Goal: Transaction & Acquisition: Purchase product/service

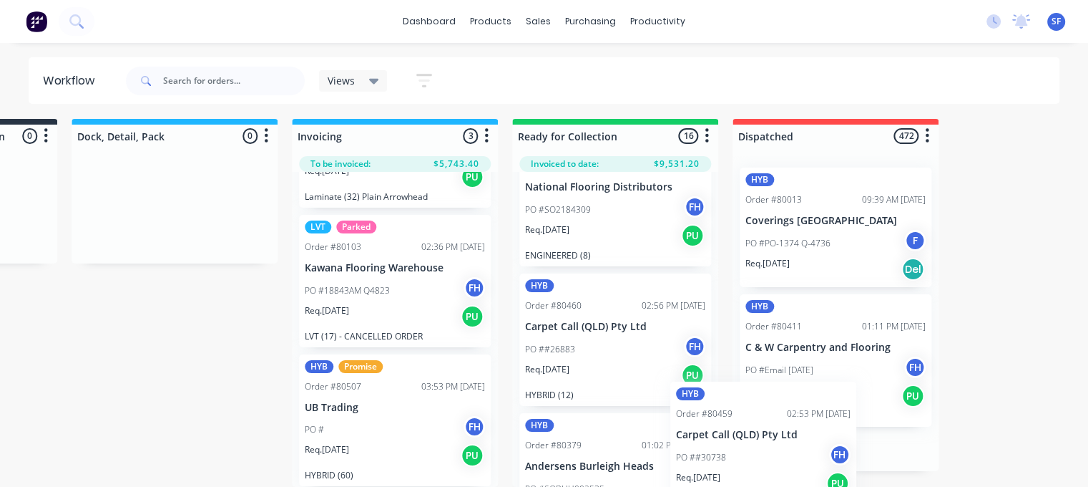
scroll to position [13, 1282]
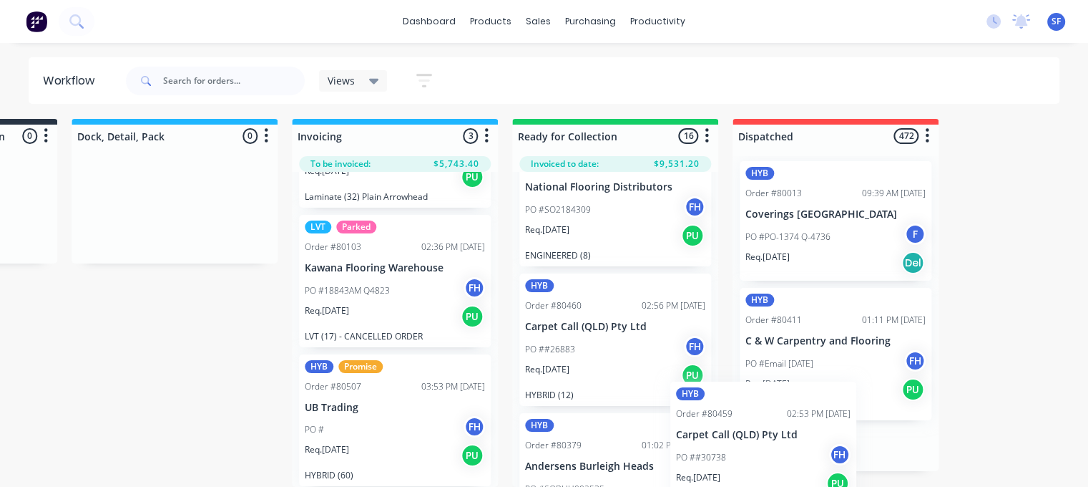
drag, startPoint x: 633, startPoint y: 454, endPoint x: 789, endPoint y: 450, distance: 156.1
click at [789, 450] on div "Submitted 49 Summaries Total order value Invoiced to date To be invoiced LVT Or…" at bounding box center [5, 303] width 2594 height 368
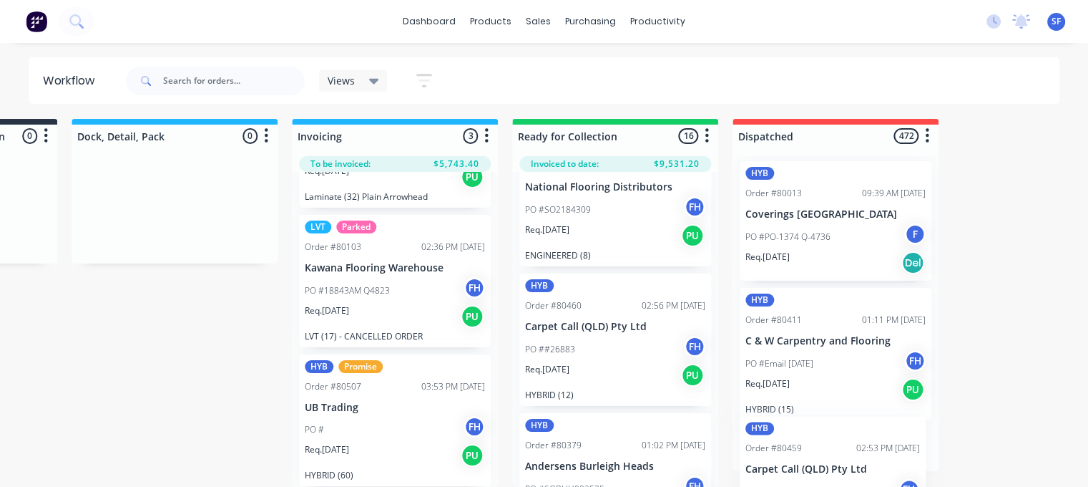
scroll to position [6, 0]
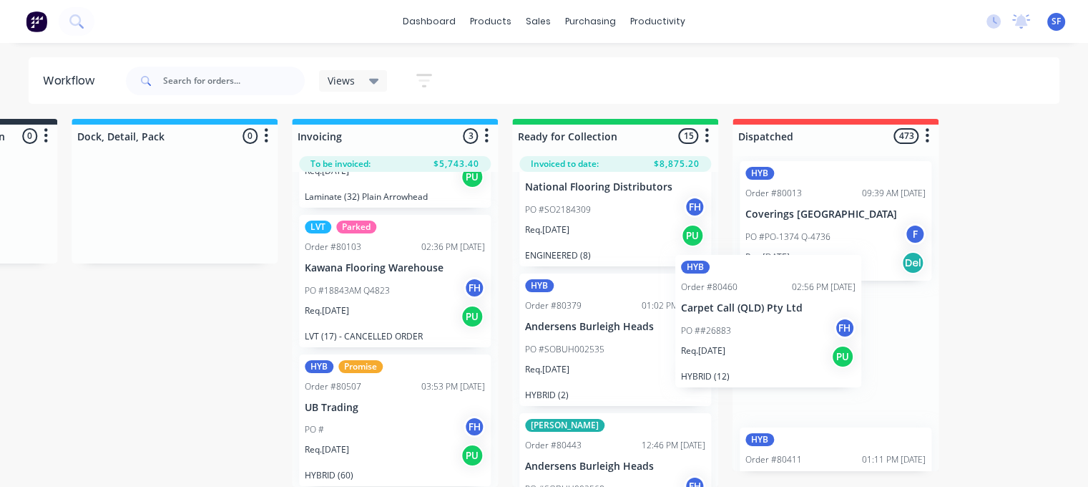
drag, startPoint x: 612, startPoint y: 321, endPoint x: 821, endPoint y: 351, distance: 211.1
click at [821, 351] on div "Submitted 49 Summaries Total order value Invoiced to date To be invoiced LVT Or…" at bounding box center [5, 303] width 2594 height 368
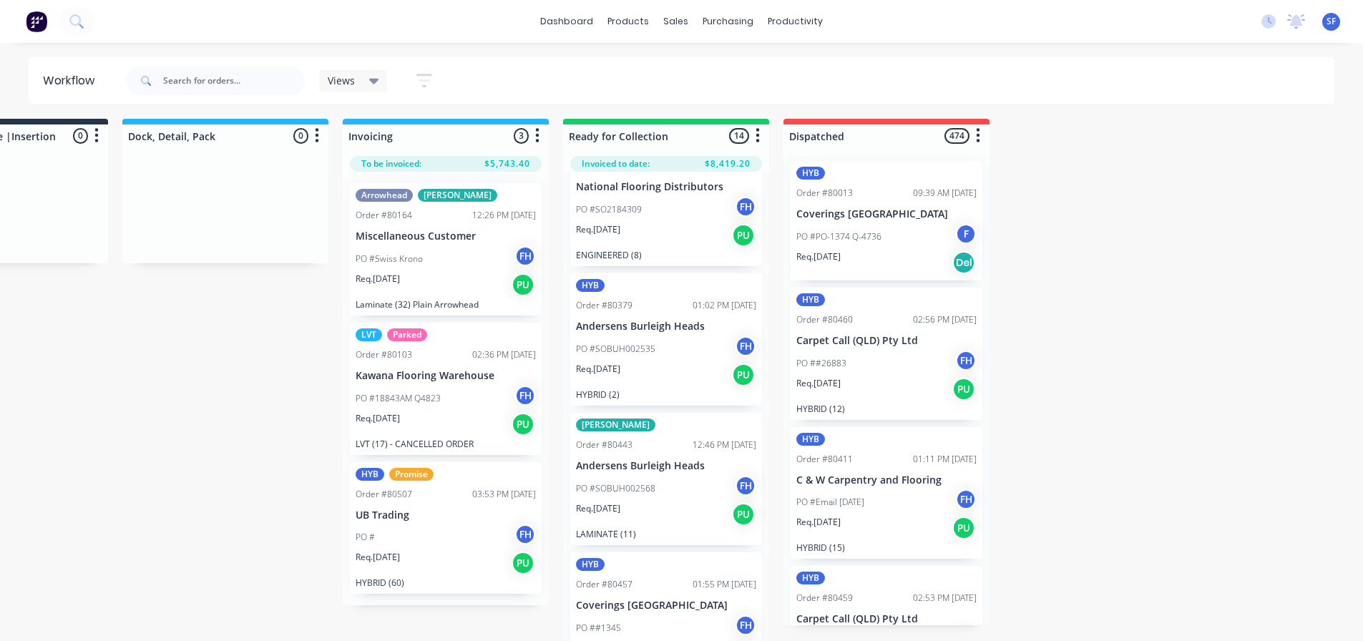
scroll to position [7, 0]
click at [74, 22] on icon at bounding box center [76, 21] width 14 height 14
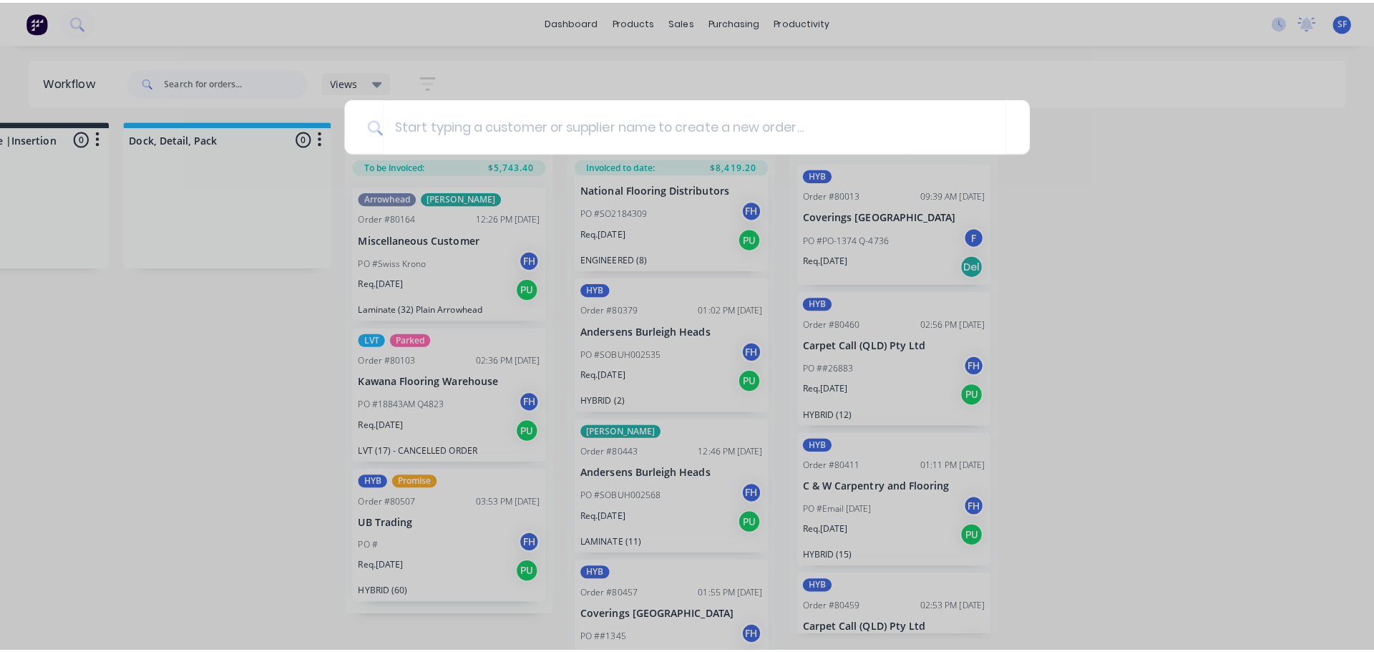
scroll to position [3, 1220]
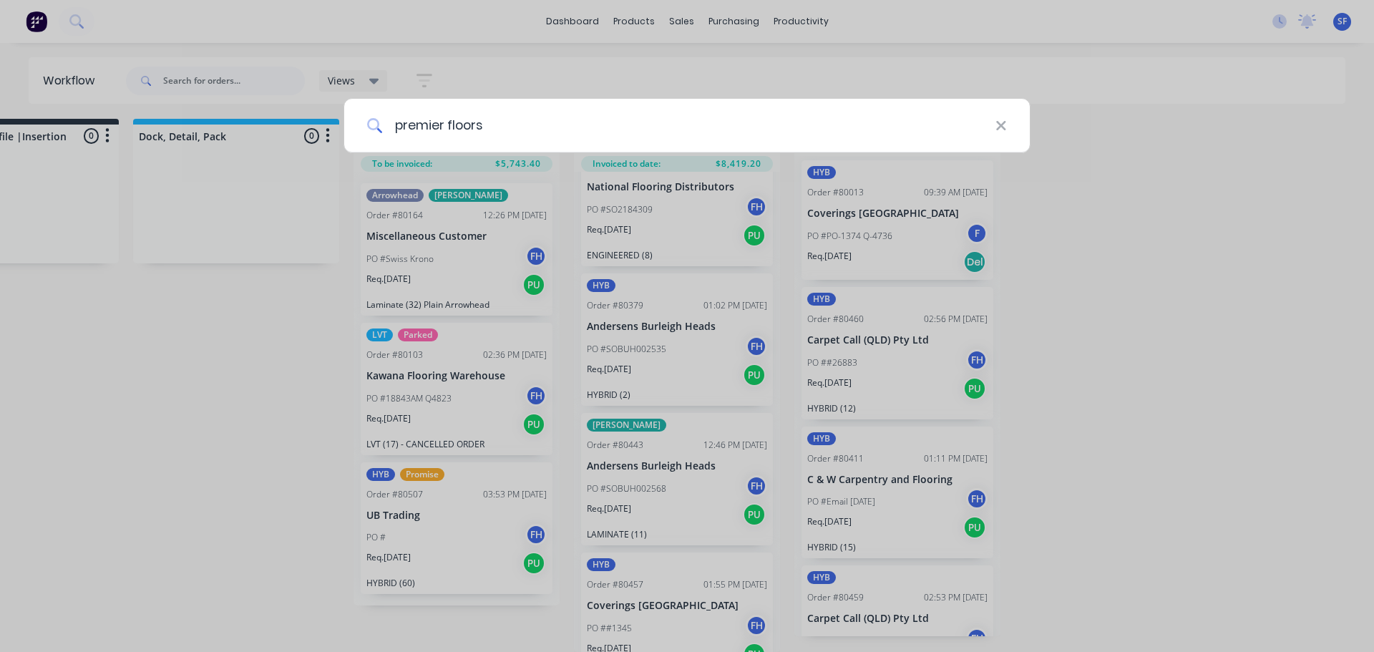
type input "premier floors"
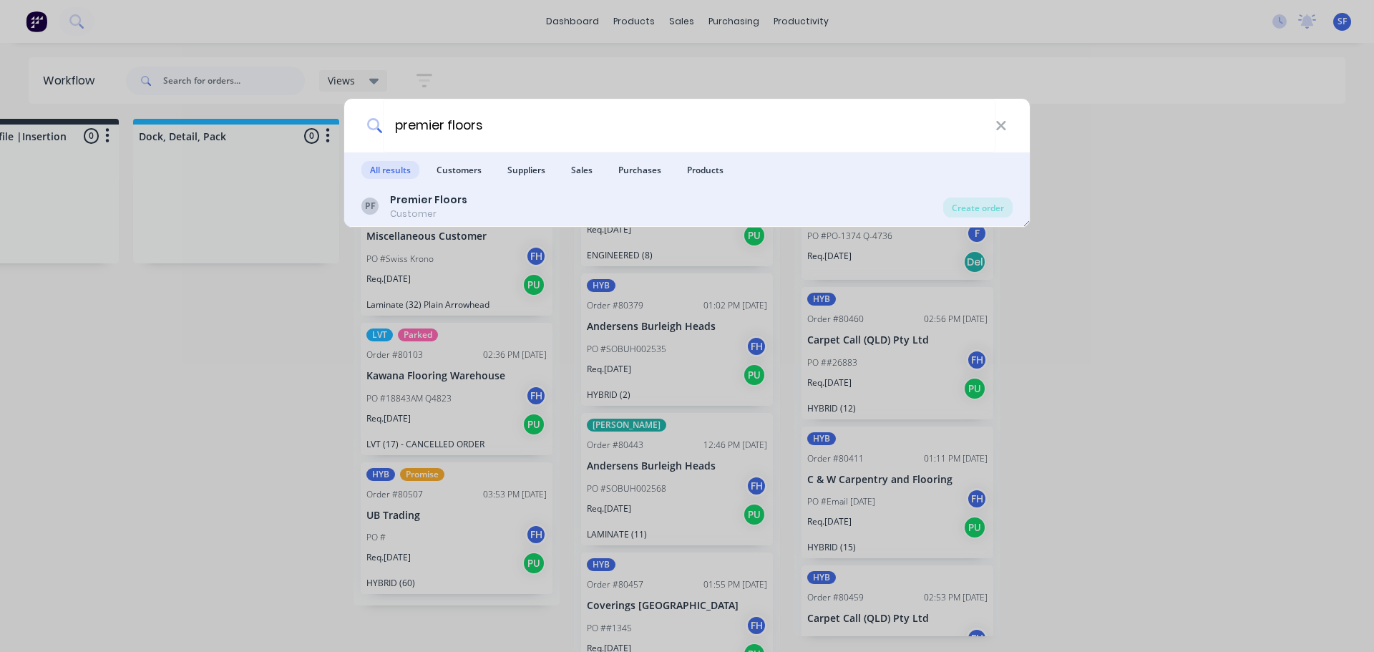
click at [469, 199] on div "PF Premier Floors Customer" at bounding box center [652, 206] width 582 height 28
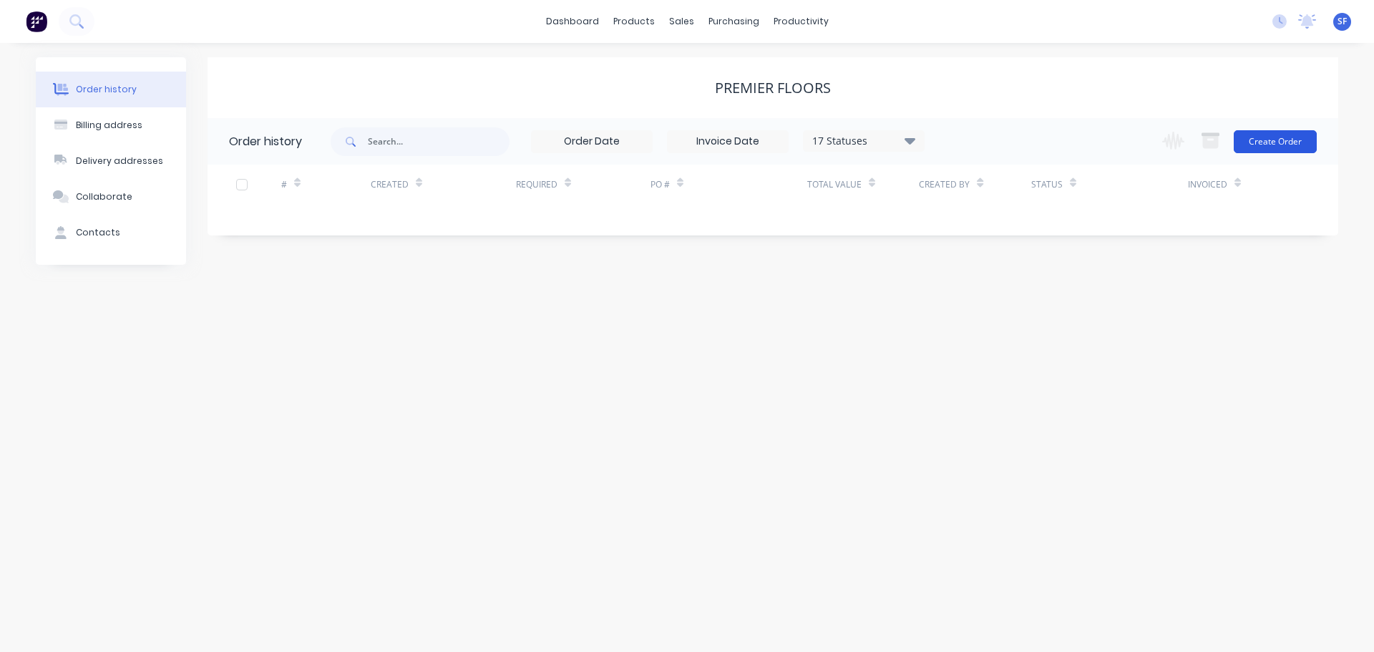
click at [1088, 141] on button "Create Order" at bounding box center [1275, 141] width 83 height 23
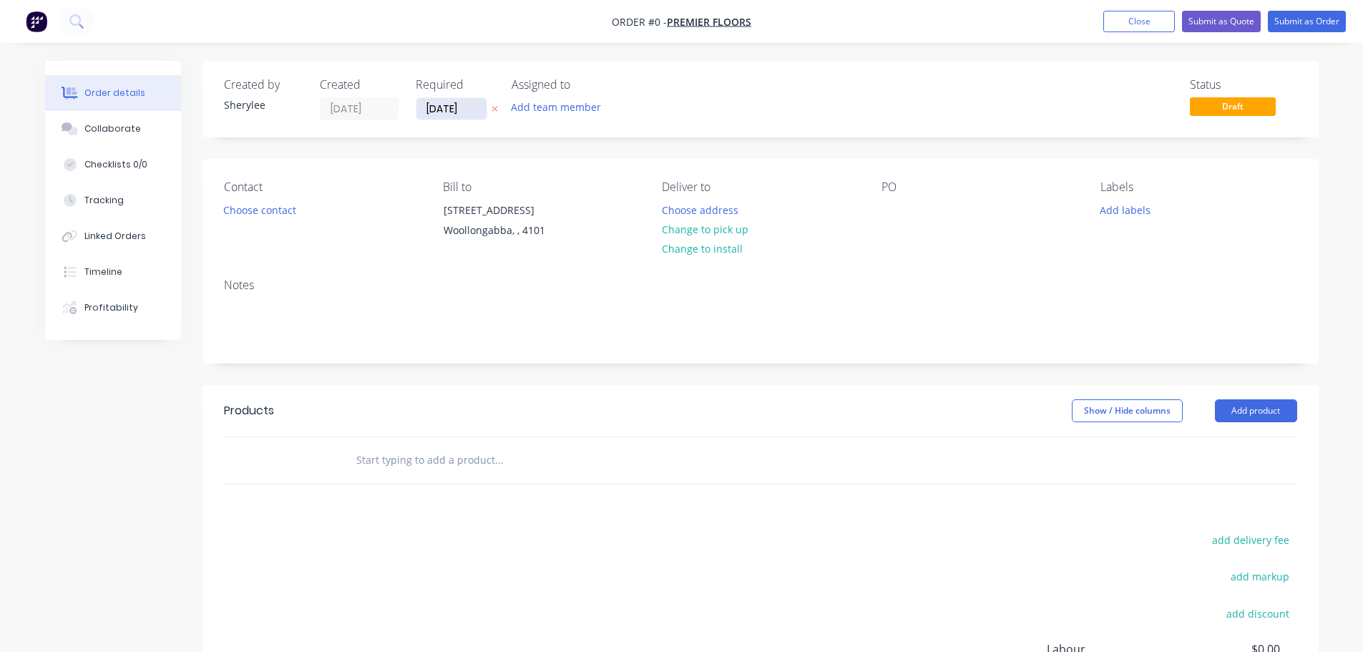
click at [479, 104] on input "[DATE]" at bounding box center [451, 108] width 70 height 21
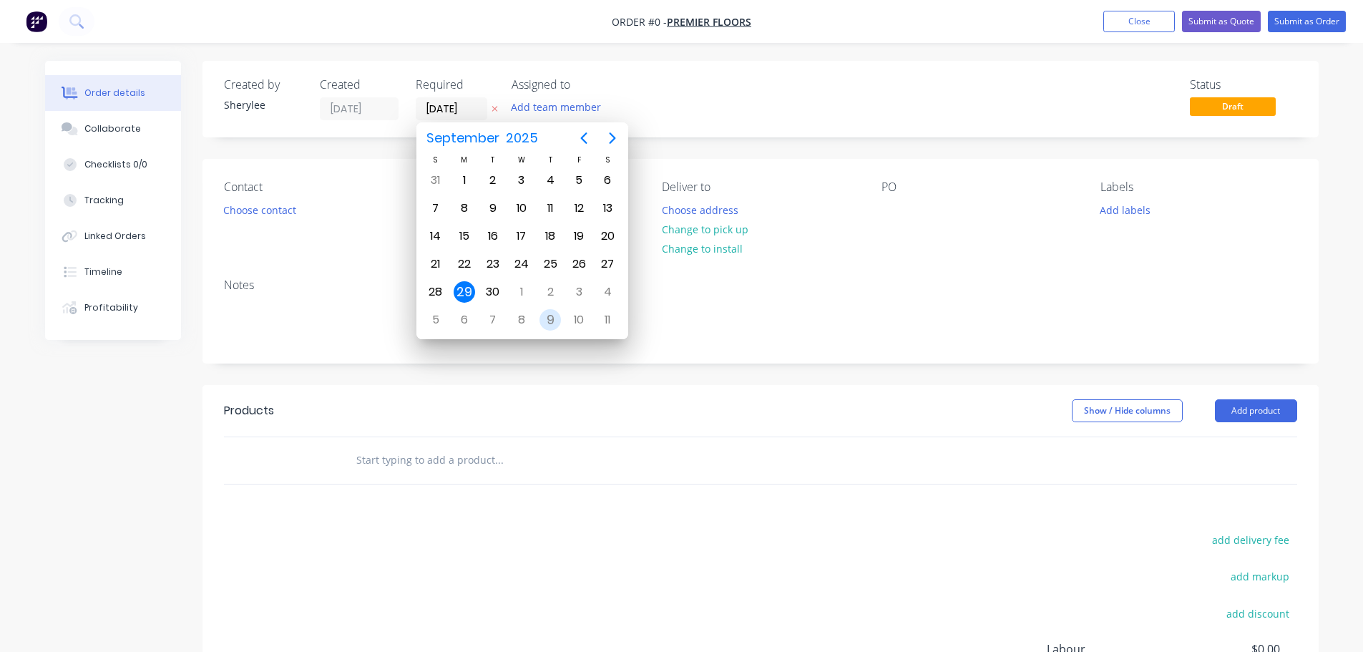
click at [548, 321] on div "9" at bounding box center [550, 319] width 21 height 21
type input "[DATE]"
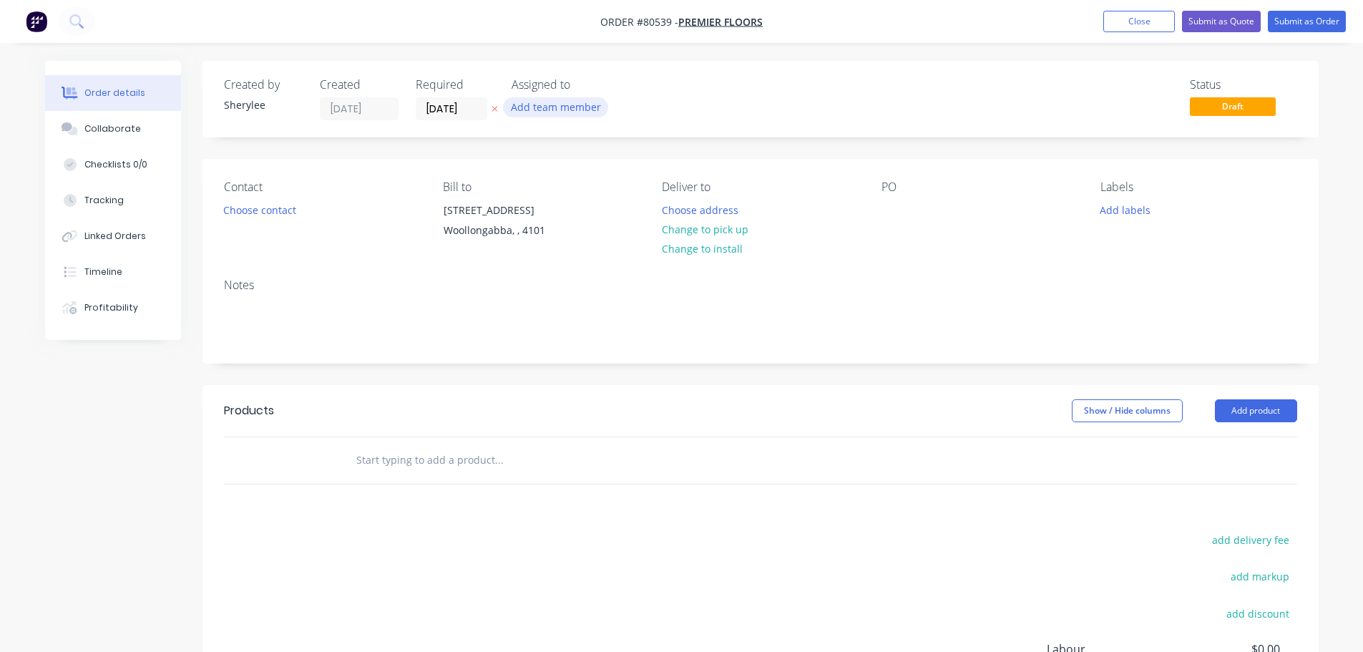
click at [558, 103] on button "Add team member" at bounding box center [555, 106] width 105 height 19
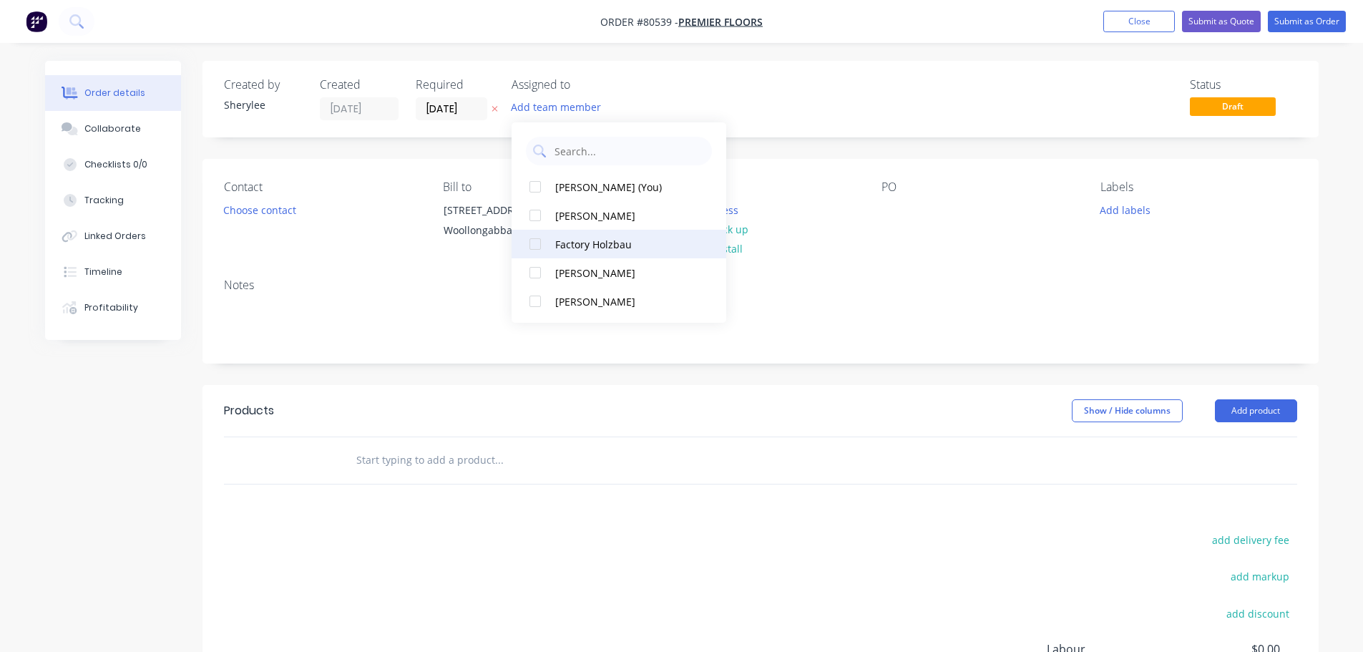
click at [534, 245] on div at bounding box center [535, 244] width 29 height 29
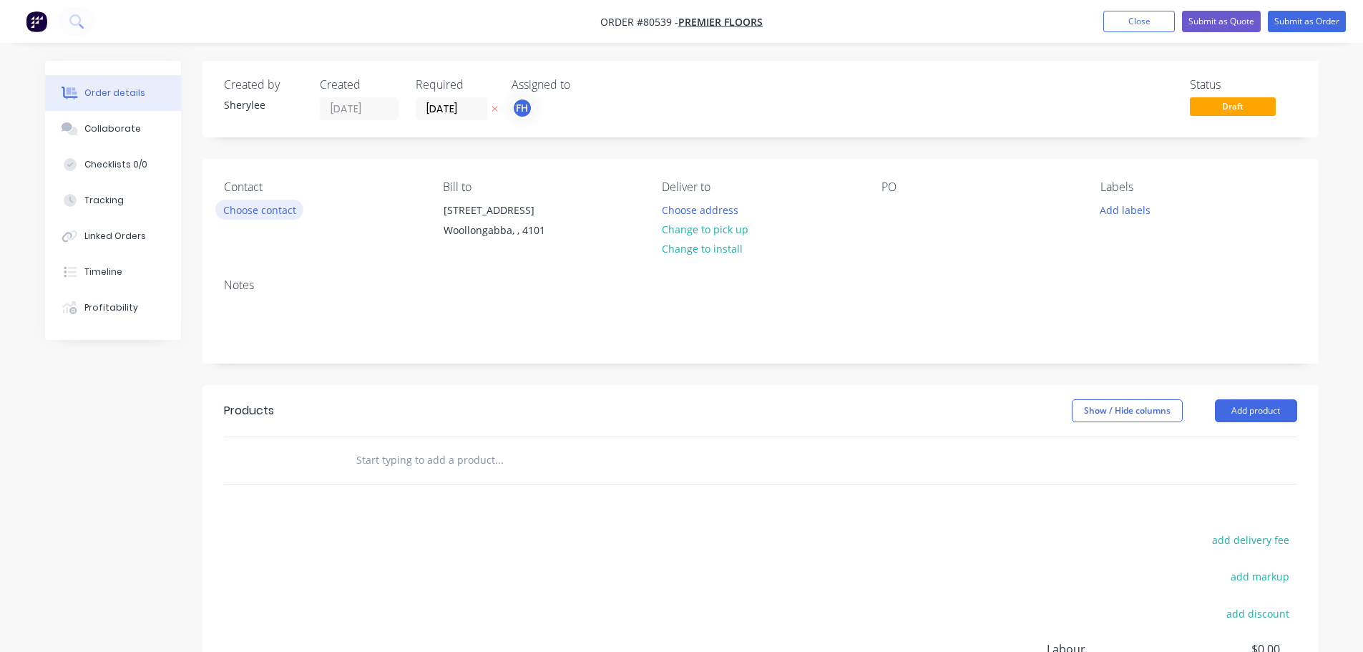
click at [278, 216] on button "Choose contact" at bounding box center [259, 209] width 88 height 19
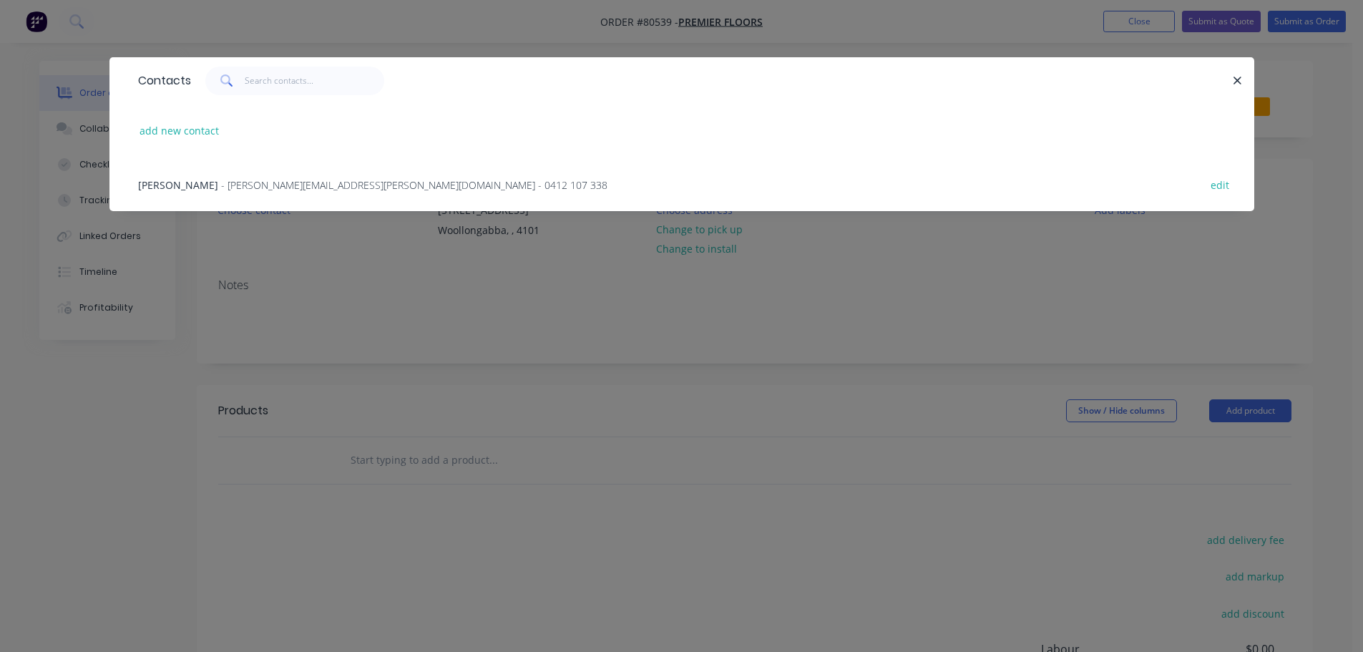
click at [290, 178] on span "- [PERSON_NAME][EMAIL_ADDRESS][PERSON_NAME][DOMAIN_NAME] - 0412 107 338" at bounding box center [414, 185] width 386 height 14
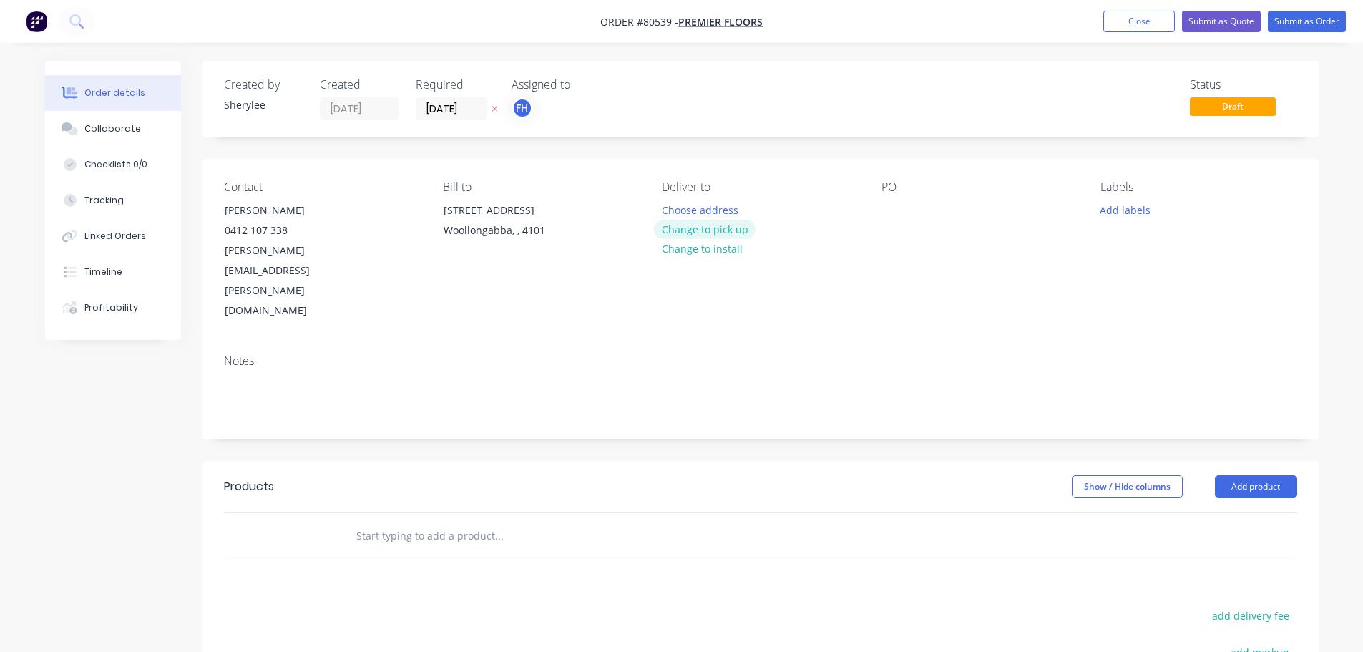
click at [682, 238] on button "Change to pick up" at bounding box center [705, 229] width 102 height 19
click at [883, 222] on div "PO" at bounding box center [980, 250] width 196 height 141
click at [899, 216] on div at bounding box center [893, 210] width 23 height 21
click at [1088, 212] on button "Add labels" at bounding box center [1126, 209] width 66 height 19
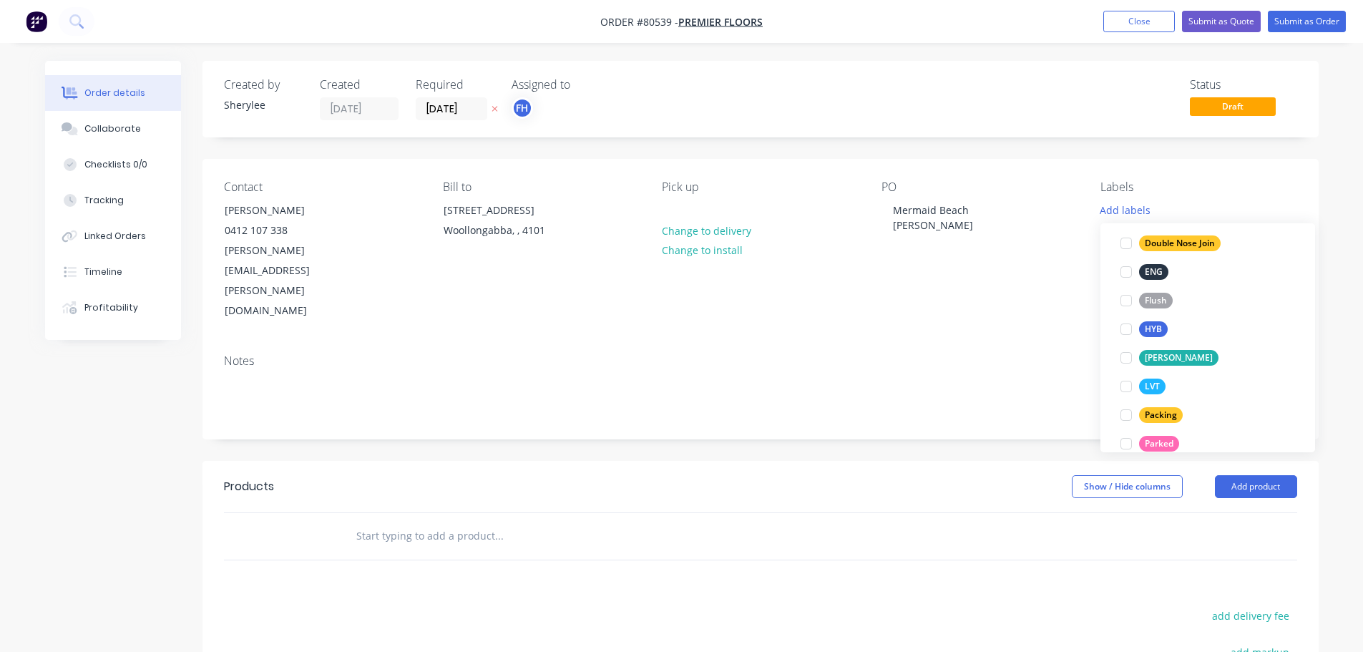
scroll to position [215, 0]
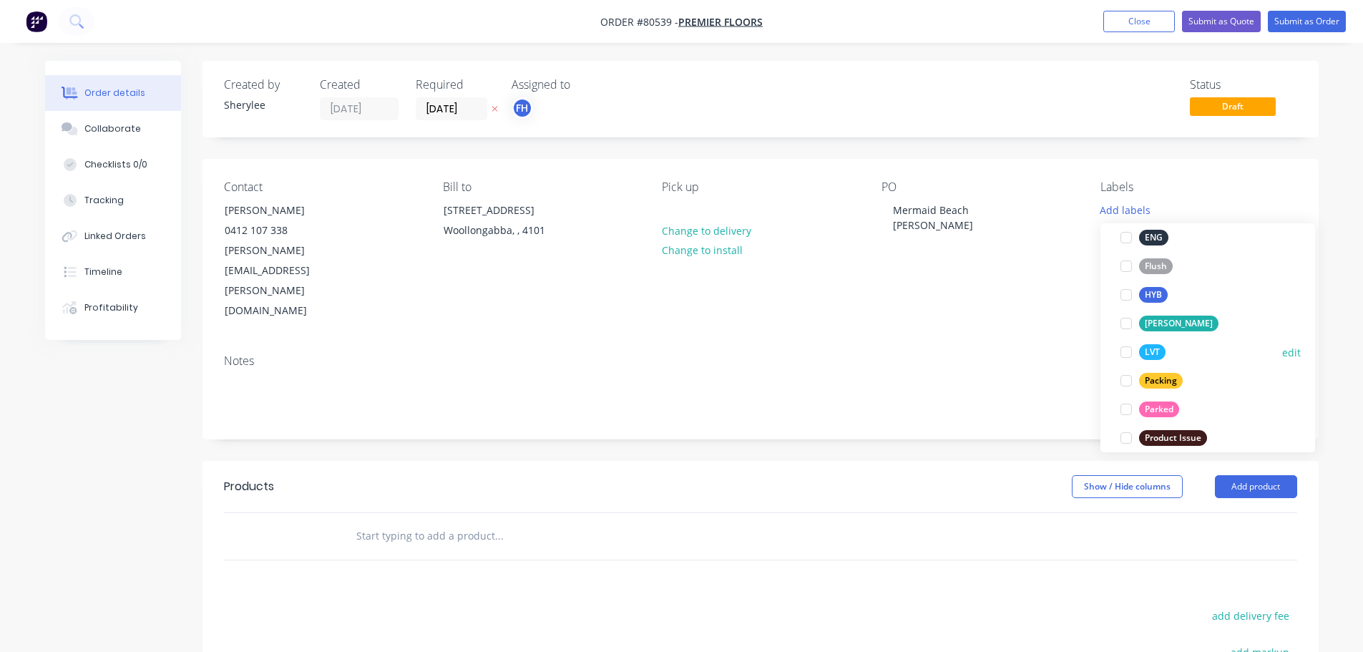
click at [1088, 355] on div at bounding box center [1126, 352] width 29 height 29
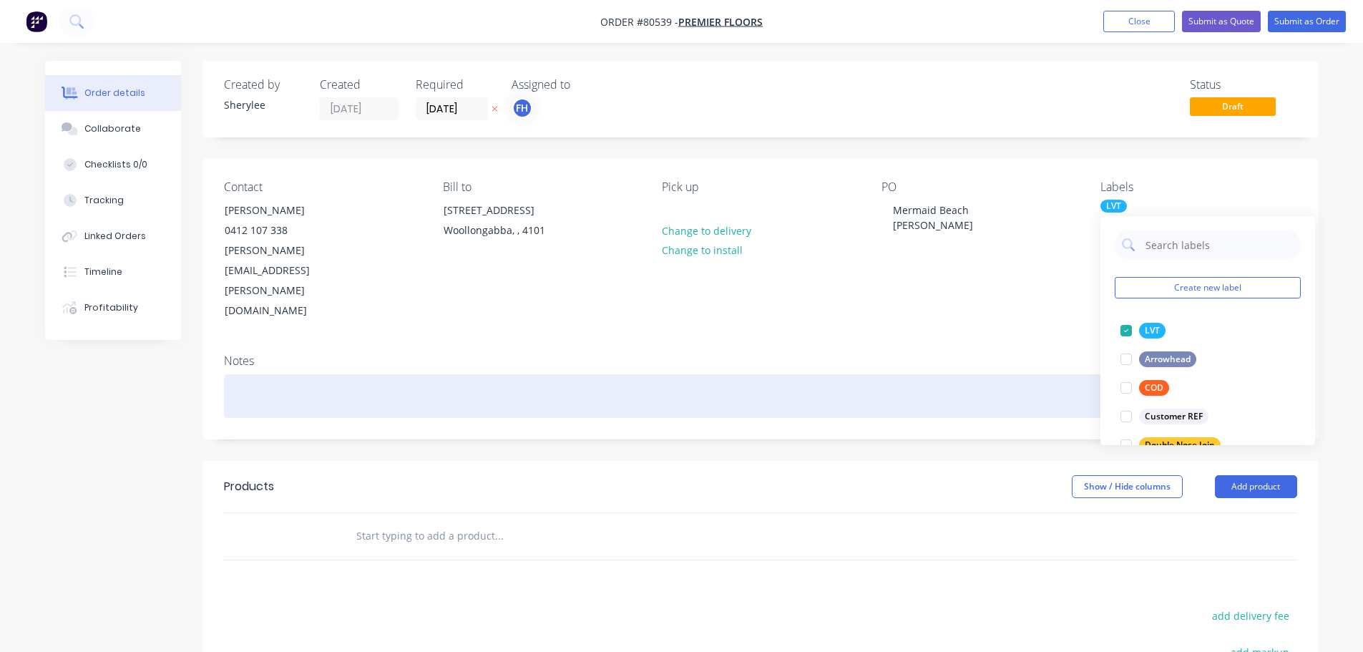
click at [416, 374] on div at bounding box center [760, 396] width 1073 height 44
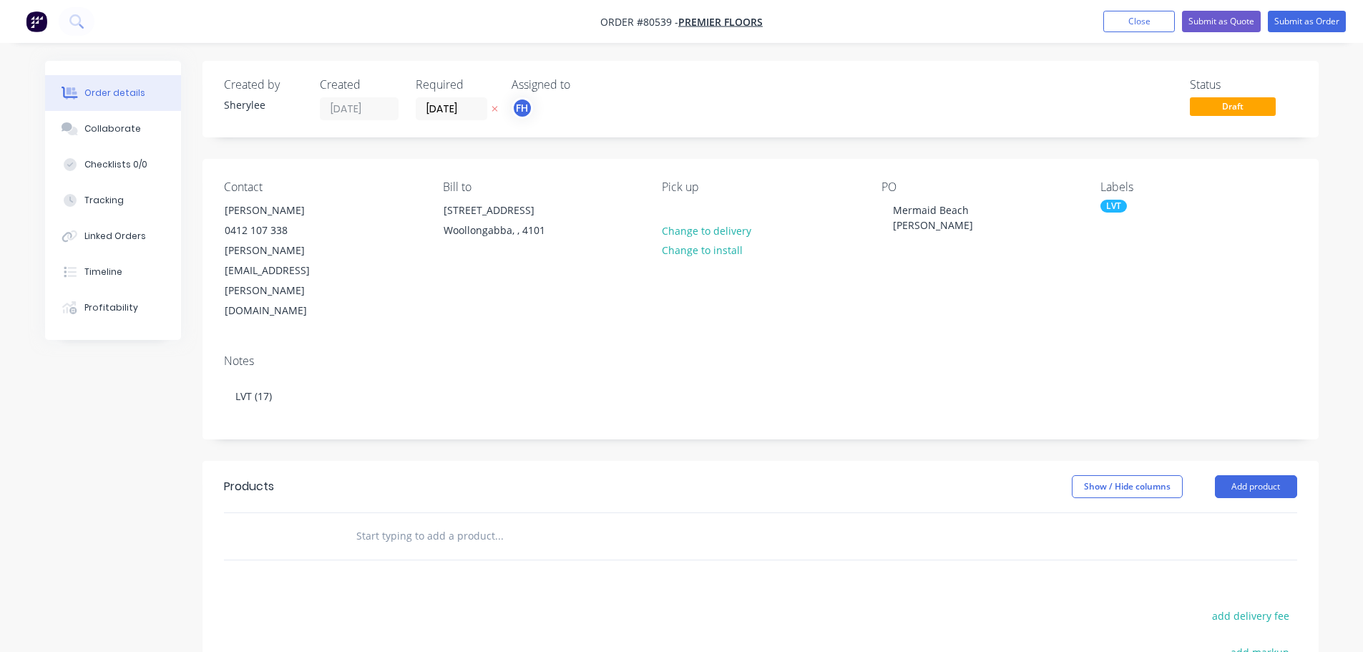
click at [413, 486] on input "text" at bounding box center [499, 536] width 286 height 29
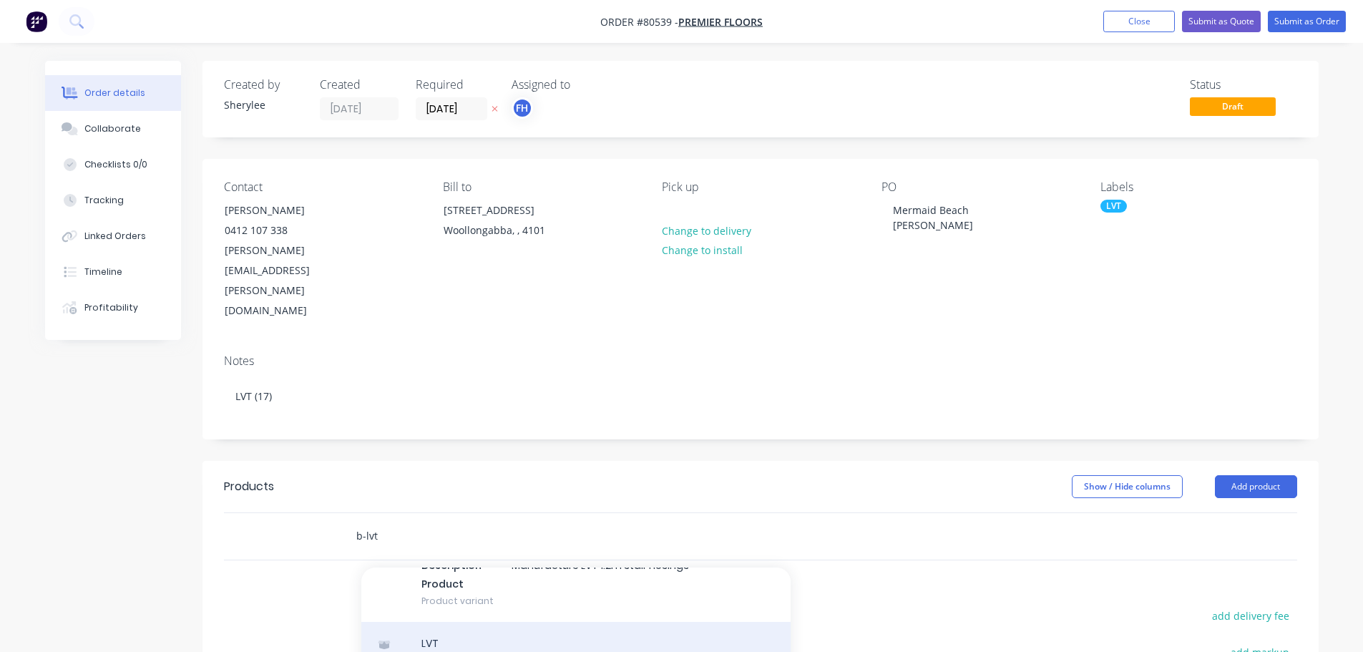
type input "b-lvt"
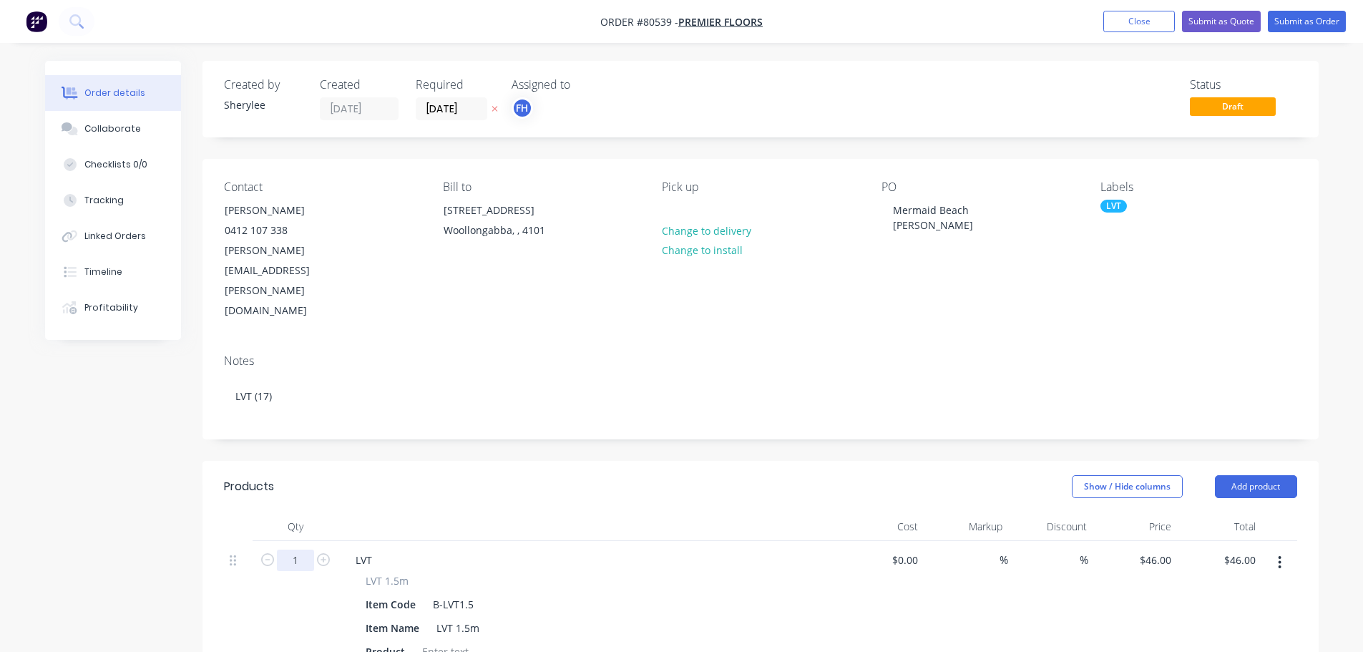
click at [308, 486] on input "1" at bounding box center [295, 560] width 37 height 21
type input "17"
type input "$782.00"
click at [438, 486] on div at bounding box center [445, 651] width 58 height 21
click at [437, 486] on div at bounding box center [445, 651] width 58 height 21
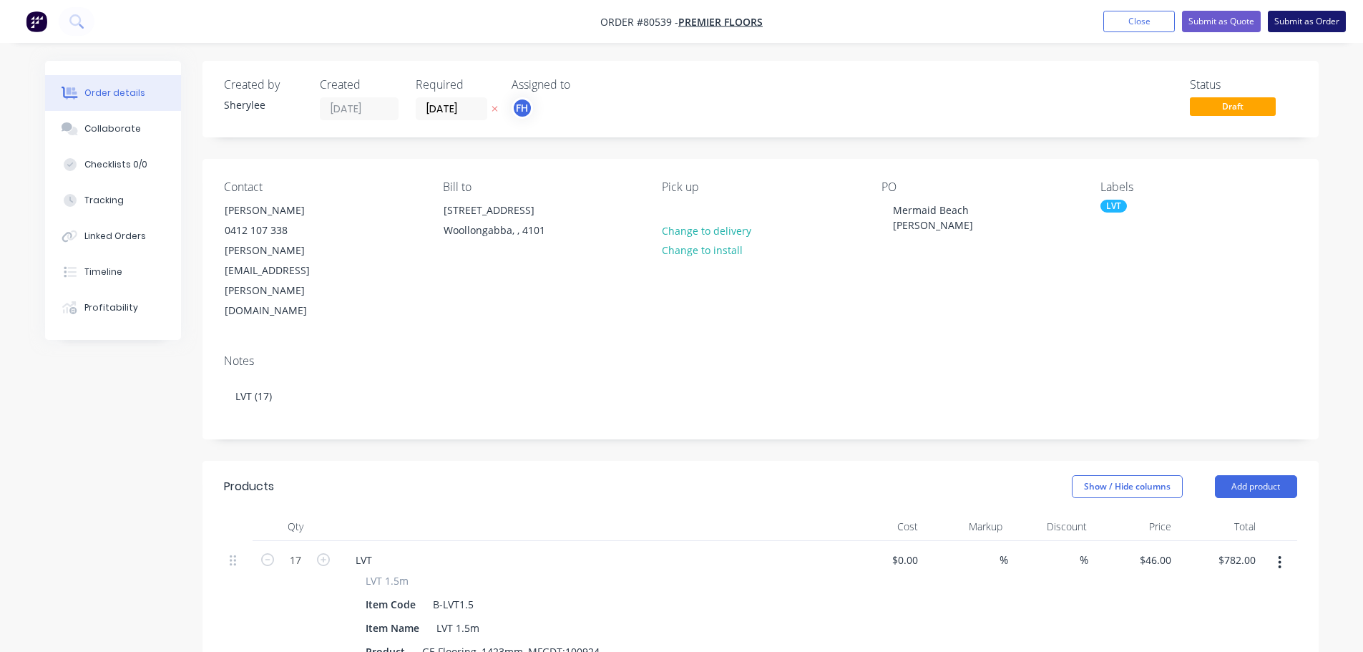
click at [1088, 21] on button "Submit as Order" at bounding box center [1307, 21] width 78 height 21
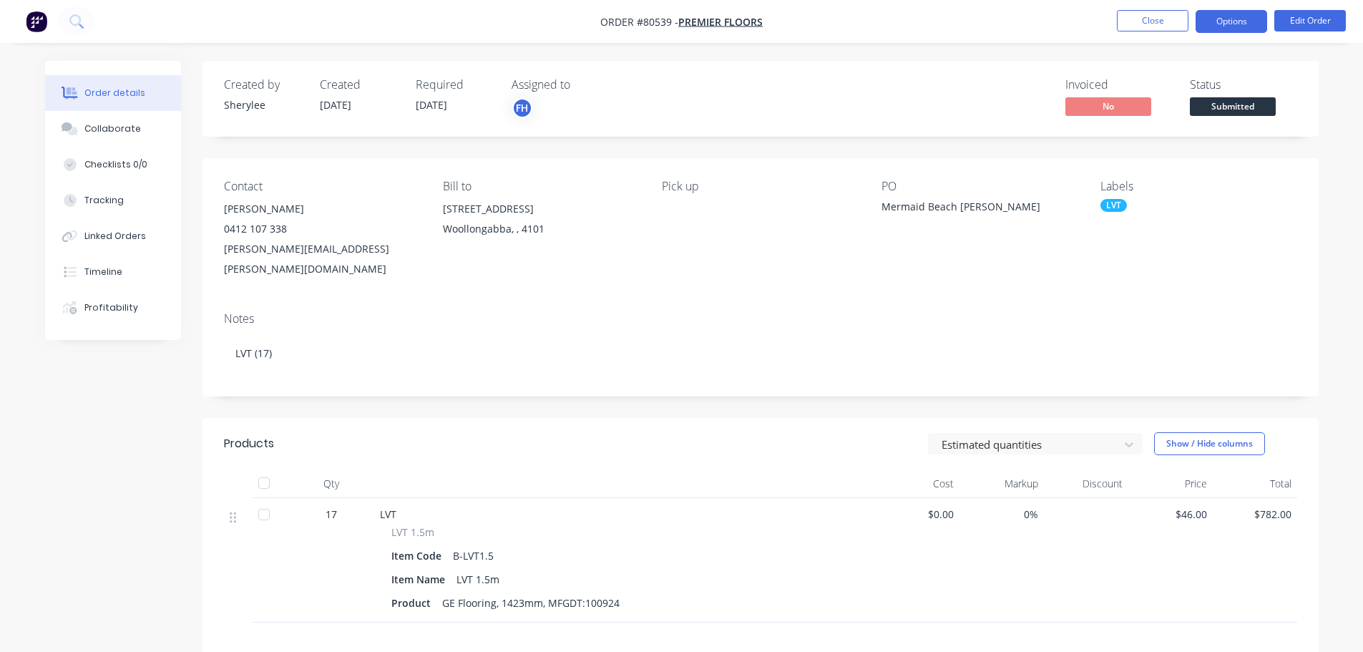
click at [1088, 19] on button "Options" at bounding box center [1232, 21] width 72 height 23
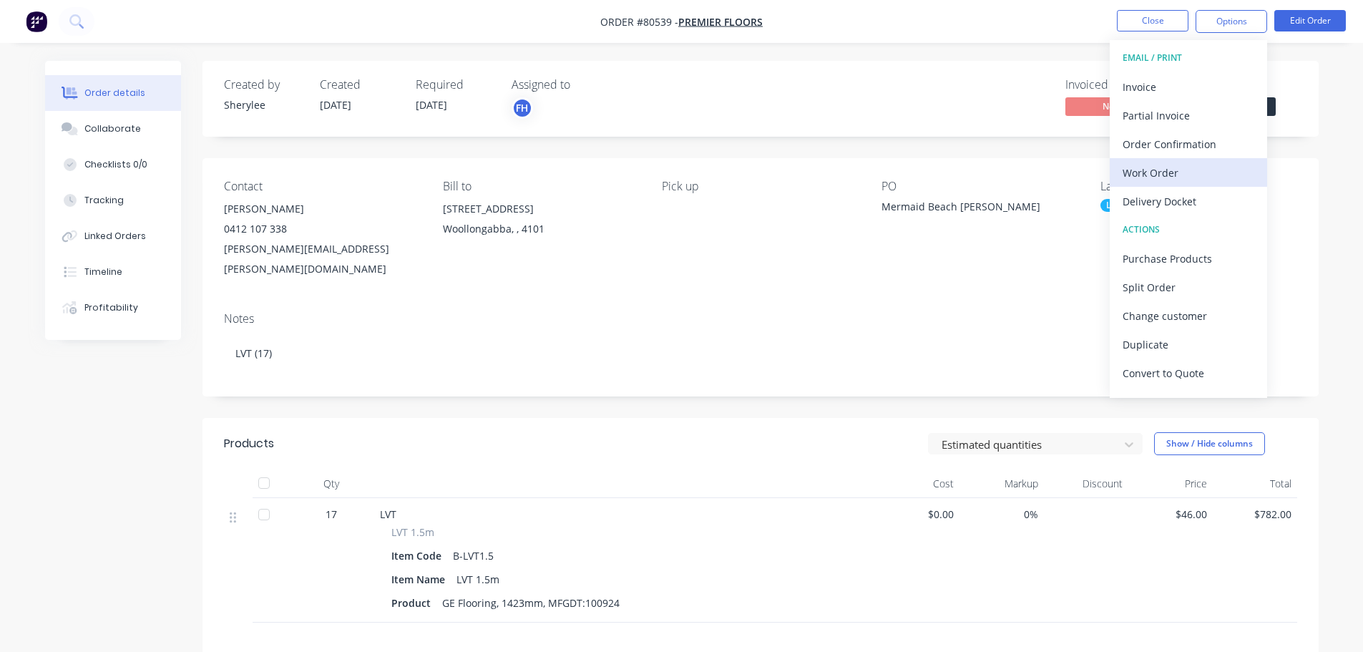
click at [1088, 167] on div "Work Order" at bounding box center [1189, 172] width 132 height 21
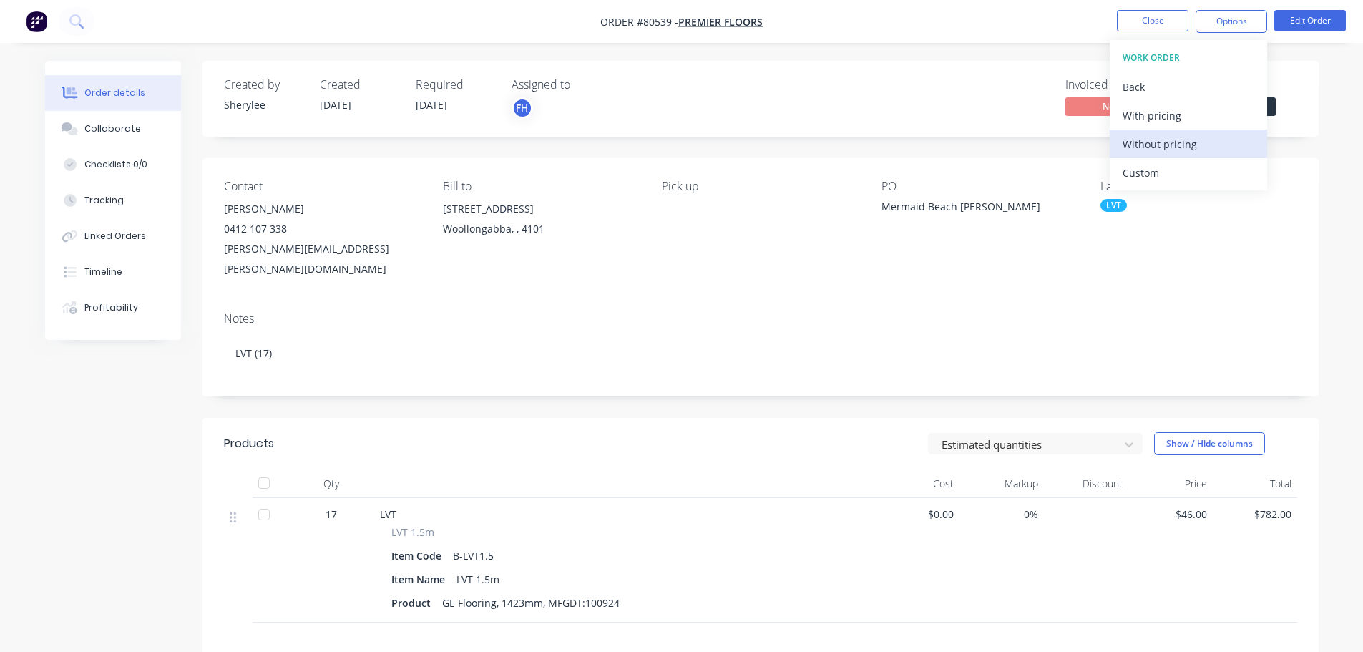
click at [1088, 148] on div "Without pricing" at bounding box center [1189, 144] width 132 height 21
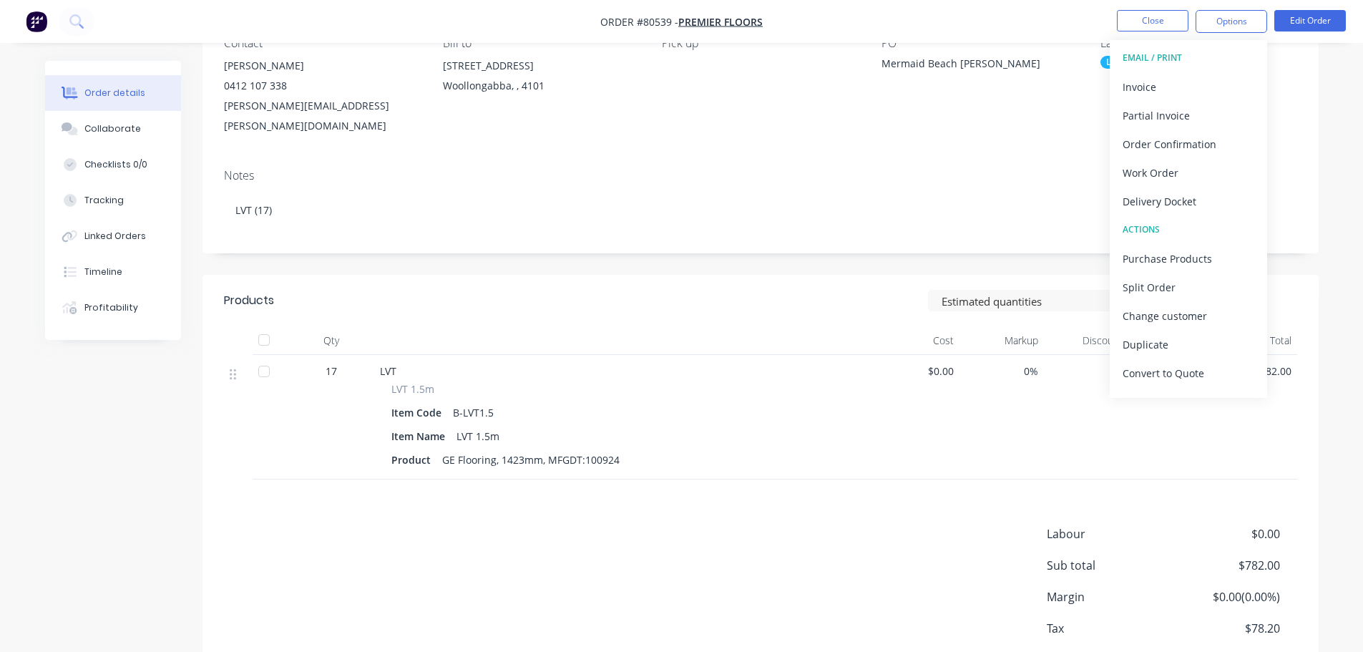
scroll to position [0, 0]
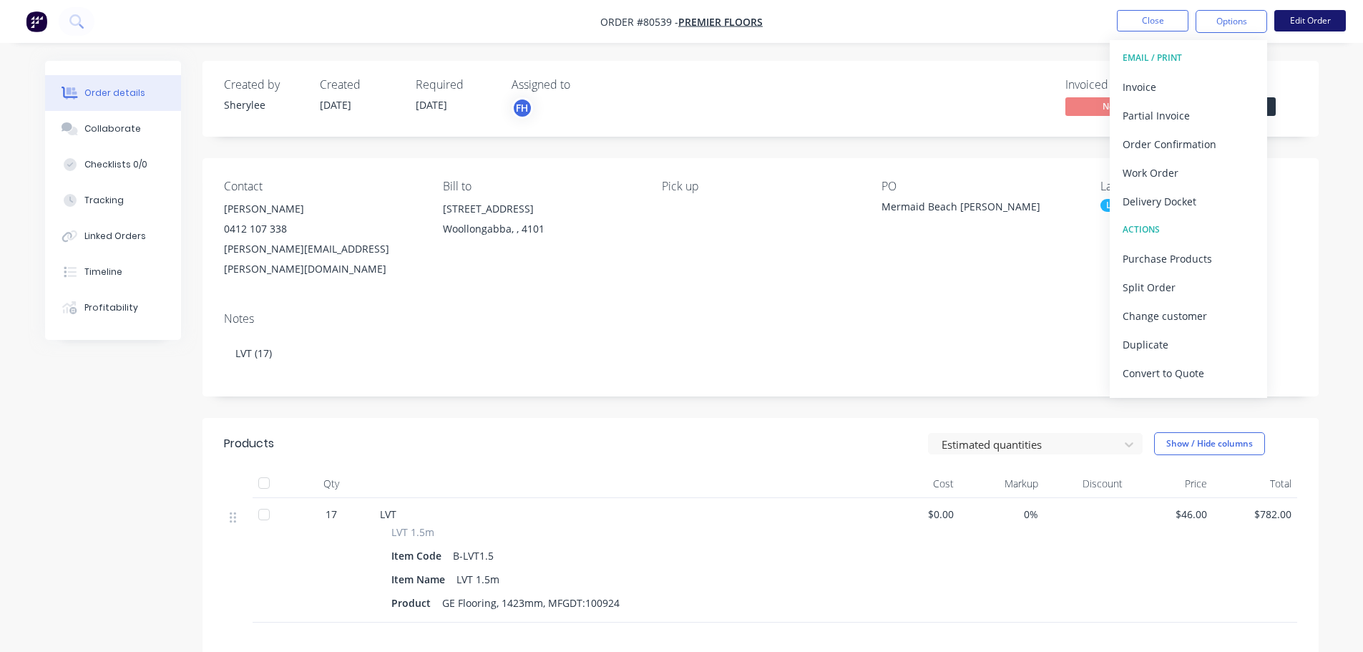
click at [1088, 21] on button "Edit Order" at bounding box center [1310, 20] width 72 height 21
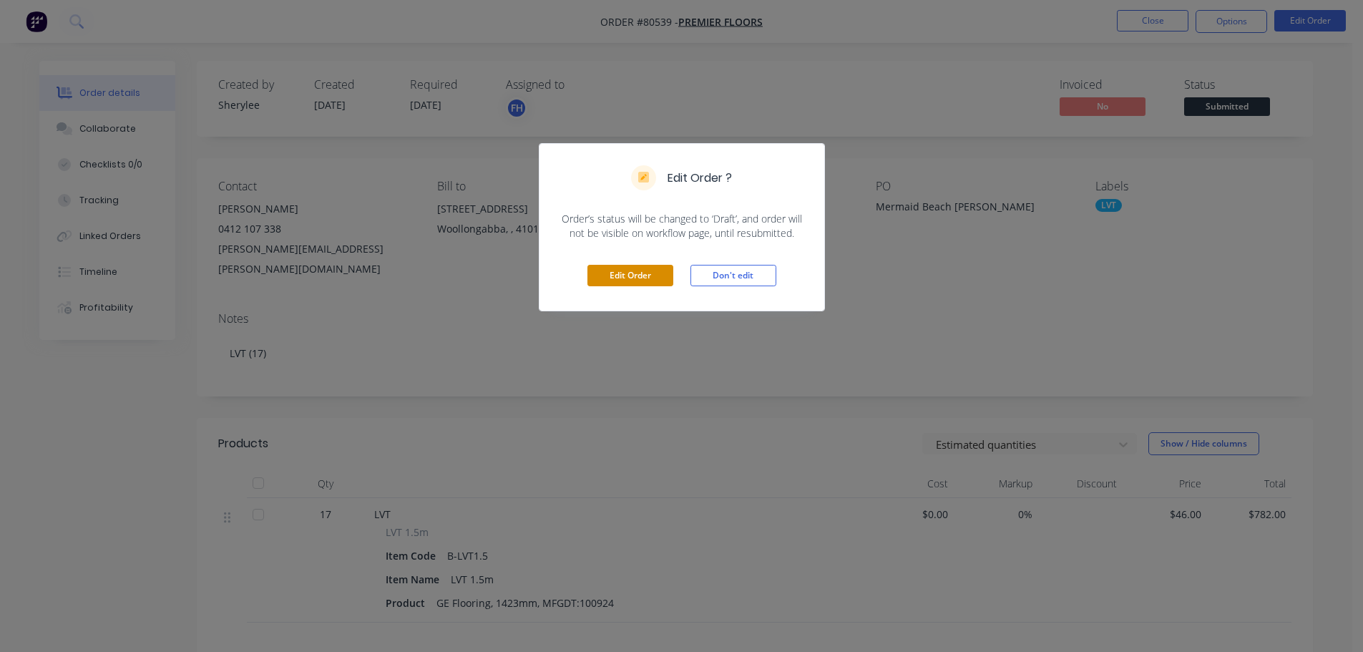
click at [649, 270] on button "Edit Order" at bounding box center [630, 275] width 86 height 21
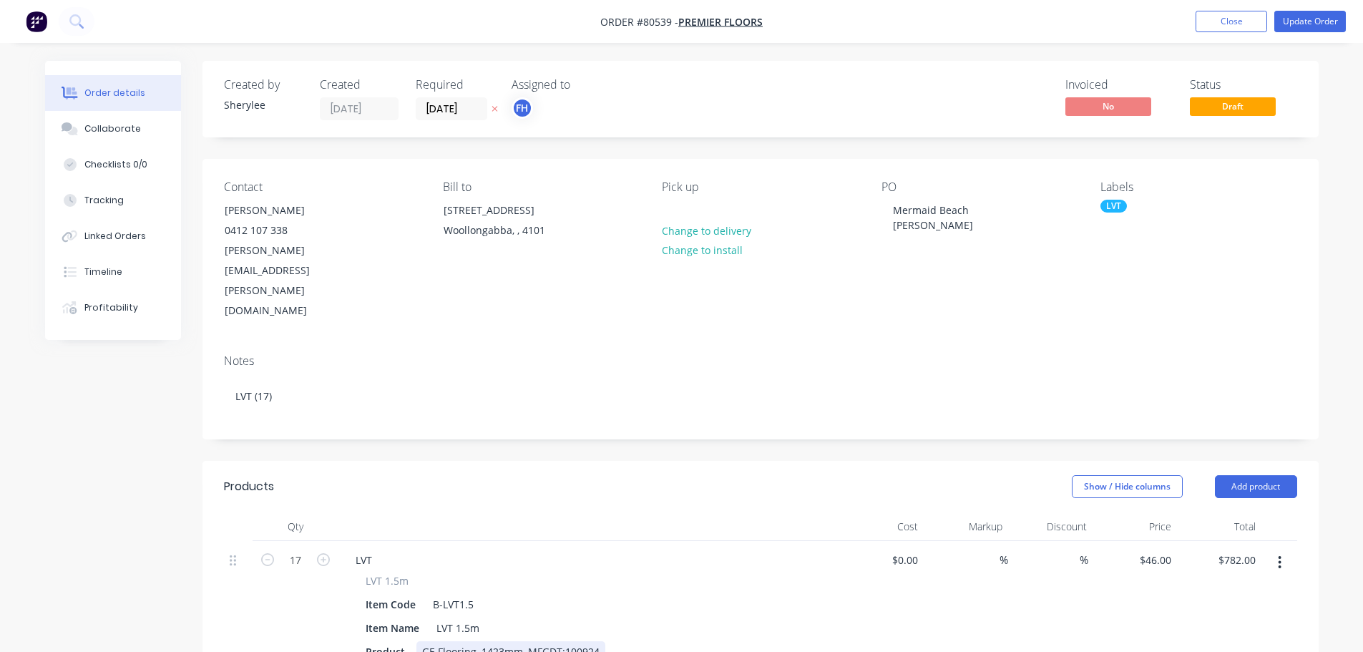
click at [580, 486] on div "GE Flooring, 1423mm, MFGDT:100924" at bounding box center [510, 651] width 189 height 21
drag, startPoint x: 527, startPoint y: 594, endPoint x: 637, endPoint y: 590, distance: 110.3
click at [636, 486] on div "Product GE Flooring, 1423mm, MFGDT:100924" at bounding box center [586, 651] width 452 height 21
click at [673, 486] on div "Product GE Flooring Instict, 1423mm, Silver White" at bounding box center [586, 651] width 452 height 21
click at [497, 486] on div "GE Flooring Instict, 1423mm, Silver White" at bounding box center [519, 651] width 207 height 21
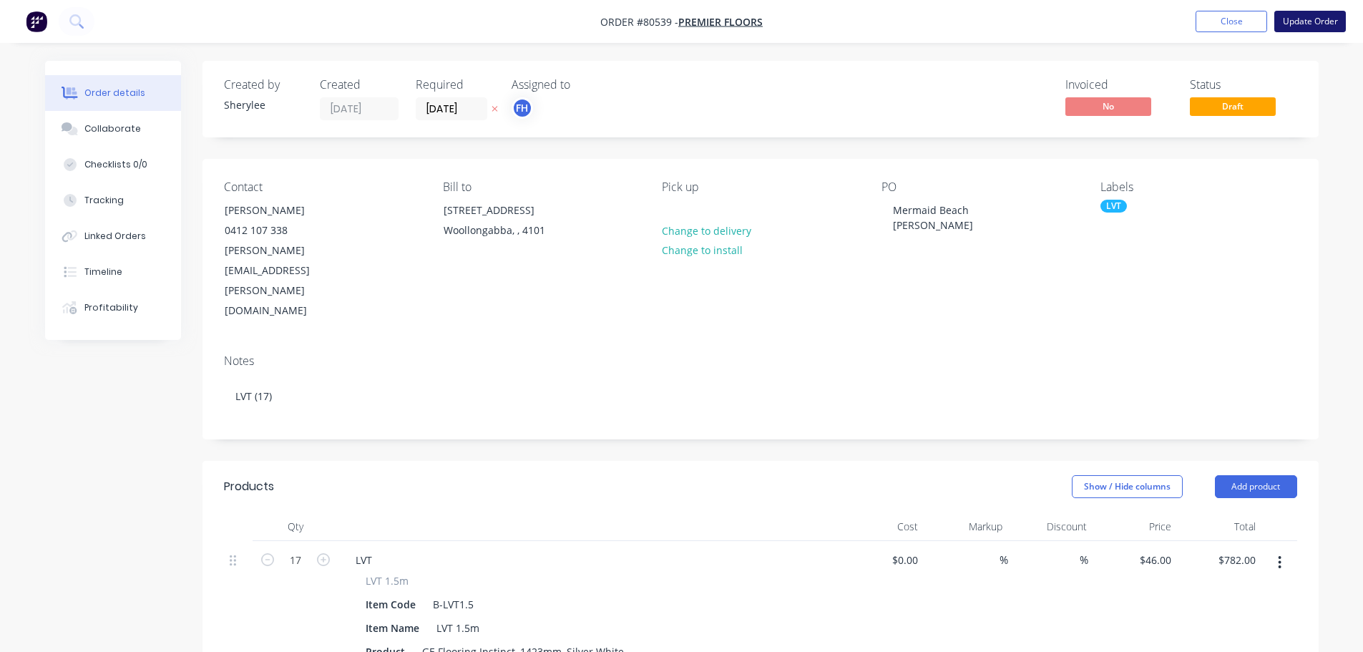
click at [1088, 19] on button "Update Order" at bounding box center [1310, 21] width 72 height 21
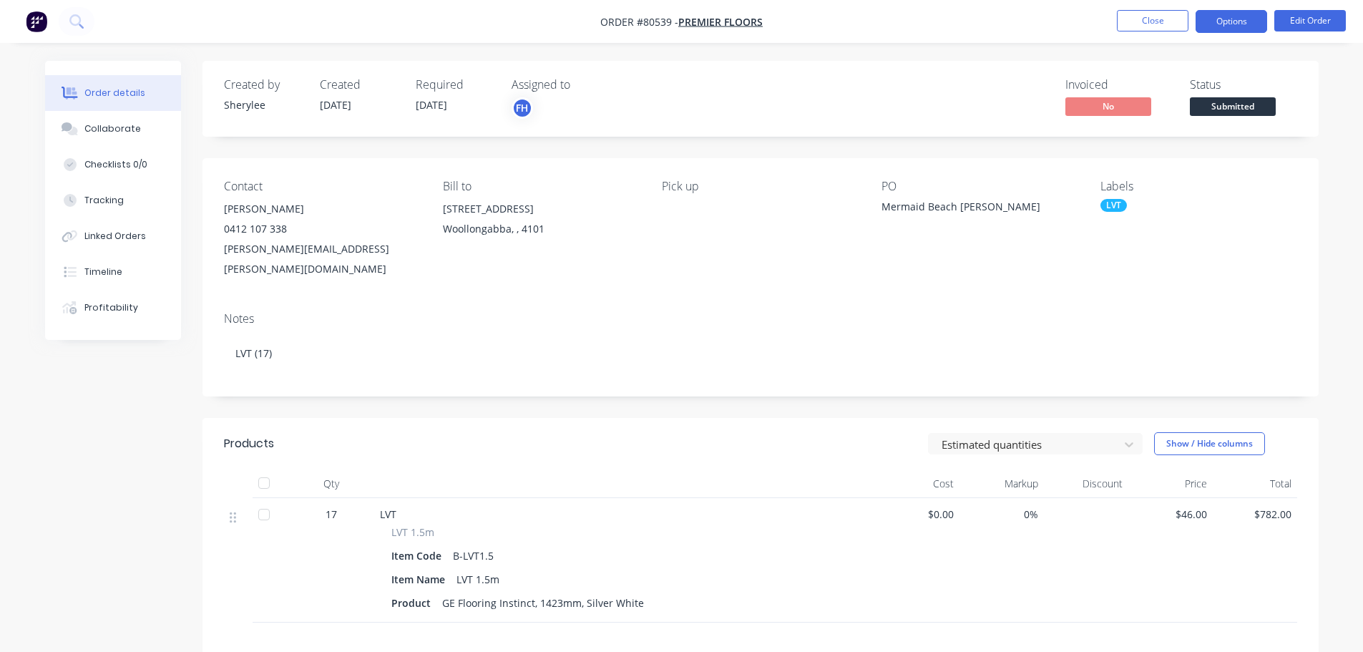
click at [1088, 24] on button "Options" at bounding box center [1232, 21] width 72 height 23
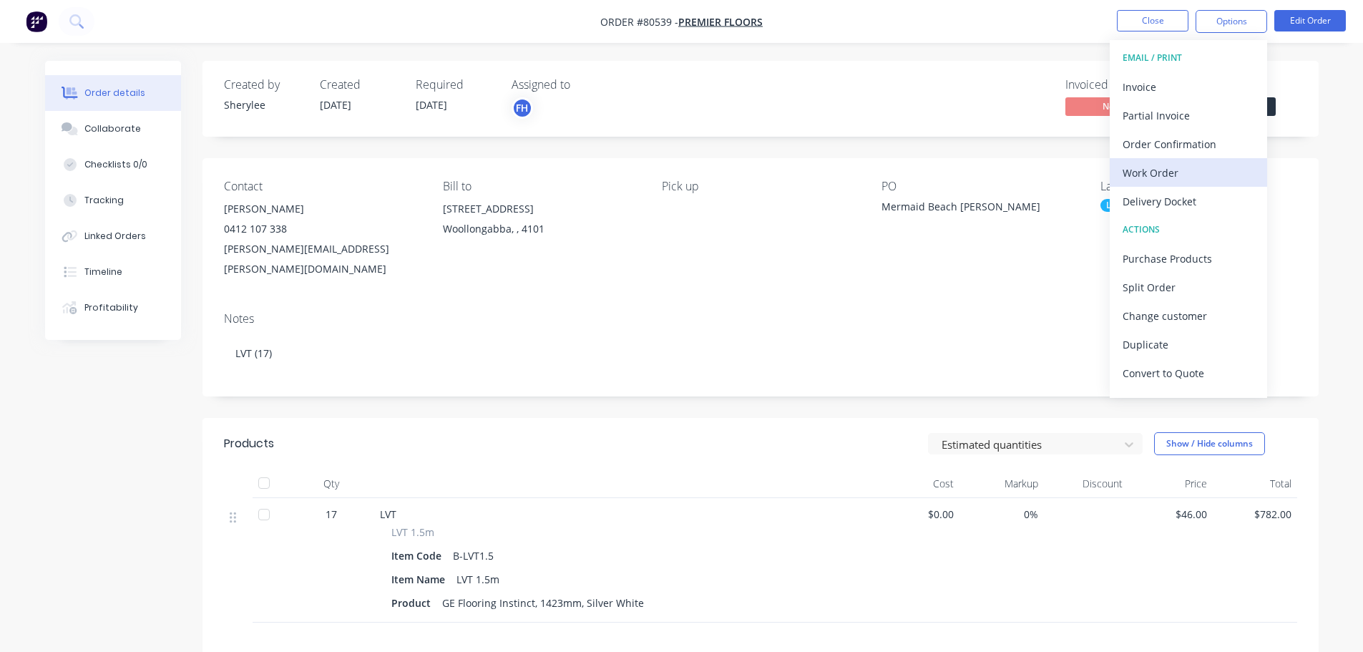
click at [1088, 167] on div "Work Order" at bounding box center [1189, 172] width 132 height 21
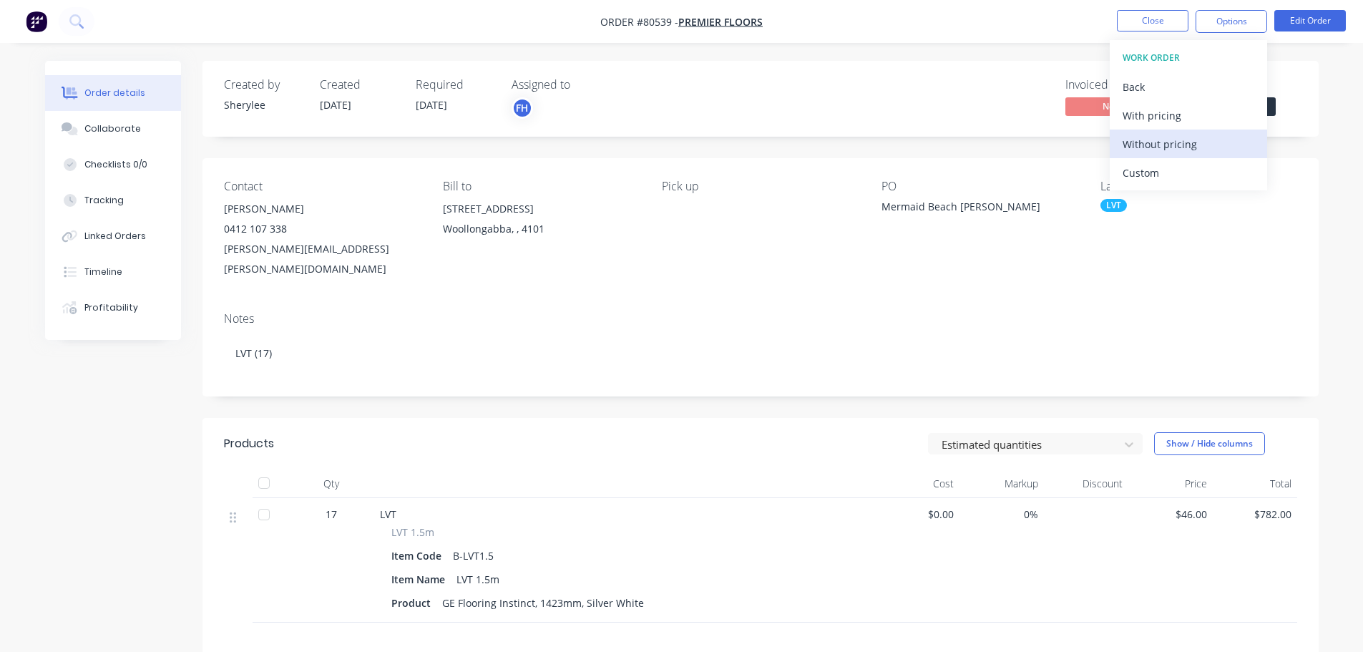
click at [1088, 141] on div "Without pricing" at bounding box center [1189, 144] width 132 height 21
click at [45, 23] on img "button" at bounding box center [36, 21] width 21 height 21
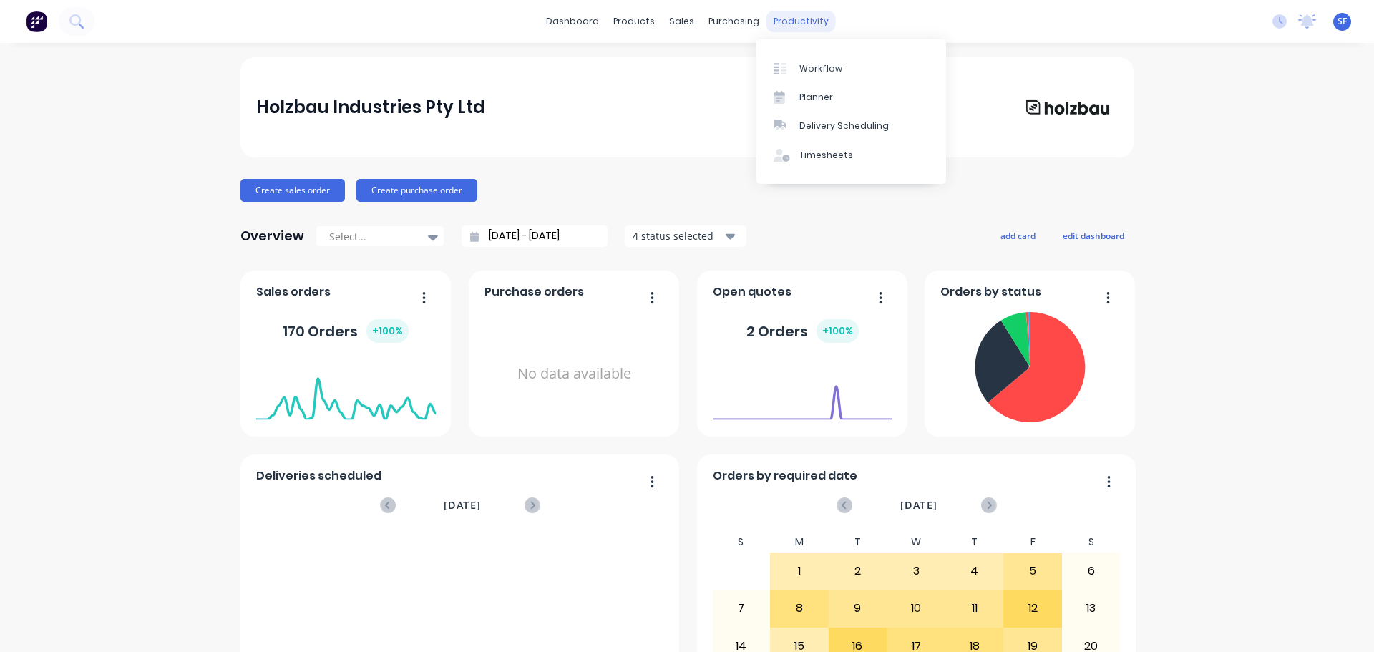
click at [795, 22] on div "productivity" at bounding box center [800, 21] width 69 height 21
click at [811, 66] on div "Workflow" at bounding box center [820, 68] width 43 height 13
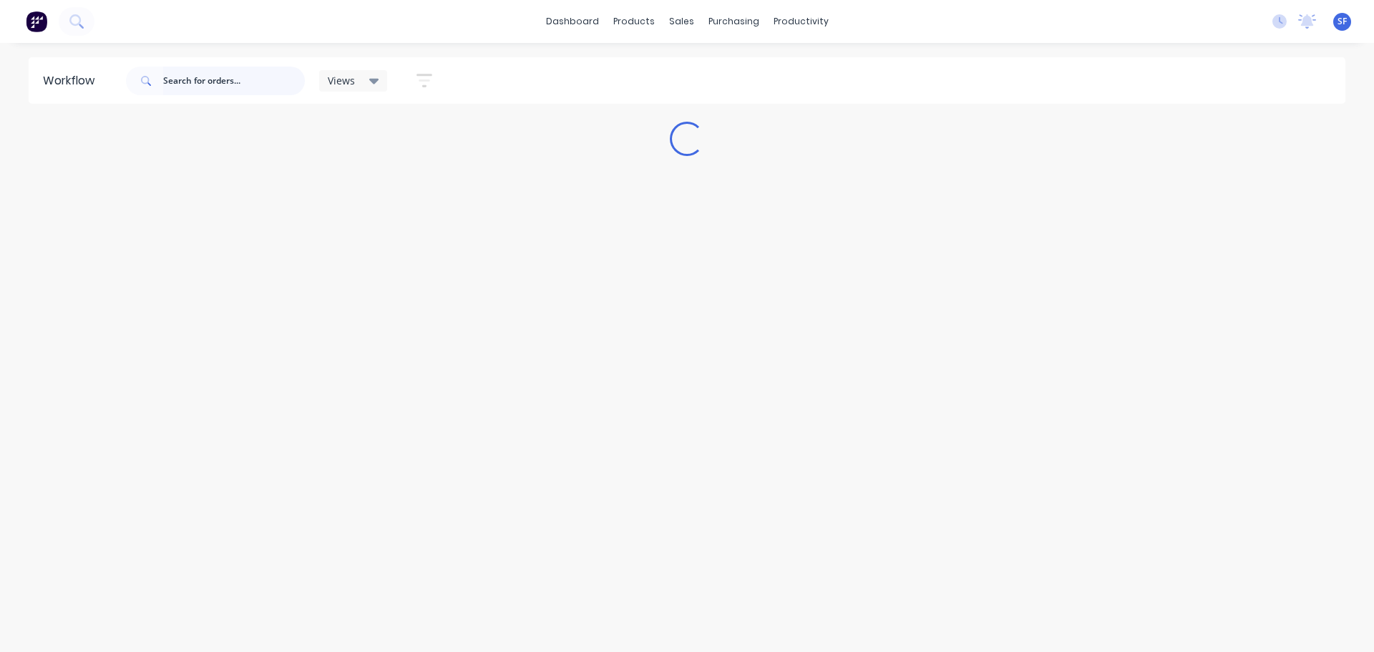
click at [218, 79] on input "text" at bounding box center [234, 81] width 142 height 29
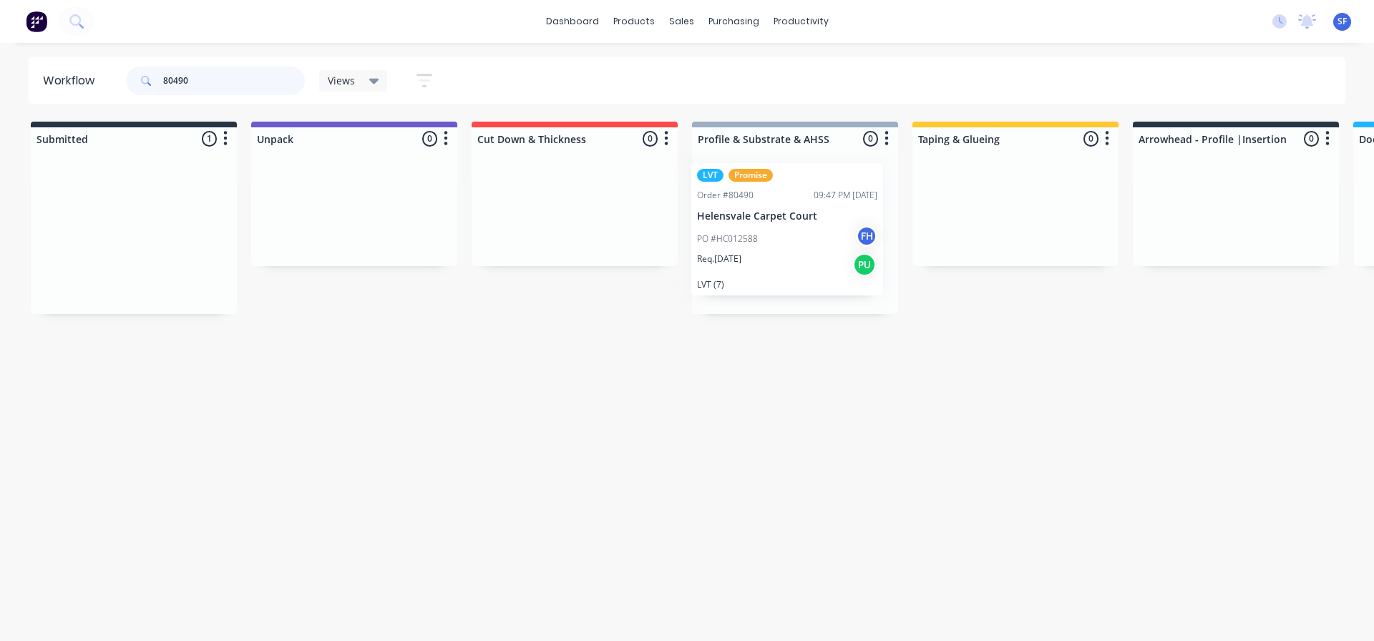
drag, startPoint x: 135, startPoint y: 258, endPoint x: 793, endPoint y: 253, distance: 657.6
click at [793, 253] on div "Submitted 1 Summaries Total order value Invoiced to date To be invoiced LVT Pro…" at bounding box center [1286, 218] width 2594 height 192
drag, startPoint x: 192, startPoint y: 84, endPoint x: 153, endPoint y: 80, distance: 39.5
click at [153, 80] on div "80490" at bounding box center [215, 81] width 179 height 29
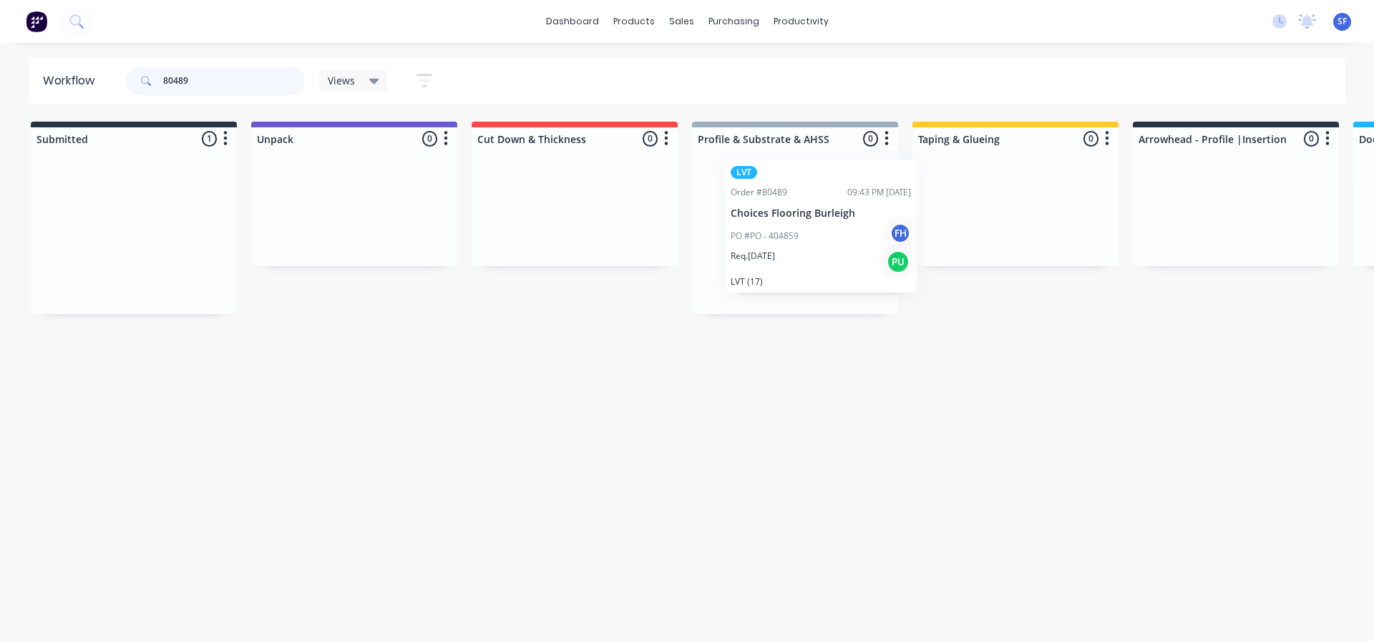
drag, startPoint x: 130, startPoint y: 193, endPoint x: 817, endPoint y: 183, distance: 687.0
click at [817, 183] on div "Submitted 1 Summaries Total order value Invoiced to date To be invoiced LVT Ord…" at bounding box center [1286, 218] width 2594 height 192
drag, startPoint x: 225, startPoint y: 84, endPoint x: 147, endPoint y: 87, distance: 77.4
click at [147, 87] on div "80489" at bounding box center [215, 81] width 179 height 29
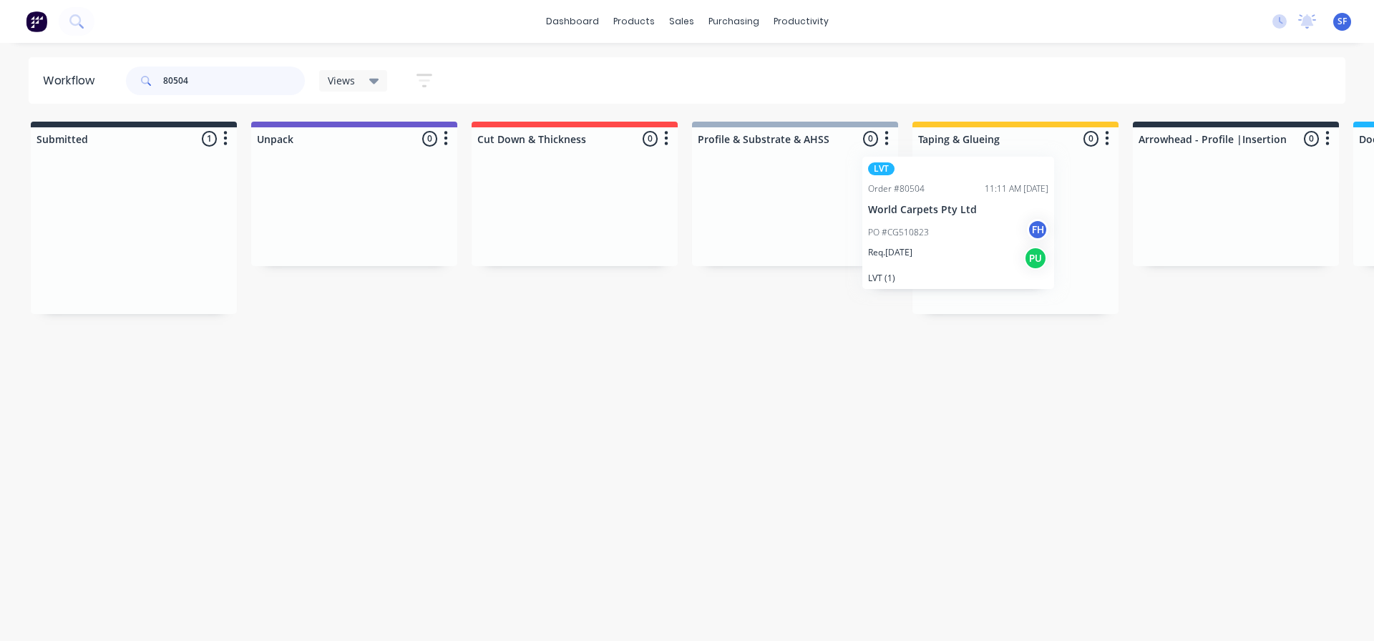
drag, startPoint x: 124, startPoint y: 192, endPoint x: 954, endPoint y: 179, distance: 830.2
click at [954, 179] on div "Submitted 1 Summaries Total order value Invoiced to date To be invoiced LVT Ord…" at bounding box center [1286, 218] width 2594 height 192
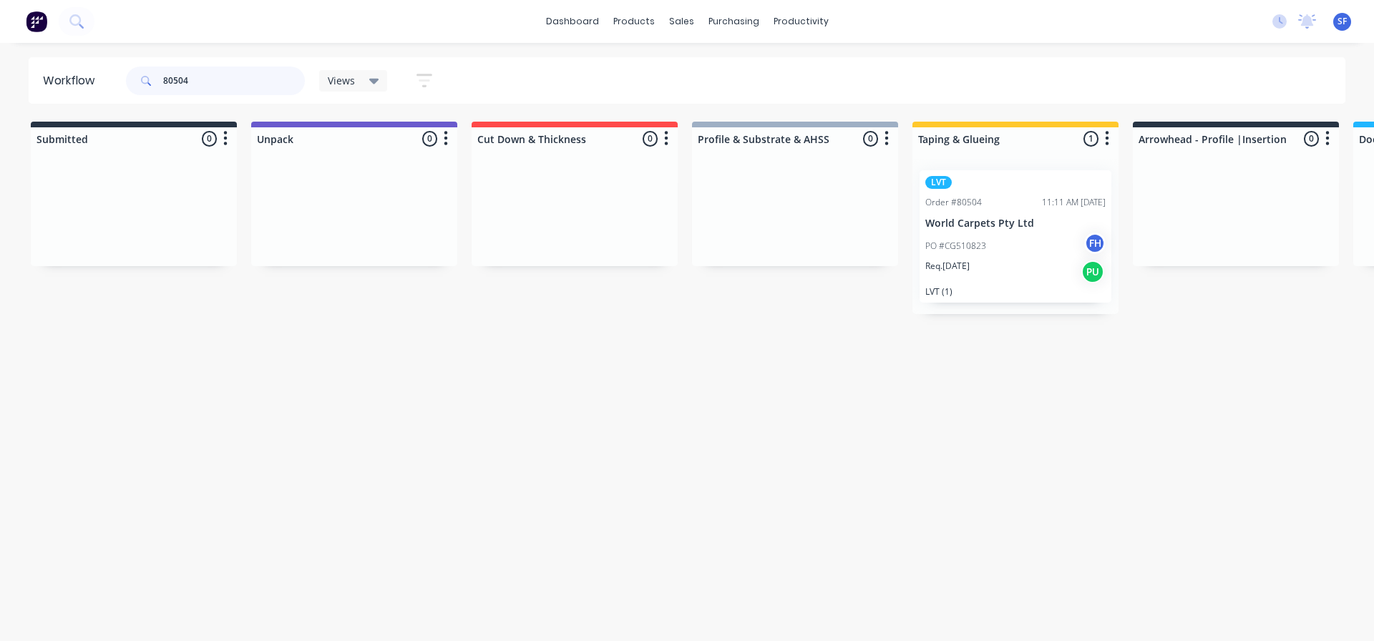
drag, startPoint x: 222, startPoint y: 86, endPoint x: 142, endPoint y: 90, distance: 80.3
click at [142, 90] on div "80504" at bounding box center [215, 81] width 179 height 29
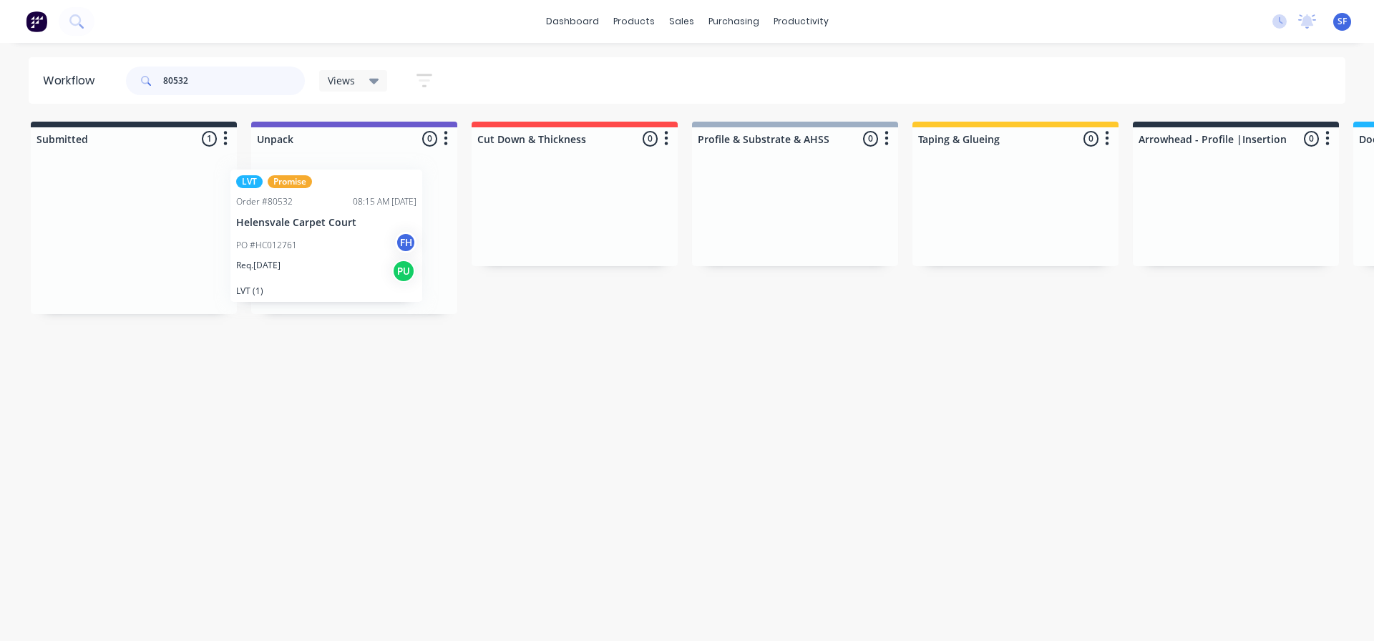
drag, startPoint x: 134, startPoint y: 195, endPoint x: 343, endPoint y: 196, distance: 209.0
click at [343, 196] on div "Submitted 1 Summaries Total order value Invoiced to date To be invoiced LVT Pro…" at bounding box center [1286, 218] width 2594 height 192
drag, startPoint x: 203, startPoint y: 84, endPoint x: 123, endPoint y: 94, distance: 80.8
click at [123, 94] on div "80532 Views Save new view None (Default) edit Engineered edit Hybrid/LVT edit L…" at bounding box center [285, 80] width 325 height 43
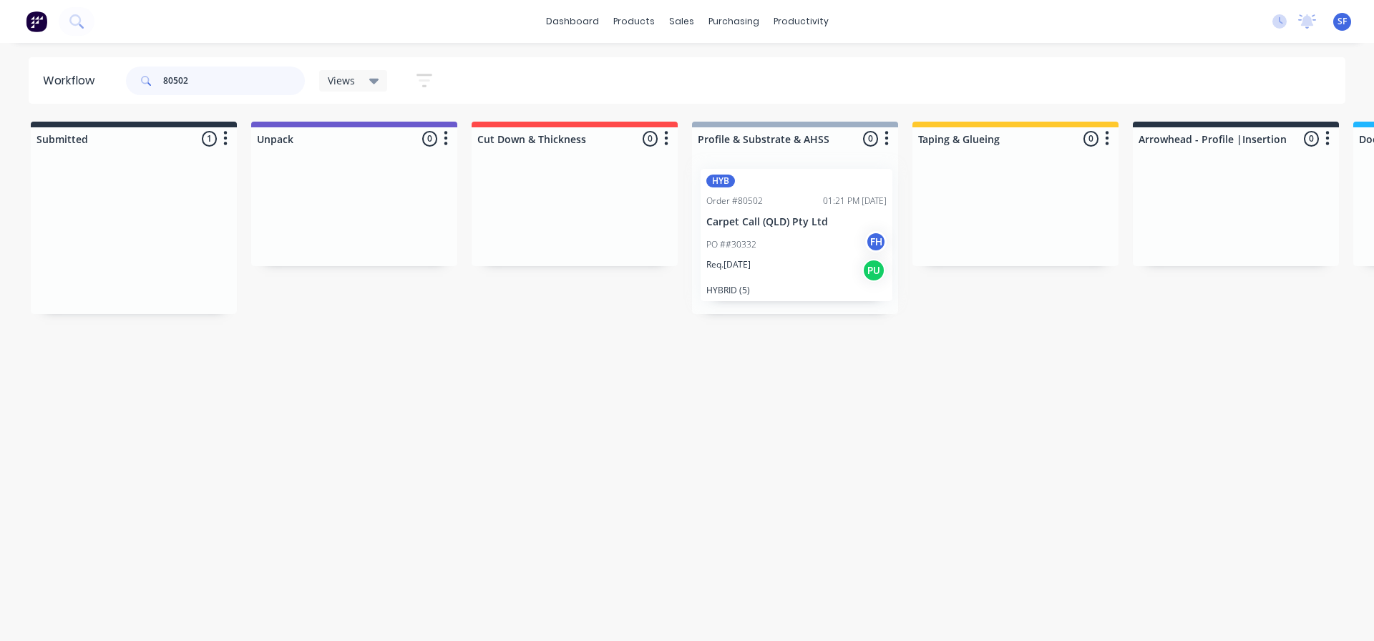
drag, startPoint x: 123, startPoint y: 187, endPoint x: 792, endPoint y: 187, distance: 669.1
click at [792, 187] on div "Submitted 1 Summaries Total order value Invoiced to date To be invoiced HYB Ord…" at bounding box center [1286, 218] width 2594 height 192
drag, startPoint x: 200, startPoint y: 80, endPoint x: 126, endPoint y: 81, distance: 74.4
click at [126, 81] on div "80502" at bounding box center [215, 81] width 179 height 29
drag, startPoint x: 134, startPoint y: 187, endPoint x: 795, endPoint y: 174, distance: 661.3
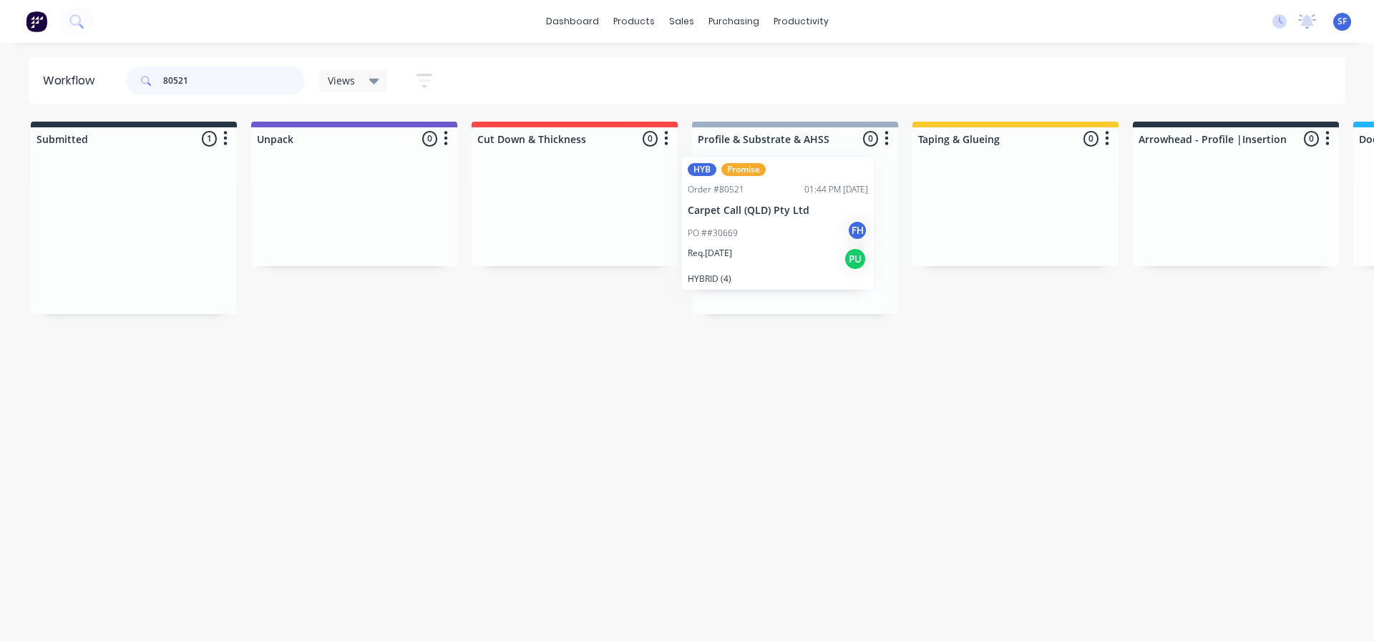
click at [795, 174] on div "Submitted 1 Summaries Total order value Invoiced to date To be invoiced HYB Pro…" at bounding box center [1286, 218] width 2594 height 192
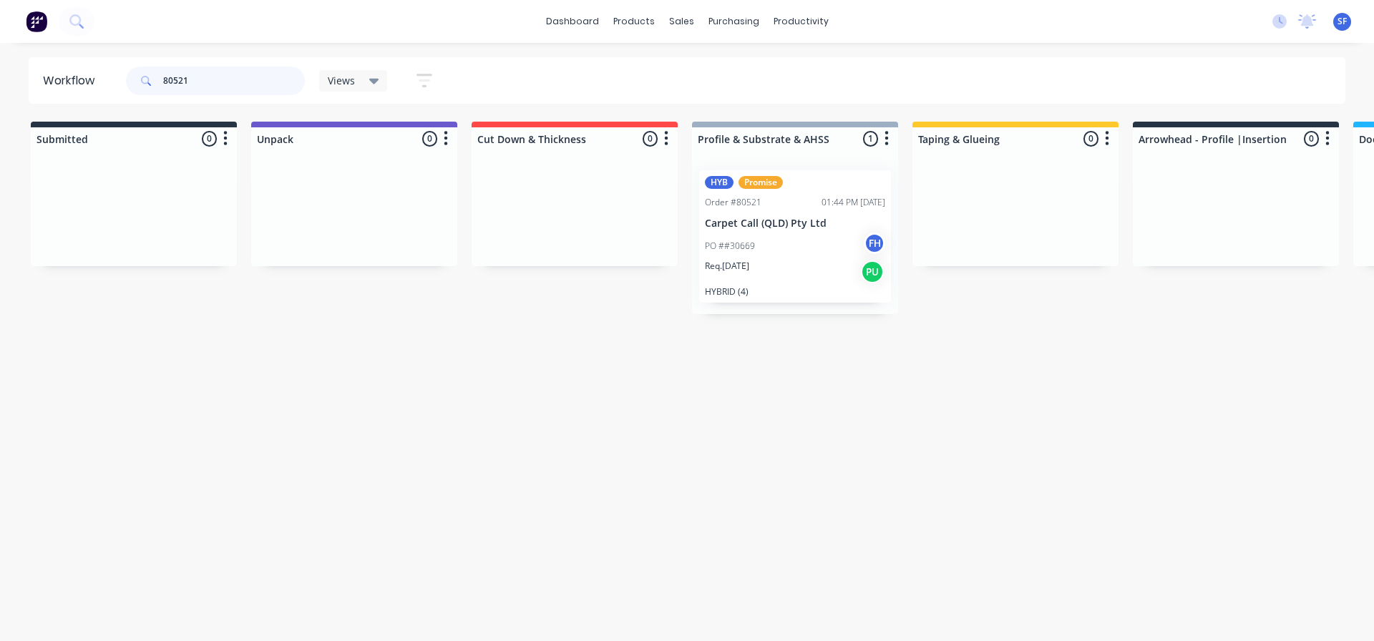
drag, startPoint x: 218, startPoint y: 86, endPoint x: 147, endPoint y: 82, distance: 71.6
click at [147, 82] on div "80521" at bounding box center [215, 81] width 179 height 29
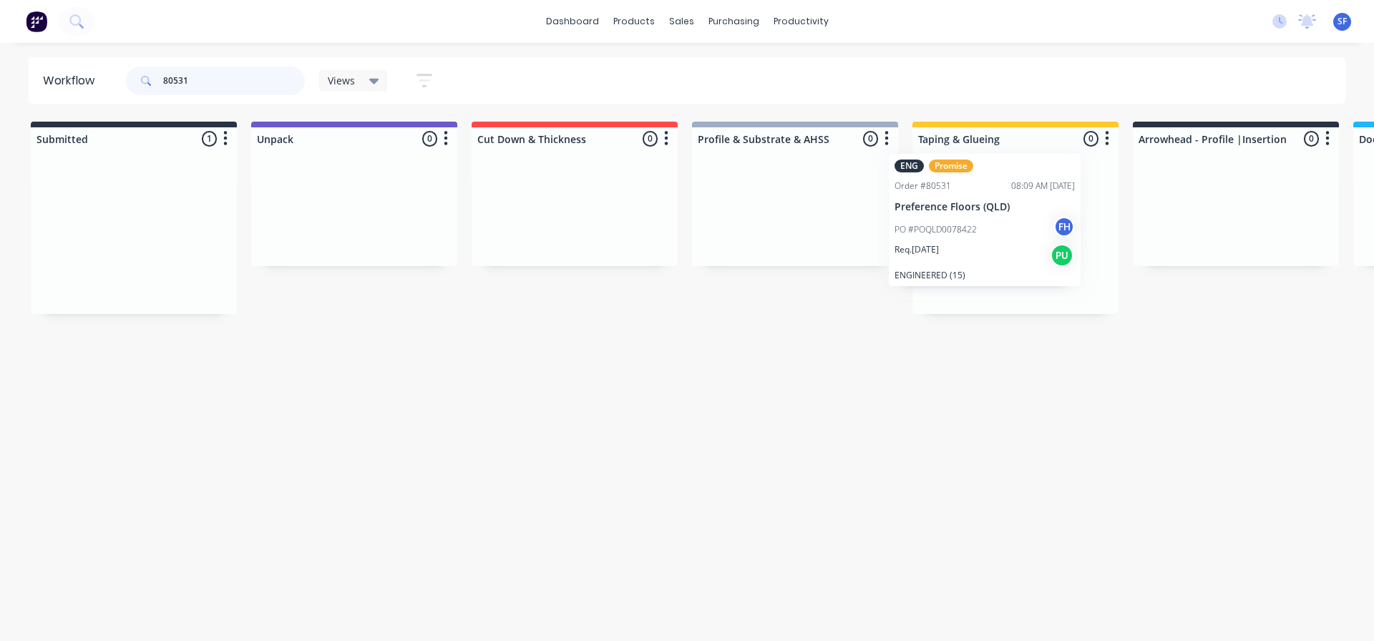
drag, startPoint x: 132, startPoint y: 200, endPoint x: 994, endPoint y: 185, distance: 861.7
click at [990, 184] on div "Submitted 1 Summaries Total order value Invoiced to date To be invoiced ENG Pro…" at bounding box center [1286, 218] width 2594 height 192
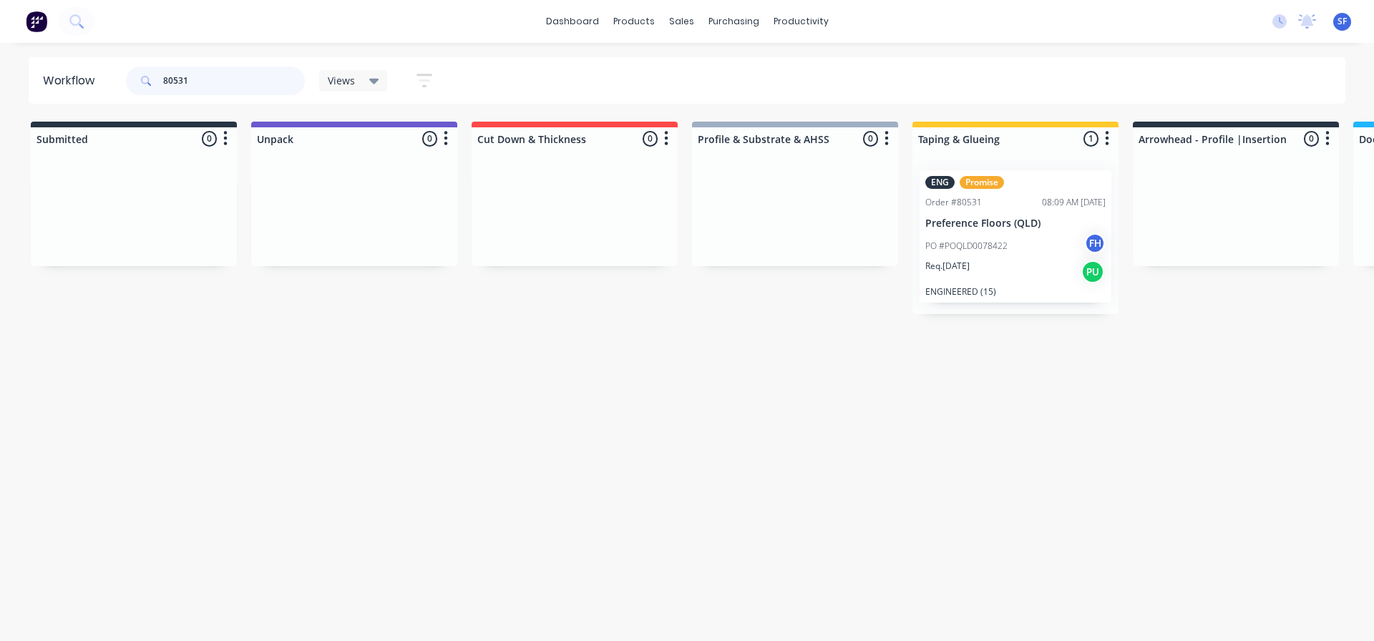
drag, startPoint x: 227, startPoint y: 78, endPoint x: 122, endPoint y: 79, distance: 104.5
click at [122, 79] on header "Workflow 80531 Views Save new view None (Default) edit Engineered edit Hybrid/L…" at bounding box center [687, 80] width 1317 height 47
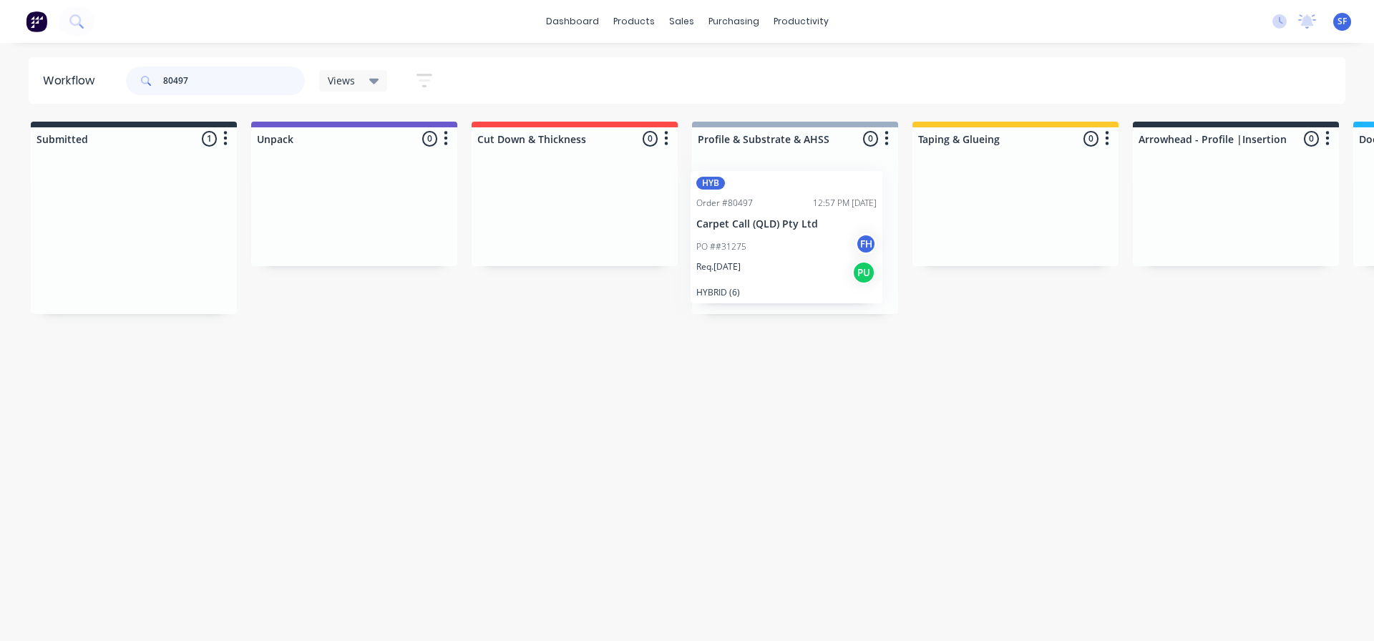
drag, startPoint x: 120, startPoint y: 192, endPoint x: 782, endPoint y: 193, distance: 661.9
click at [782, 193] on div "Submitted 1 Summaries Total order value Invoiced to date To be invoiced HYB Ord…" at bounding box center [1286, 218] width 2594 height 192
drag, startPoint x: 211, startPoint y: 78, endPoint x: 109, endPoint y: 84, distance: 102.5
click at [109, 84] on header "Workflow 80497 Views Save new view None (Default) edit Engineered edit Hybrid/L…" at bounding box center [687, 80] width 1317 height 47
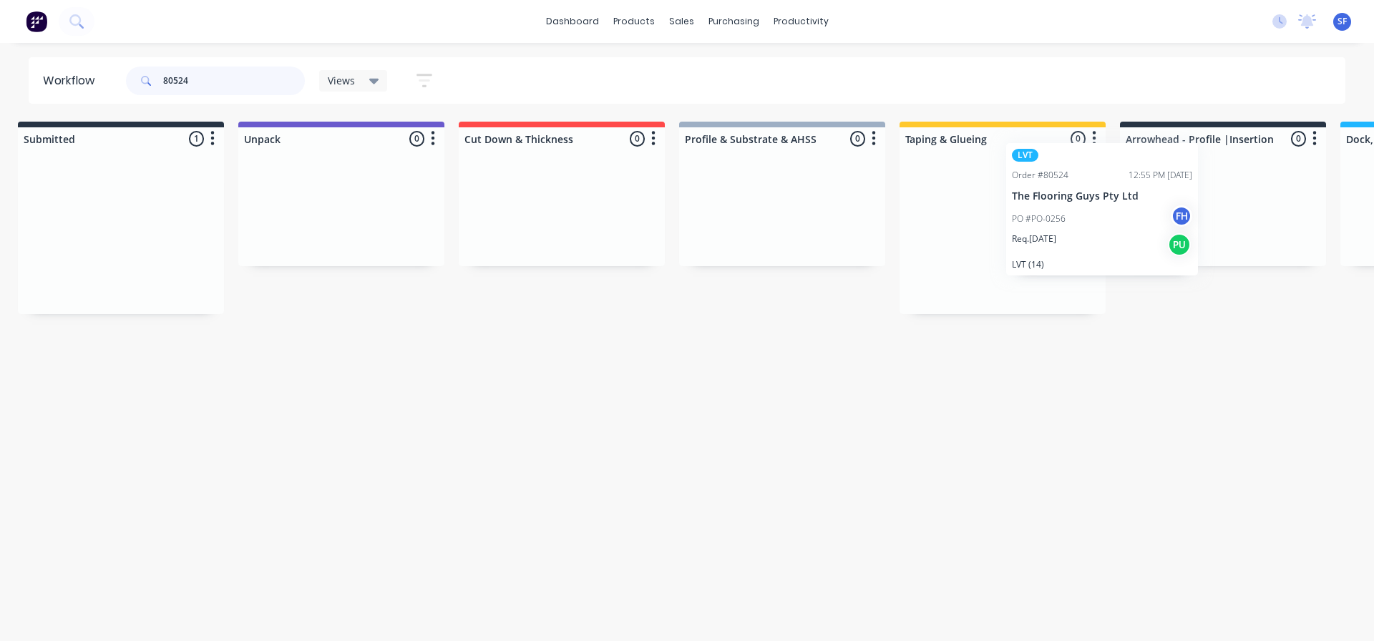
scroll to position [0, 20]
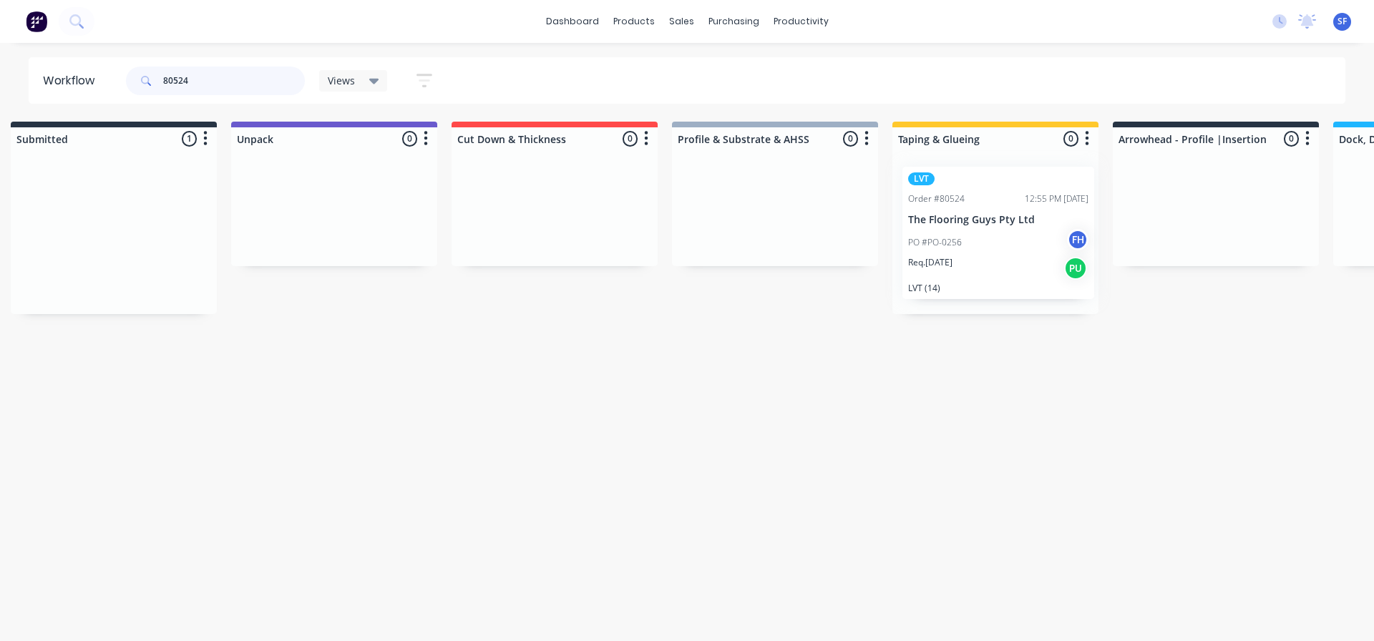
drag, startPoint x: 117, startPoint y: 199, endPoint x: 990, endPoint y: 195, distance: 872.3
click at [990, 195] on div "Submitted 1 Summaries Total order value Invoiced to date To be invoiced LVT Ord…" at bounding box center [1266, 218] width 2594 height 192
drag, startPoint x: 203, startPoint y: 77, endPoint x: 143, endPoint y: 76, distance: 60.1
click at [146, 81] on div "80524" at bounding box center [215, 81] width 179 height 29
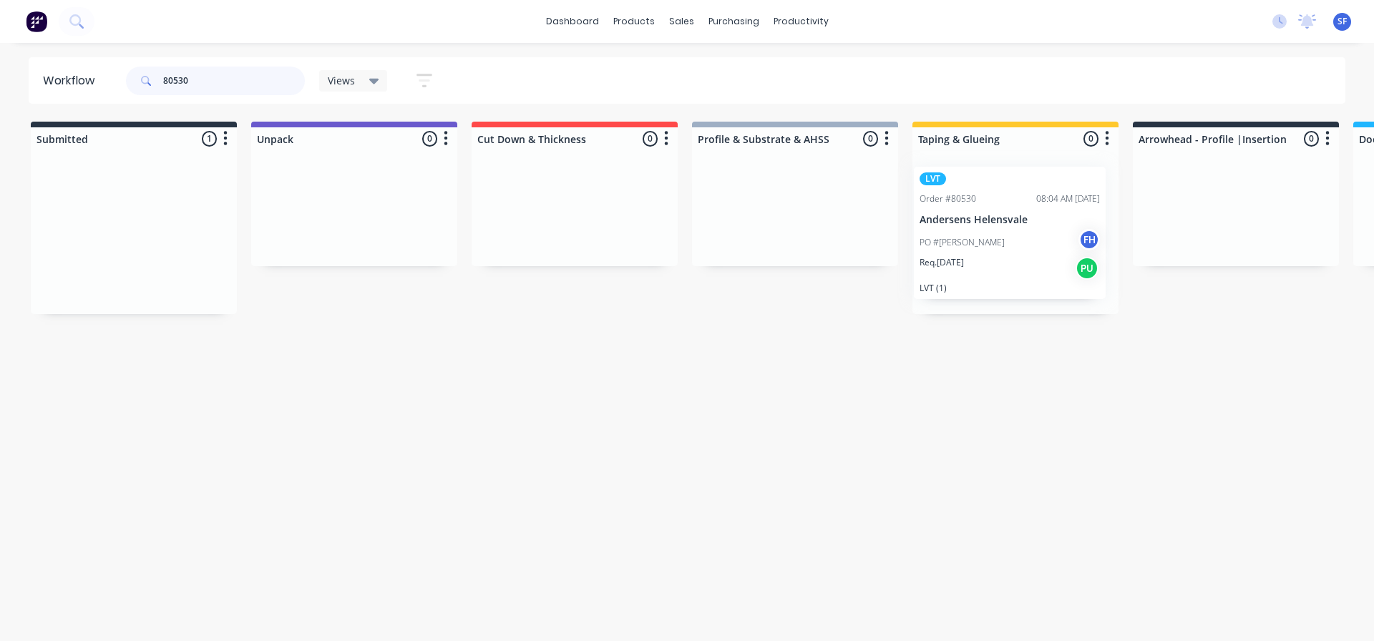
drag, startPoint x: 130, startPoint y: 190, endPoint x: 1010, endPoint y: 188, distance: 880.2
click at [1010, 188] on div "Submitted 1 Summaries Total order value Invoiced to date To be invoiced LVT Ord…" at bounding box center [1286, 218] width 2594 height 192
drag, startPoint x: 223, startPoint y: 85, endPoint x: 130, endPoint y: 90, distance: 93.2
click at [130, 90] on div "80530" at bounding box center [215, 81] width 179 height 29
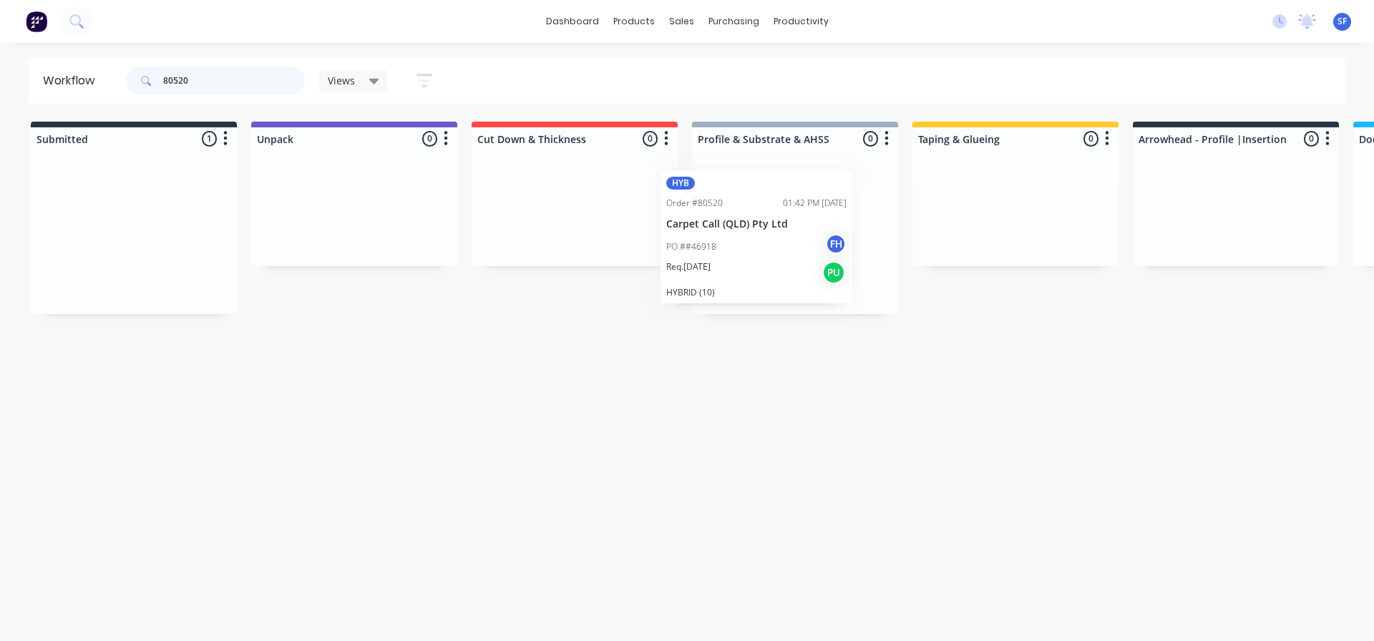
drag, startPoint x: 119, startPoint y: 198, endPoint x: 747, endPoint y: 199, distance: 628.3
click at [747, 199] on div "Submitted 1 Summaries Total order value Invoiced to date To be invoiced HYB Ord…" at bounding box center [1286, 218] width 2594 height 192
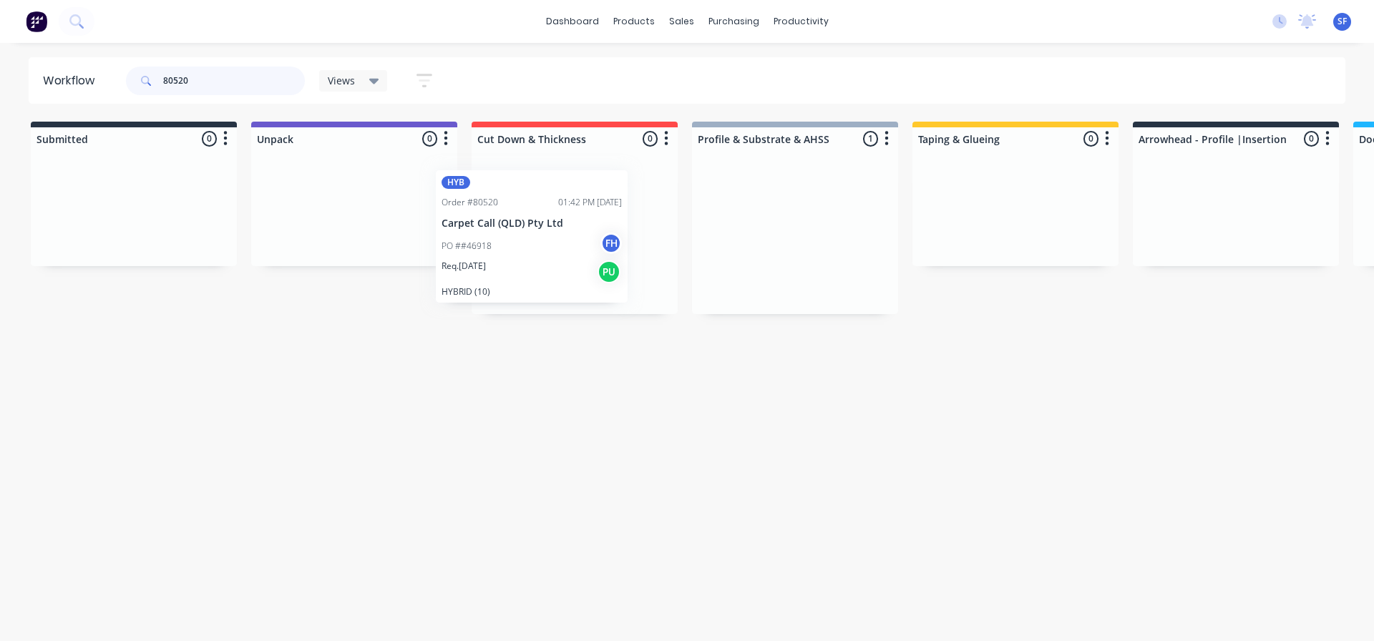
drag, startPoint x: 797, startPoint y: 179, endPoint x: 524, endPoint y: 179, distance: 273.3
click at [524, 179] on div "Submitted 0 Summaries Total order value Invoiced to date To be invoiced Unpack …" at bounding box center [1286, 218] width 2594 height 192
drag, startPoint x: 233, startPoint y: 84, endPoint x: 128, endPoint y: 83, distance: 104.5
click at [128, 83] on div "80520" at bounding box center [215, 81] width 179 height 29
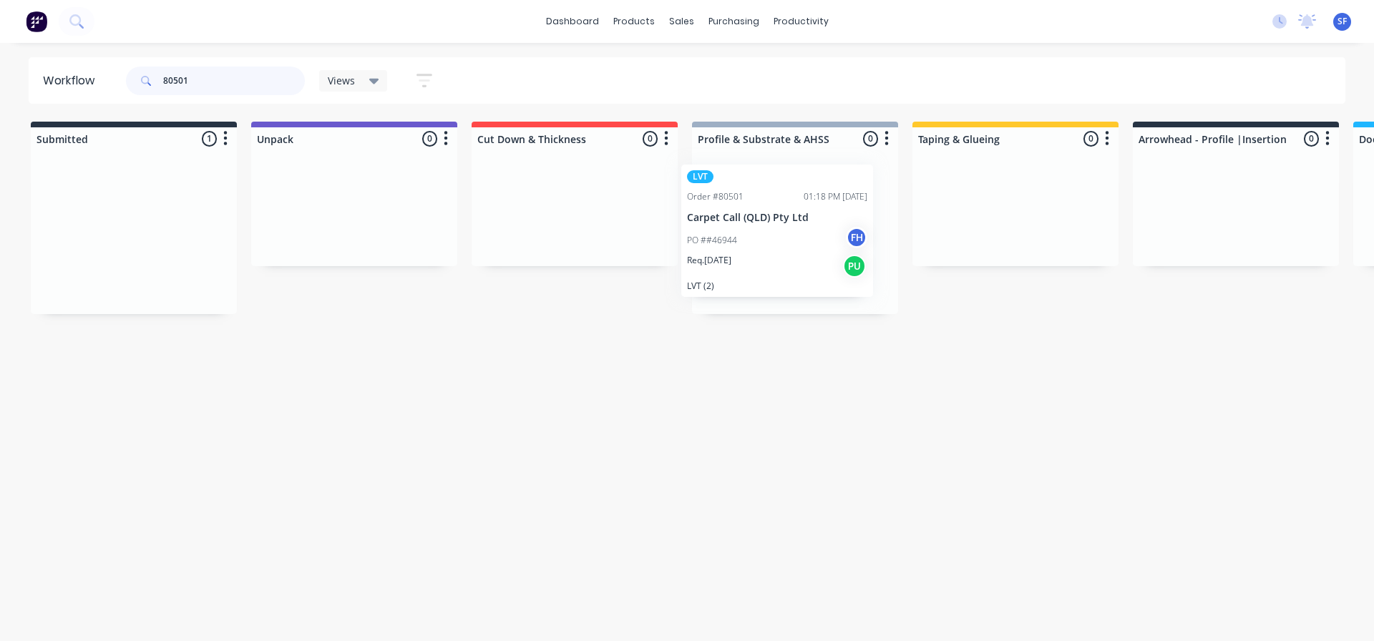
drag, startPoint x: 125, startPoint y: 190, endPoint x: 779, endPoint y: 183, distance: 654.1
click at [779, 183] on div "Submitted 1 Summaries Total order value Invoiced to date To be invoiced LVT Ord…" at bounding box center [1286, 218] width 2594 height 192
drag, startPoint x: 240, startPoint y: 72, endPoint x: 150, endPoint y: 83, distance: 90.9
click at [150, 83] on div "80501" at bounding box center [215, 81] width 179 height 29
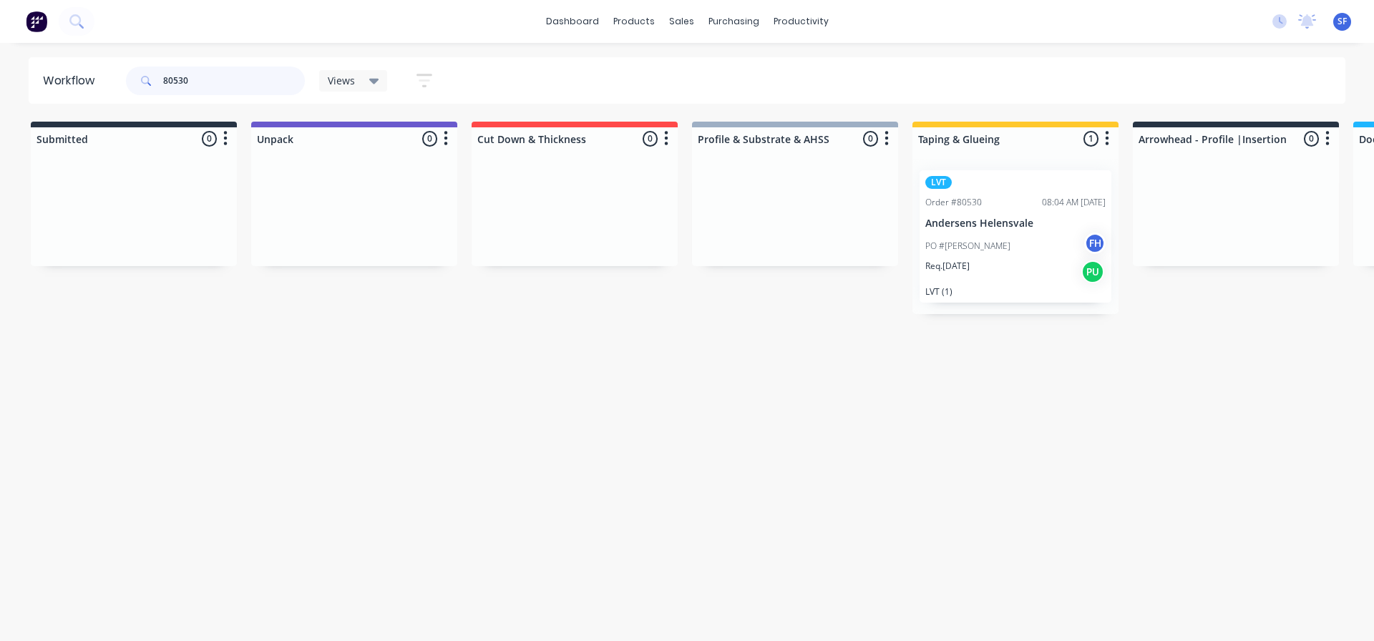
drag, startPoint x: 253, startPoint y: 77, endPoint x: 147, endPoint y: 85, distance: 106.3
click at [147, 85] on div "80530" at bounding box center [215, 81] width 179 height 29
drag, startPoint x: 207, startPoint y: 80, endPoint x: 130, endPoint y: 77, distance: 77.4
click at [130, 77] on div "80524" at bounding box center [215, 81] width 179 height 29
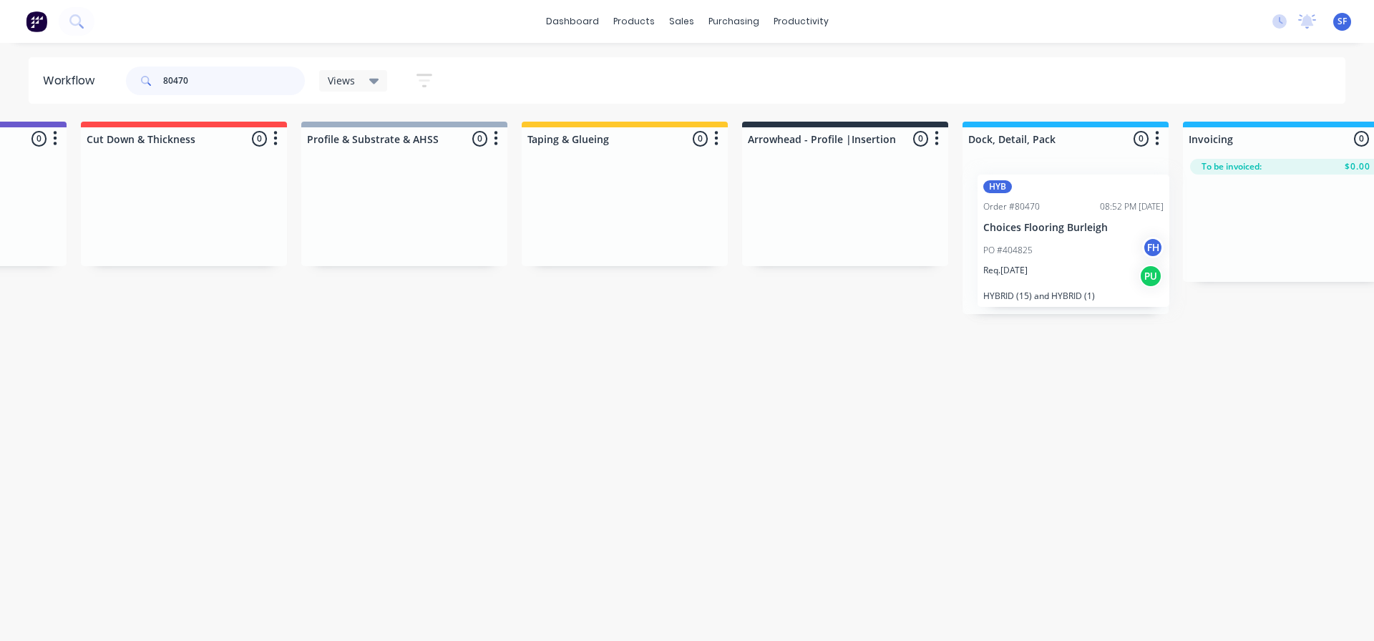
drag, startPoint x: 118, startPoint y: 194, endPoint x: 1065, endPoint y: 199, distance: 947.4
click at [1065, 199] on div "Submitted 1 Summaries Total order value Invoiced to date To be invoiced HYB Ord…" at bounding box center [896, 218] width 2594 height 192
drag, startPoint x: 208, startPoint y: 76, endPoint x: 140, endPoint y: 79, distance: 68.8
click at [140, 79] on div "80470" at bounding box center [215, 81] width 179 height 29
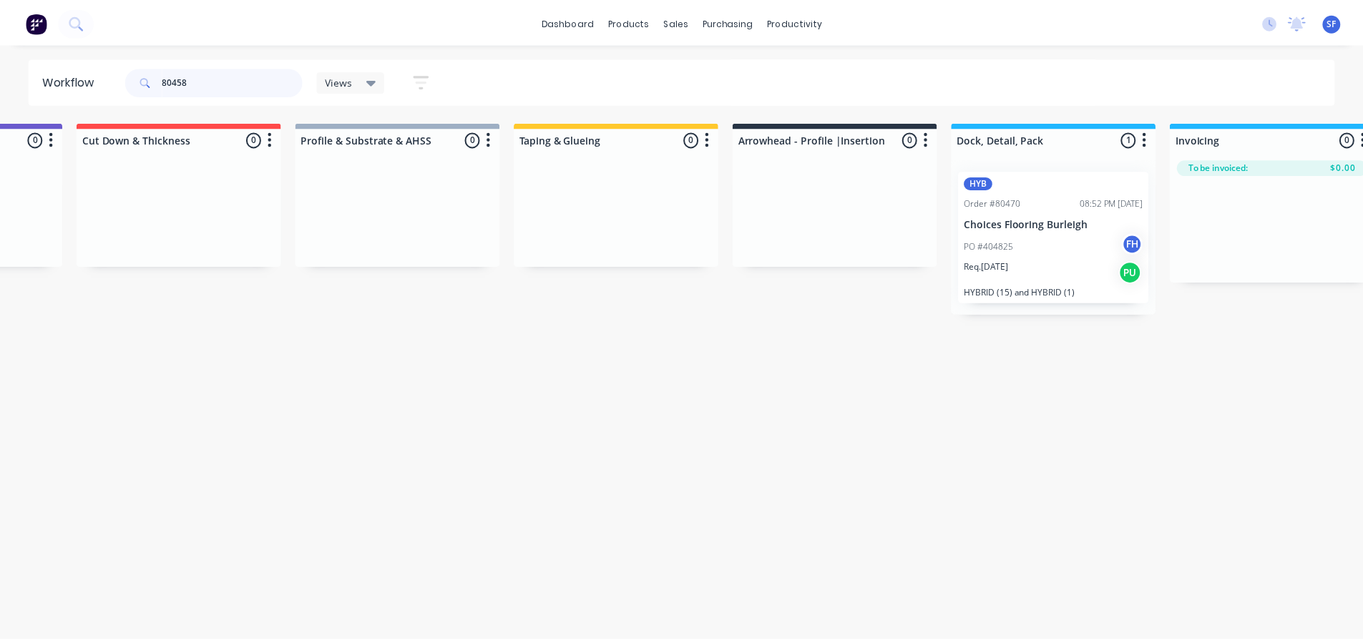
scroll to position [0, 0]
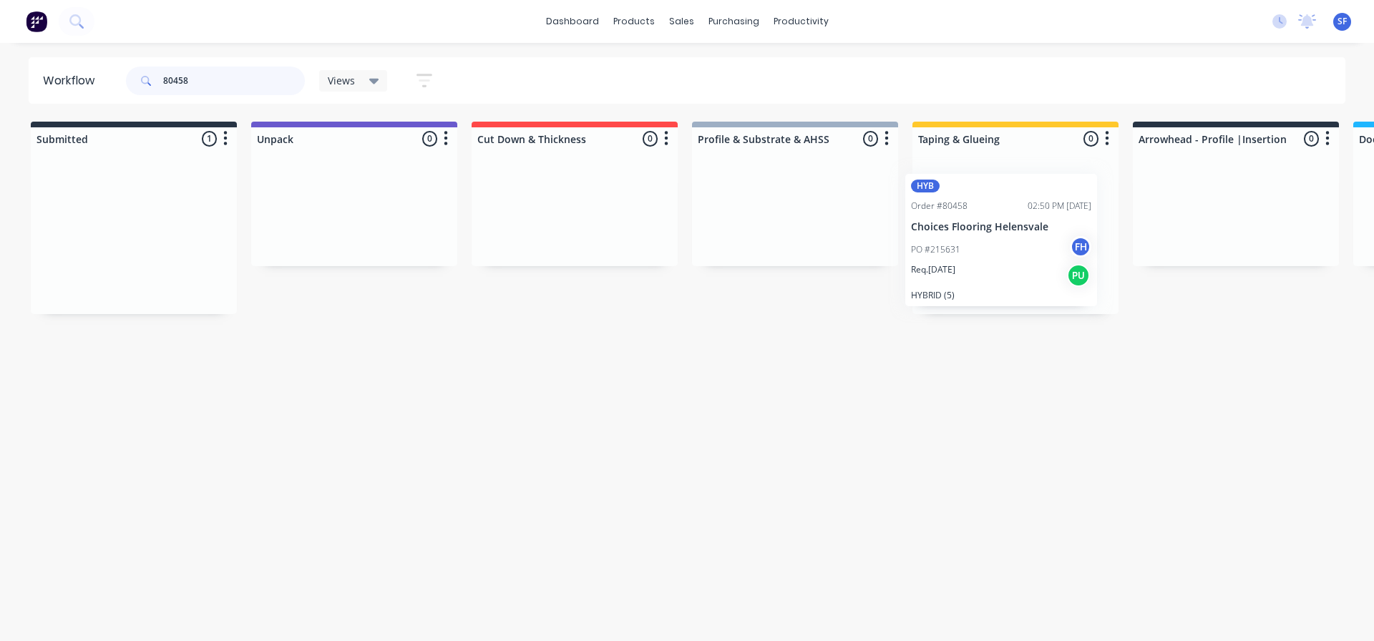
drag, startPoint x: 123, startPoint y: 187, endPoint x: 1004, endPoint y: 191, distance: 880.9
click at [1004, 191] on div "Submitted 1 Summaries Total order value Invoiced to date To be invoiced HYB Ord…" at bounding box center [1286, 218] width 2594 height 192
drag, startPoint x: 211, startPoint y: 82, endPoint x: 117, endPoint y: 84, distance: 93.8
click at [117, 84] on header "Workflow 80458 Views Save new view None (Default) edit Engineered edit Hybrid/L…" at bounding box center [687, 80] width 1317 height 47
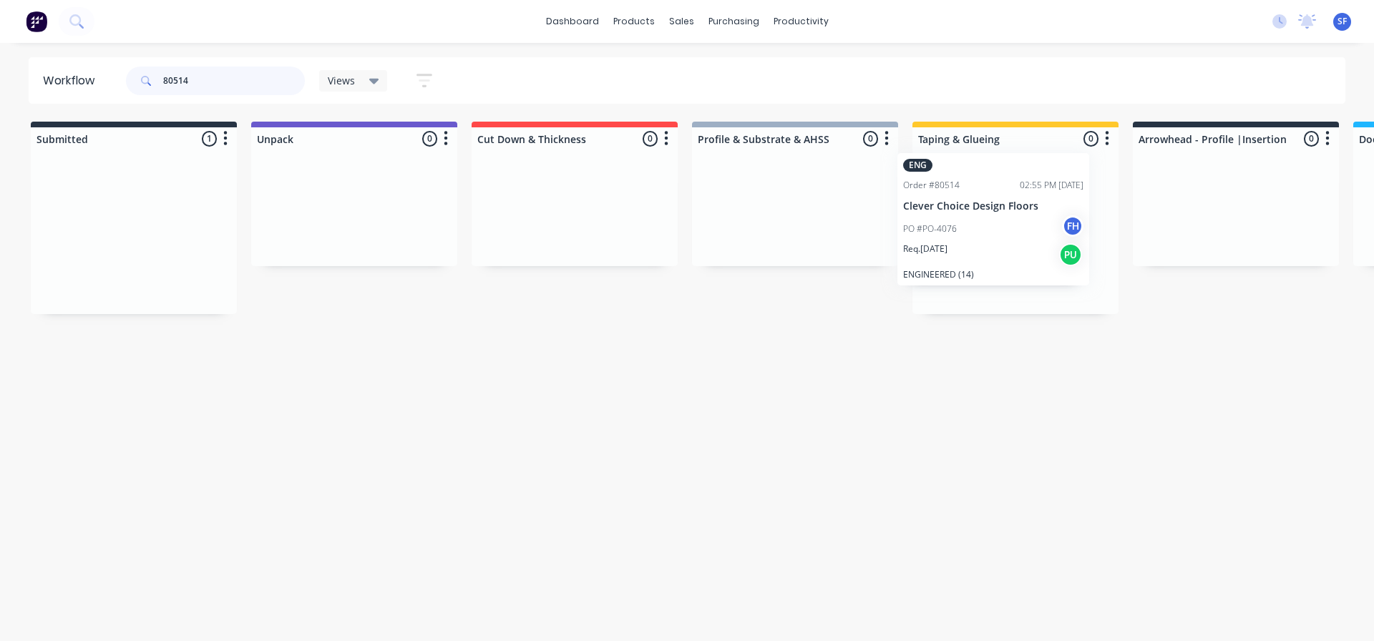
drag, startPoint x: 131, startPoint y: 195, endPoint x: 998, endPoint y: 178, distance: 866.7
click at [998, 178] on div "Submitted 1 Summaries Total order value Invoiced to date To be invoiced ENG Ord…" at bounding box center [1286, 218] width 2594 height 192
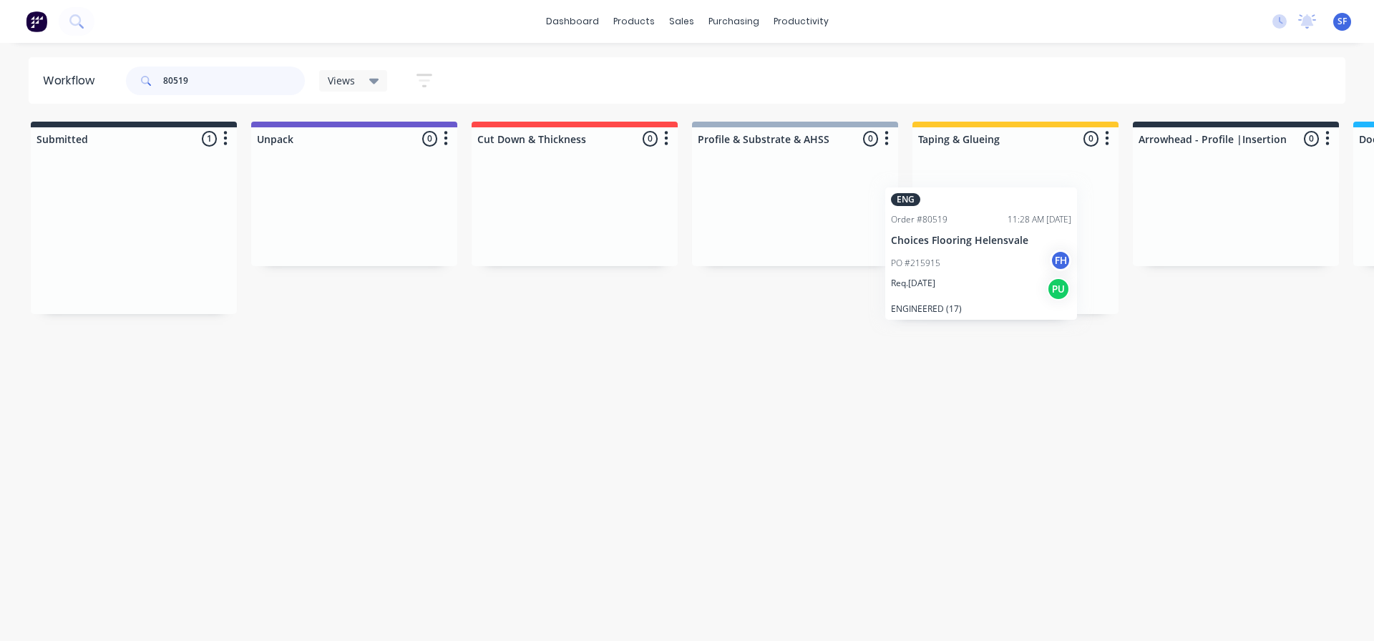
drag, startPoint x: 127, startPoint y: 190, endPoint x: 981, endPoint y: 206, distance: 853.8
click at [981, 206] on div "Submitted 1 Summaries Total order value Invoiced to date To be invoiced ENG Ord…" at bounding box center [1286, 218] width 2594 height 192
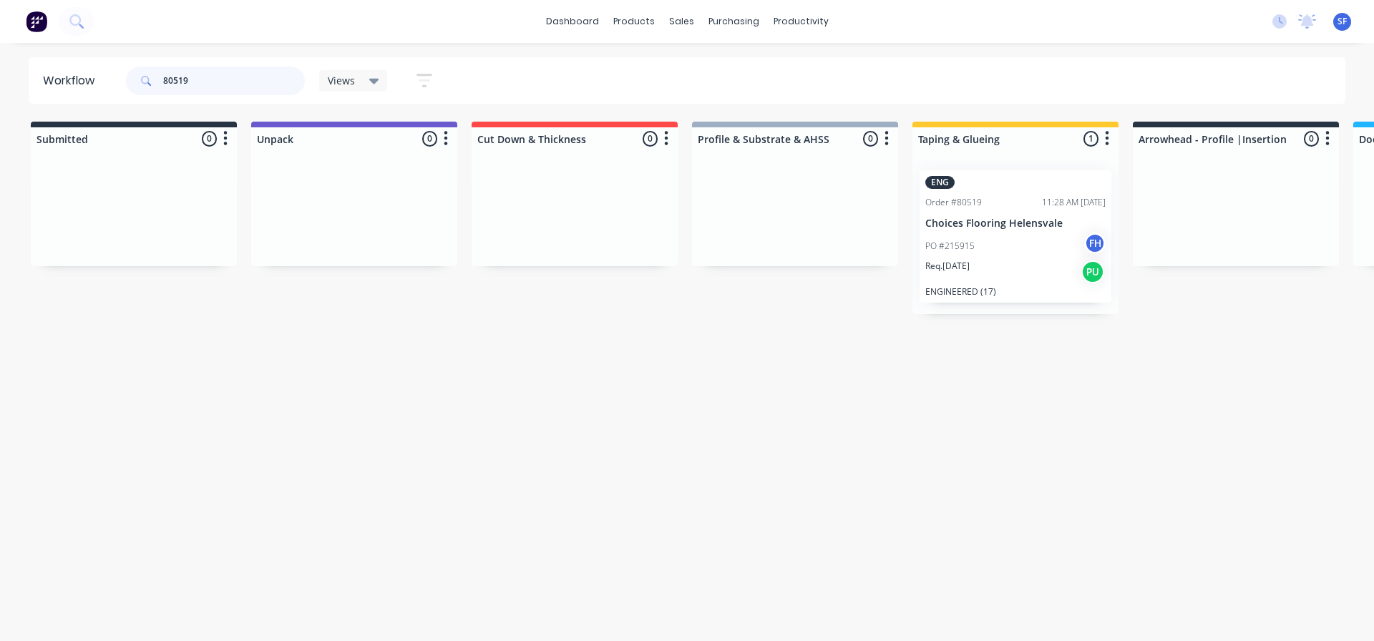
drag, startPoint x: 217, startPoint y: 85, endPoint x: 147, endPoint y: 88, distance: 70.2
click at [147, 88] on div "80519" at bounding box center [215, 81] width 179 height 29
click at [200, 78] on input "80458" at bounding box center [234, 81] width 142 height 29
type input "8"
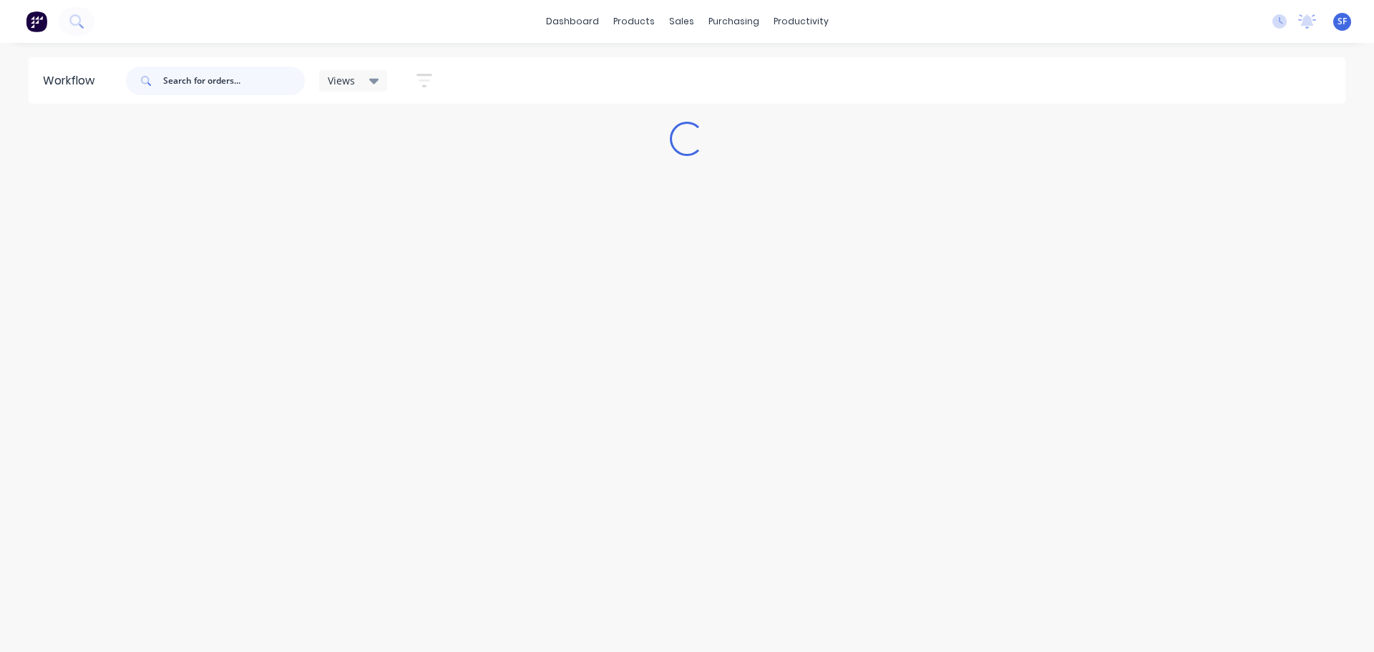
click at [200, 78] on input "text" at bounding box center [234, 81] width 142 height 29
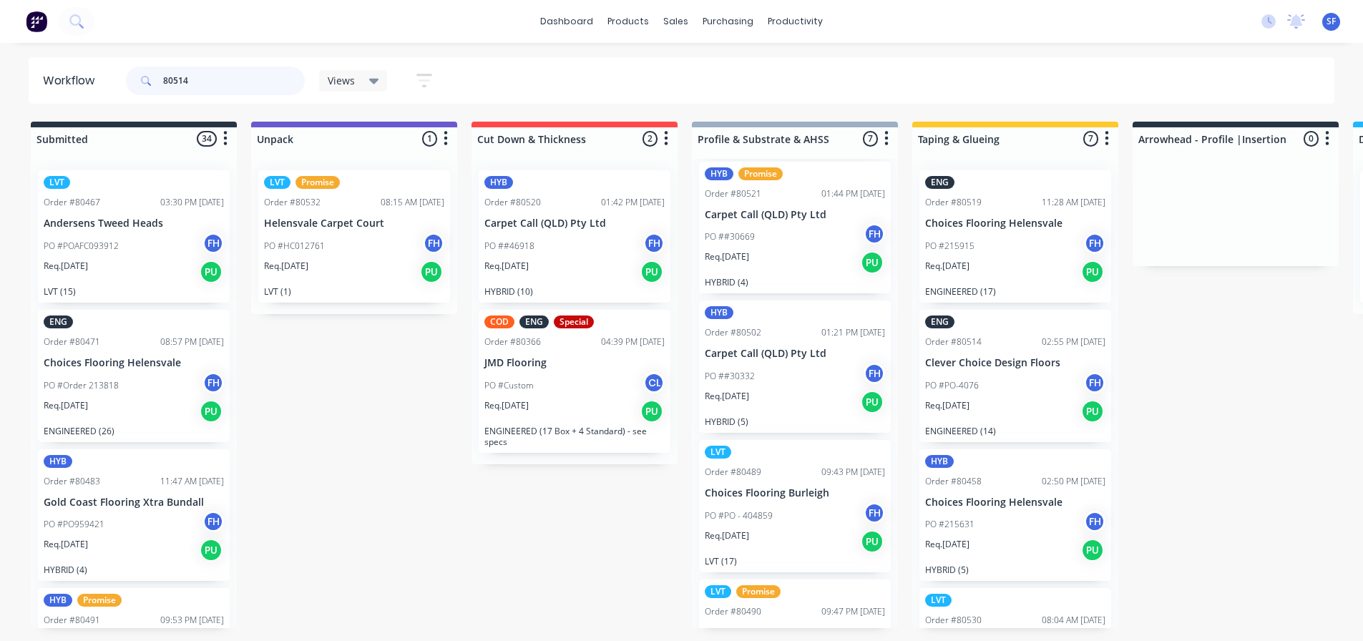
scroll to position [358, 0]
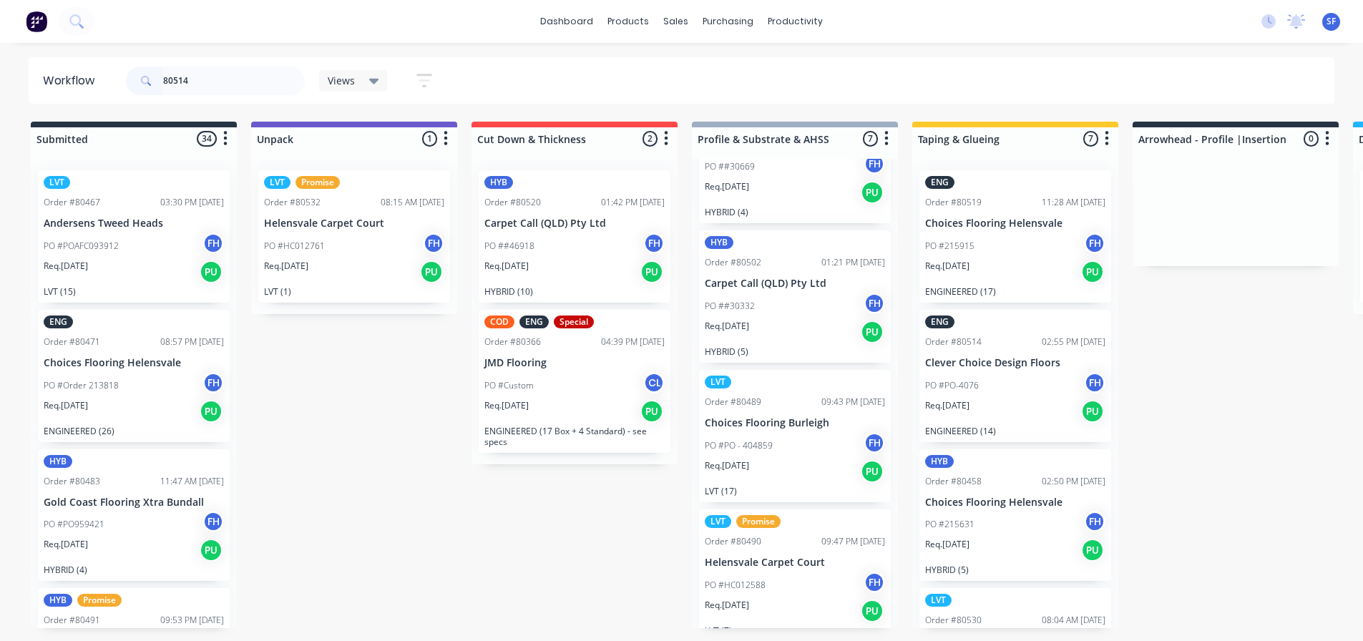
click at [1039, 401] on div "Req. [DATE] PU" at bounding box center [1015, 411] width 180 height 24
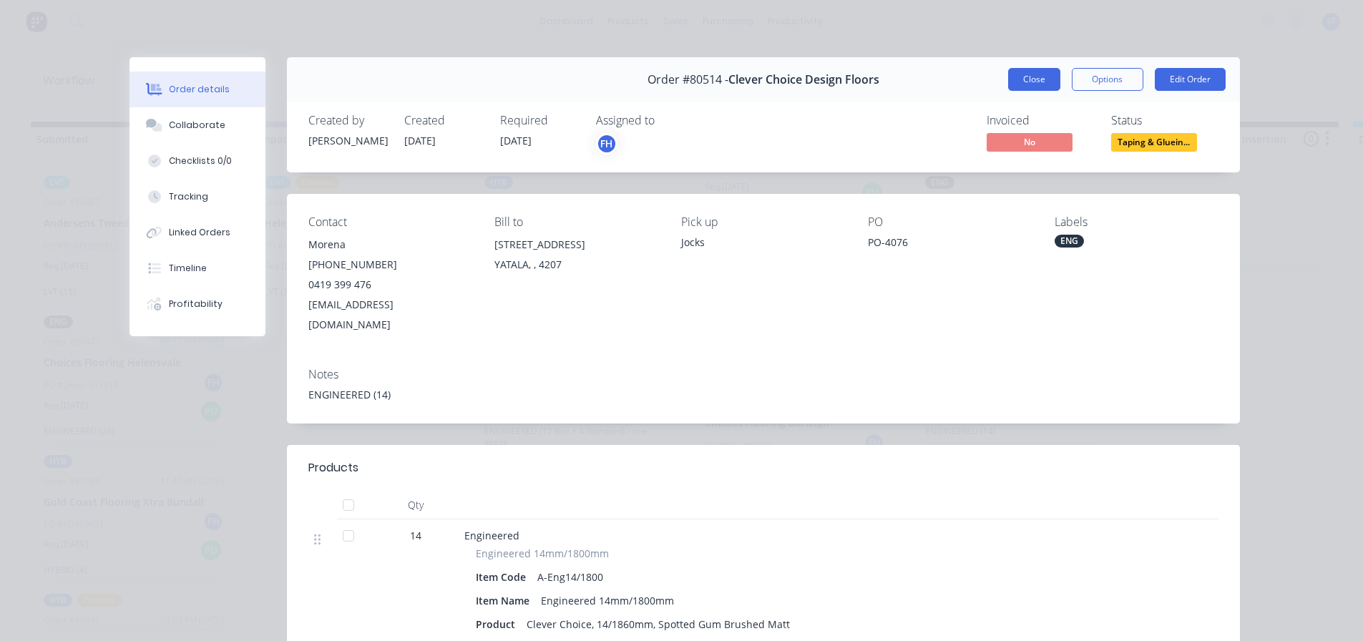
click at [1030, 80] on button "Close" at bounding box center [1034, 79] width 52 height 23
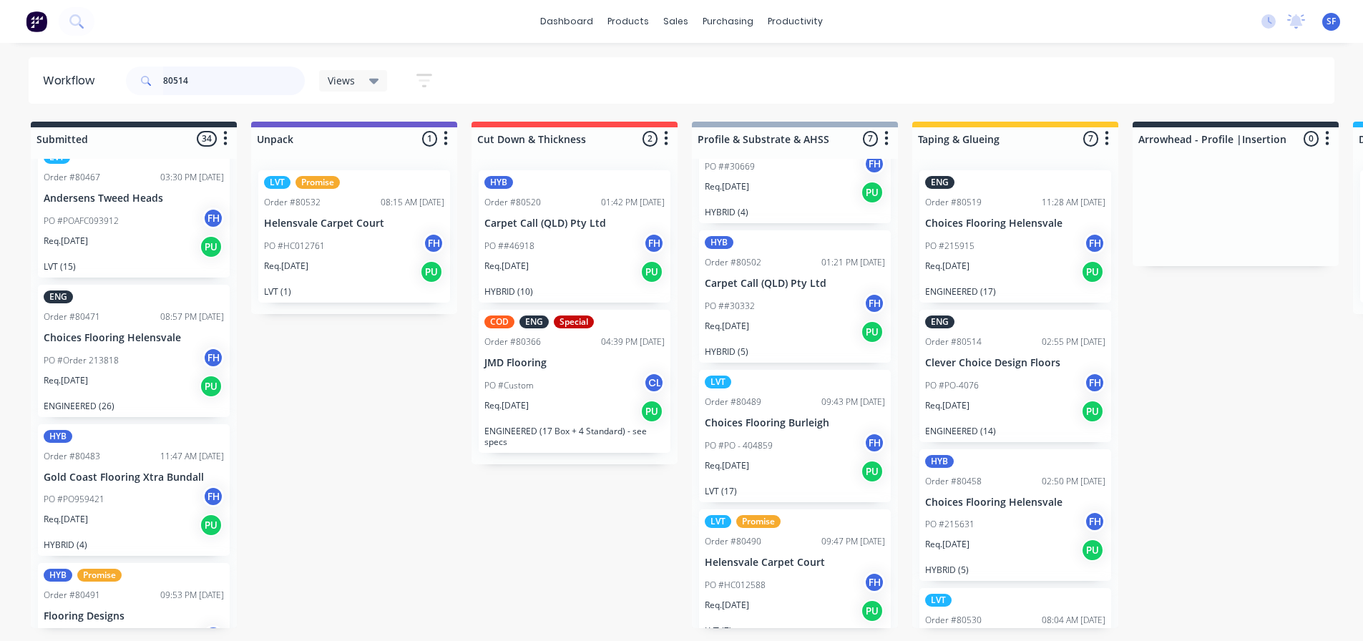
scroll to position [0, 0]
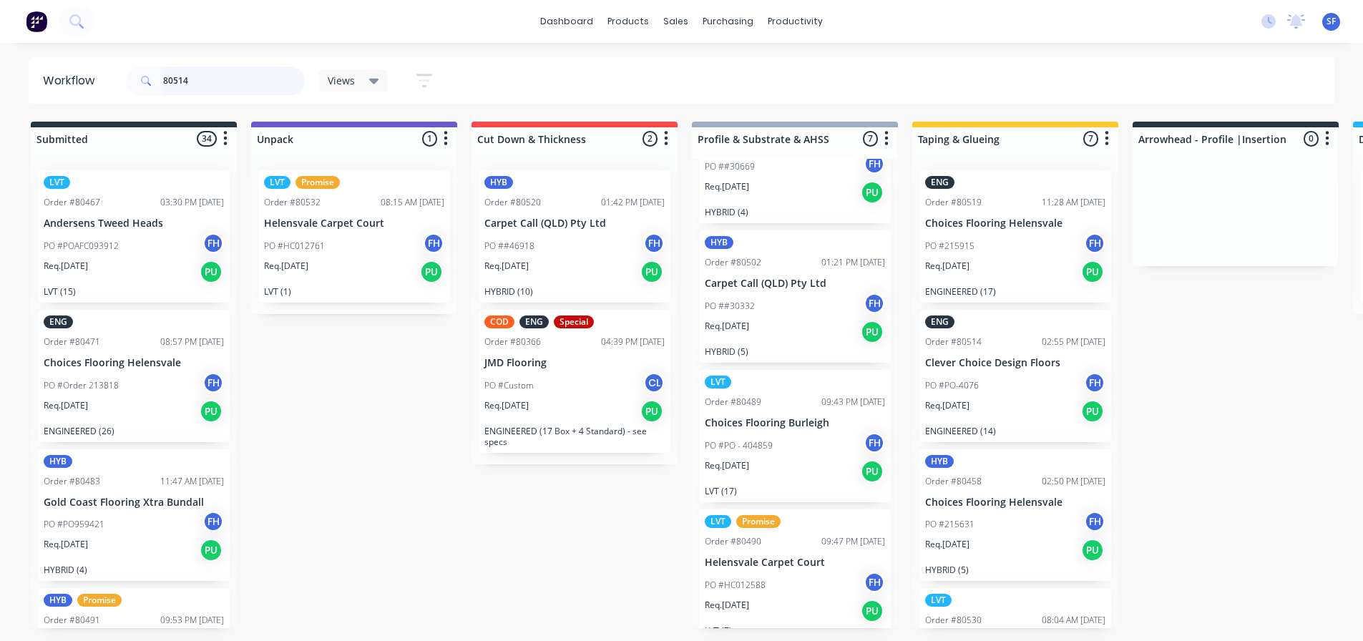
click at [203, 76] on input "80514" at bounding box center [234, 81] width 142 height 29
type input "8"
click at [369, 82] on icon at bounding box center [374, 81] width 10 height 16
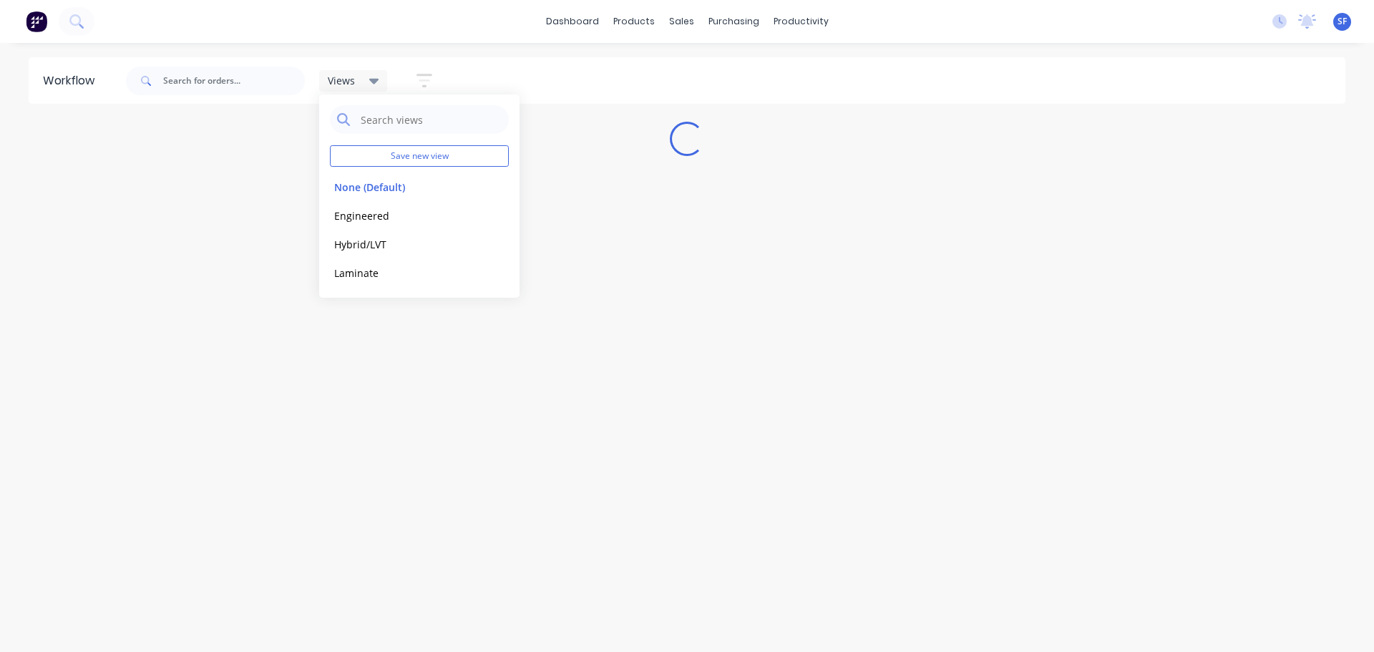
click at [369, 82] on icon at bounding box center [374, 81] width 10 height 16
click at [421, 78] on icon "button" at bounding box center [424, 81] width 16 height 18
click at [419, 134] on icon "button" at bounding box center [418, 135] width 10 height 6
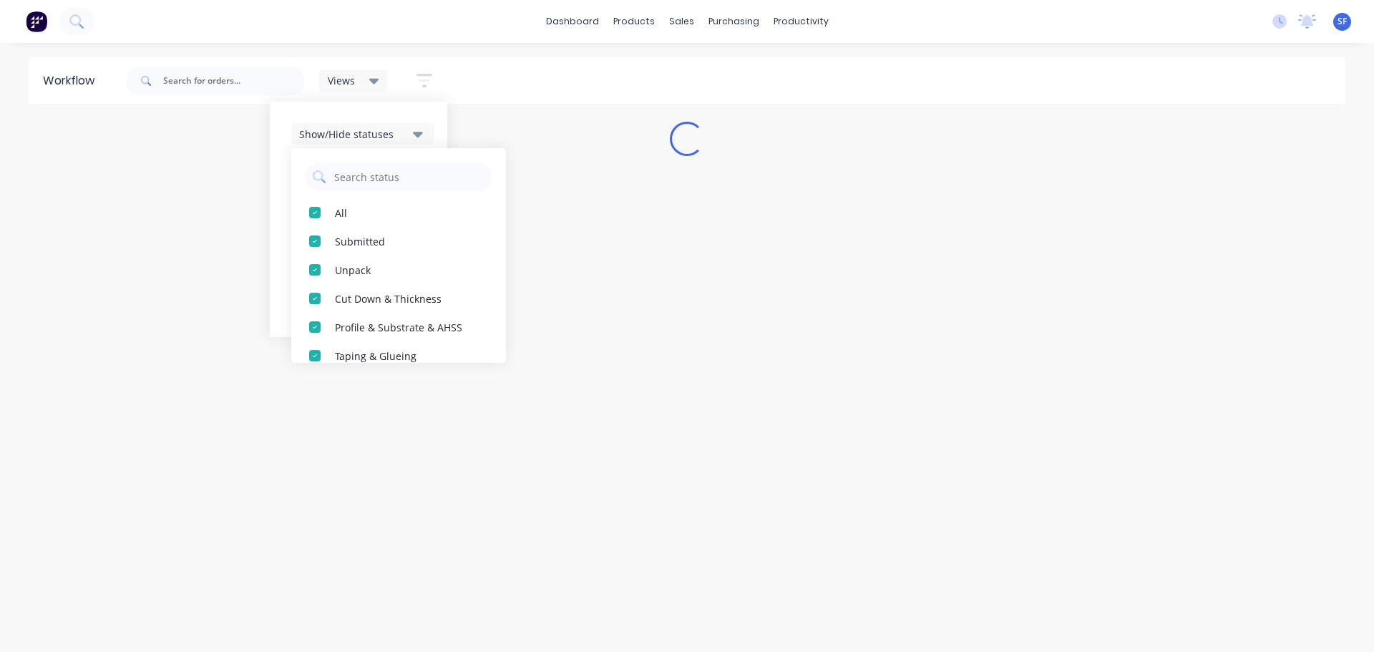
click at [419, 134] on icon "button" at bounding box center [418, 135] width 10 height 6
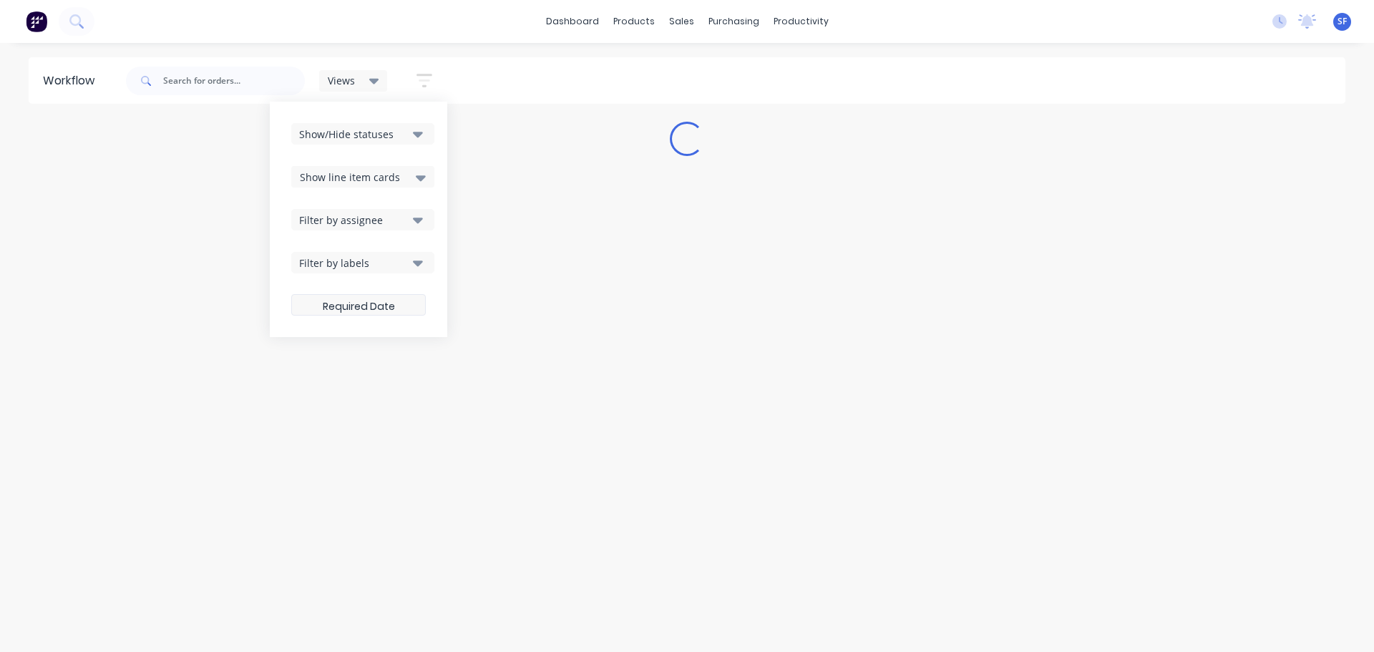
click at [400, 303] on label at bounding box center [358, 304] width 135 height 21
click at [400, 303] on input at bounding box center [358, 307] width 133 height 28
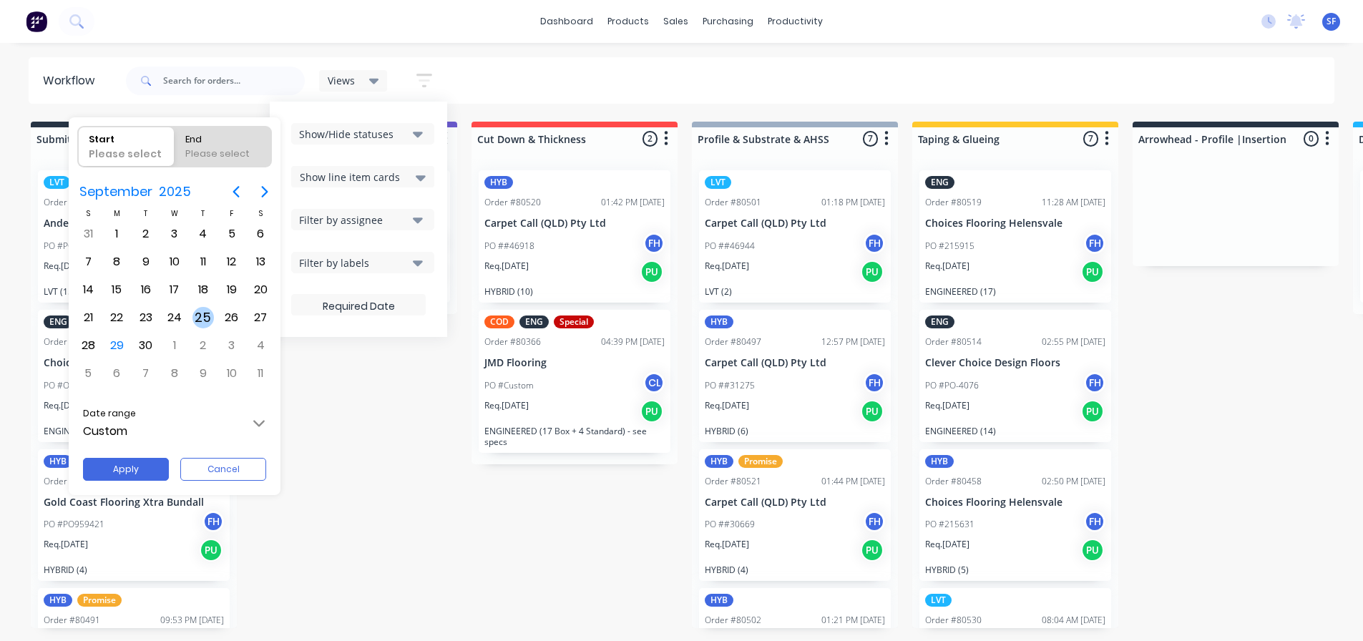
click at [200, 312] on div "25" at bounding box center [202, 317] width 21 height 21
radio input "false"
radio input "true"
click at [141, 343] on div "30" at bounding box center [145, 345] width 21 height 21
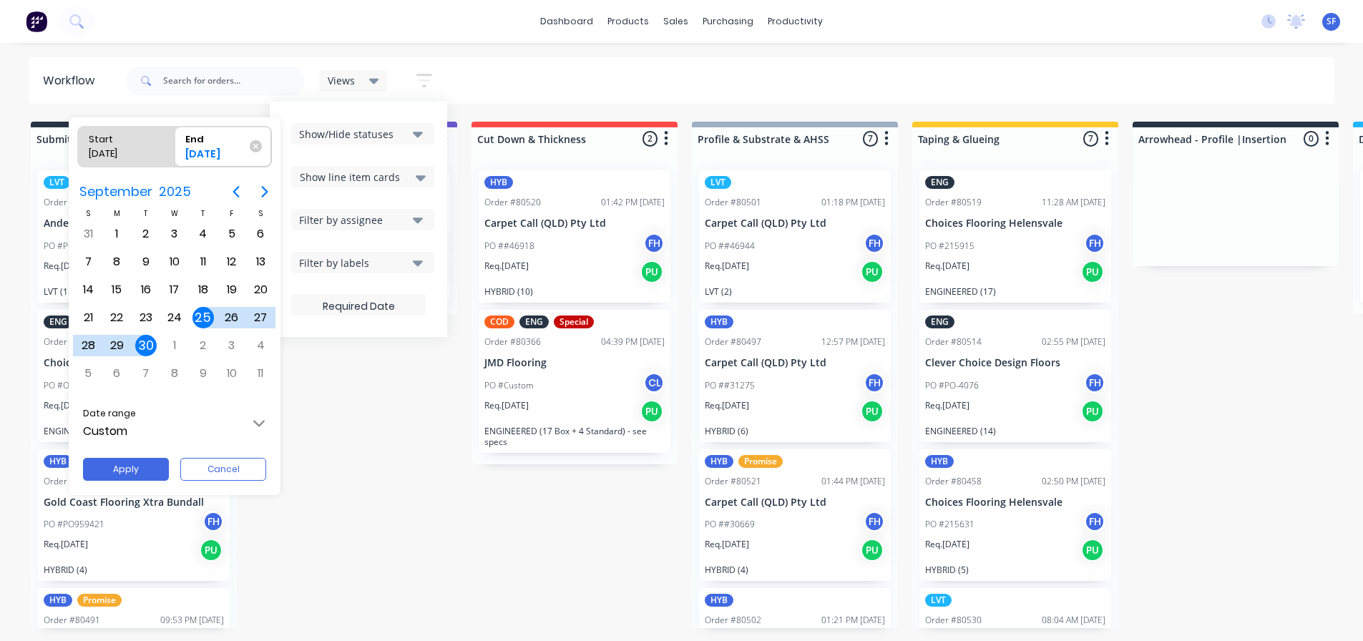
type input "[DATE] - [DATE]"
click at [142, 469] on button "Apply" at bounding box center [126, 469] width 86 height 23
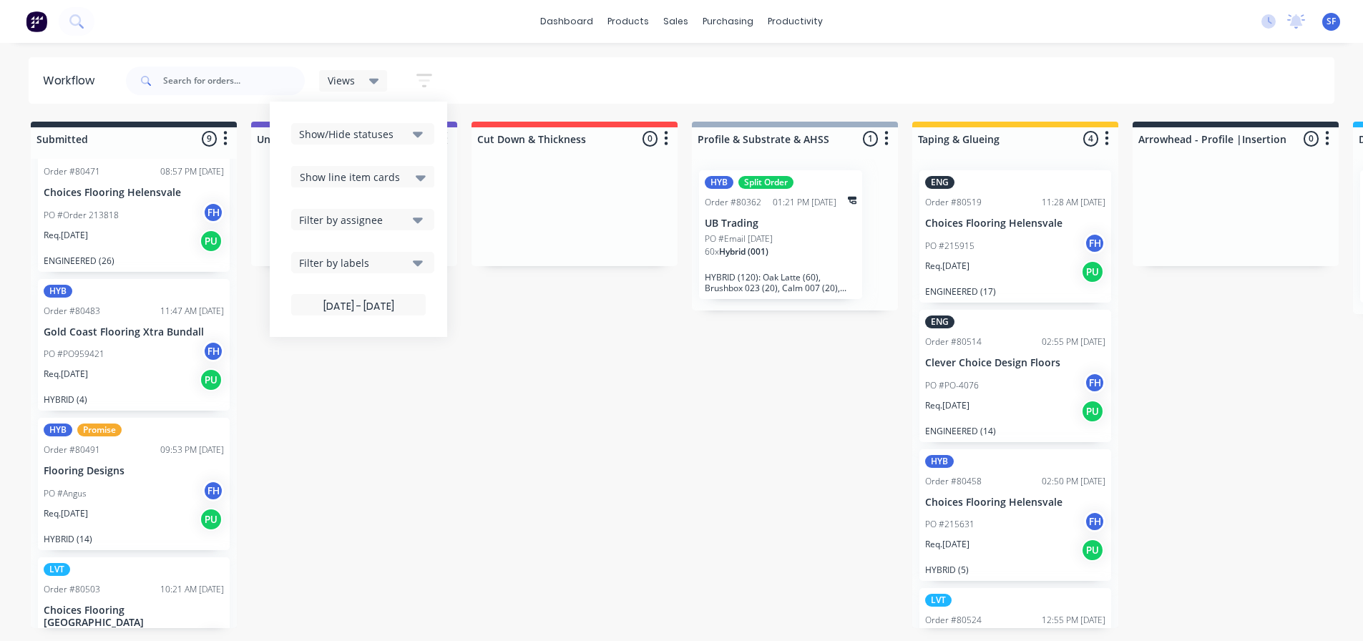
scroll to position [215, 0]
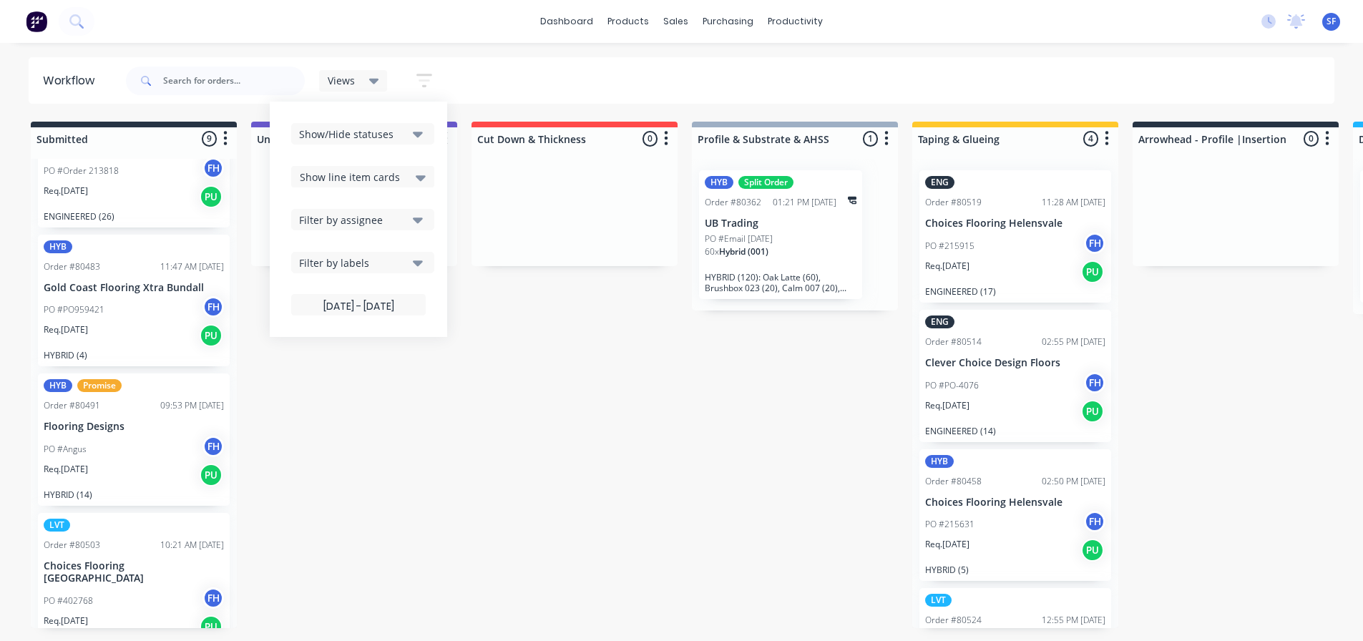
click at [148, 316] on div "PO #PO959421 FH" at bounding box center [134, 309] width 180 height 27
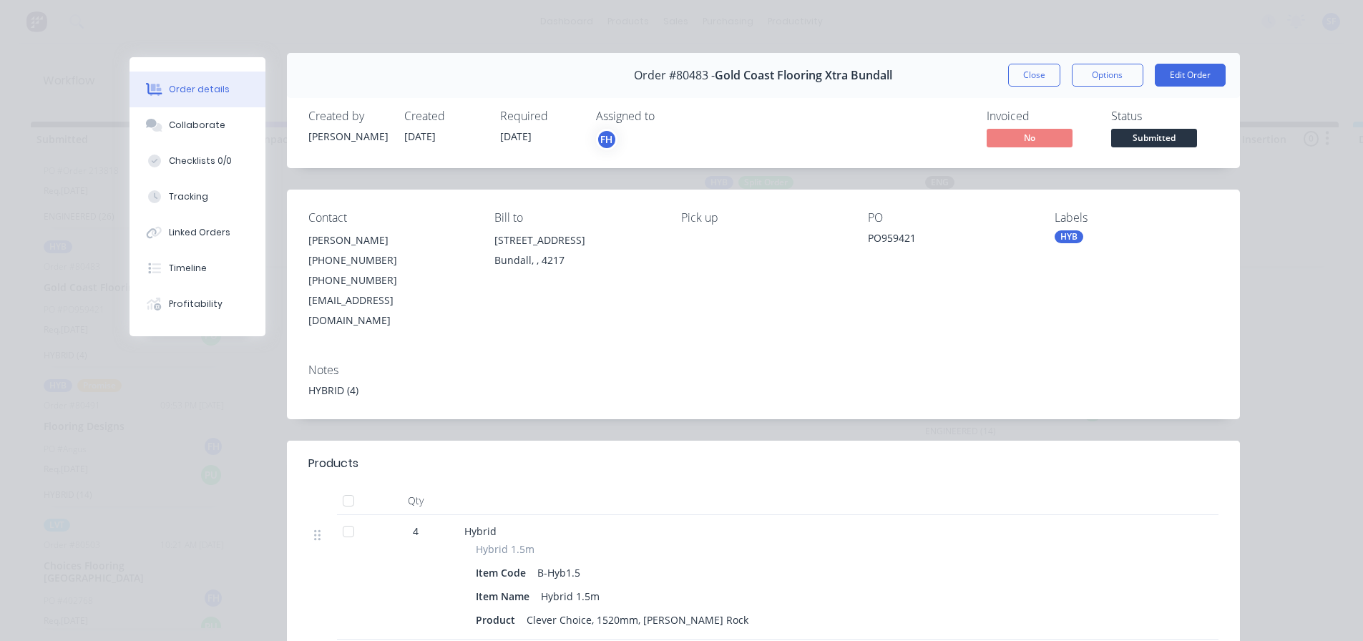
scroll to position [0, 0]
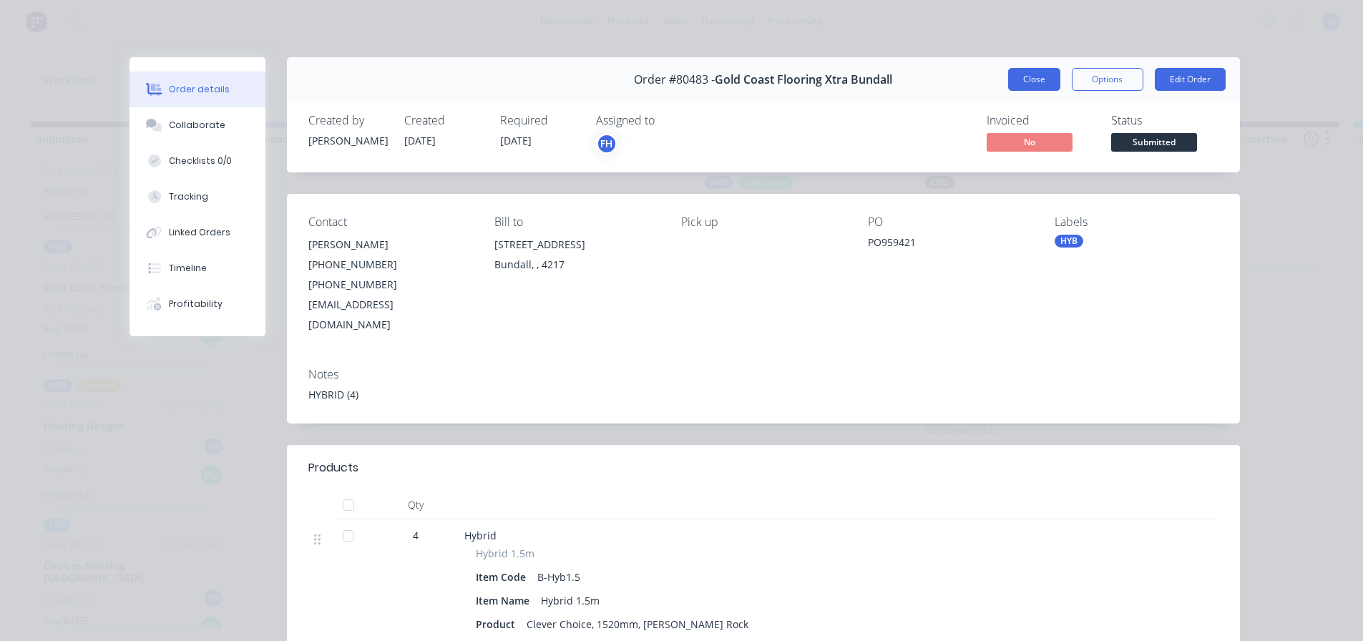
click at [1045, 81] on button "Close" at bounding box center [1034, 79] width 52 height 23
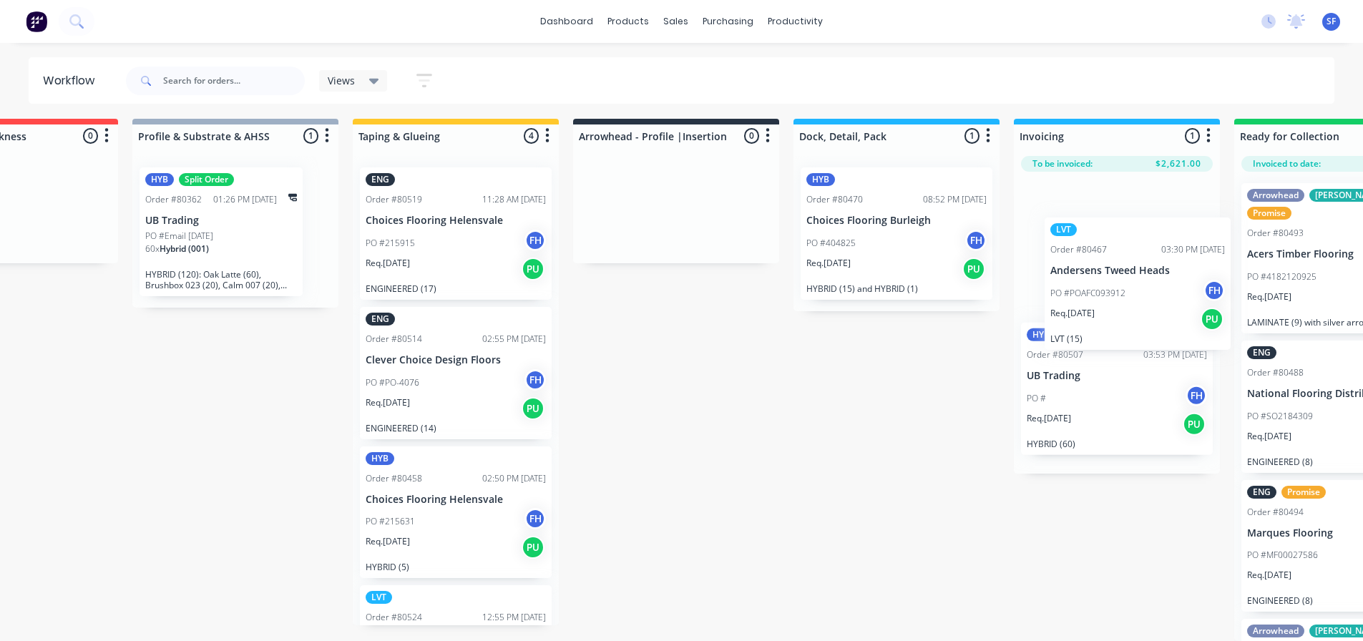
scroll to position [14, 571]
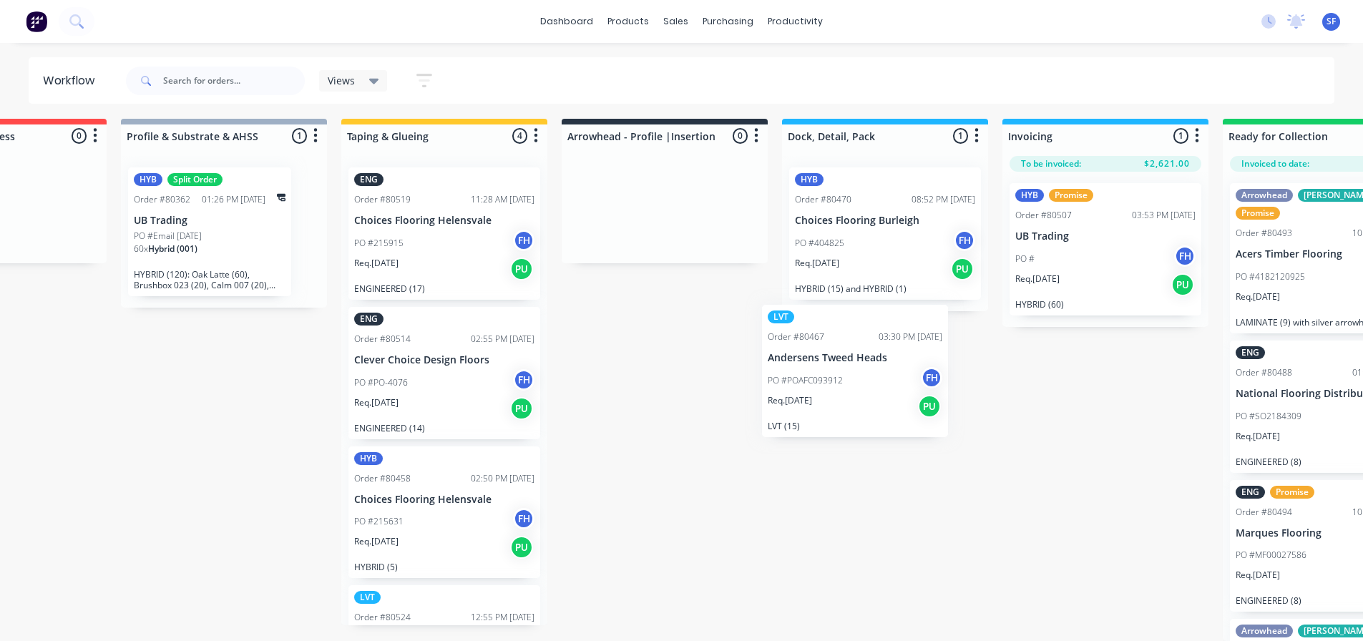
drag, startPoint x: 135, startPoint y: 254, endPoint x: 874, endPoint y: 408, distance: 755.7
click at [874, 408] on div "Submitted 9 Summaries Total order value Invoiced to date To be invoiced LVT Ord…" at bounding box center [715, 380] width 2594 height 522
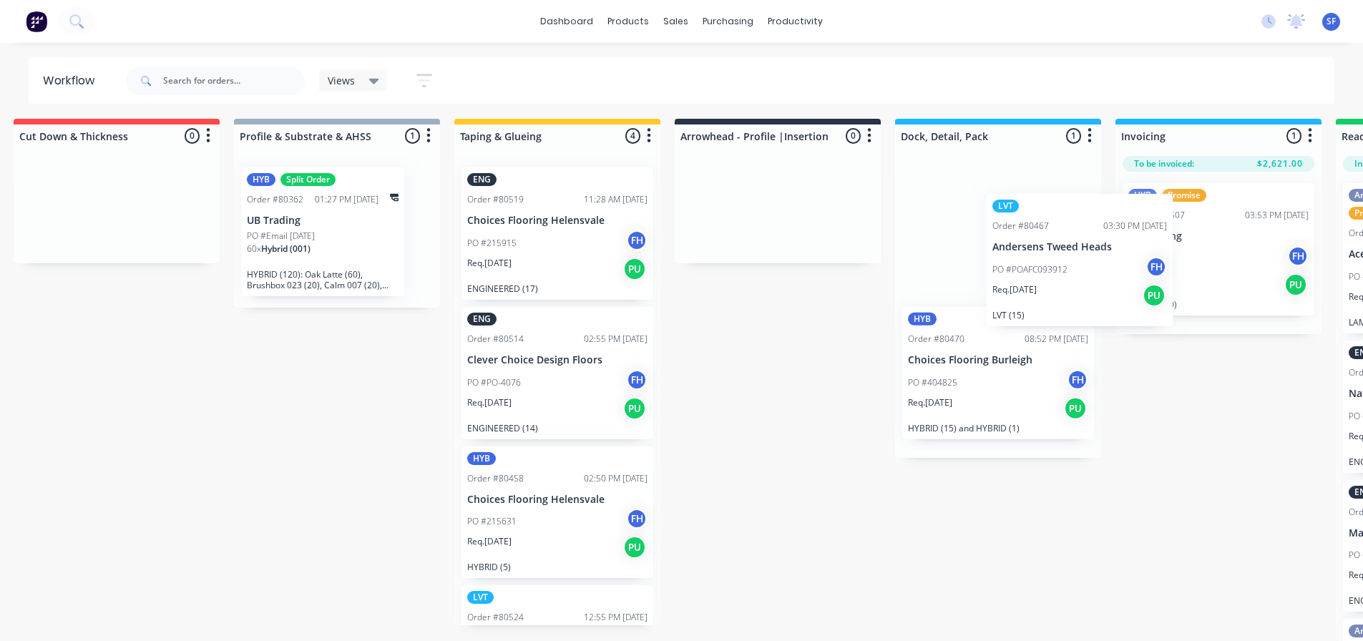
scroll to position [14, 459]
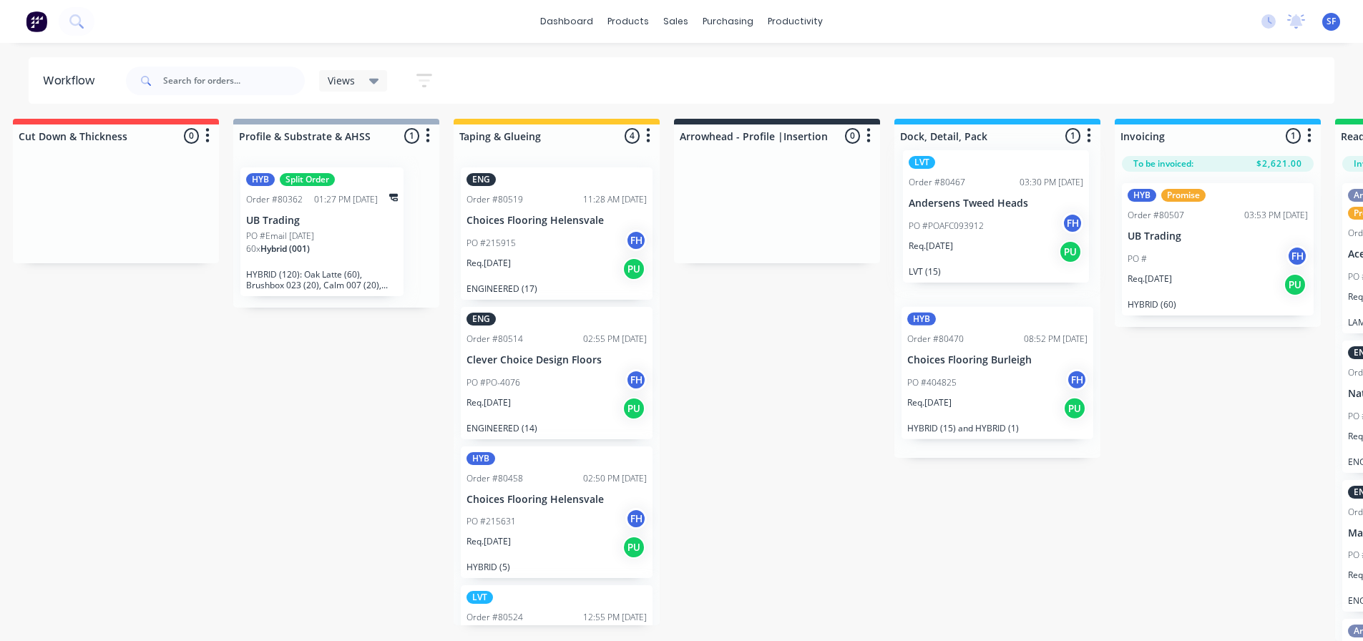
drag, startPoint x: 102, startPoint y: 253, endPoint x: 976, endPoint y: 249, distance: 874.4
click at [976, 249] on div "Submitted 9 Summaries Total order value Invoiced to date To be invoiced LVT Ord…" at bounding box center [828, 380] width 2594 height 522
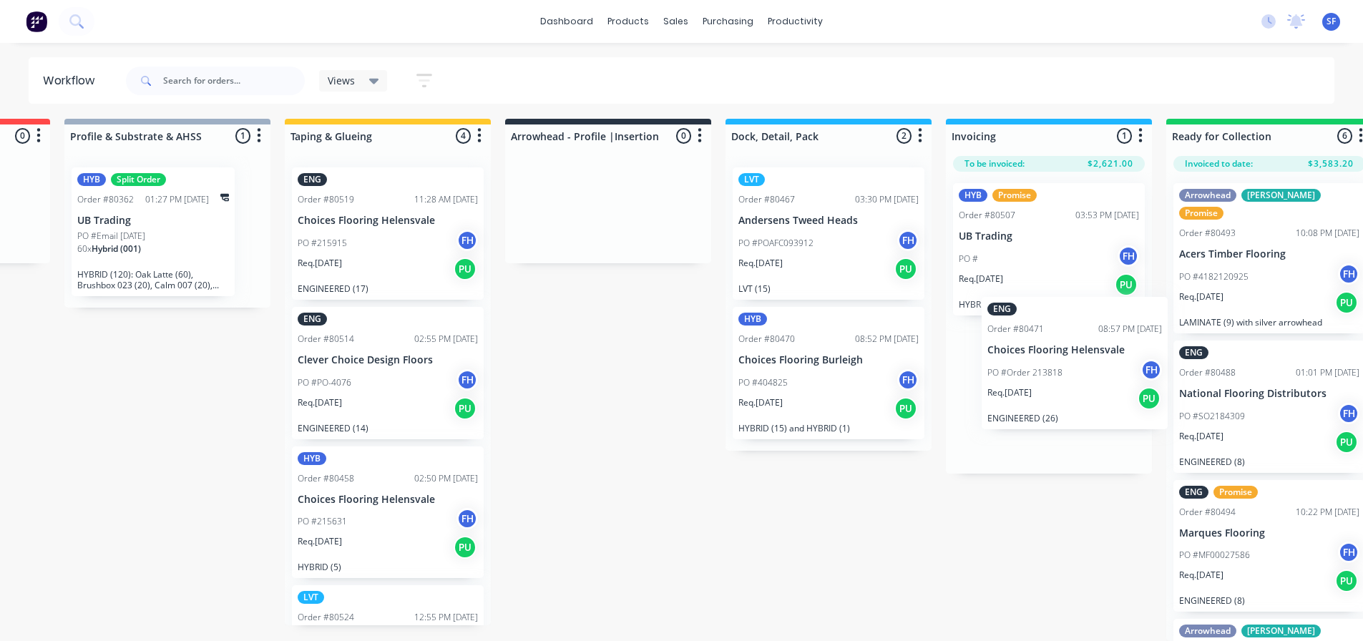
scroll to position [14, 686]
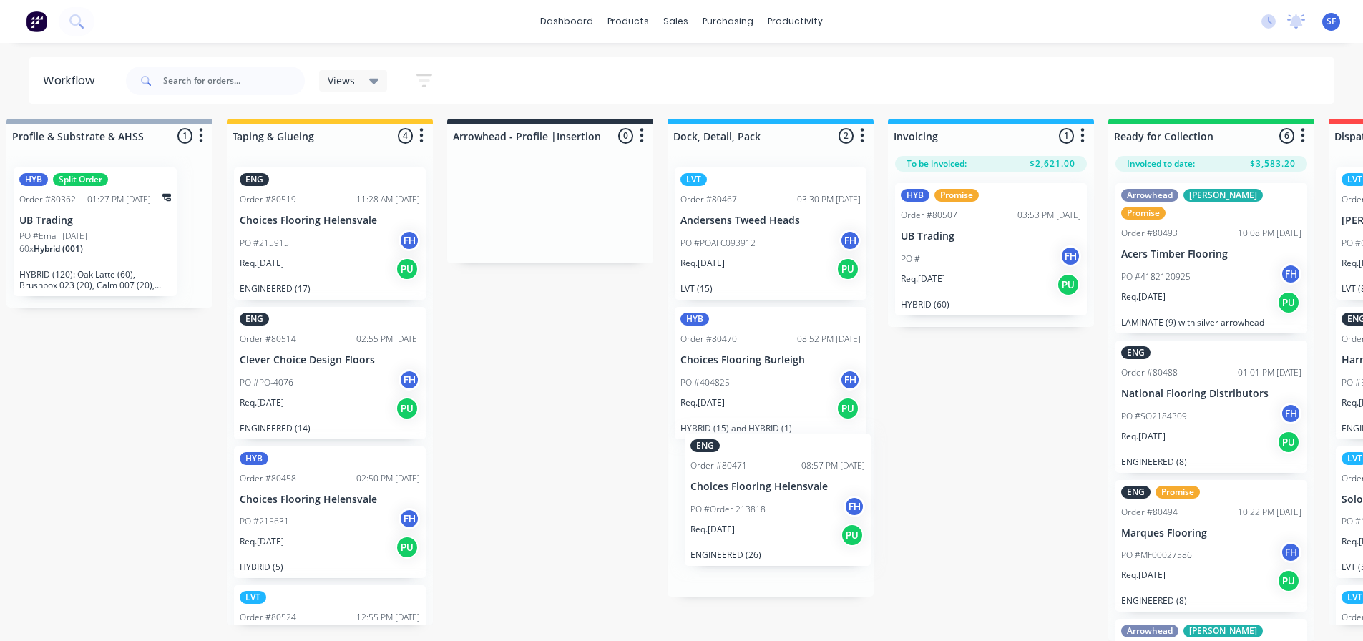
drag, startPoint x: 135, startPoint y: 234, endPoint x: 790, endPoint y: 512, distance: 711.8
click at [790, 486] on div "Submitted 8 Summaries Total order value Invoiced to date To be invoiced ENG Ord…" at bounding box center [601, 380] width 2594 height 522
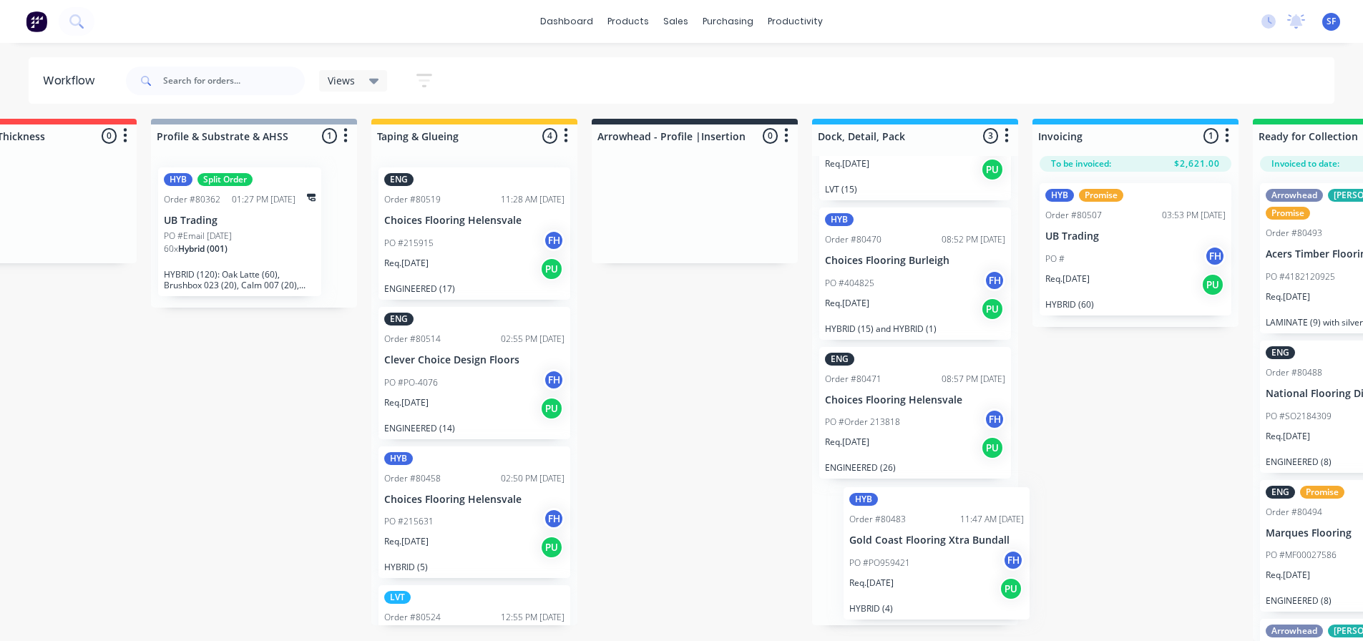
scroll to position [100, 0]
drag, startPoint x: 133, startPoint y: 243, endPoint x: 920, endPoint y: 566, distance: 850.3
click at [920, 486] on div "Submitted 7 Summaries Total order value Invoiced to date To be invoiced HYB Ord…" at bounding box center [745, 380] width 2594 height 522
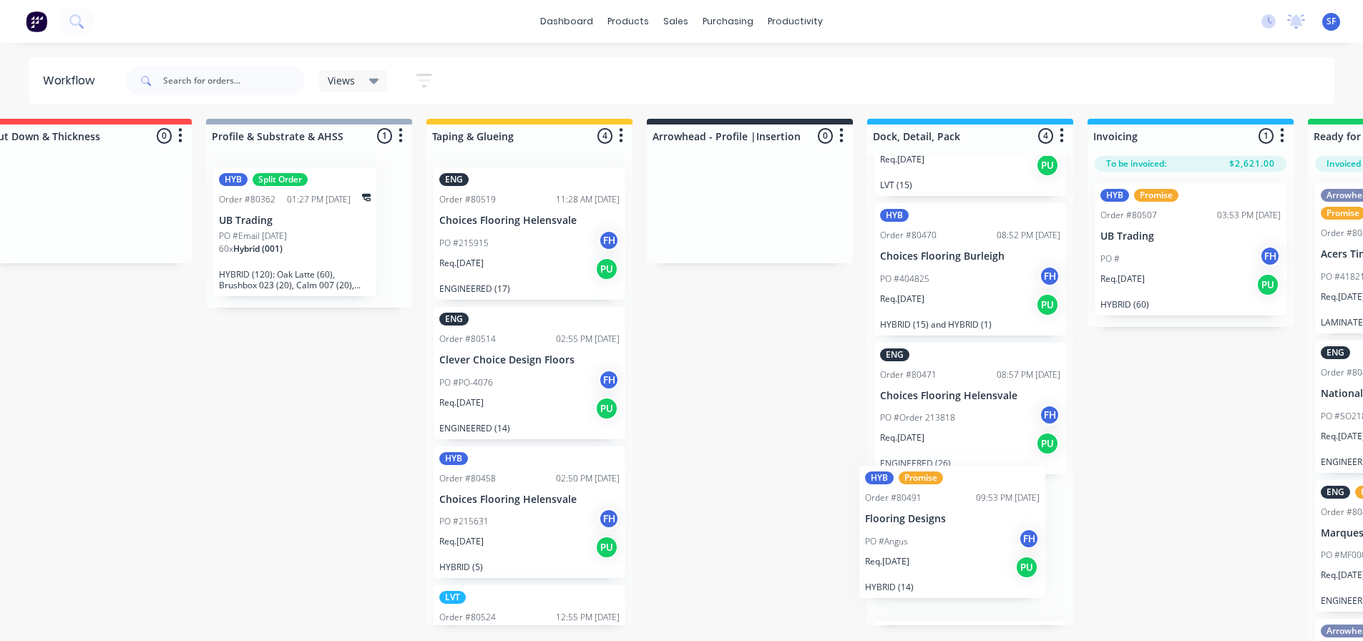
scroll to position [240, 0]
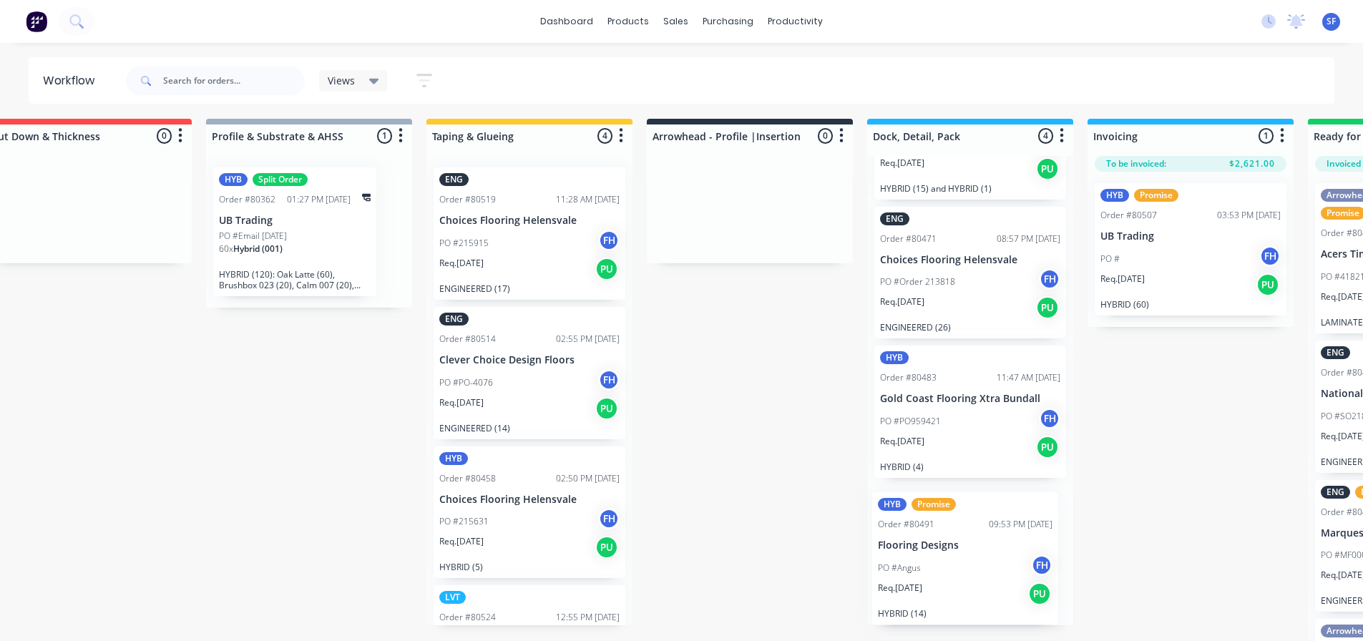
drag, startPoint x: 143, startPoint y: 244, endPoint x: 982, endPoint y: 582, distance: 904.8
click at [982, 486] on div "Submitted 6 Summaries Total order value Invoiced to date To be invoiced HYB Pro…" at bounding box center [800, 380] width 2594 height 522
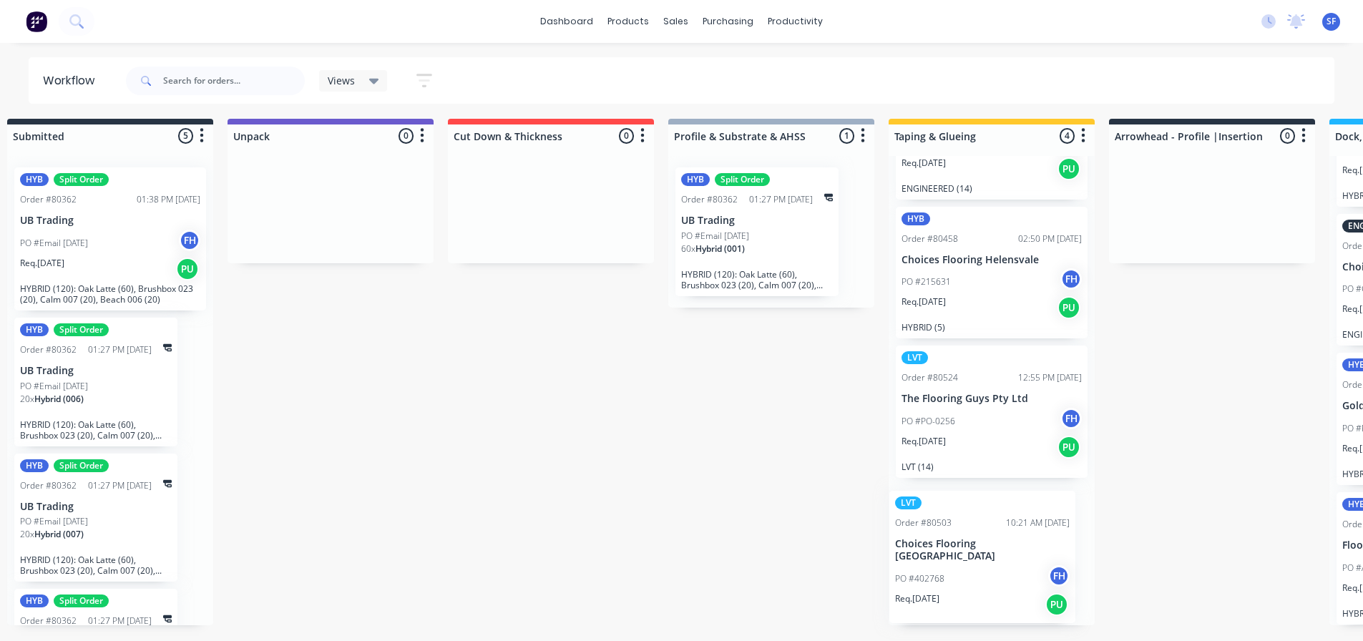
drag, startPoint x: 138, startPoint y: 242, endPoint x: 995, endPoint y: 576, distance: 920.1
click at [995, 486] on div "Submitted 5 Summaries Total order value Invoiced to date To be invoiced LVT Ord…" at bounding box center [1263, 380] width 2594 height 522
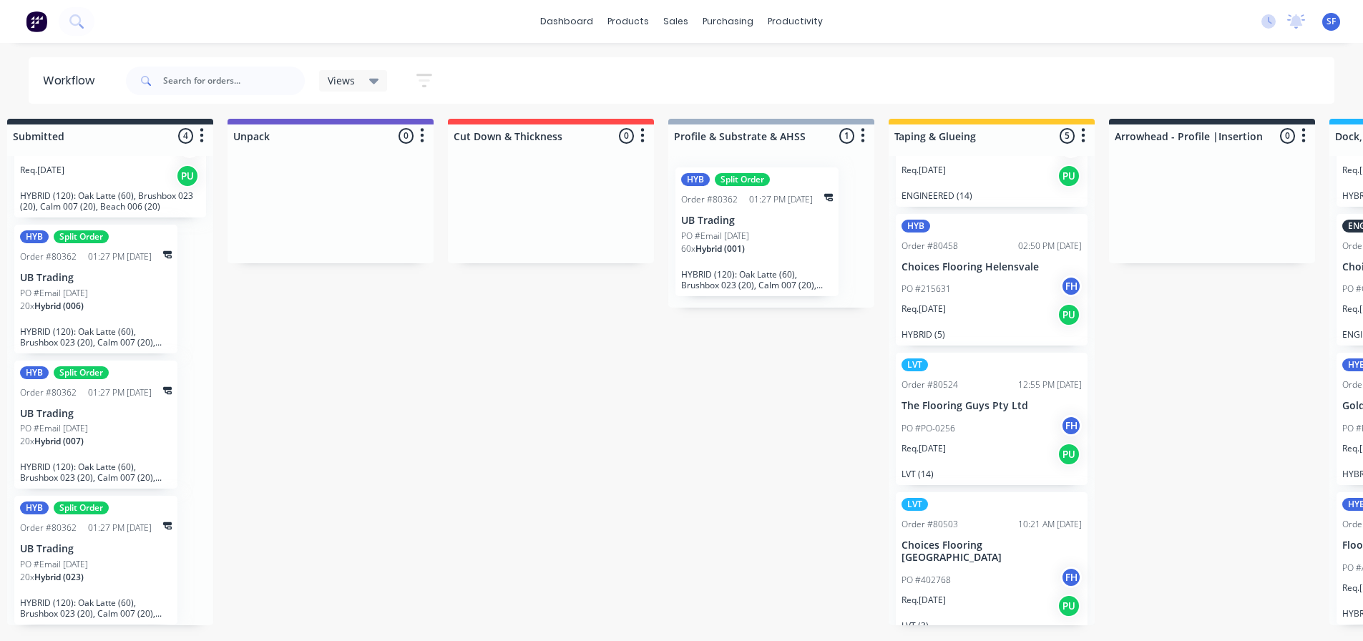
scroll to position [14, 24]
click at [799, 243] on div "60 x Hybrid (001)" at bounding box center [757, 255] width 152 height 24
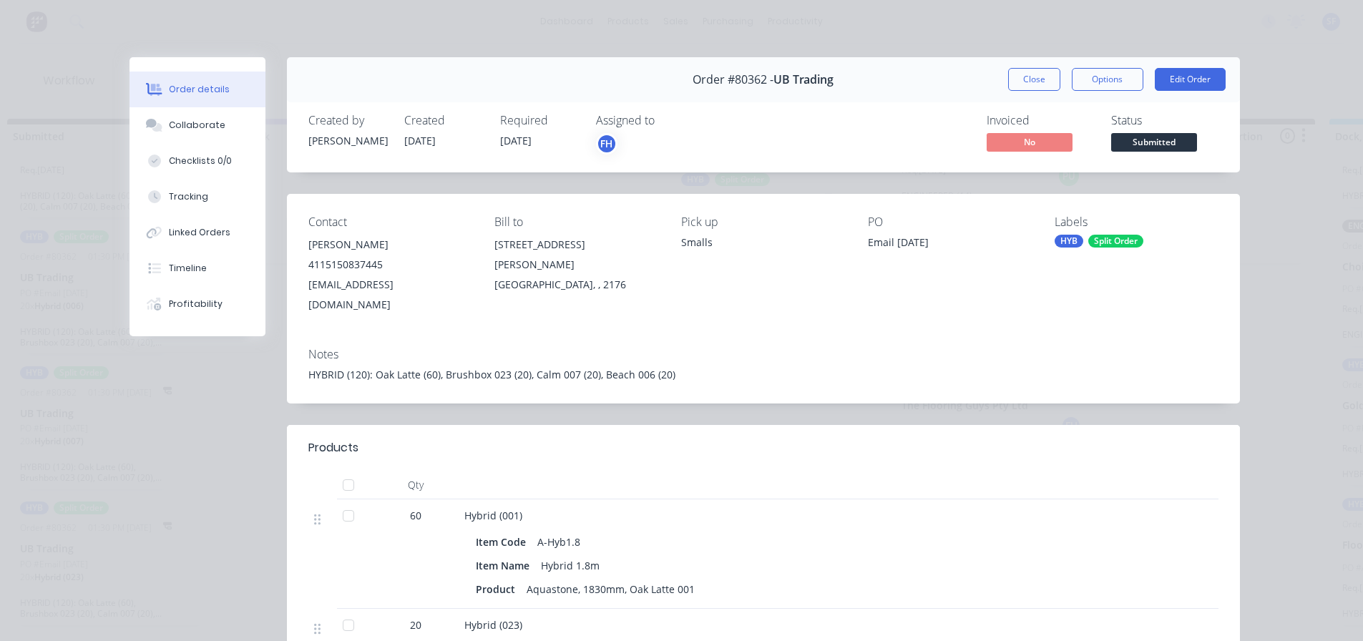
scroll to position [0, 24]
click at [1029, 77] on button "Close" at bounding box center [1034, 79] width 52 height 23
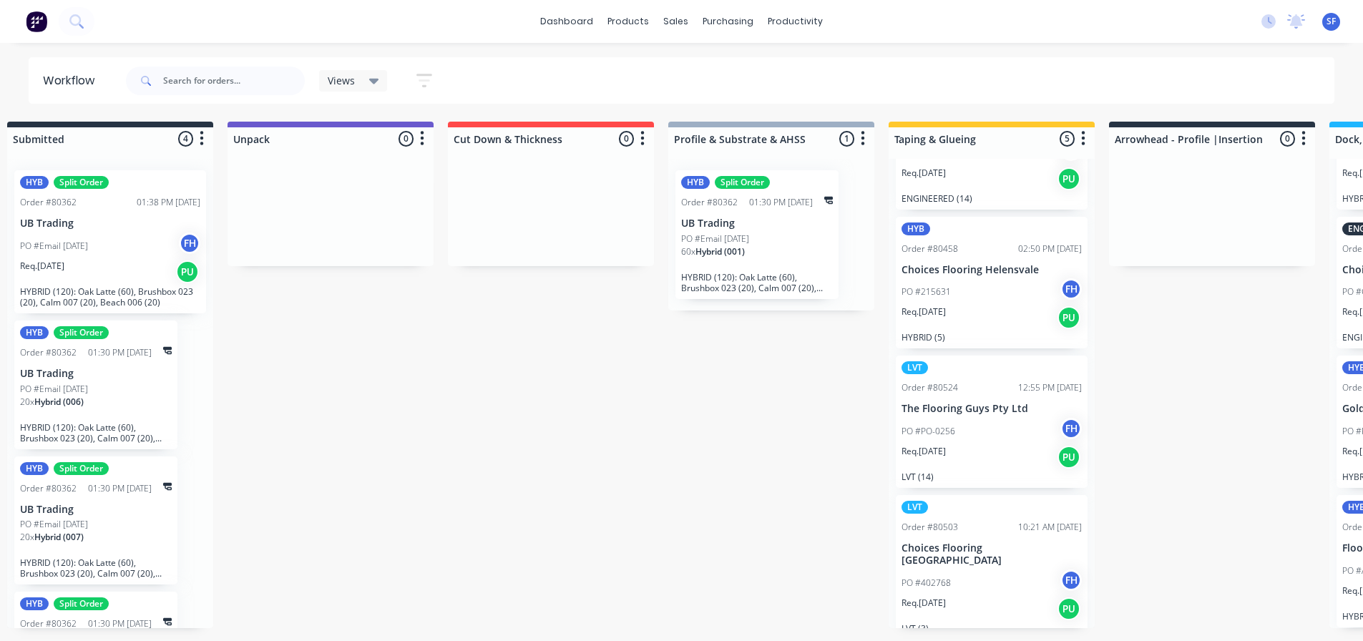
click at [154, 404] on div "20 x Hybrid (006)" at bounding box center [96, 408] width 152 height 24
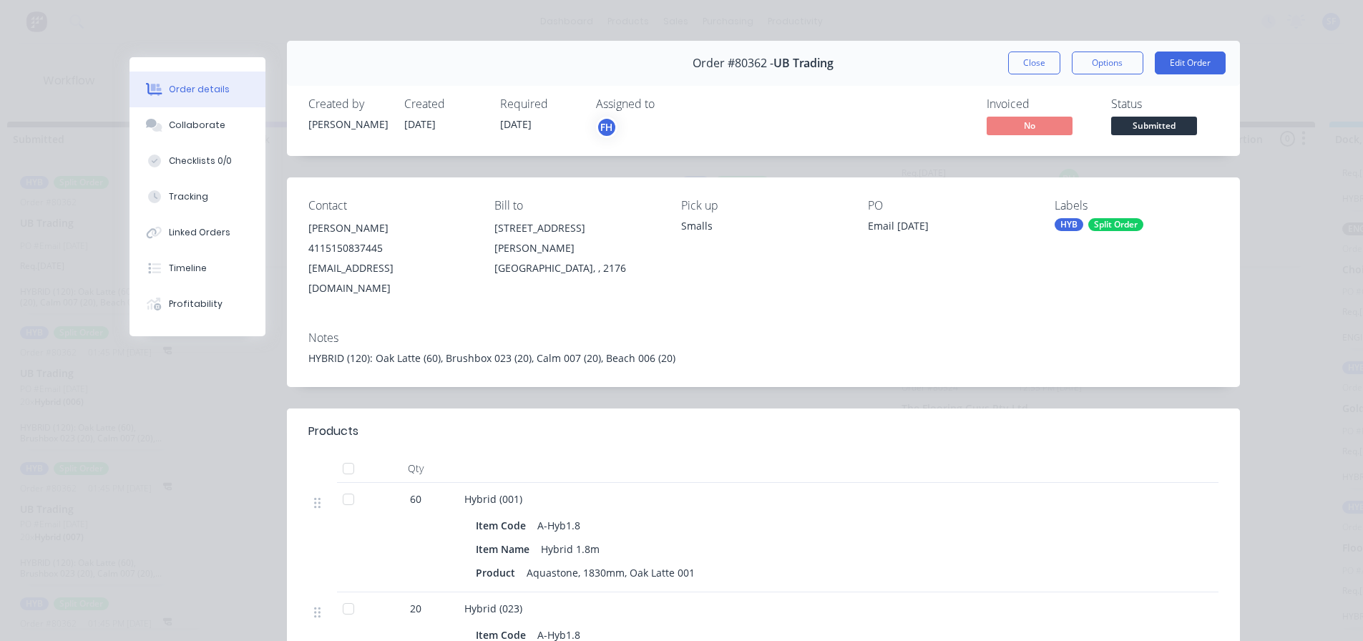
scroll to position [0, 0]
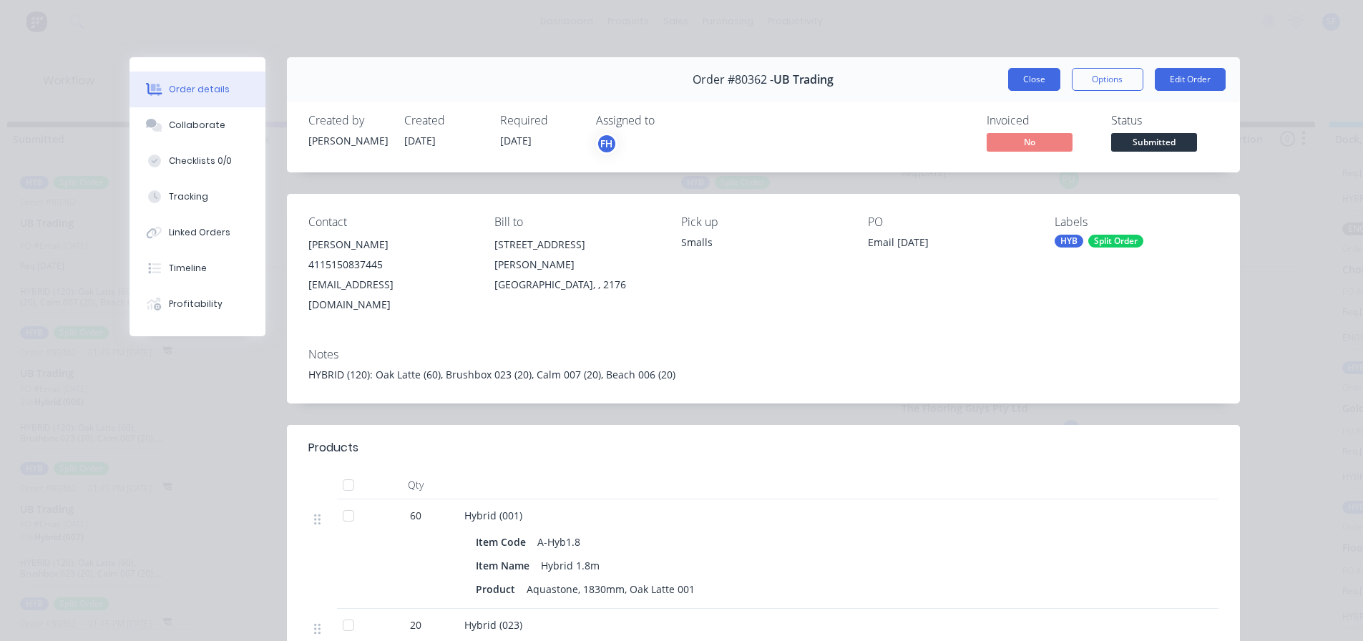
click at [1039, 80] on button "Close" at bounding box center [1034, 79] width 52 height 23
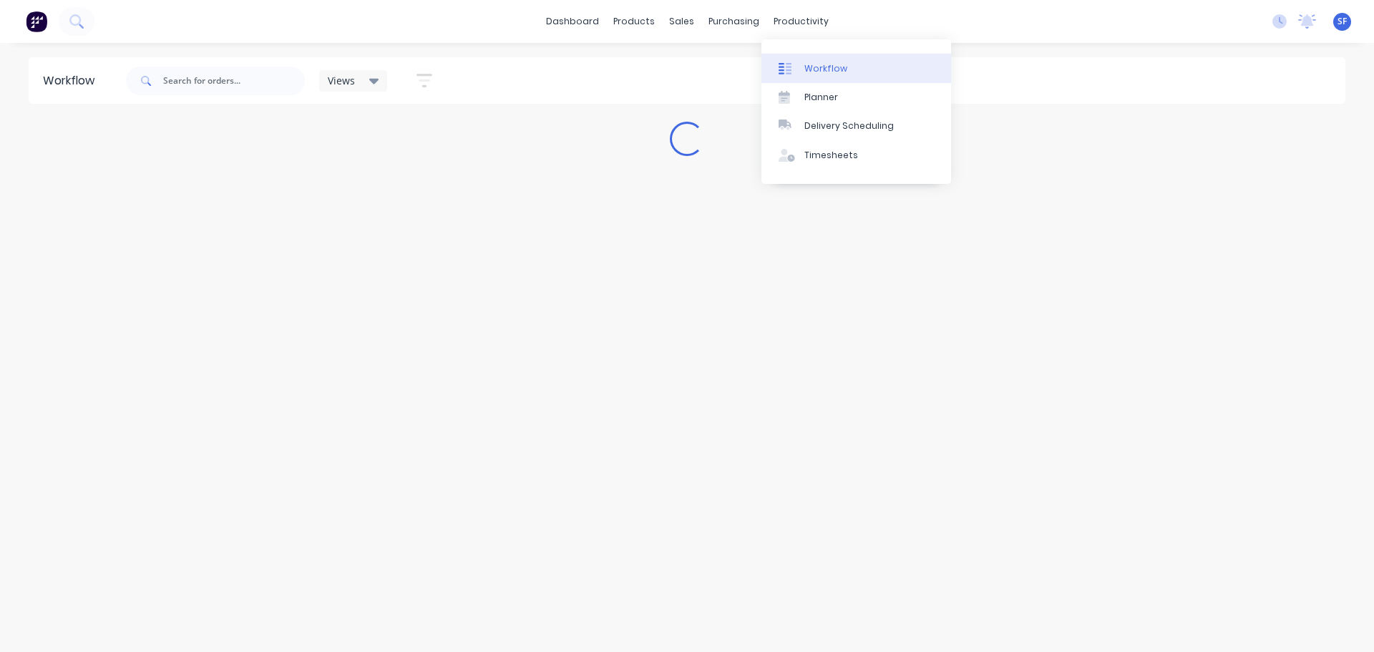
click at [821, 77] on link "Workflow" at bounding box center [856, 68] width 190 height 29
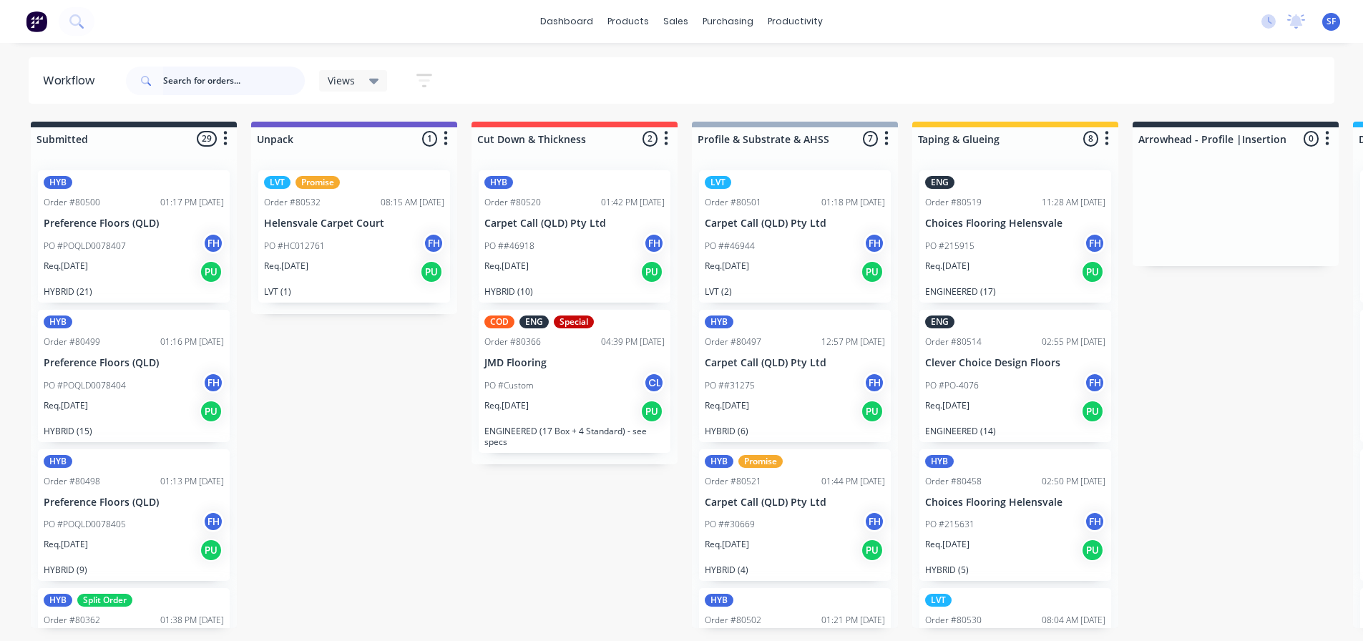
click at [188, 74] on input "text" at bounding box center [234, 81] width 142 height 29
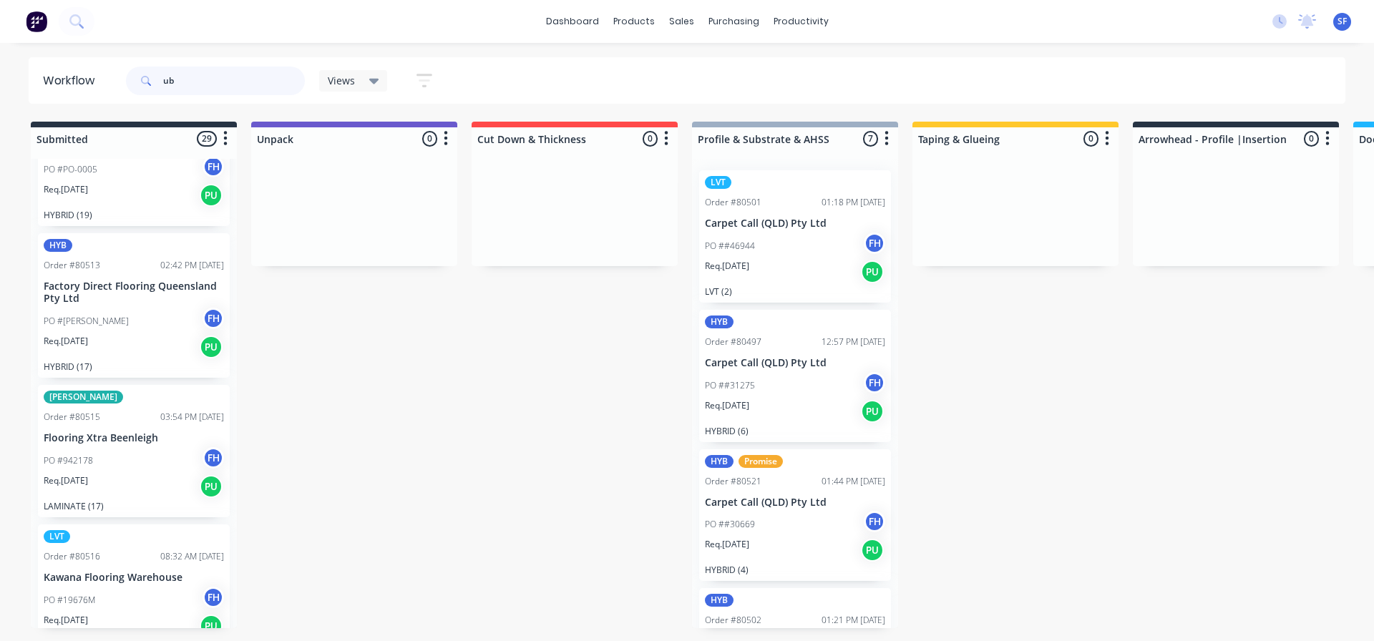
scroll to position [1145, 0]
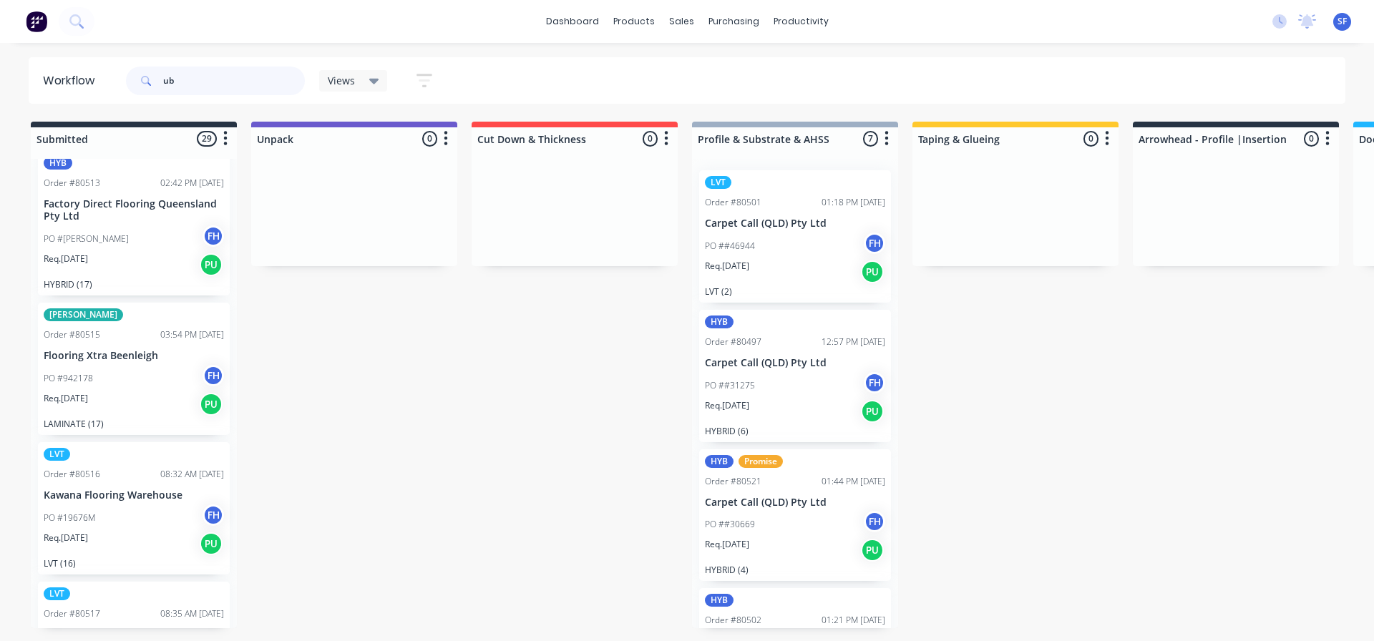
drag, startPoint x: 200, startPoint y: 79, endPoint x: 150, endPoint y: 81, distance: 50.1
click at [150, 81] on div "ub" at bounding box center [215, 81] width 179 height 29
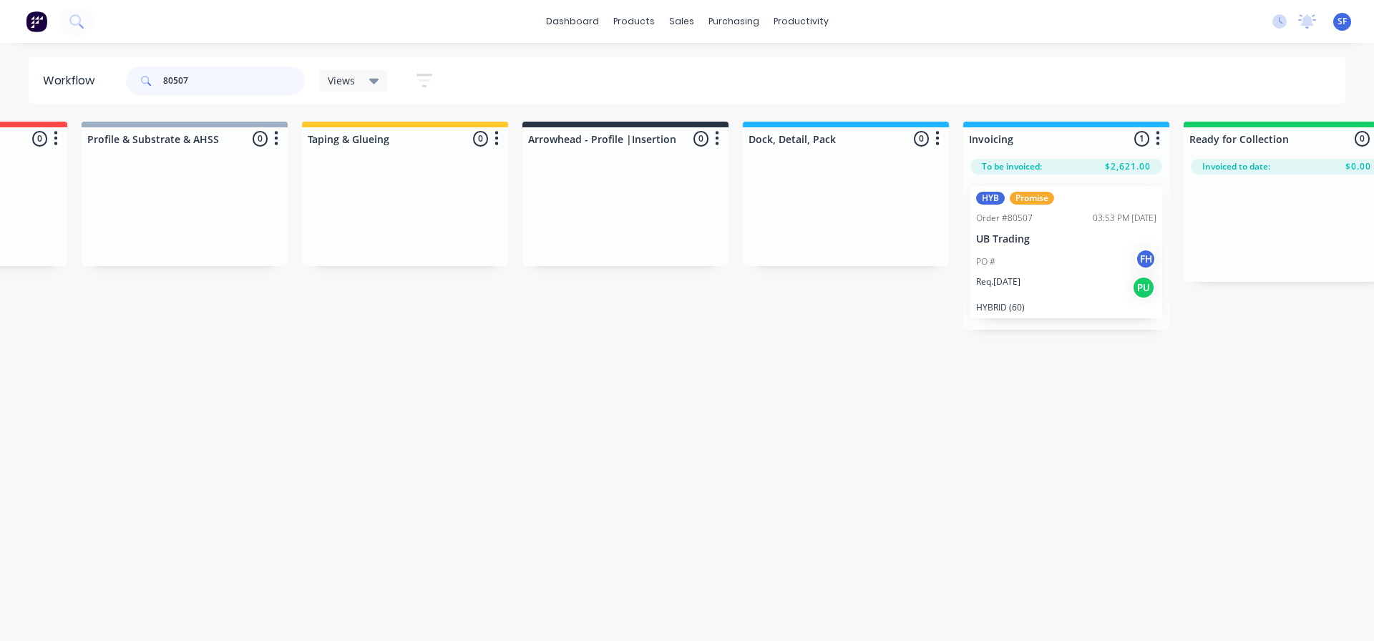
scroll to position [0, 0]
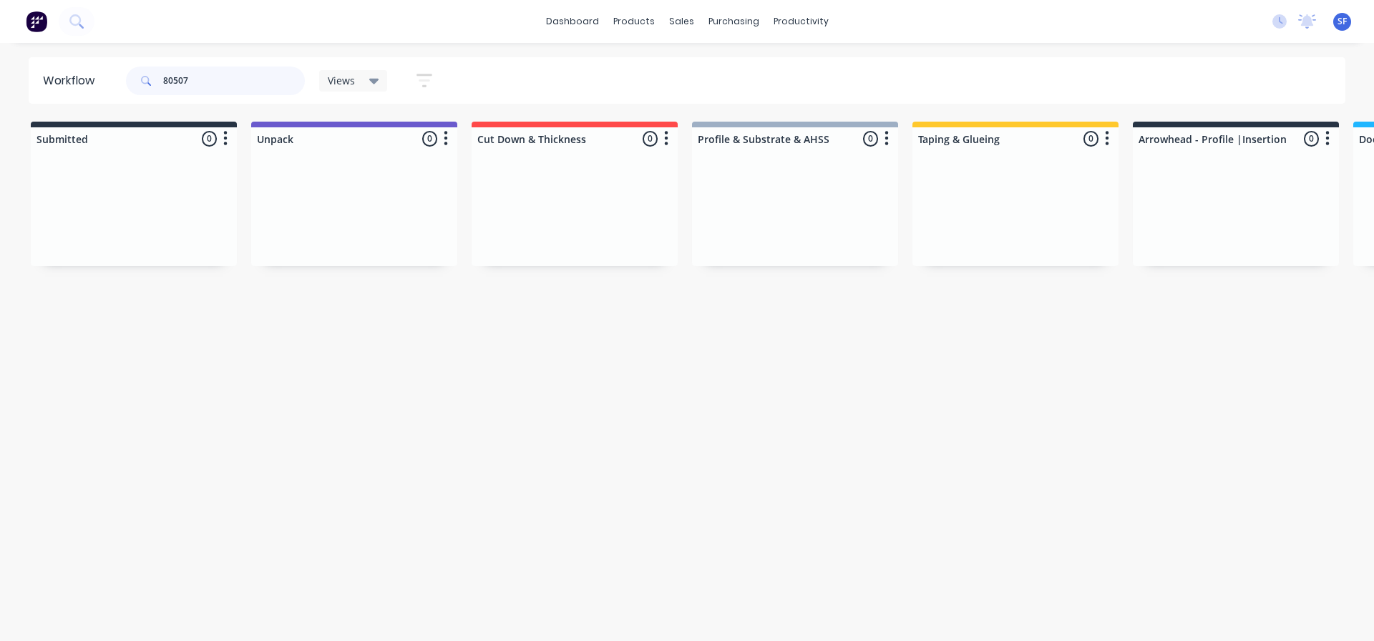
click at [200, 77] on input "80507" at bounding box center [234, 81] width 142 height 29
drag, startPoint x: 200, startPoint y: 77, endPoint x: 106, endPoint y: 82, distance: 93.8
click at [106, 82] on header "Workflow 80507 Views Save new view None (Default) edit Engineered edit Hybrid/L…" at bounding box center [687, 80] width 1317 height 47
type input "ub trading"
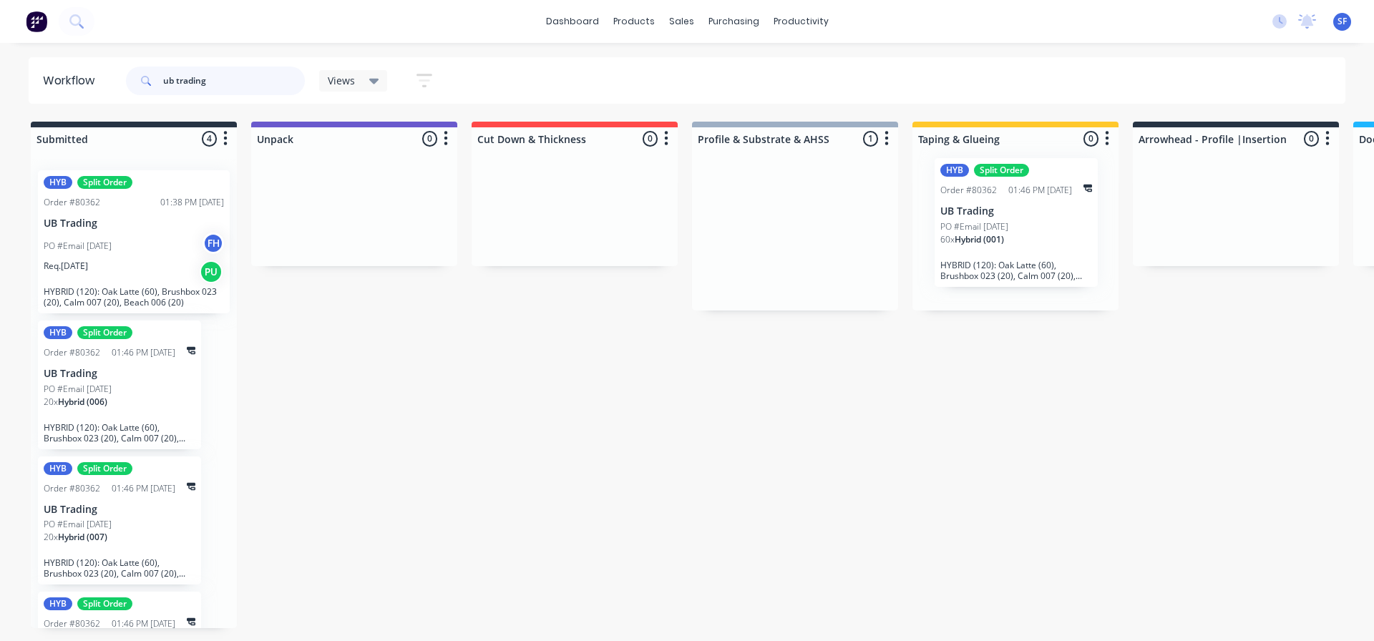
drag, startPoint x: 808, startPoint y: 230, endPoint x: 1053, endPoint y: 217, distance: 245.1
click at [1053, 217] on div "Submitted 4 Summaries Total order value Invoiced to date To be invoiced HYB Spl…" at bounding box center [1286, 375] width 2594 height 507
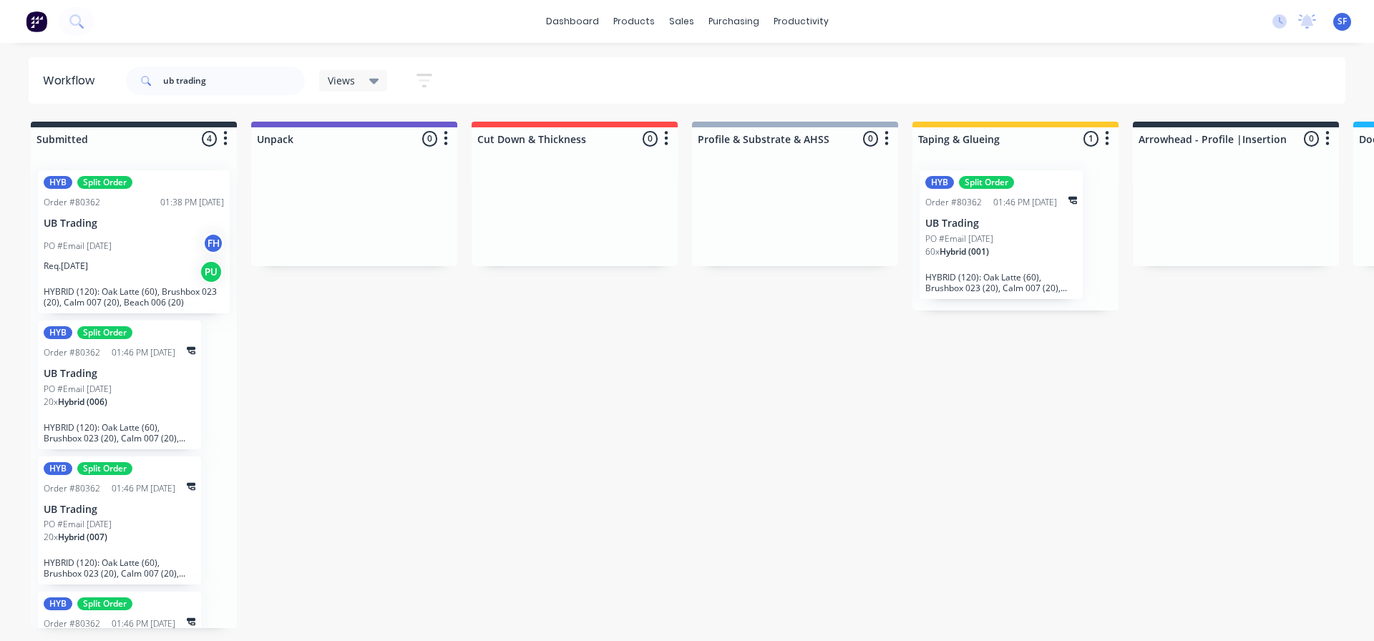
click at [368, 85] on div "Views" at bounding box center [354, 80] width 52 height 13
click at [430, 80] on icon "button" at bounding box center [424, 81] width 16 height 18
click at [369, 312] on label at bounding box center [358, 304] width 135 height 21
click at [369, 312] on input at bounding box center [358, 307] width 133 height 28
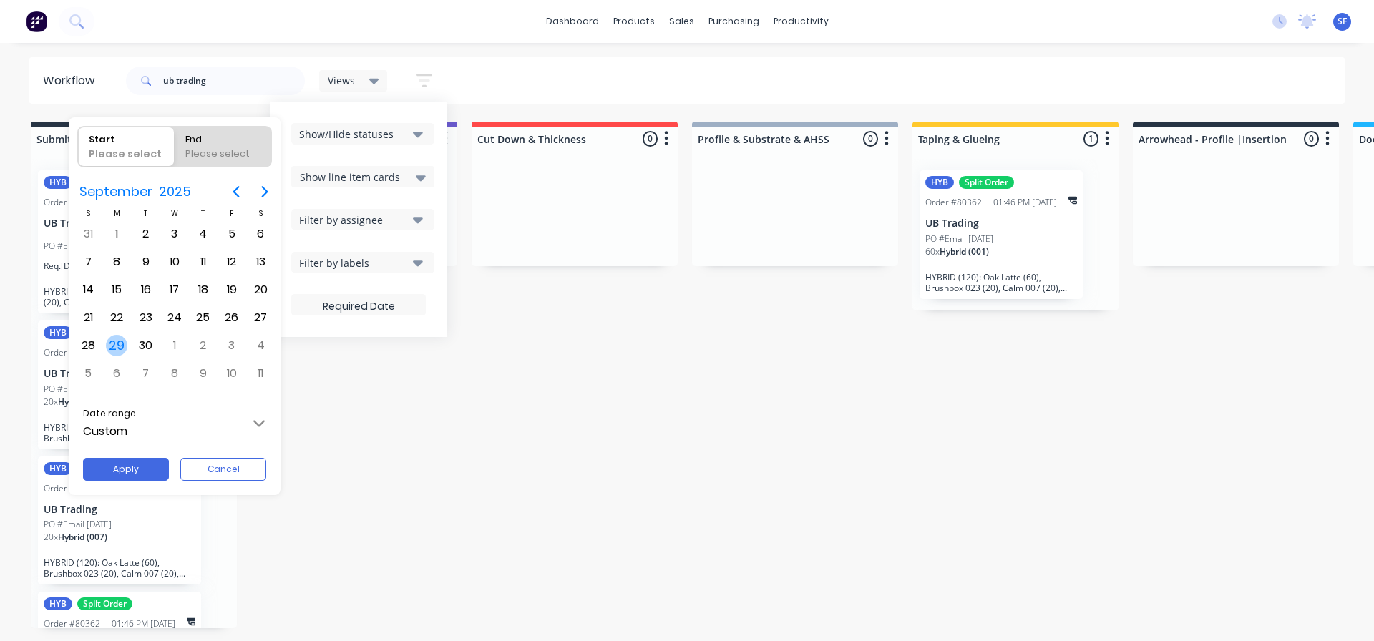
click at [117, 339] on div "29" at bounding box center [116, 345] width 21 height 21
radio input "false"
radio input "true"
click at [165, 344] on div "1" at bounding box center [174, 345] width 21 height 21
type input "29/09/25 - 01/10/25"
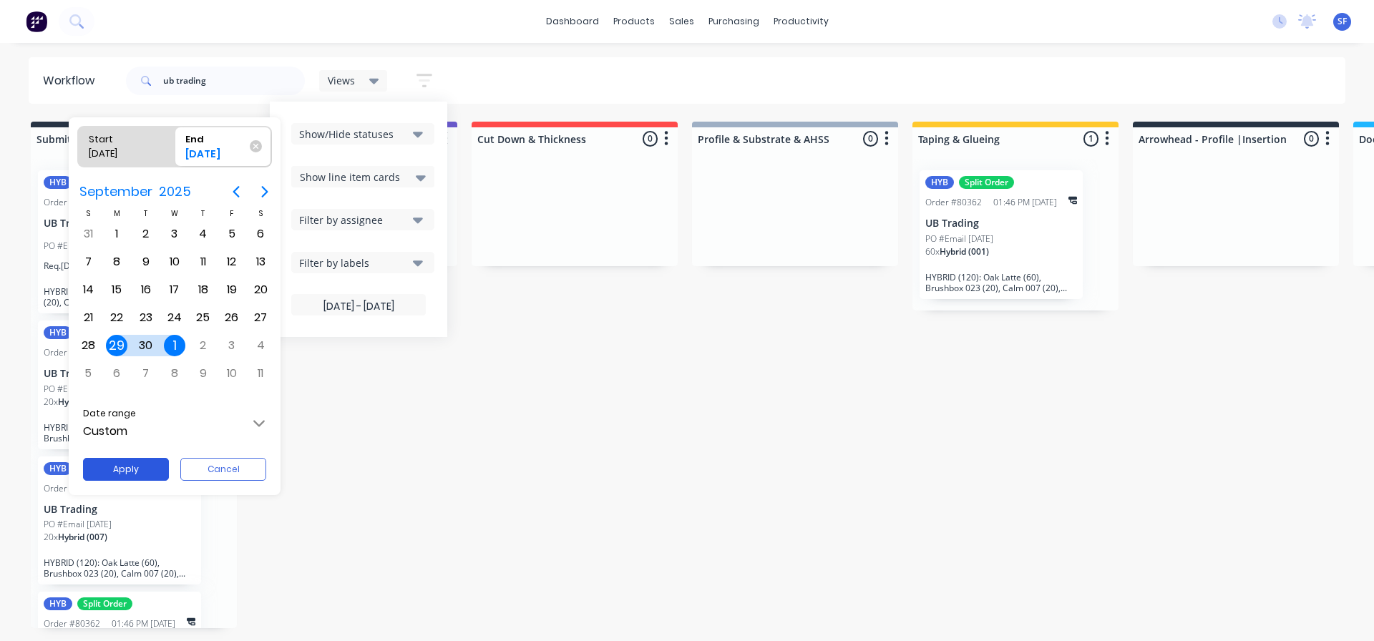
click at [151, 469] on button "Apply" at bounding box center [126, 469] width 86 height 23
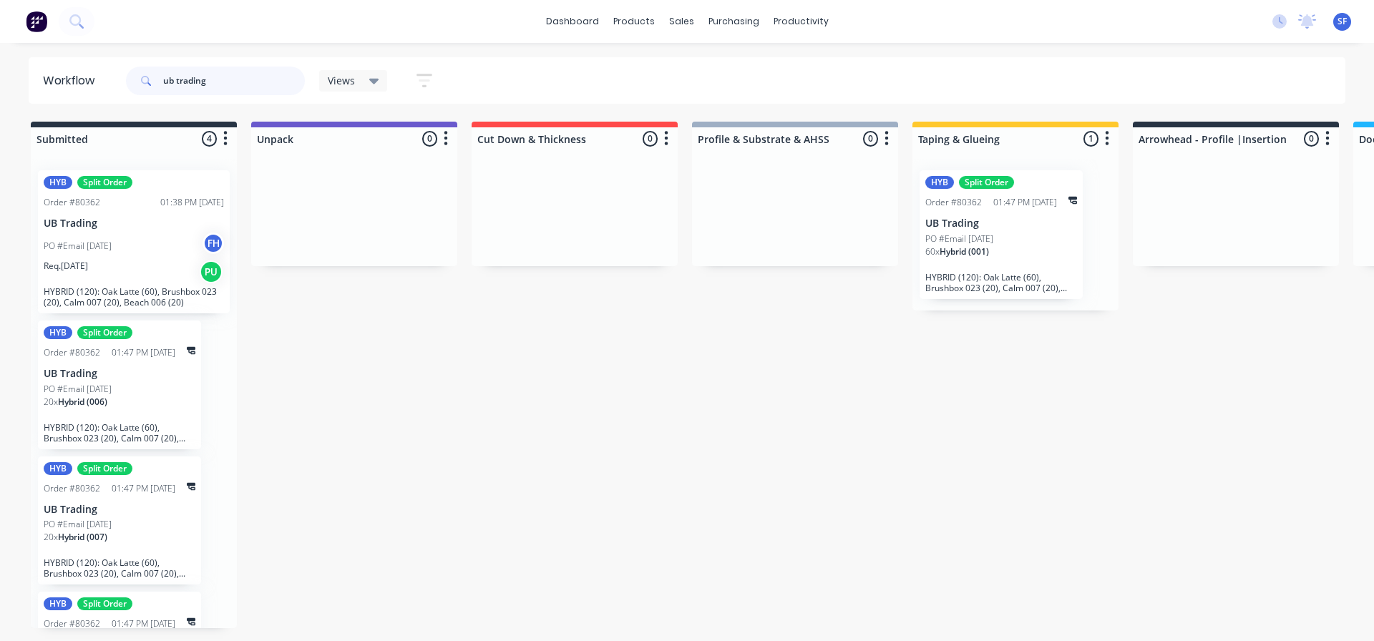
drag, startPoint x: 230, startPoint y: 76, endPoint x: 153, endPoint y: 78, distance: 77.3
click at [153, 78] on div "ub trading" at bounding box center [215, 81] width 179 height 29
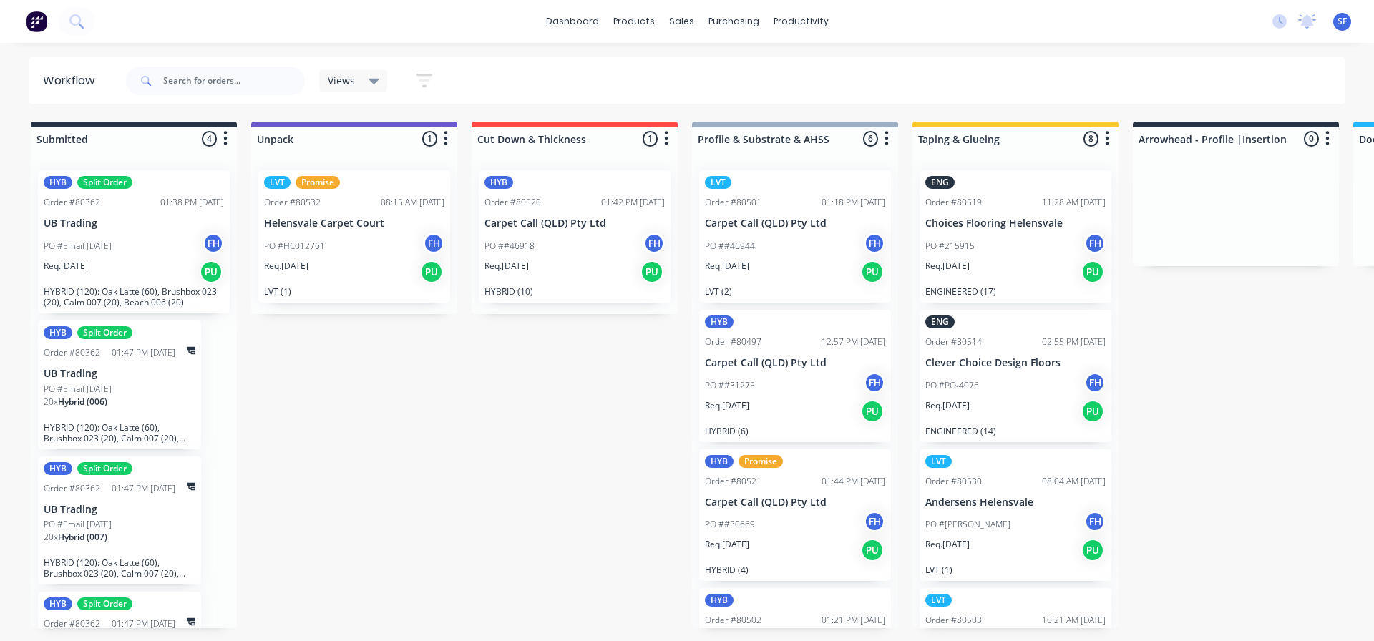
click at [364, 84] on div "Views" at bounding box center [354, 80] width 52 height 13
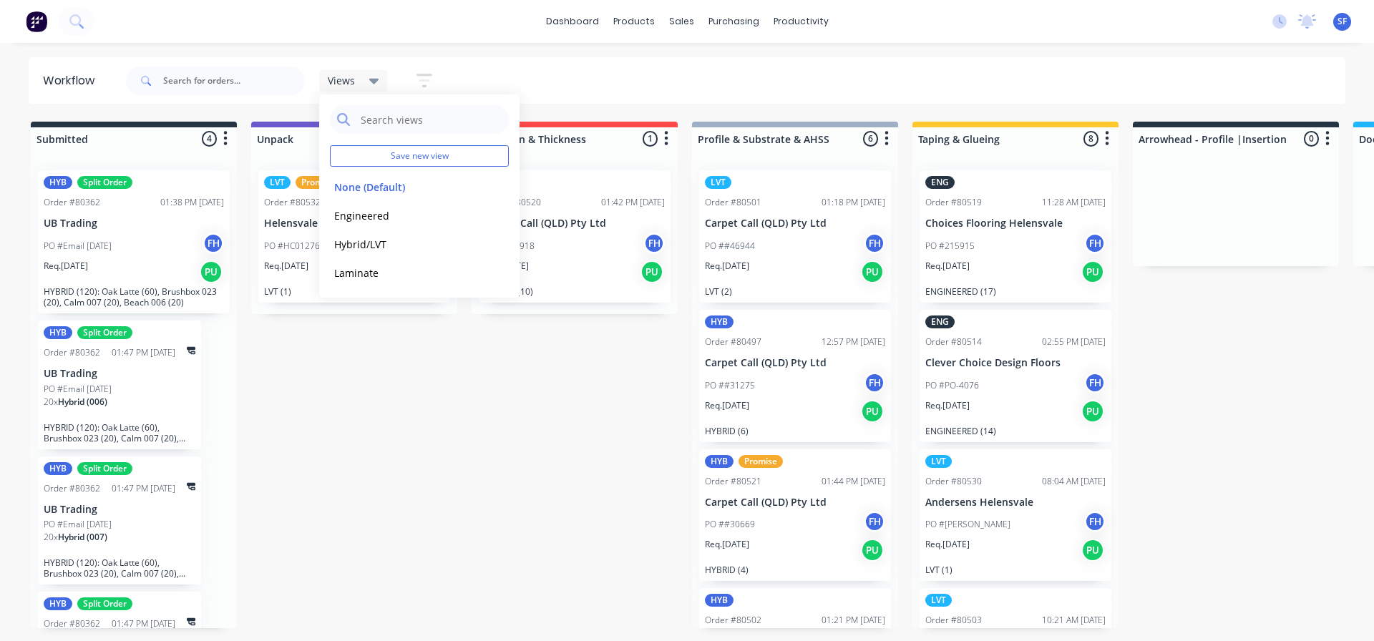
click at [434, 82] on button "button" at bounding box center [424, 81] width 46 height 28
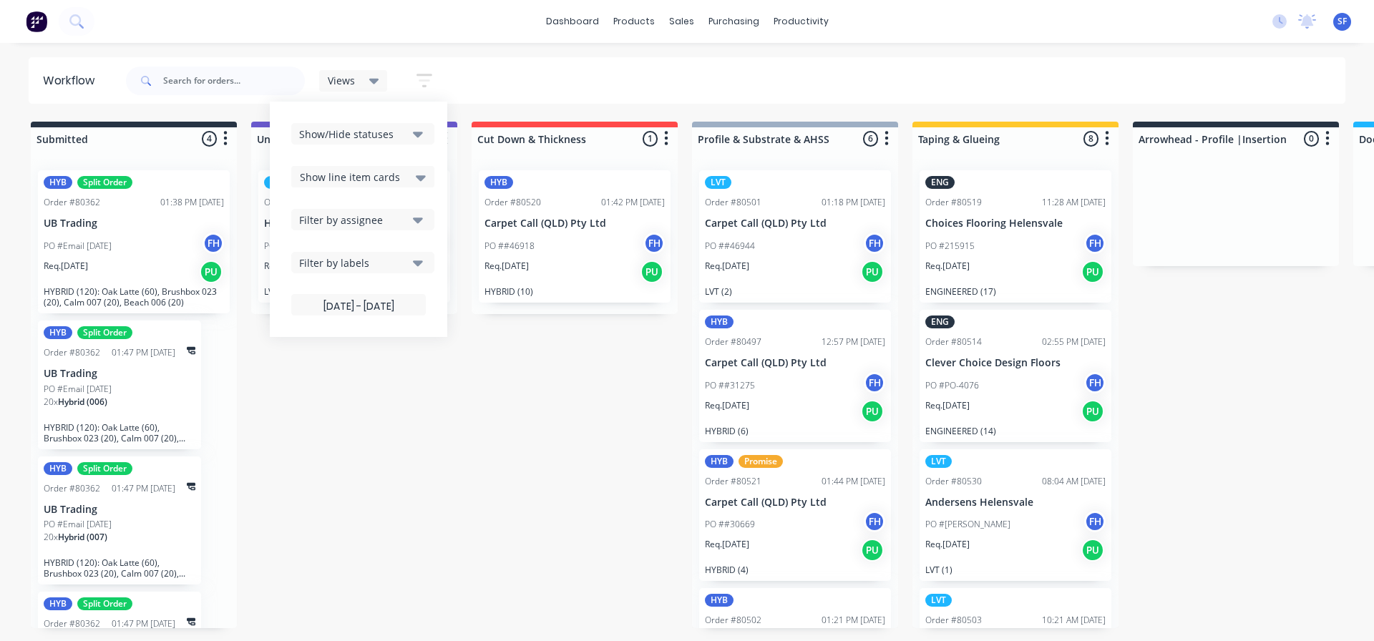
click at [434, 82] on button "button" at bounding box center [424, 81] width 46 height 28
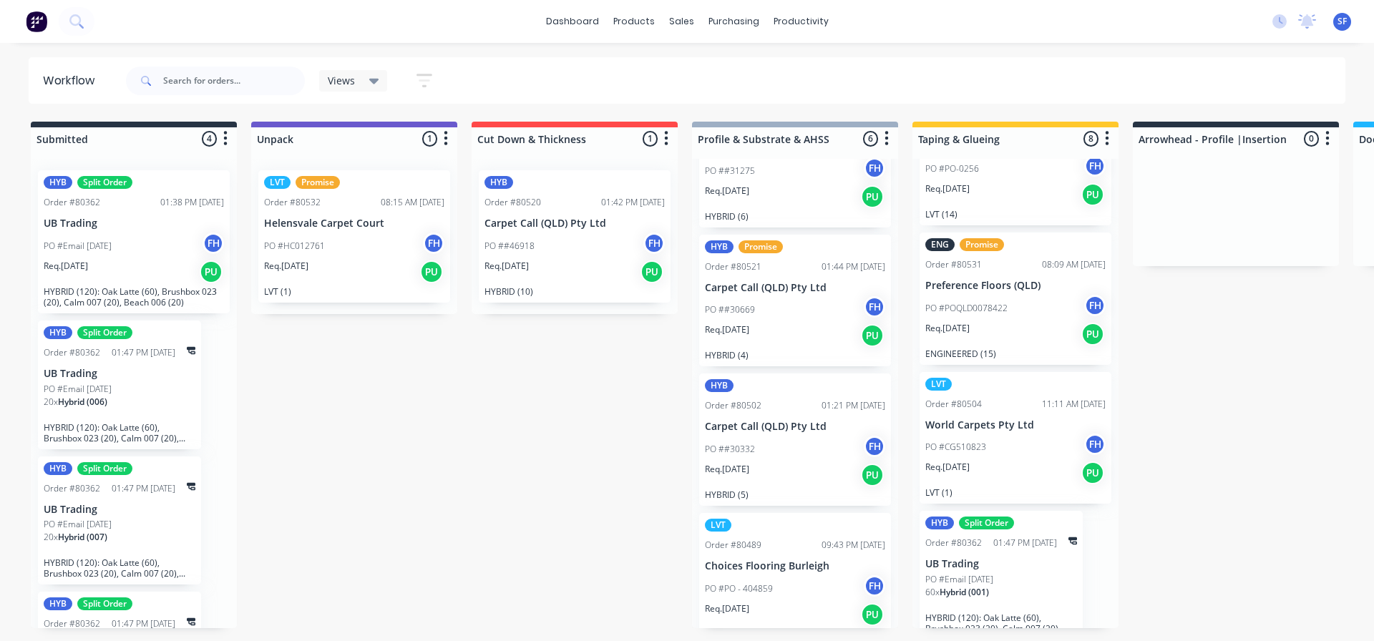
click at [379, 71] on div "Views" at bounding box center [353, 80] width 69 height 21
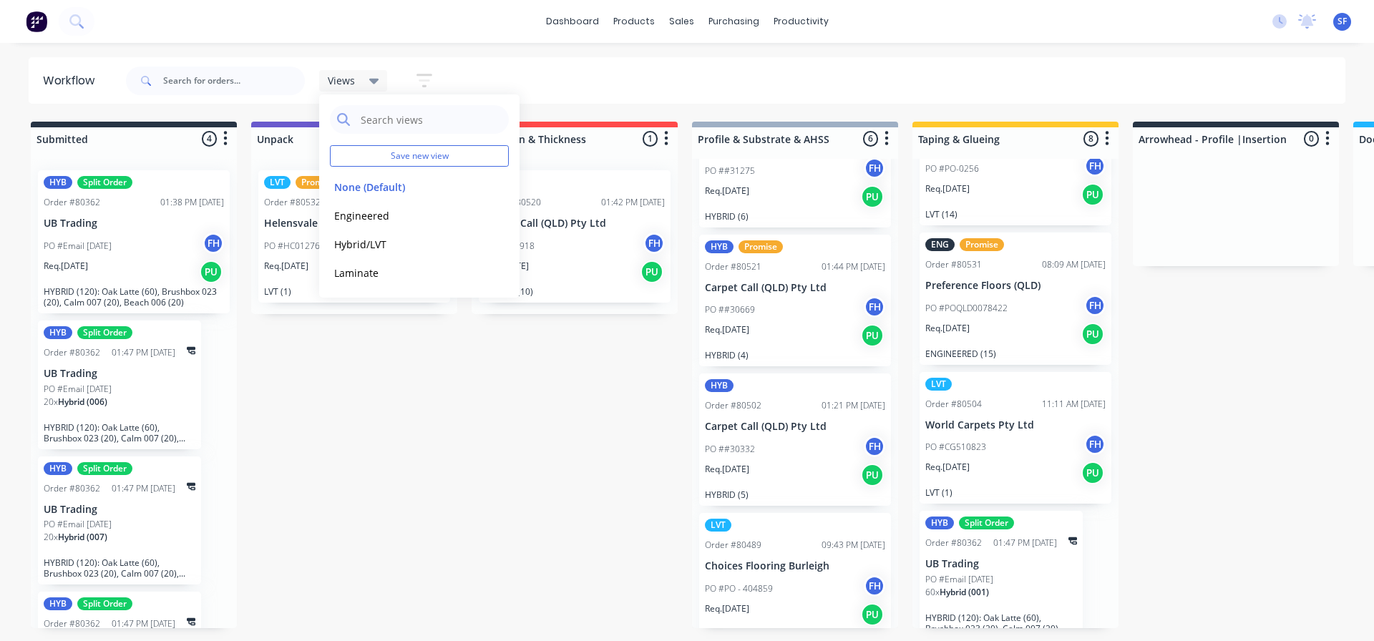
click at [425, 79] on icon "button" at bounding box center [424, 80] width 11 height 2
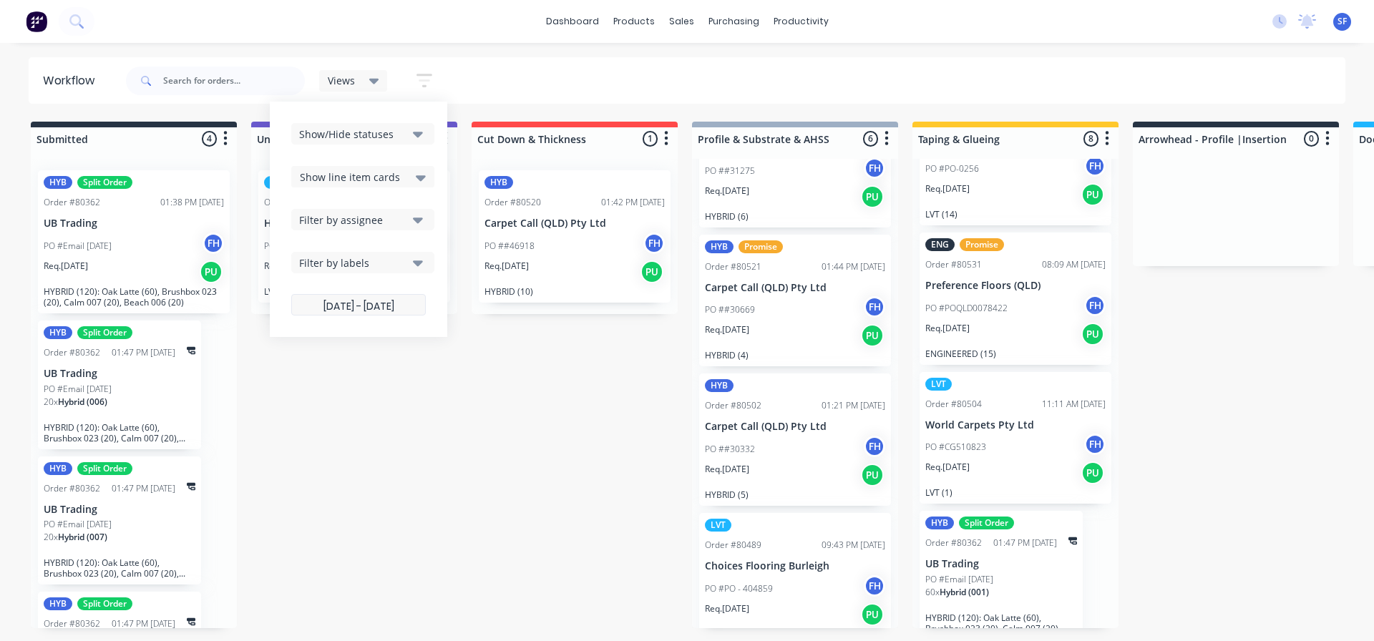
click at [403, 308] on label "29/09/25 - 01/10/25" at bounding box center [358, 304] width 135 height 21
click at [403, 308] on input "29/09/25 - 01/10/25" at bounding box center [358, 307] width 133 height 28
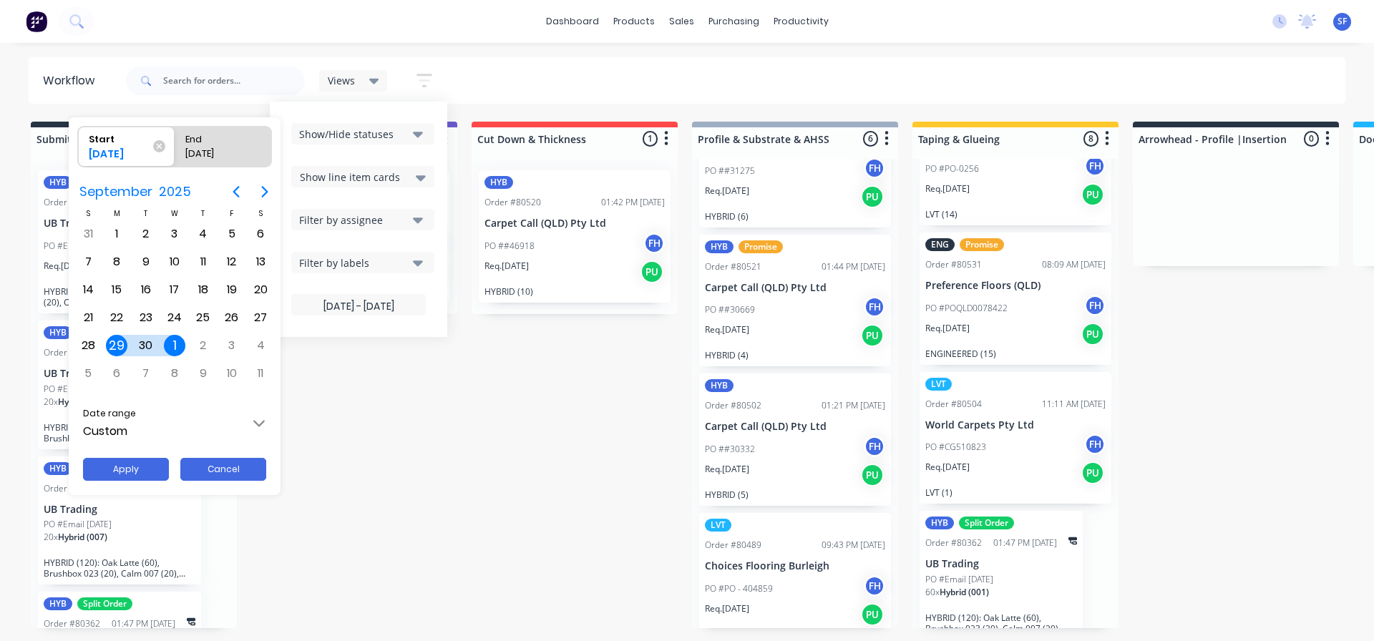
click at [234, 461] on button "Cancel" at bounding box center [223, 469] width 86 height 23
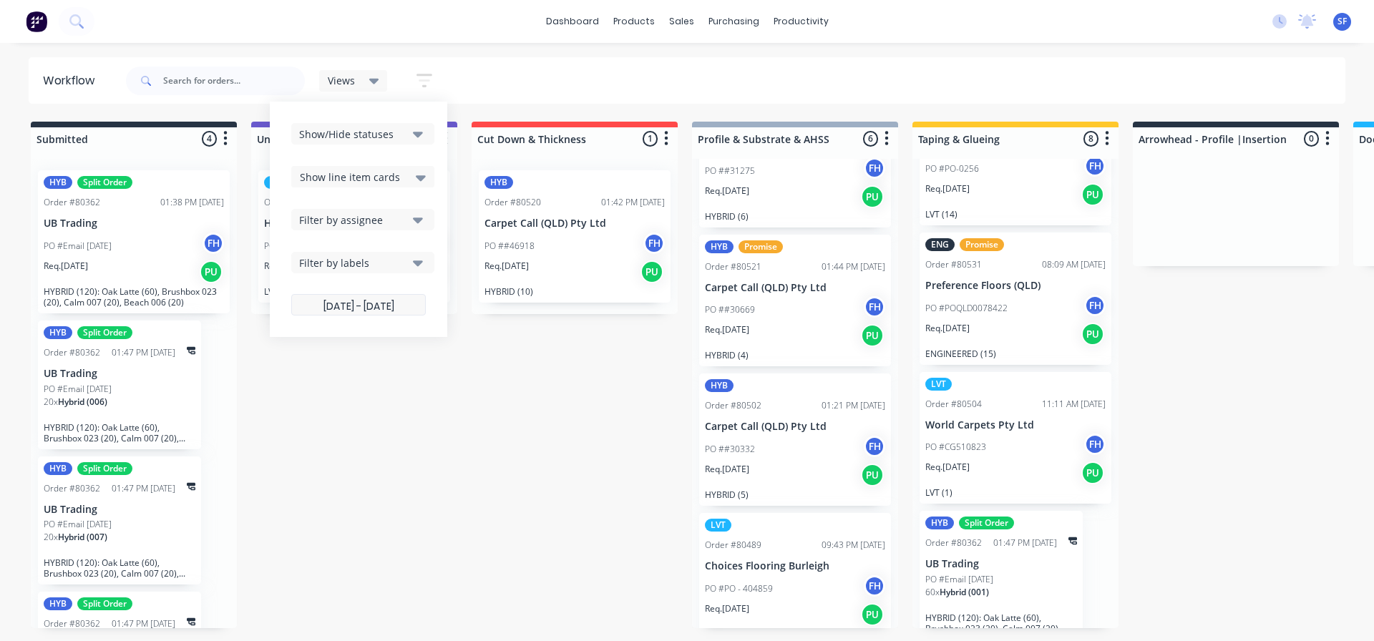
click at [342, 306] on label "29/09/25 - 01/10/25" at bounding box center [358, 304] width 135 height 21
click at [342, 306] on input "29/09/25 - 01/10/25" at bounding box center [358, 307] width 133 height 28
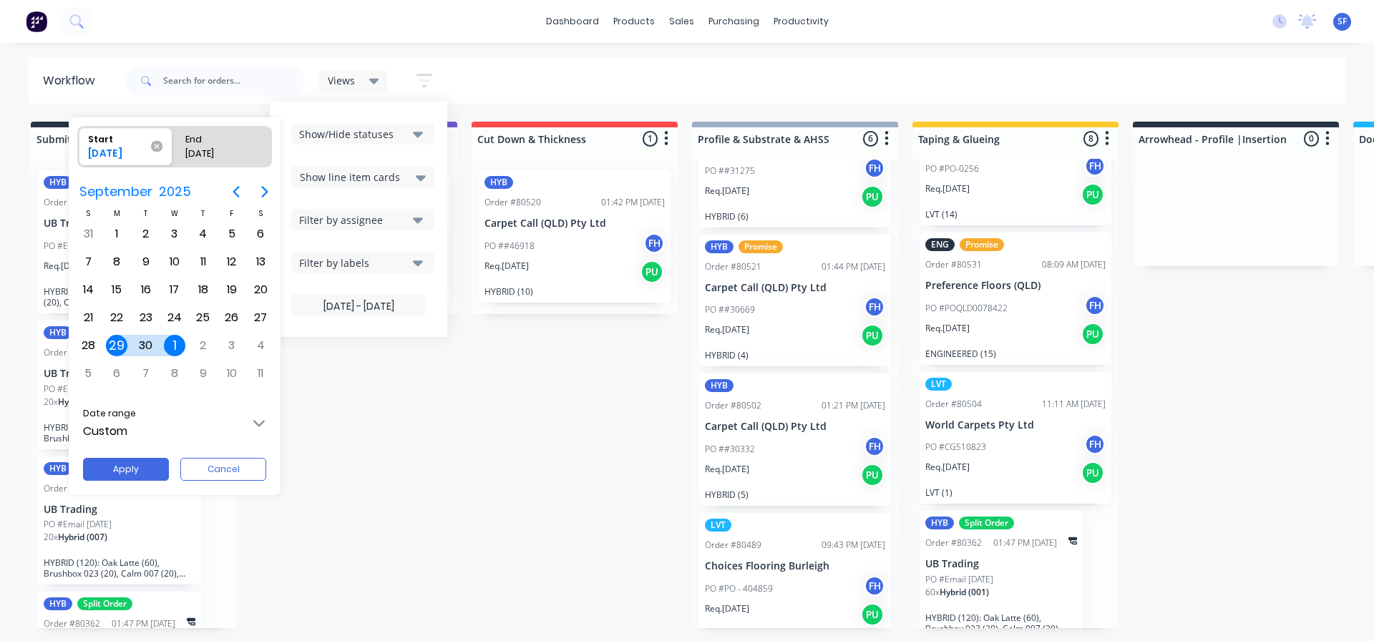
click at [159, 147] on icon at bounding box center [156, 145] width 11 height 11
click at [79, 147] on input "Start 29/09/25" at bounding box center [78, 147] width 1 height 40
click at [142, 468] on button "Apply" at bounding box center [126, 469] width 86 height 23
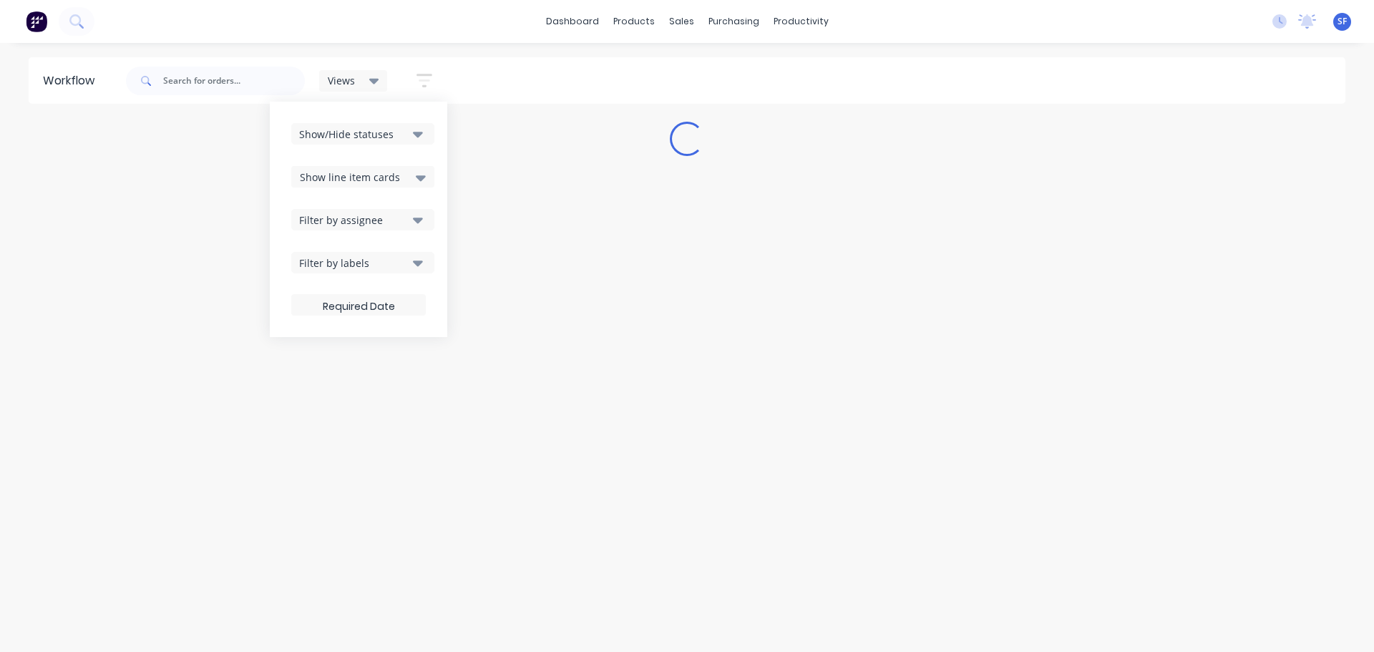
click at [419, 263] on icon "button" at bounding box center [418, 263] width 10 height 6
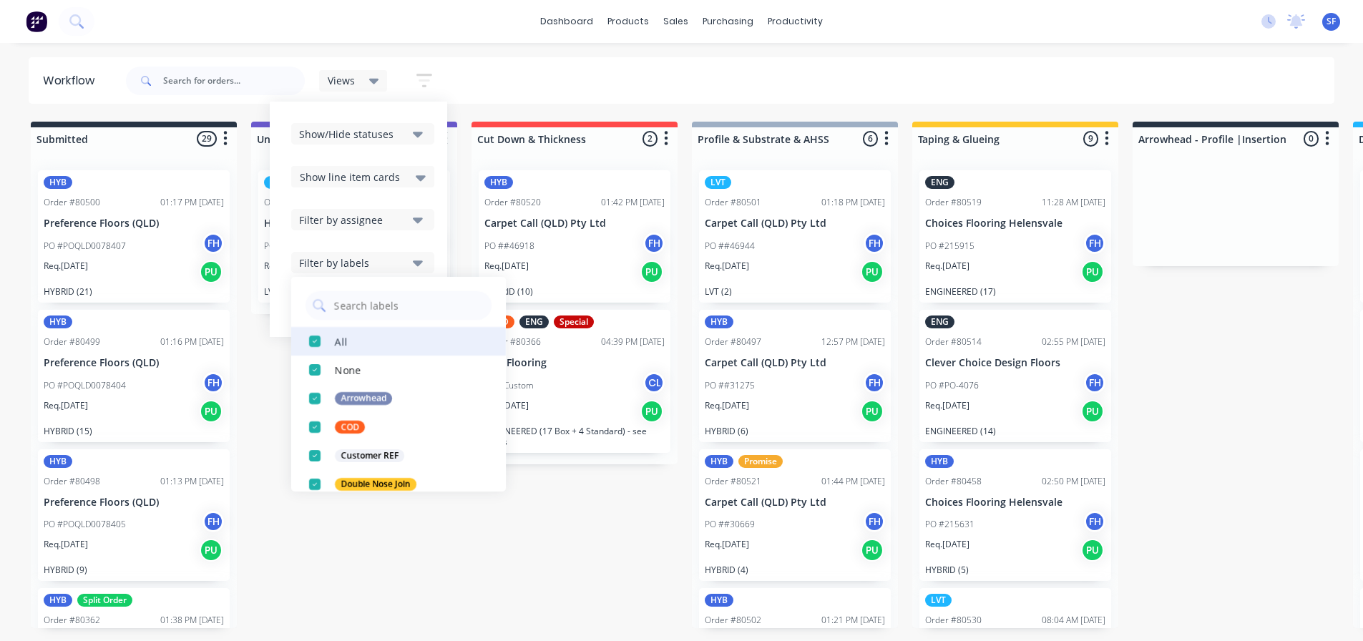
click at [316, 339] on div "button" at bounding box center [315, 341] width 29 height 29
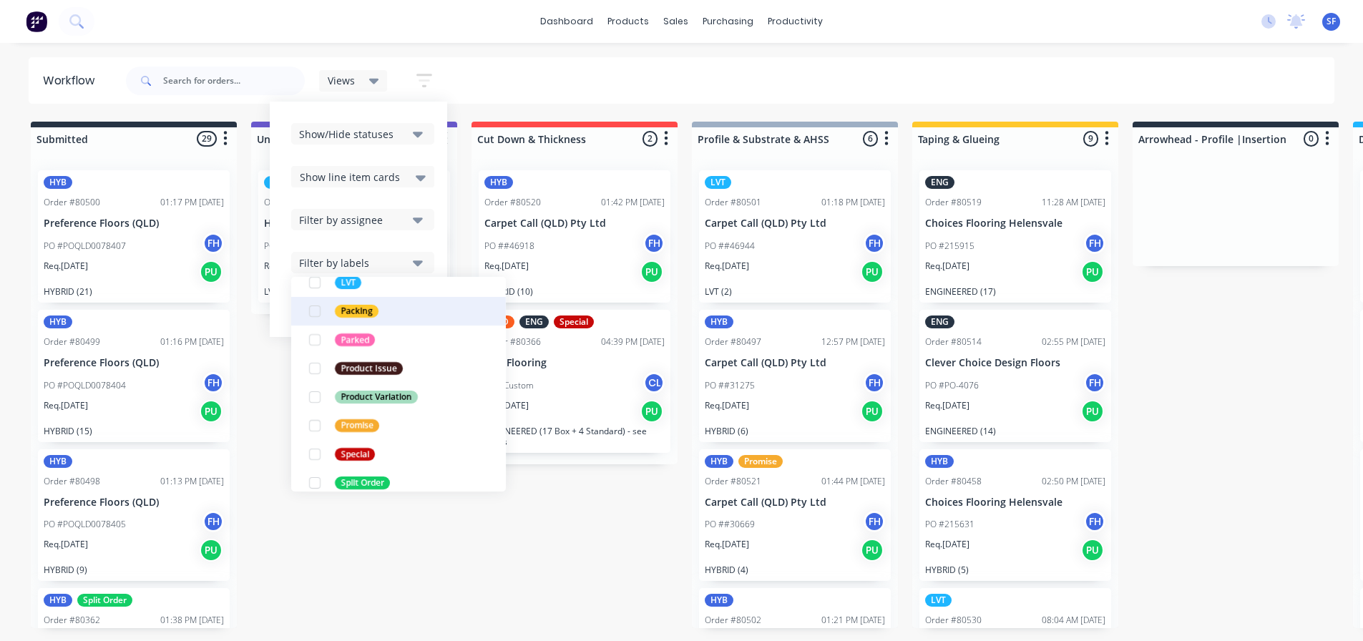
scroll to position [358, 0]
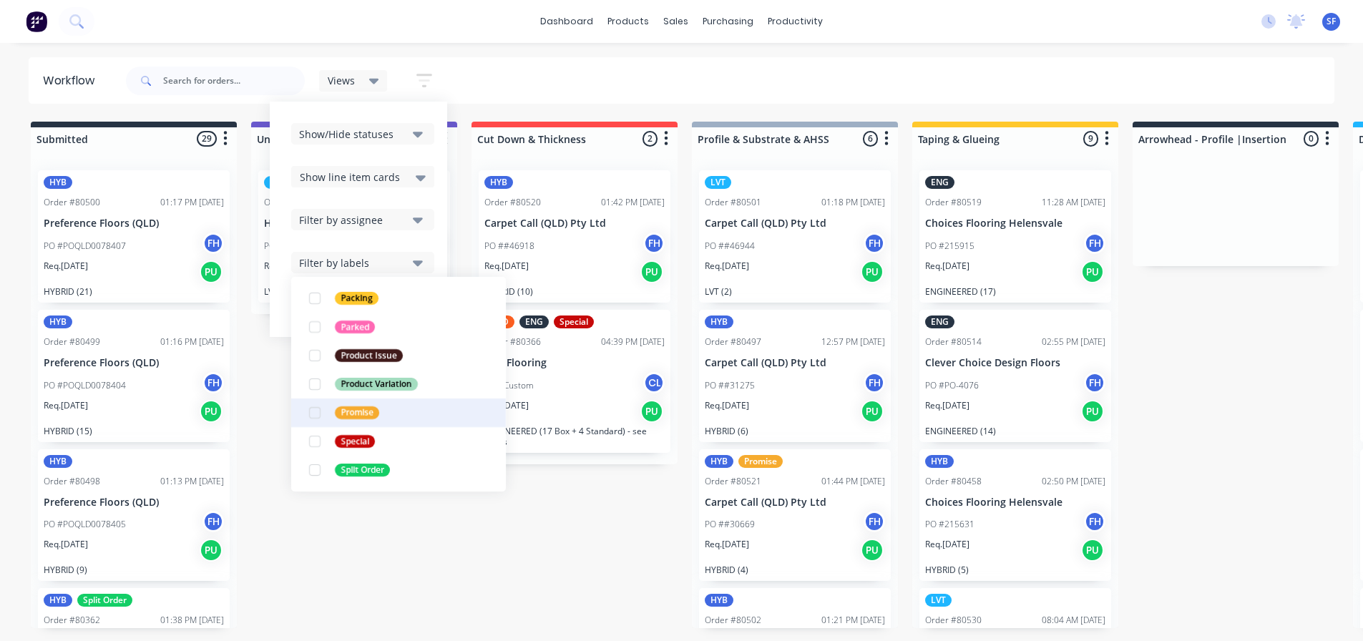
click at [317, 414] on div "button" at bounding box center [315, 413] width 29 height 29
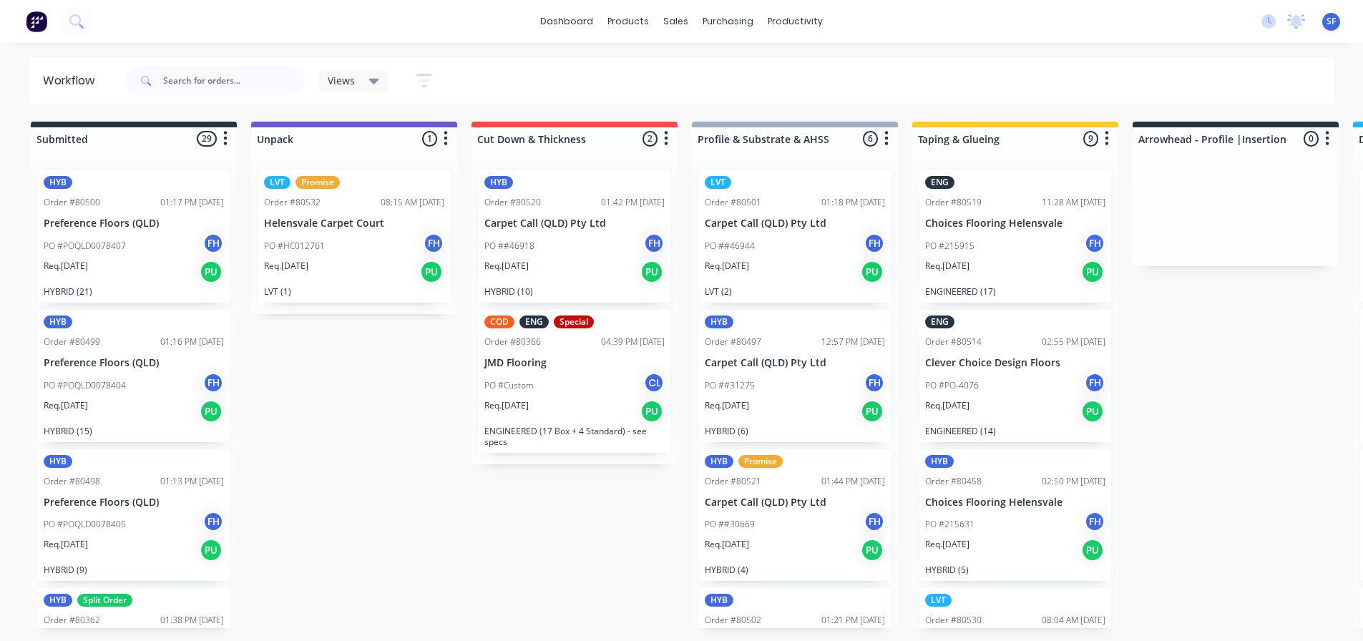
click at [386, 570] on div "Submitted 29 Summaries Total order value Invoiced to date To be invoiced HYB Or…" at bounding box center [1286, 383] width 2594 height 522
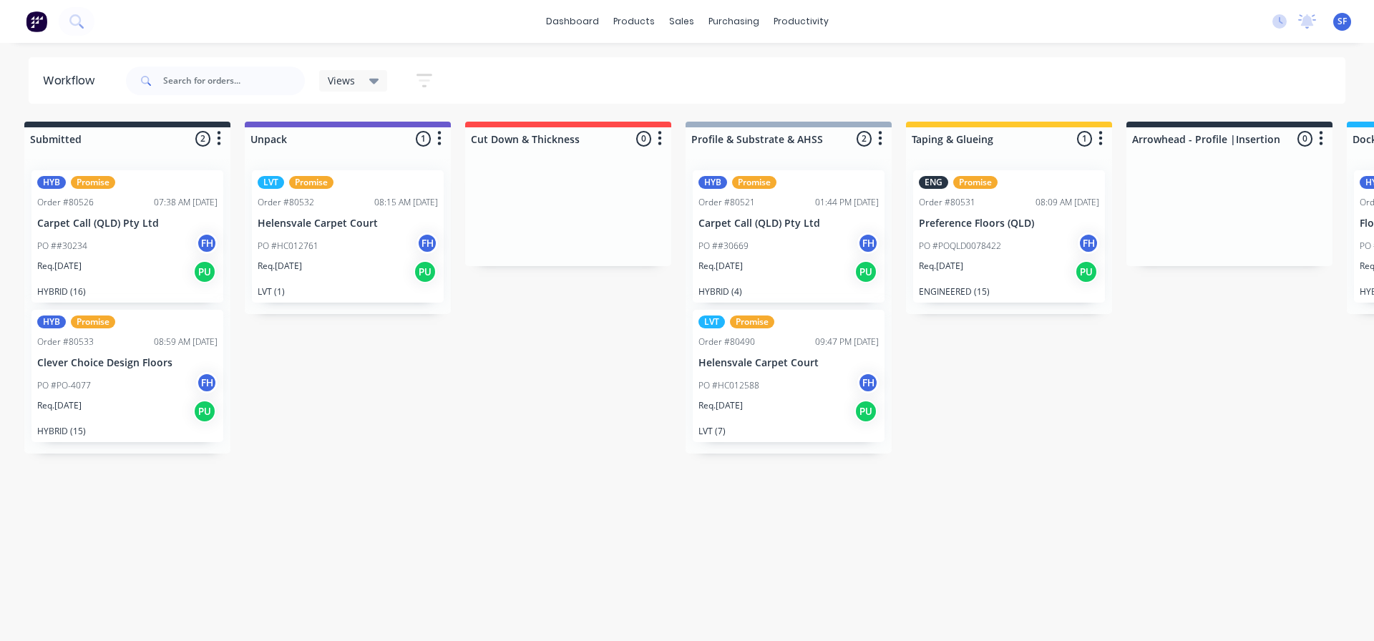
scroll to position [0, 830]
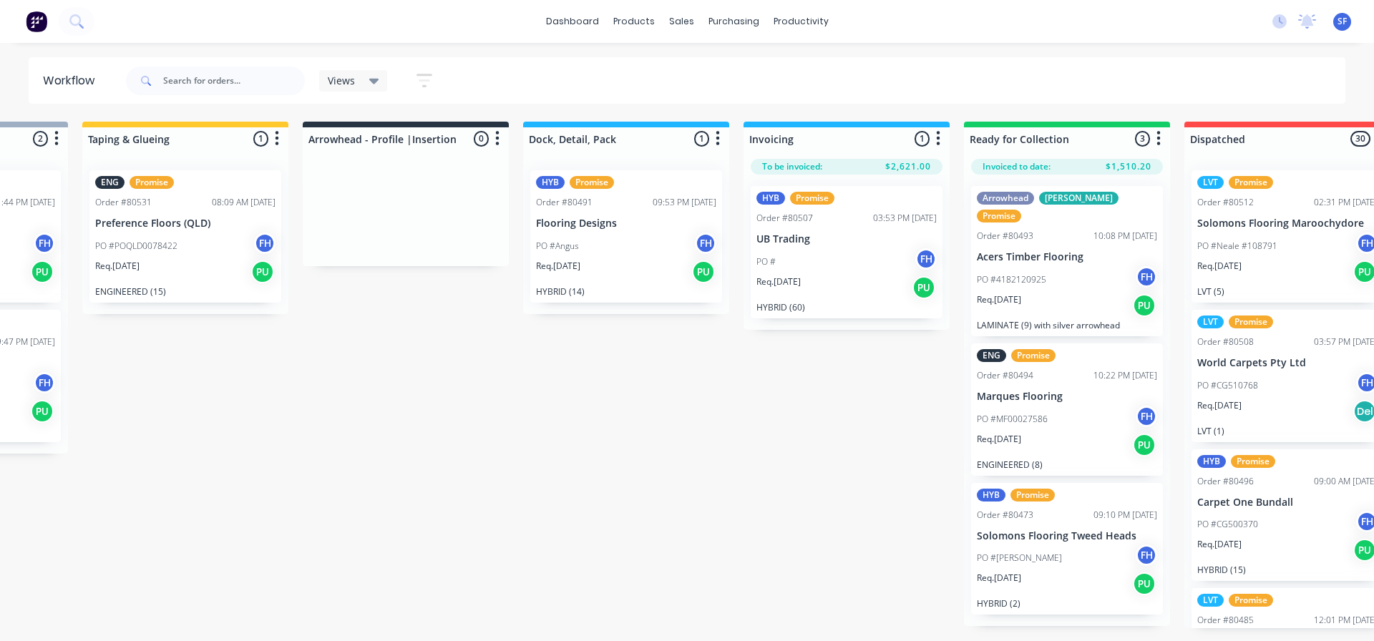
drag, startPoint x: 522, startPoint y: 647, endPoint x: 484, endPoint y: 492, distance: 159.0
click at [484, 492] on div "Submitted 2 Summaries Total order value Invoiced to date To be invoiced HYB Pro…" at bounding box center [456, 375] width 2594 height 507
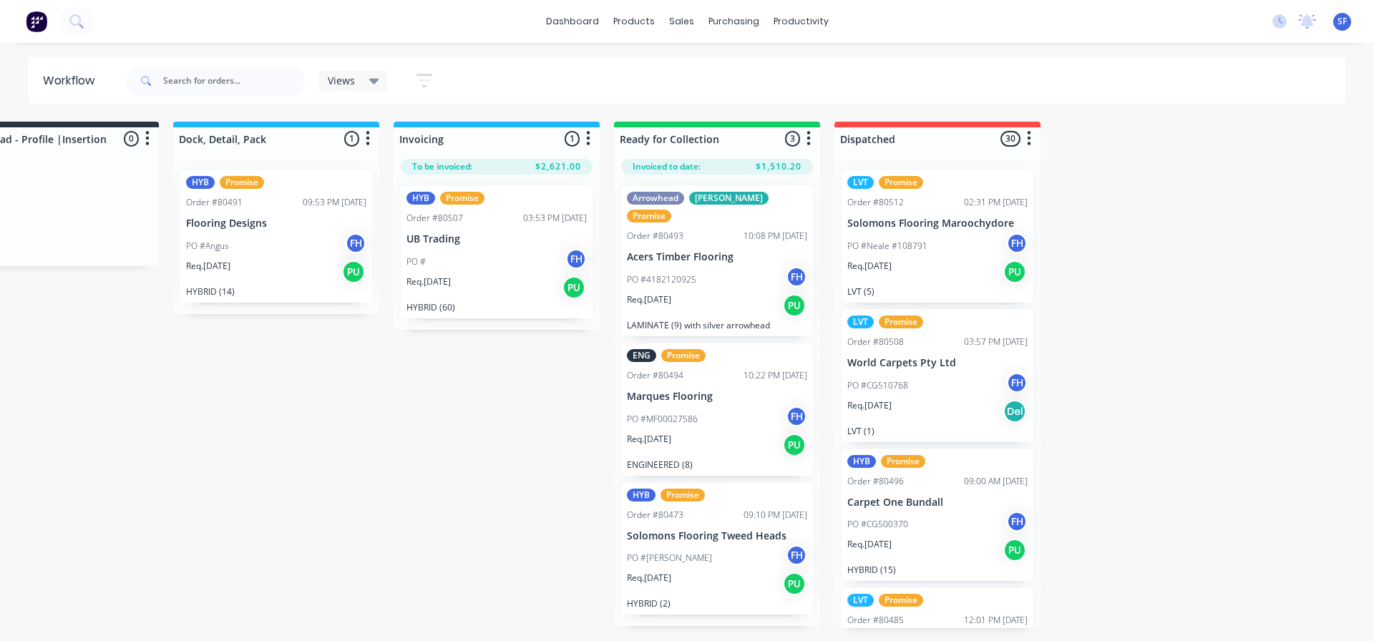
scroll to position [0, 1220]
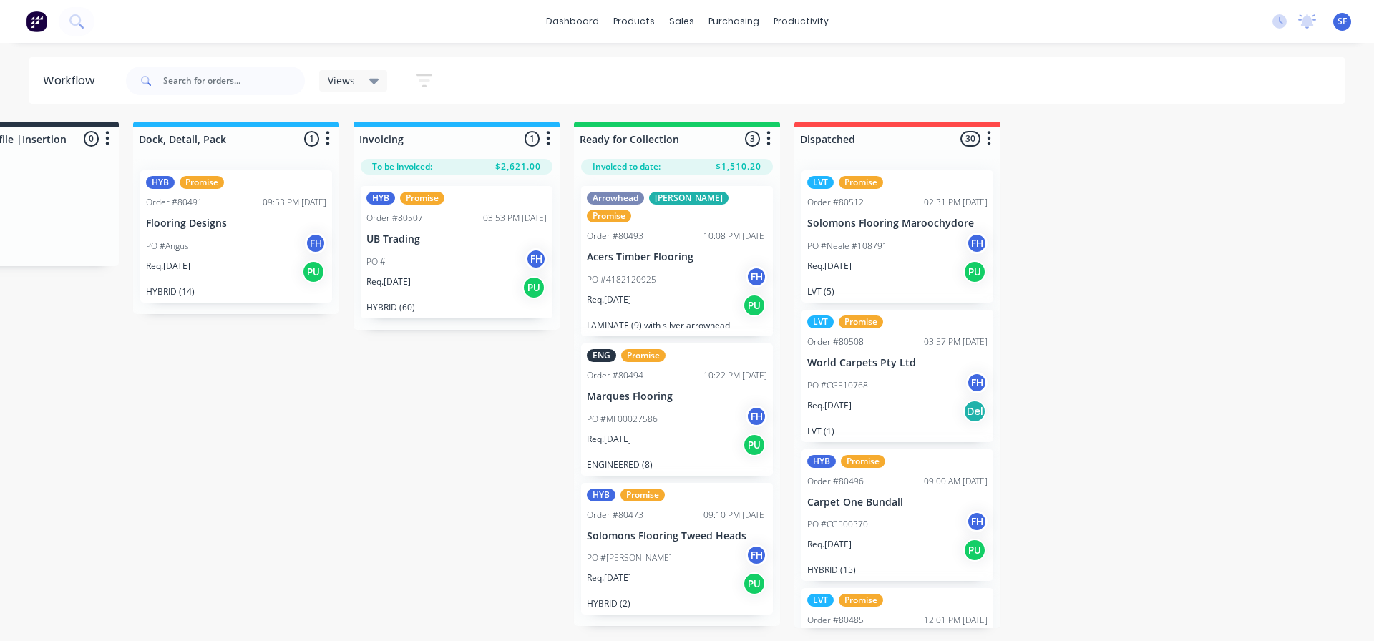
click at [426, 77] on icon "button" at bounding box center [424, 81] width 16 height 18
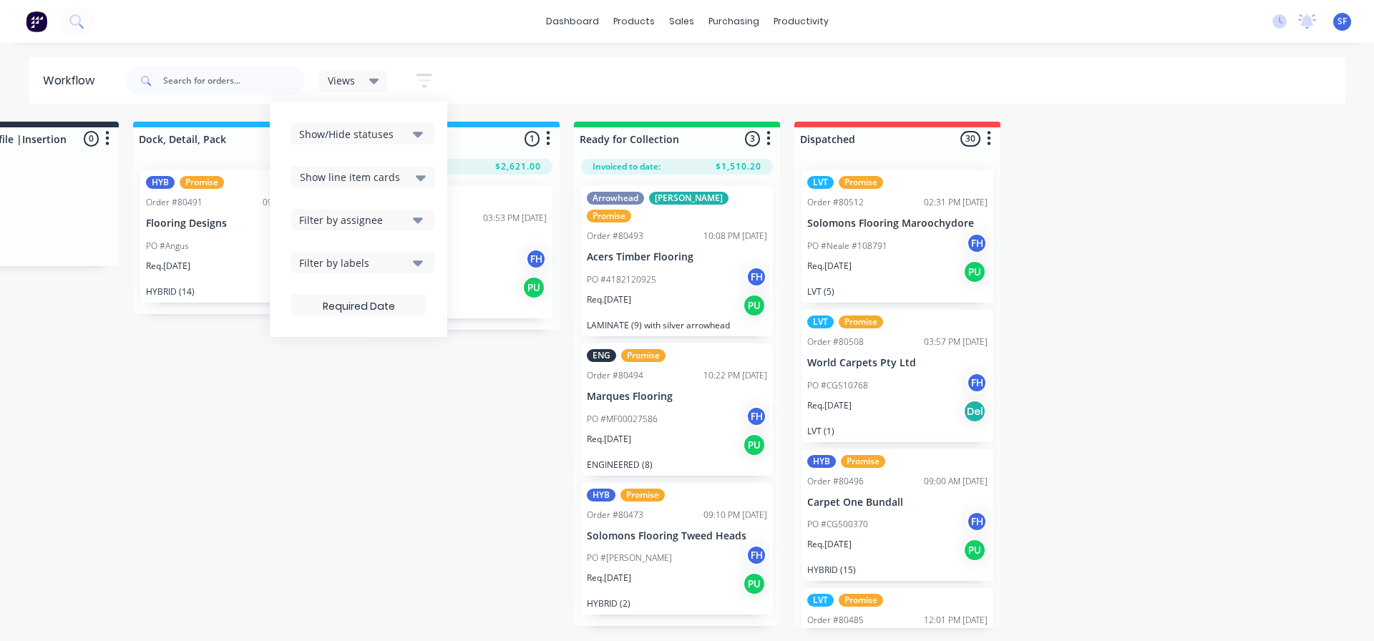
click at [417, 265] on icon "button" at bounding box center [418, 263] width 10 height 6
click at [320, 337] on div "button" at bounding box center [315, 341] width 29 height 29
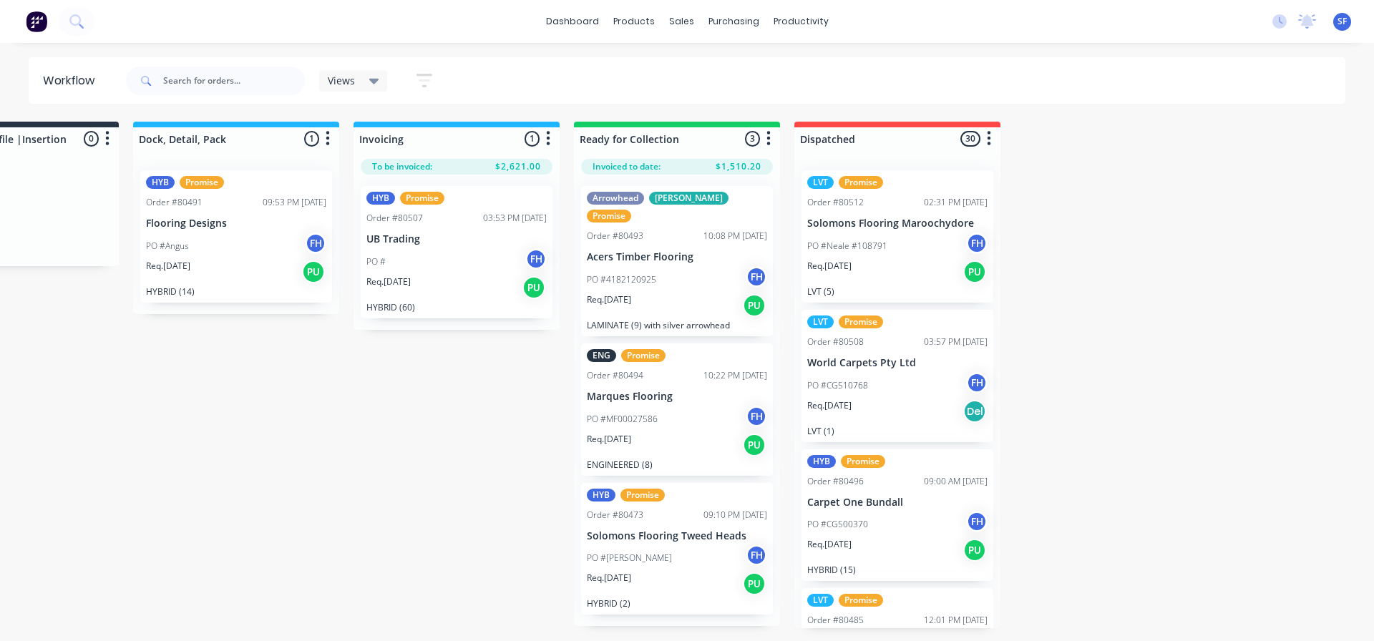
click at [208, 413] on div "Submitted 2 Summaries Total order value Invoiced to date To be invoiced HYB Pro…" at bounding box center [66, 375] width 2594 height 507
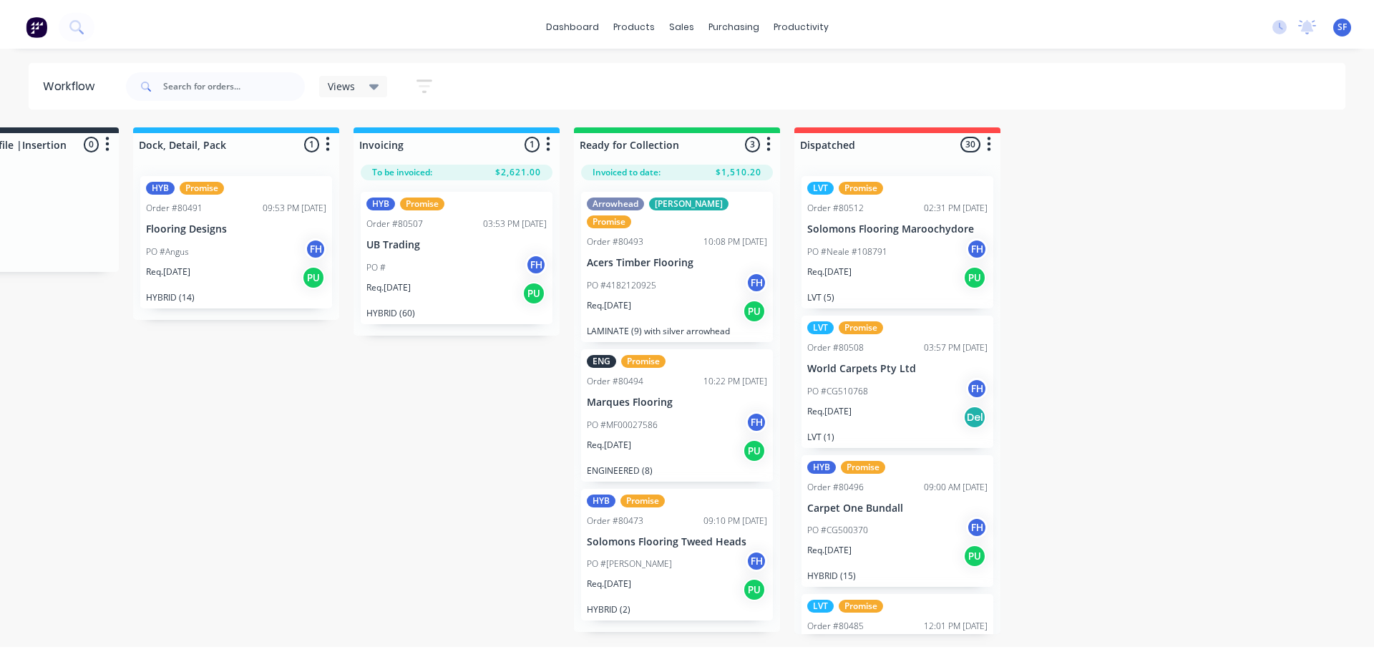
scroll to position [0, 0]
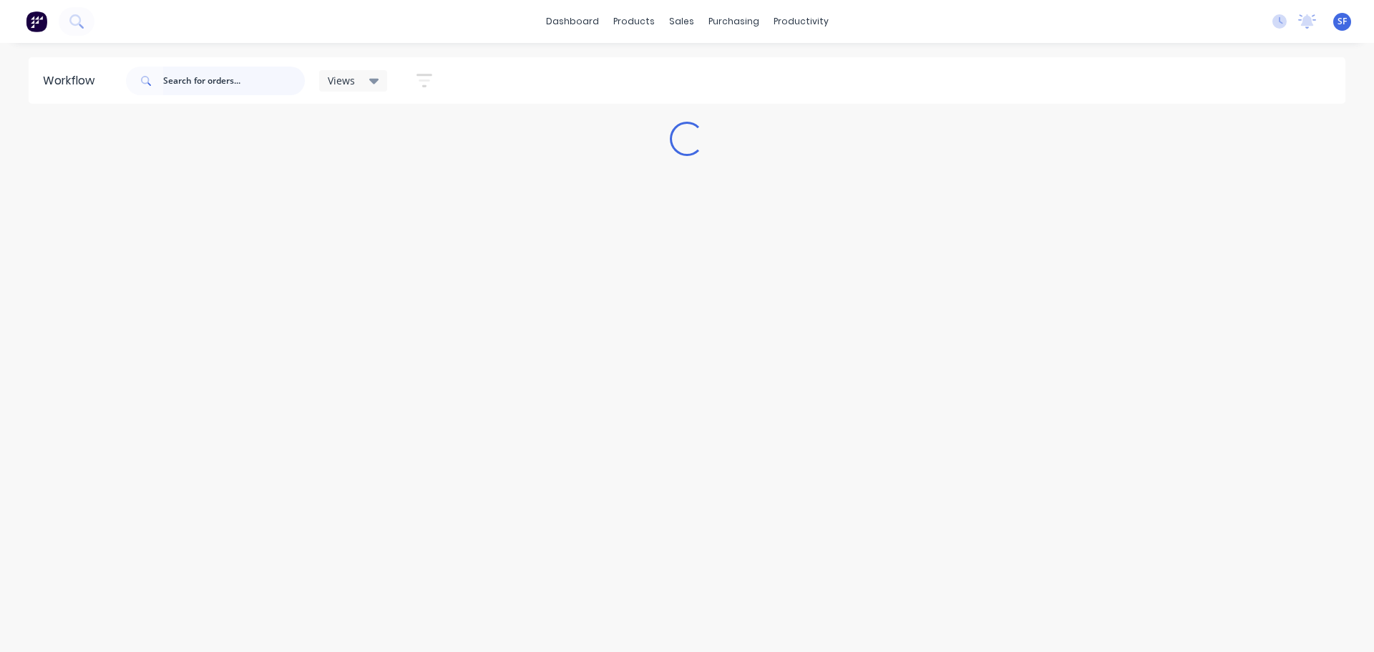
click at [180, 82] on input "text" at bounding box center [234, 81] width 142 height 29
type input "carpet call"
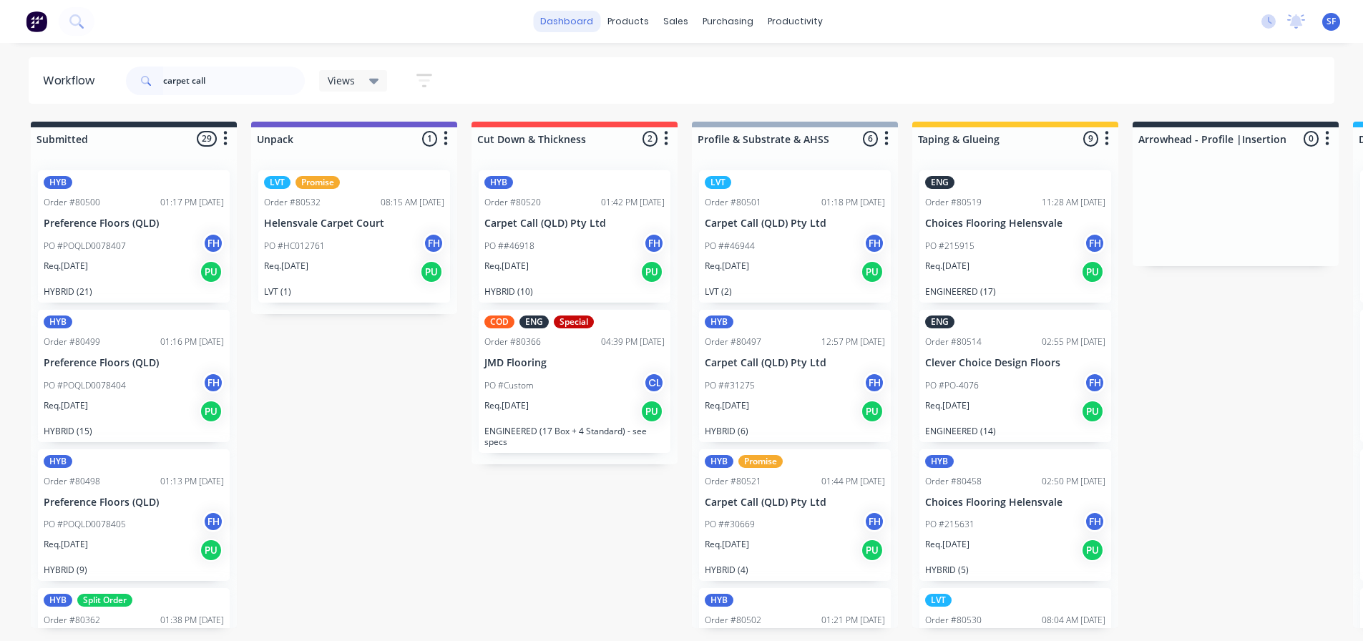
click at [583, 19] on link "dashboard" at bounding box center [566, 21] width 67 height 21
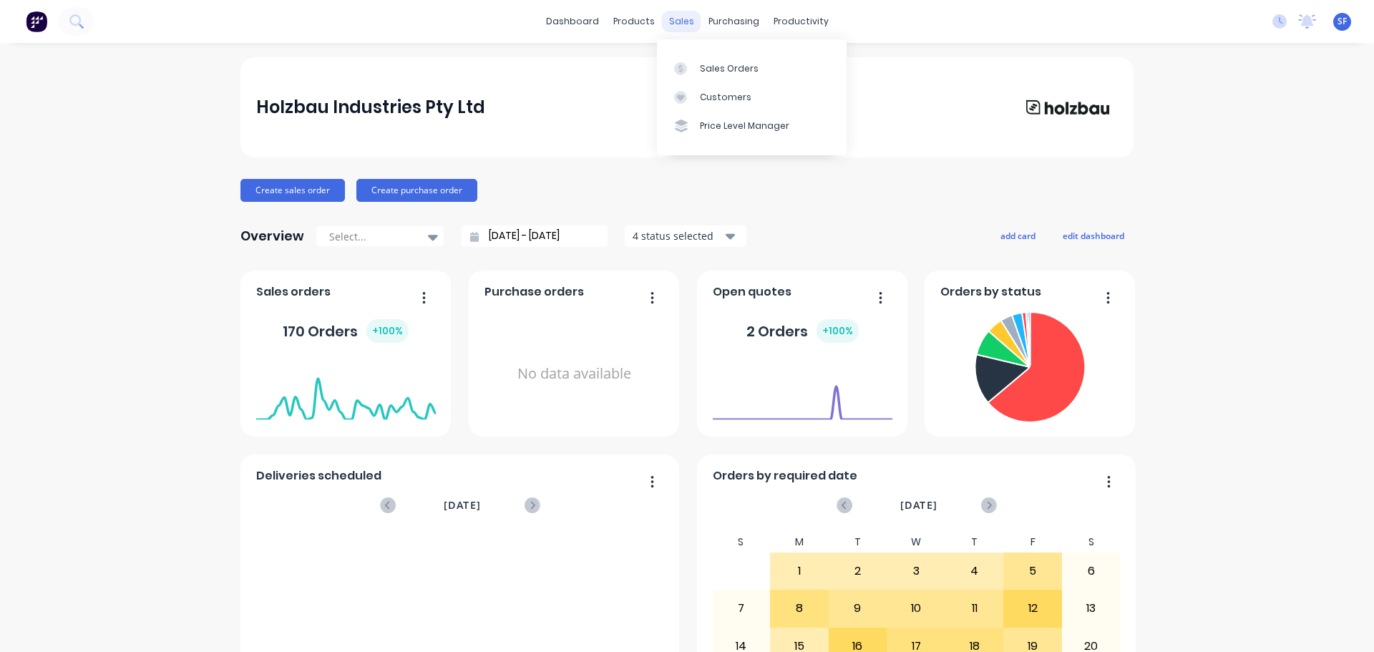
click at [663, 22] on div "sales" at bounding box center [681, 21] width 39 height 21
click at [710, 72] on div "Sales Orders" at bounding box center [729, 68] width 59 height 13
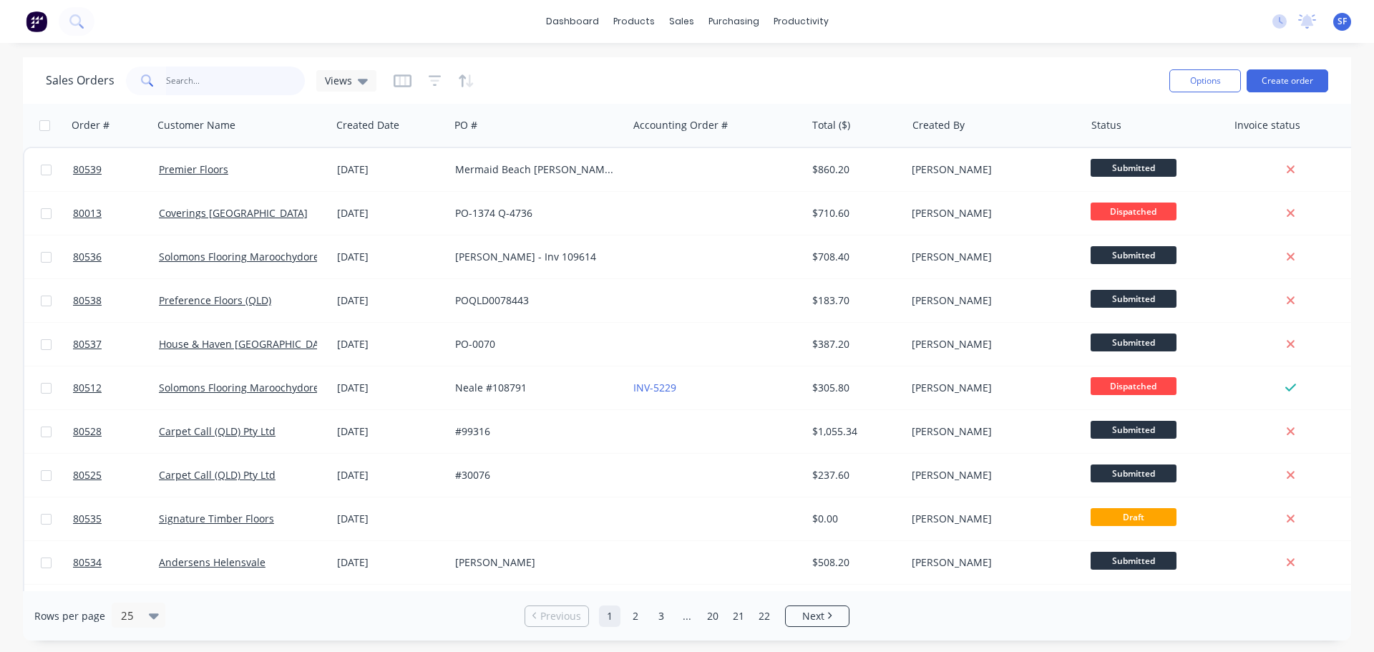
click at [167, 85] on input "text" at bounding box center [236, 81] width 140 height 29
type input "carpet call"
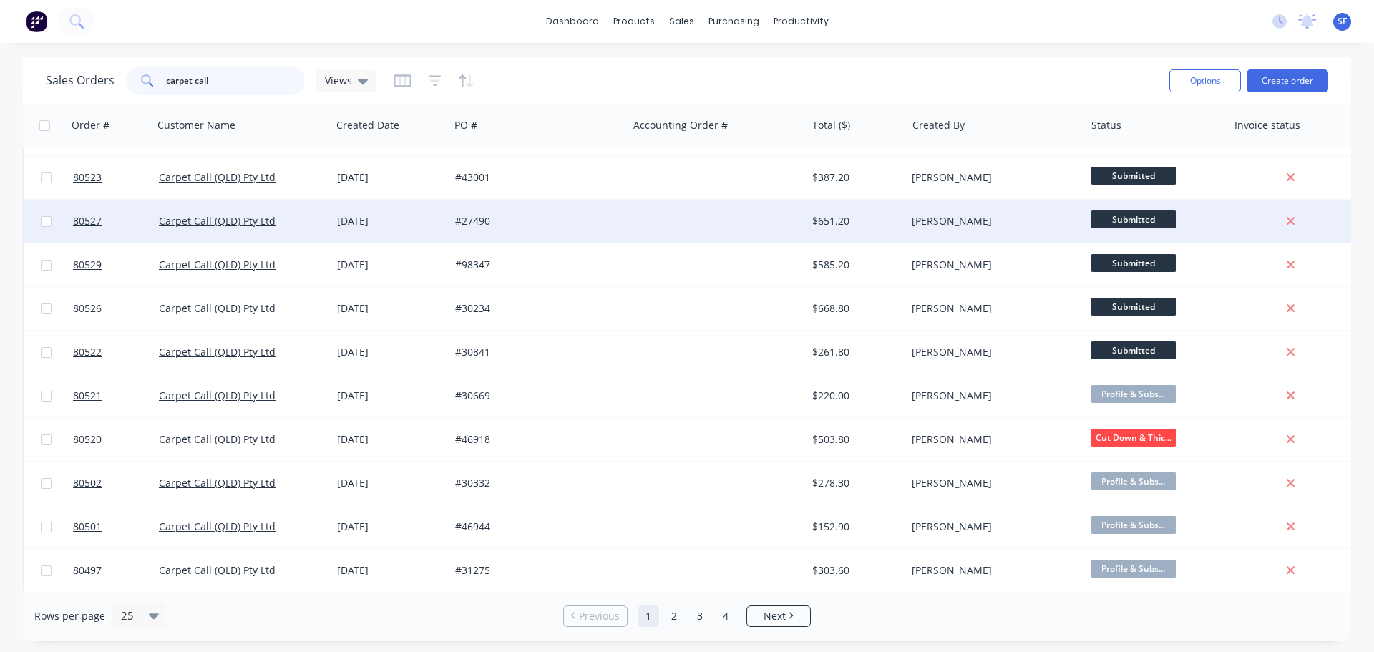
scroll to position [143, 0]
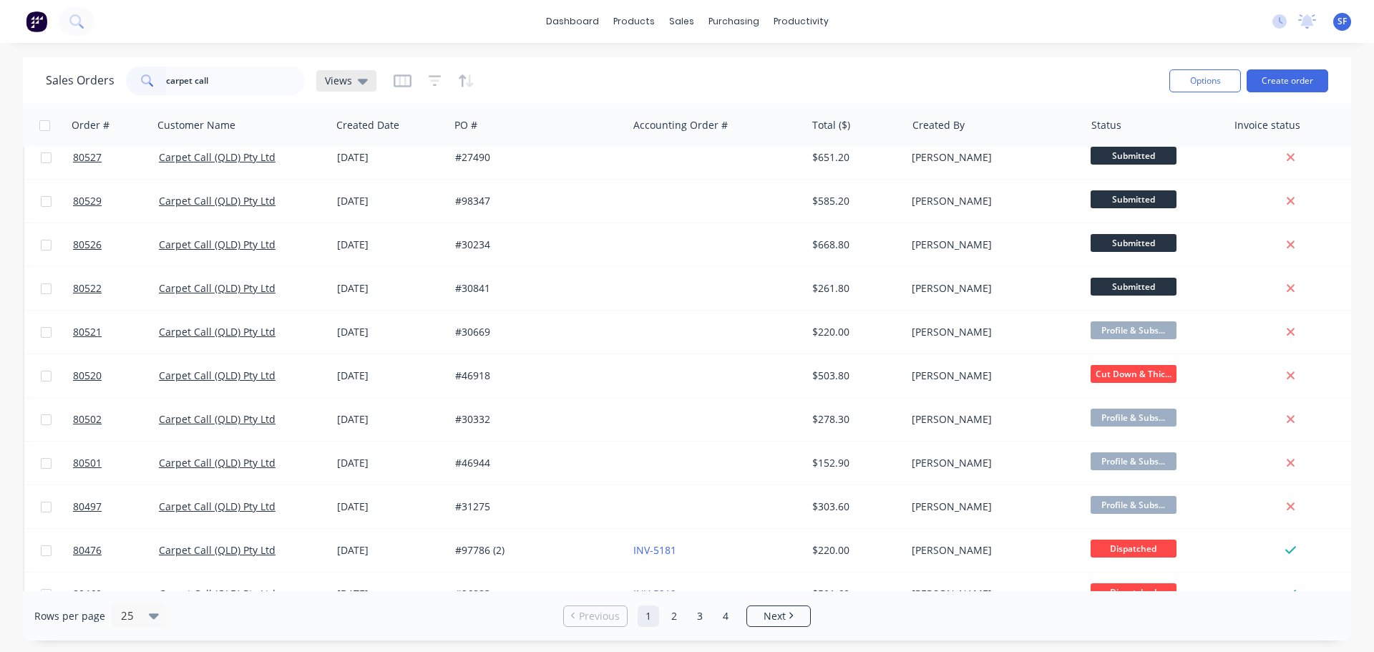
click at [364, 87] on div "Views" at bounding box center [346, 80] width 60 height 21
click at [358, 229] on button "Sherylee's" at bounding box center [402, 231] width 163 height 16
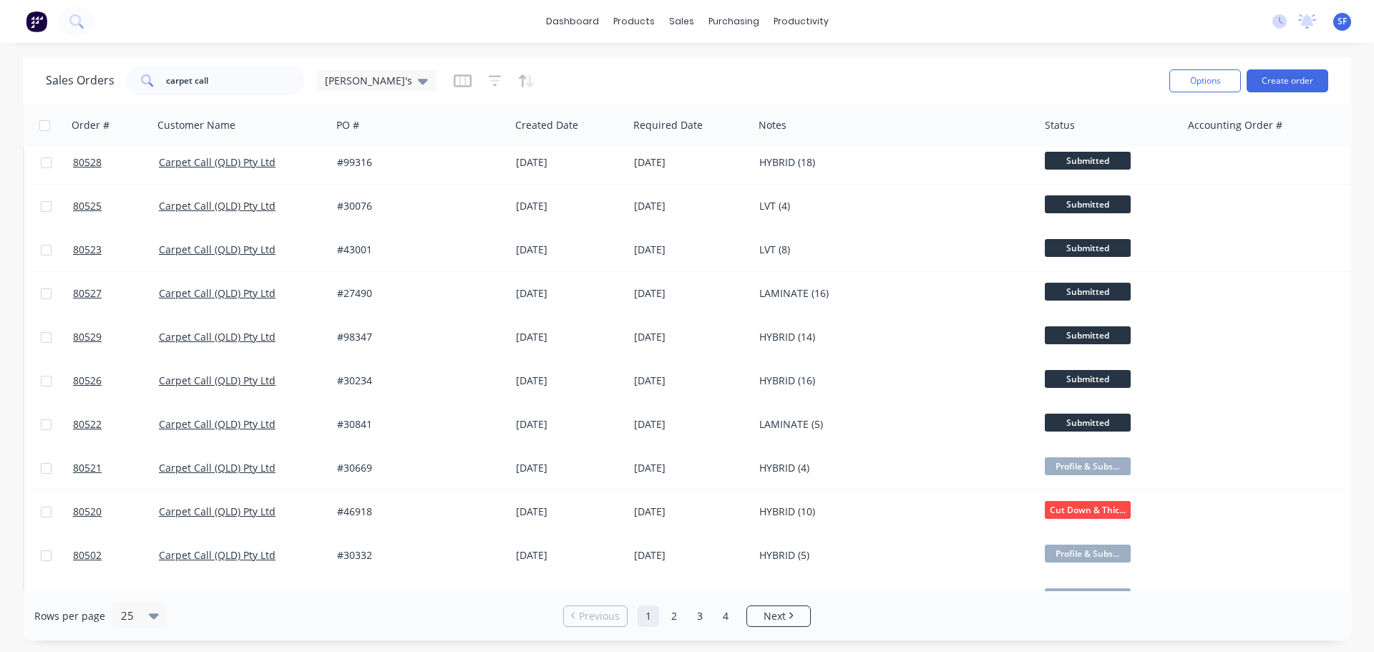
scroll to position [0, 0]
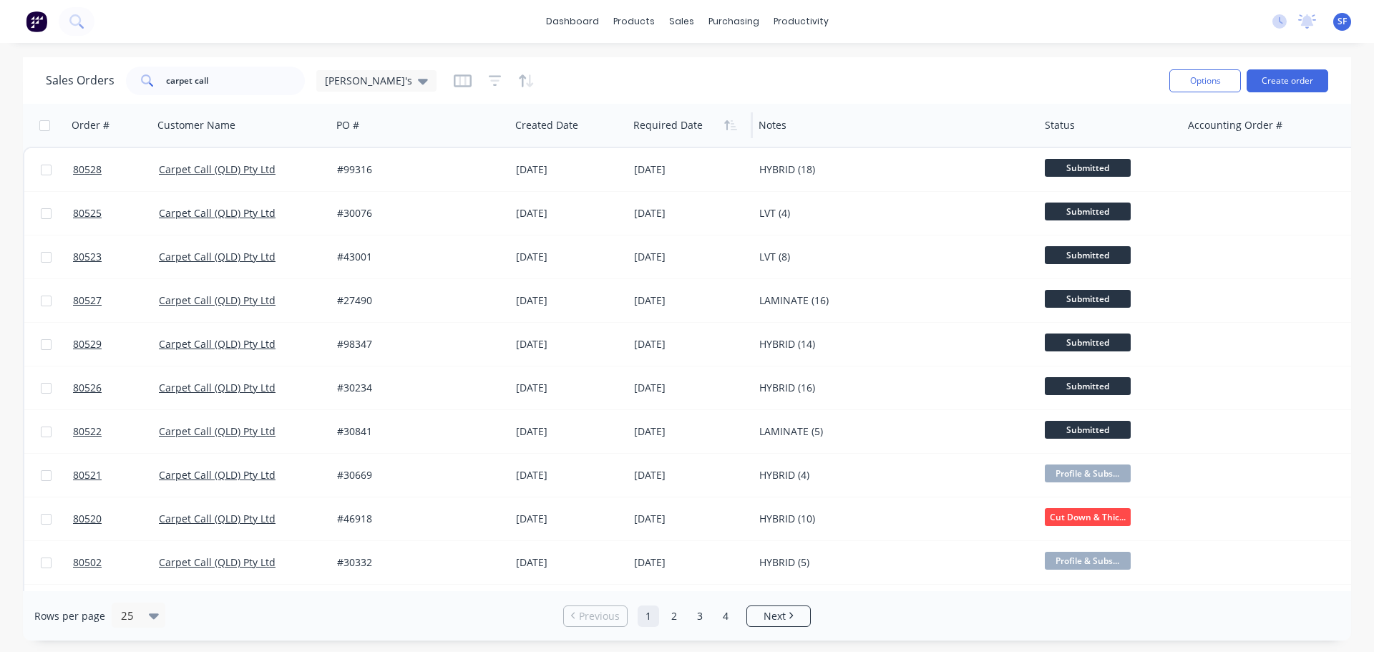
click at [675, 133] on div at bounding box center [687, 125] width 108 height 29
click at [733, 125] on icon "button" at bounding box center [730, 125] width 13 height 11
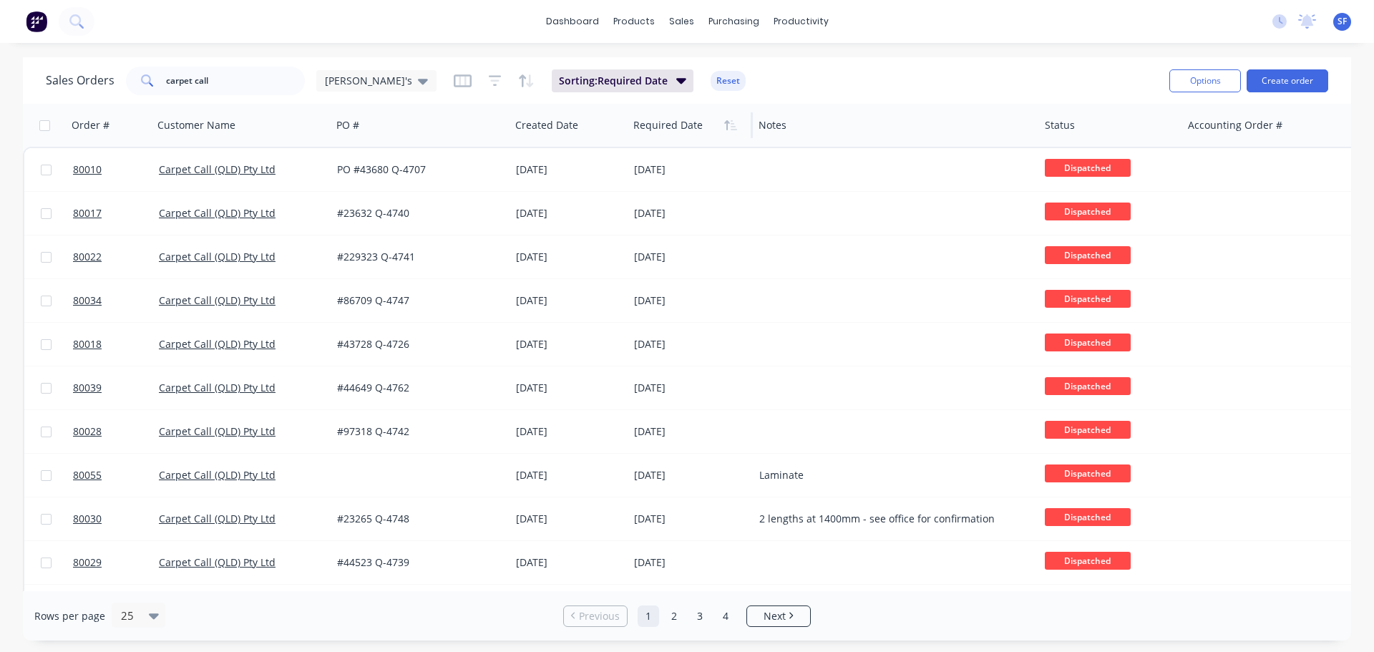
click at [733, 125] on icon "button" at bounding box center [730, 125] width 13 height 11
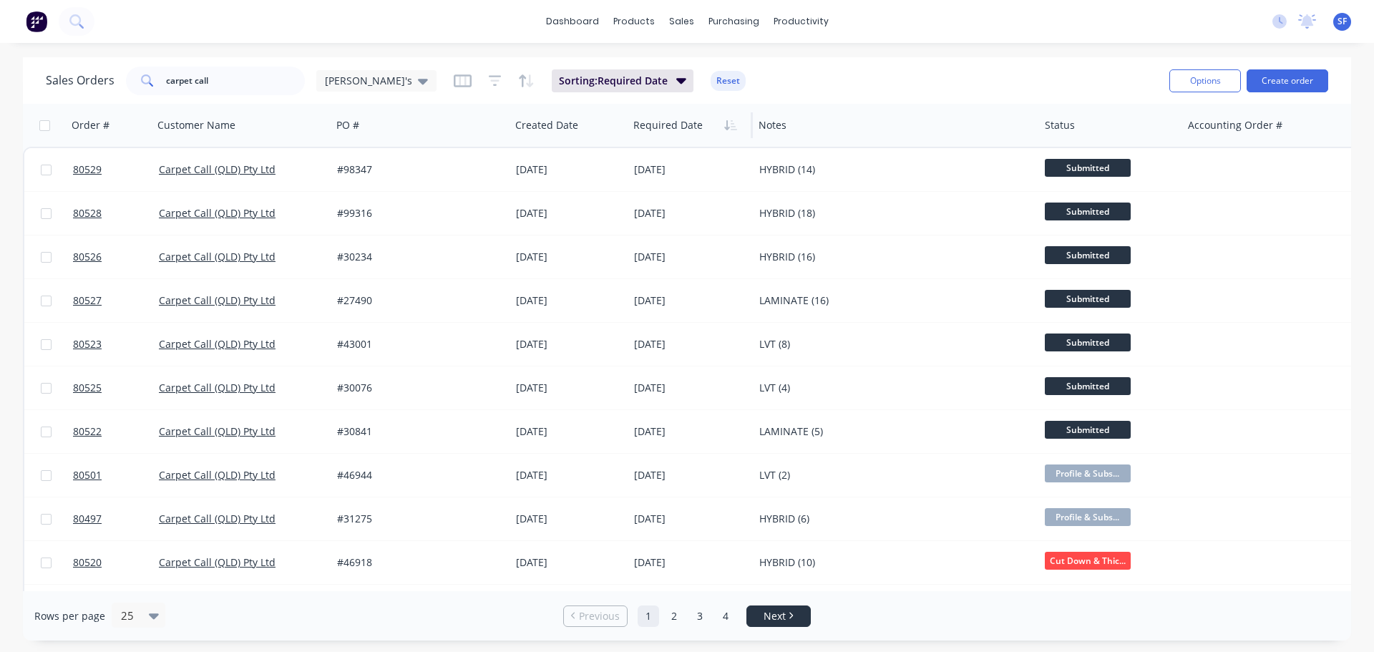
click at [770, 617] on span "Next" at bounding box center [775, 616] width 22 height 14
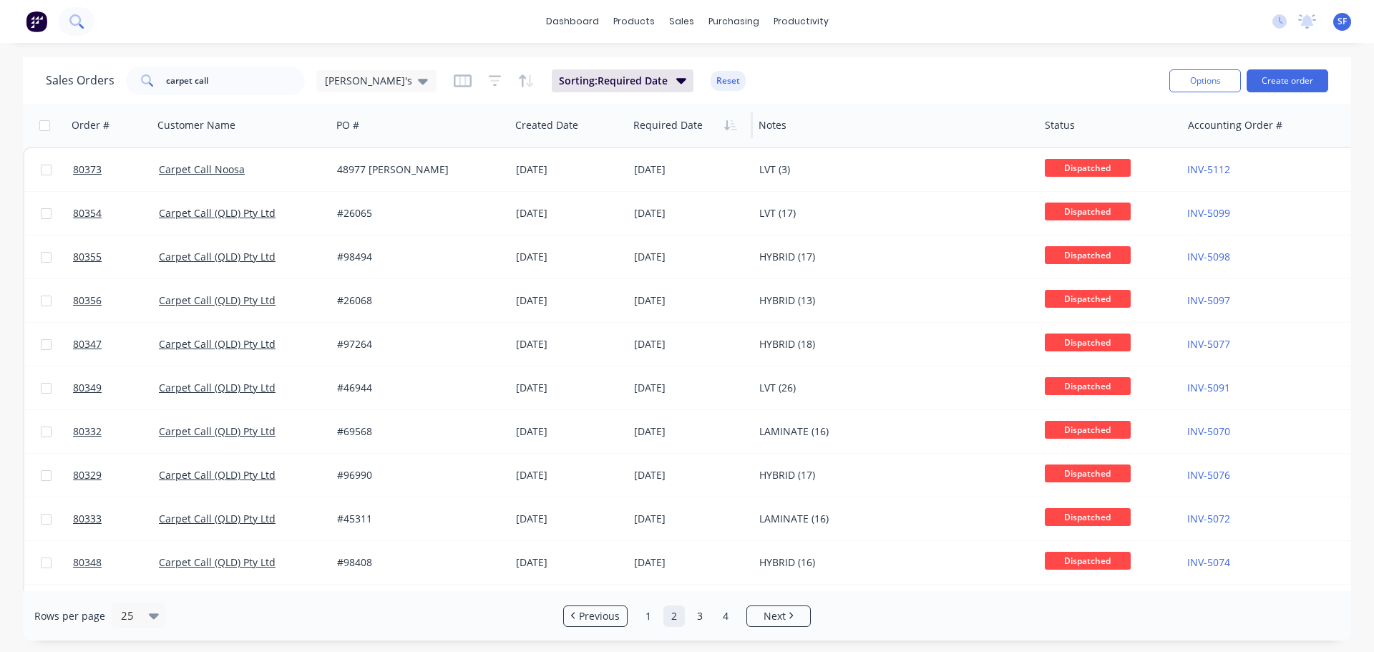
click at [73, 22] on icon at bounding box center [76, 21] width 14 height 14
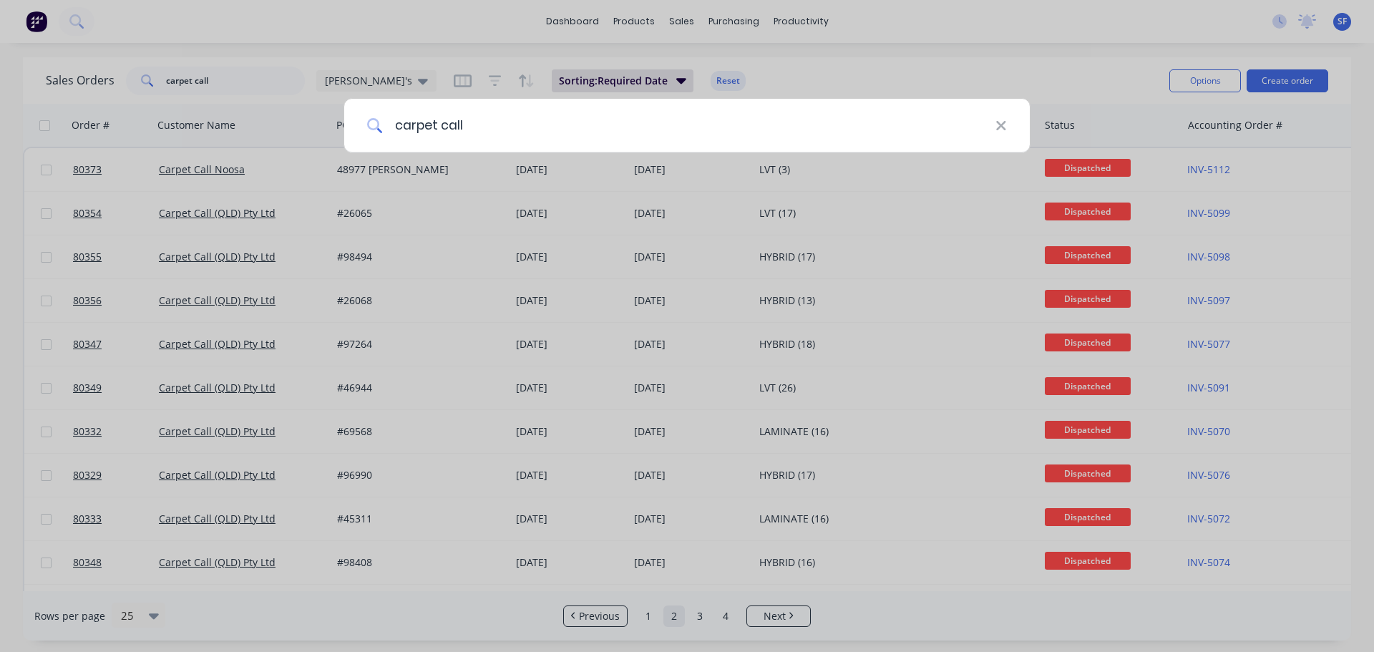
type input "carpet call"
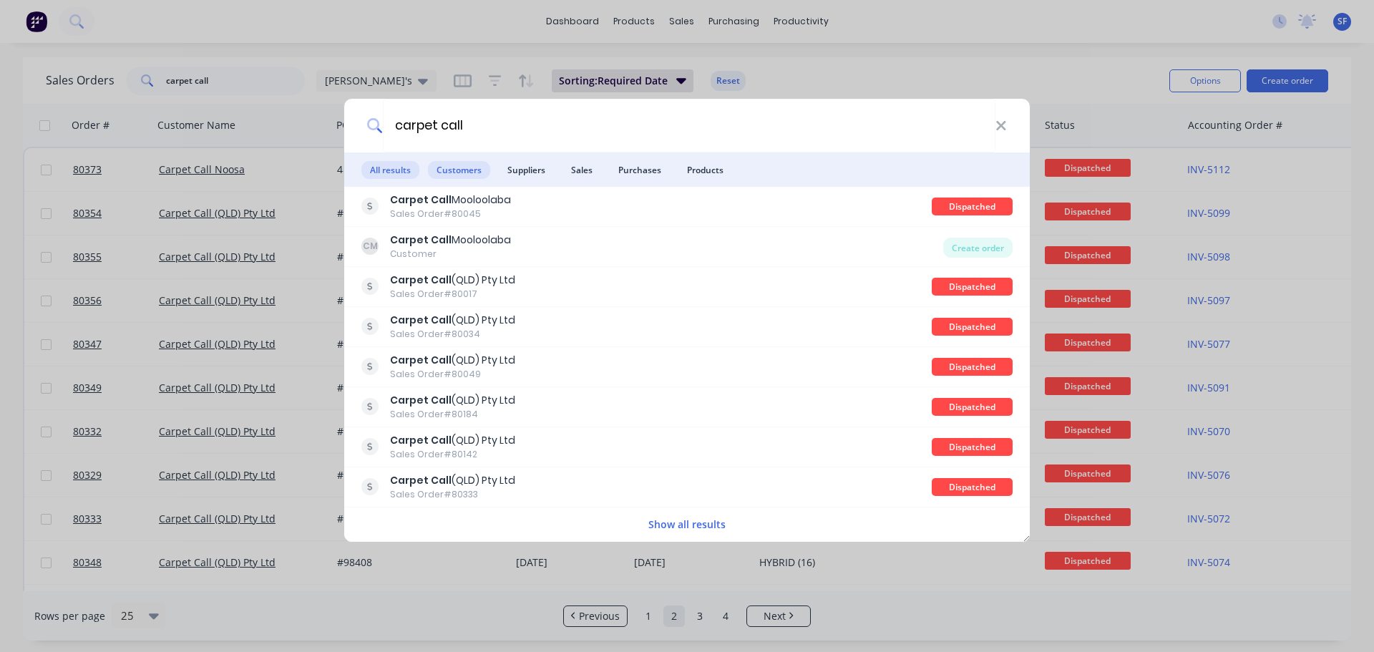
click at [454, 172] on span "Customers" at bounding box center [459, 170] width 62 height 18
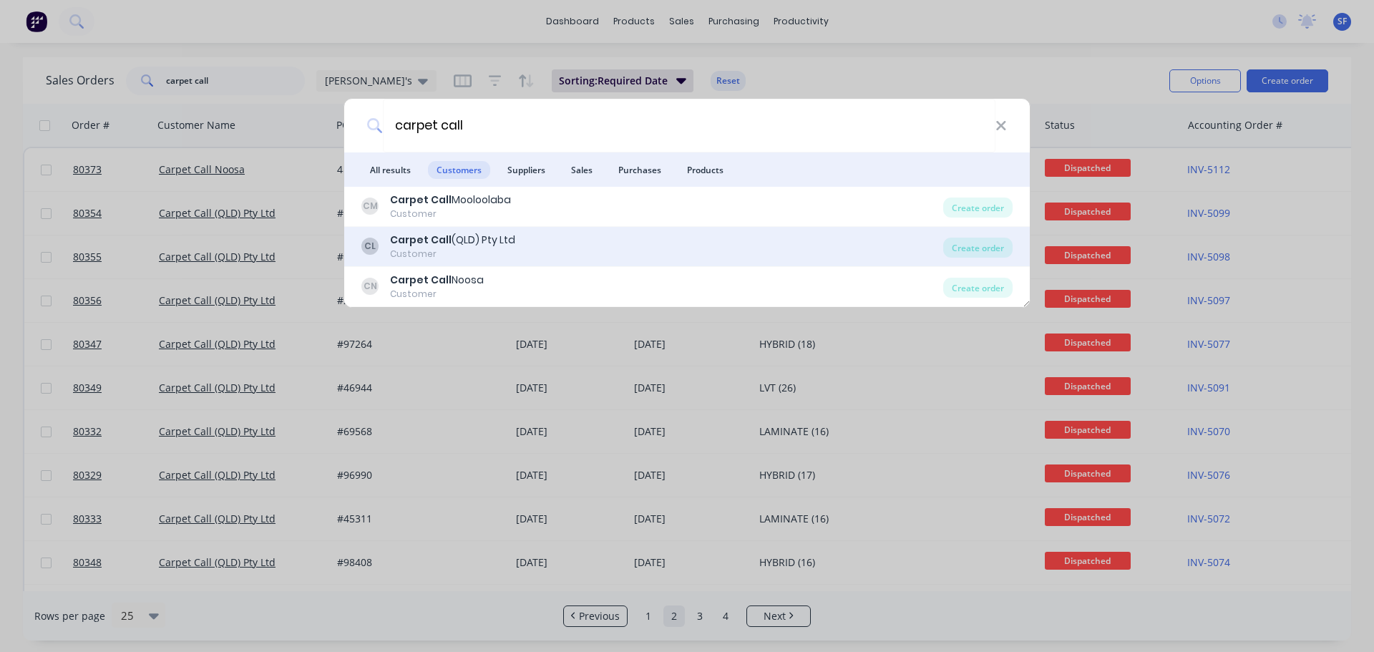
click at [465, 243] on div "Carpet Call (QLD) Pty Ltd" at bounding box center [452, 240] width 125 height 15
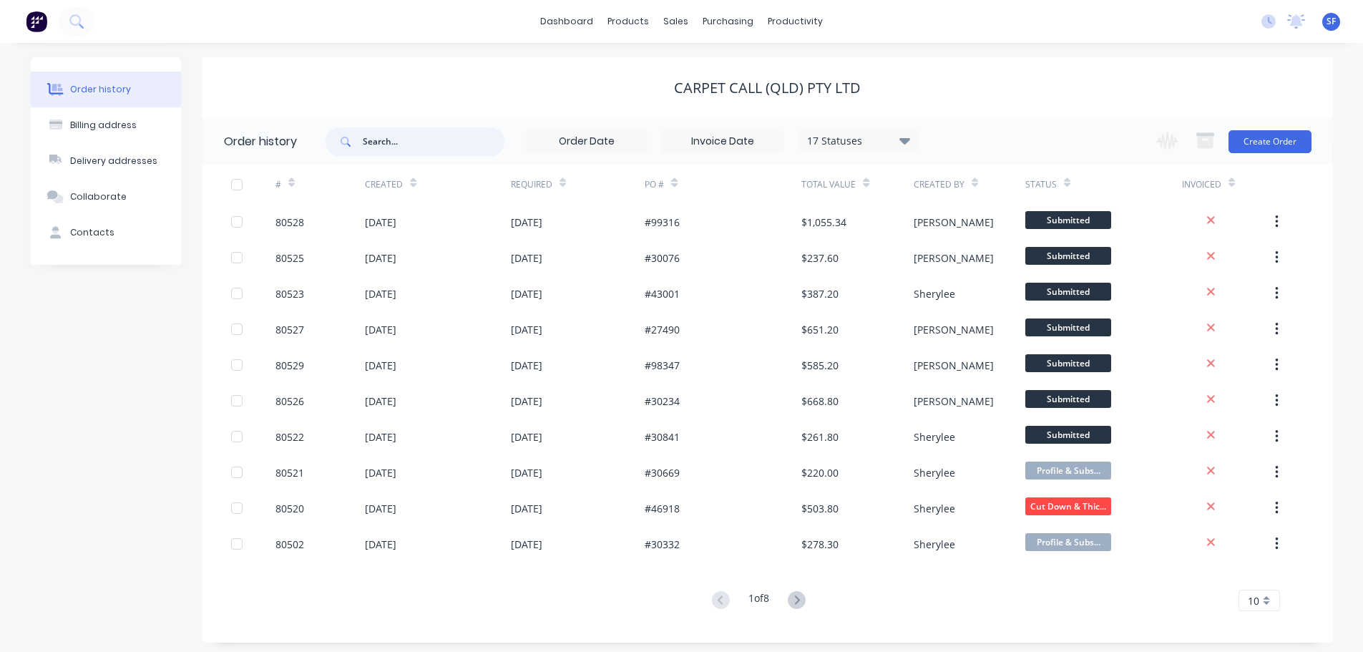
click at [386, 140] on input "text" at bounding box center [434, 141] width 142 height 29
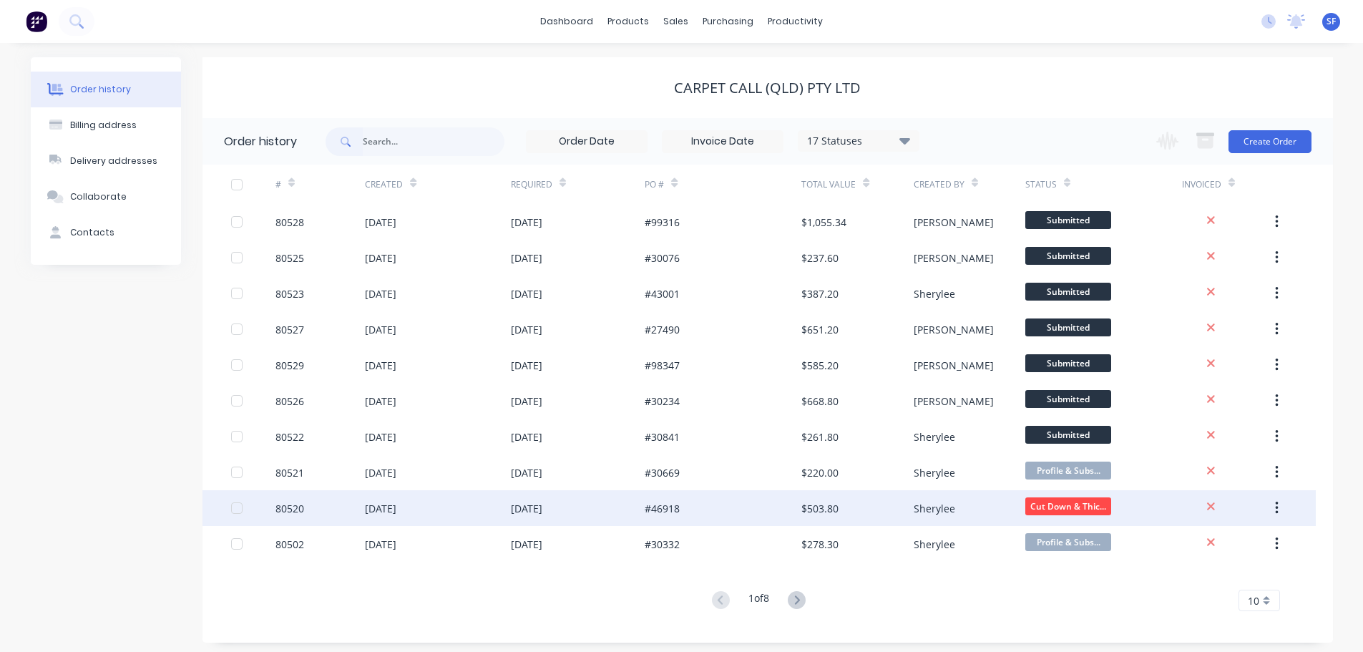
click at [589, 507] on div "01 Oct 2025" at bounding box center [578, 508] width 135 height 36
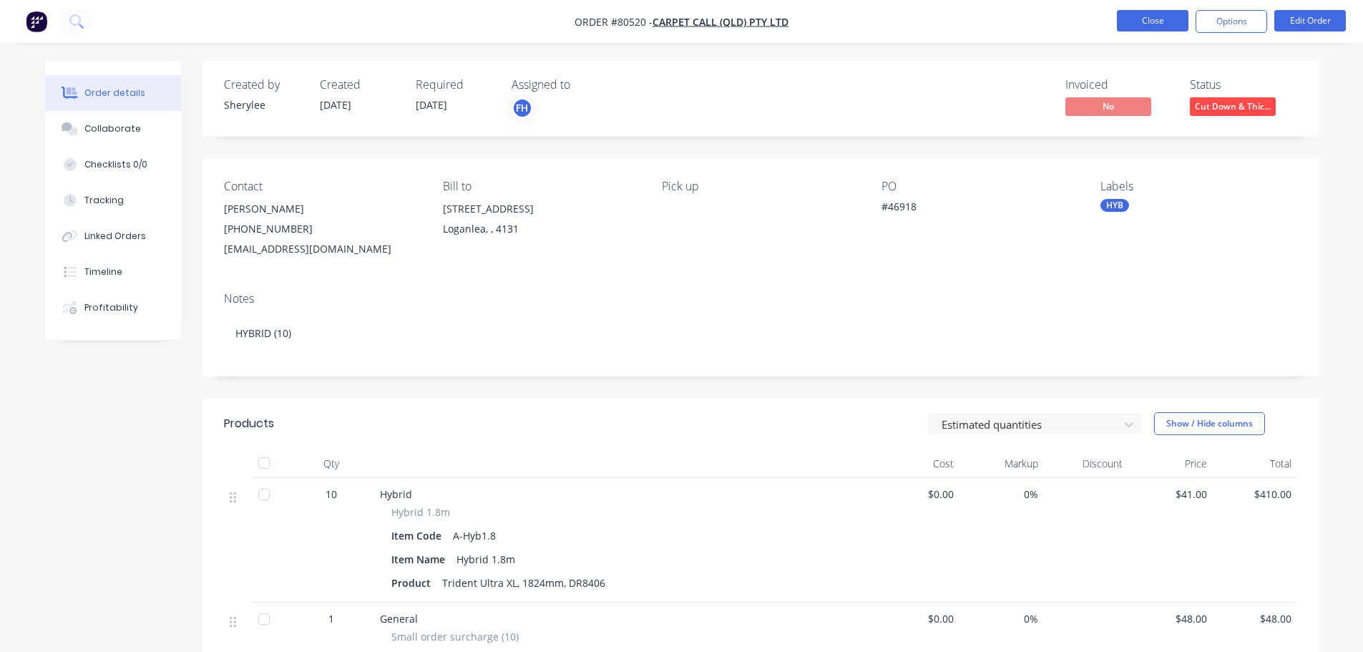
click at [1151, 19] on button "Close" at bounding box center [1153, 20] width 72 height 21
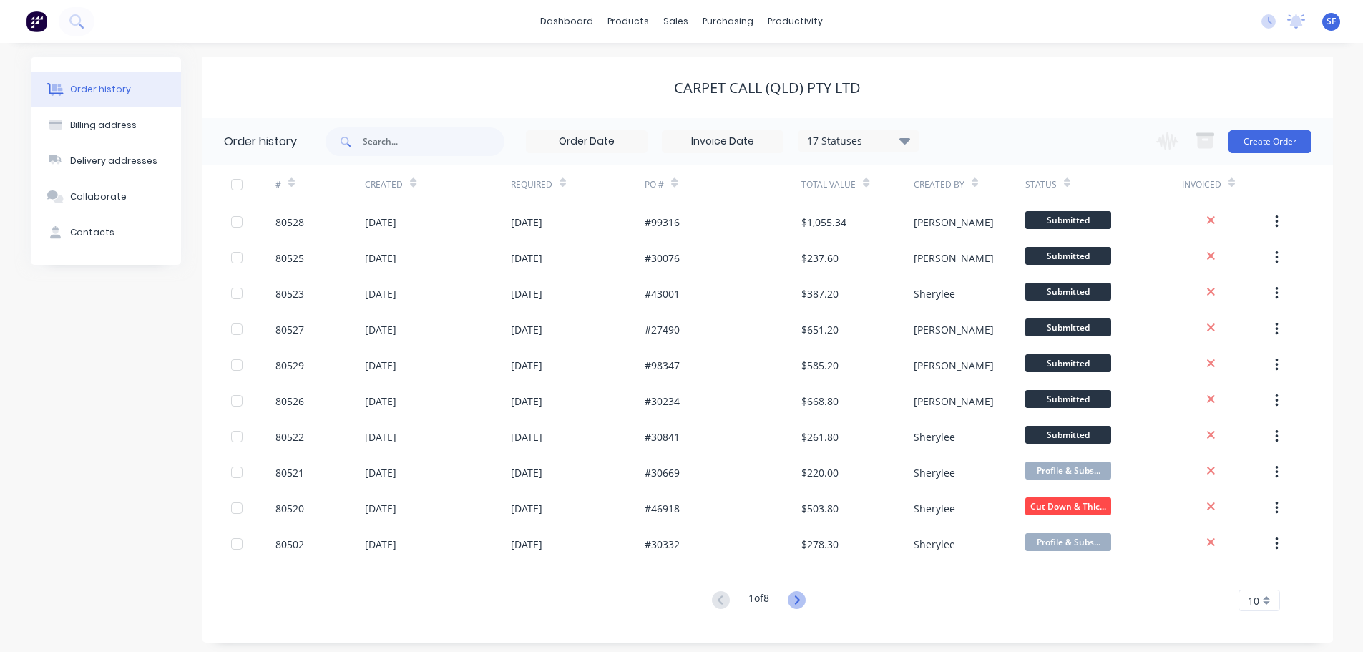
click at [799, 602] on icon at bounding box center [797, 600] width 18 height 18
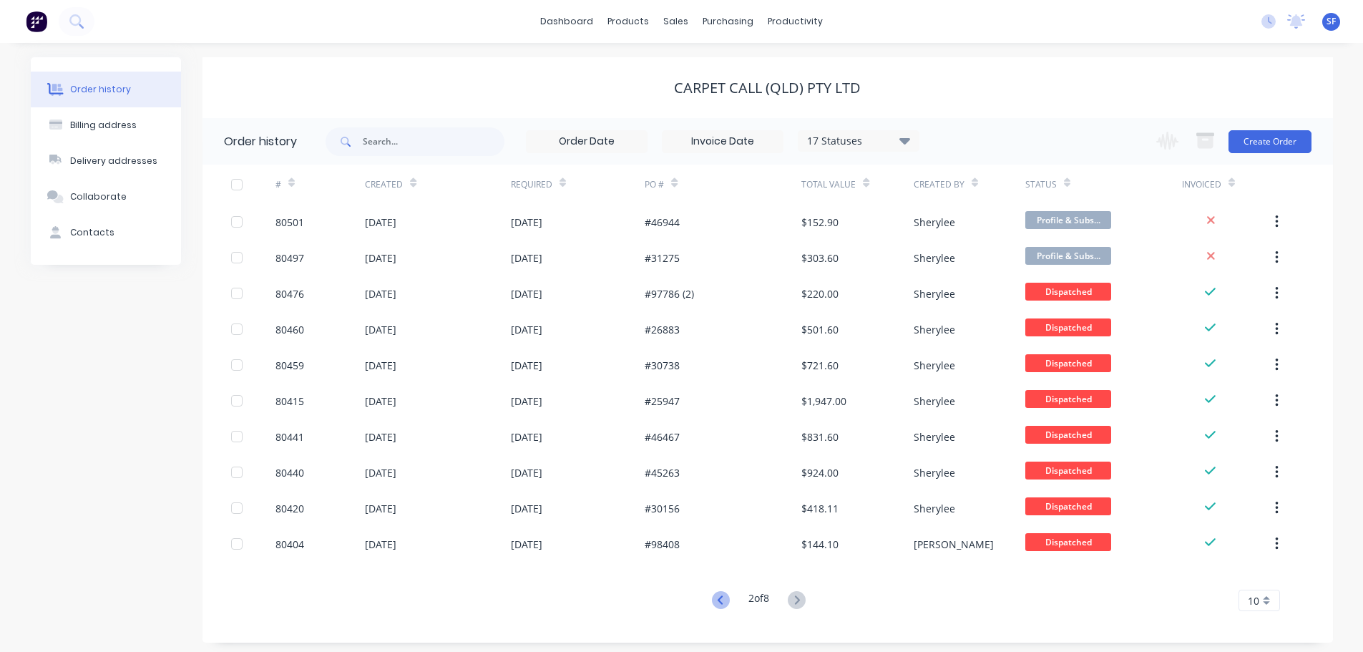
click at [718, 603] on icon at bounding box center [720, 599] width 5 height 9
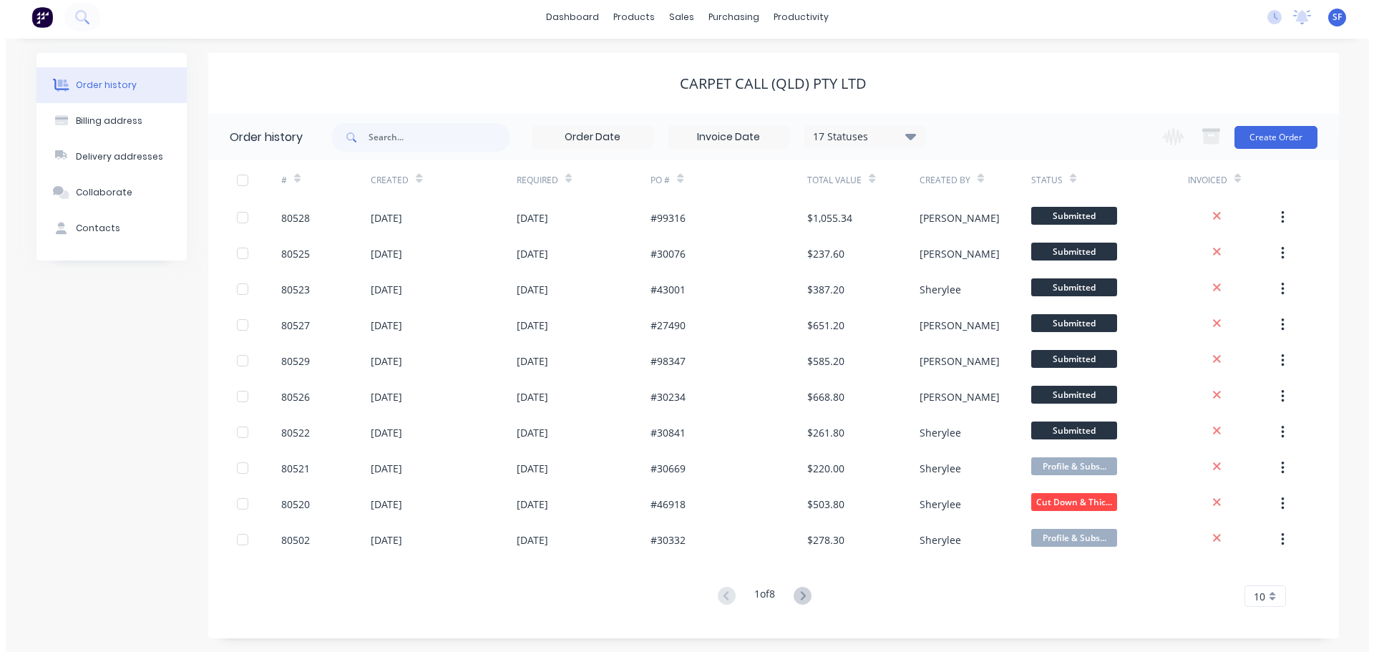
scroll to position [5, 0]
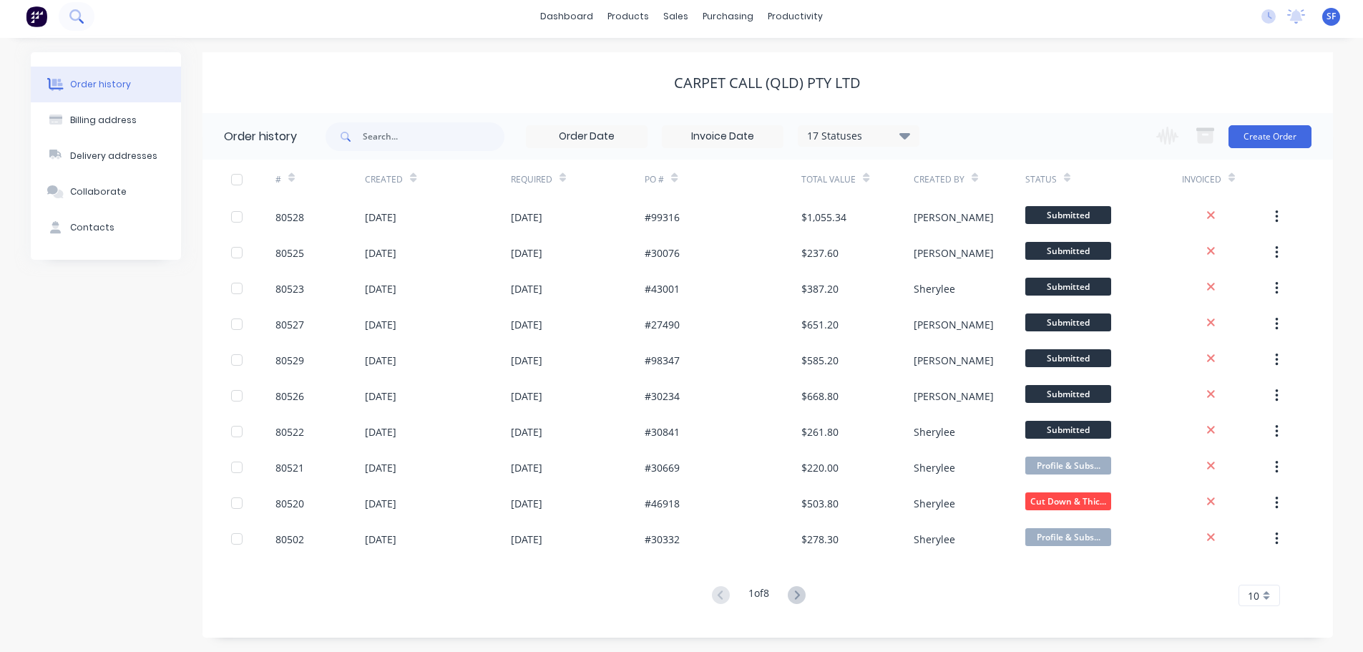
click at [79, 14] on icon at bounding box center [74, 14] width 11 height 11
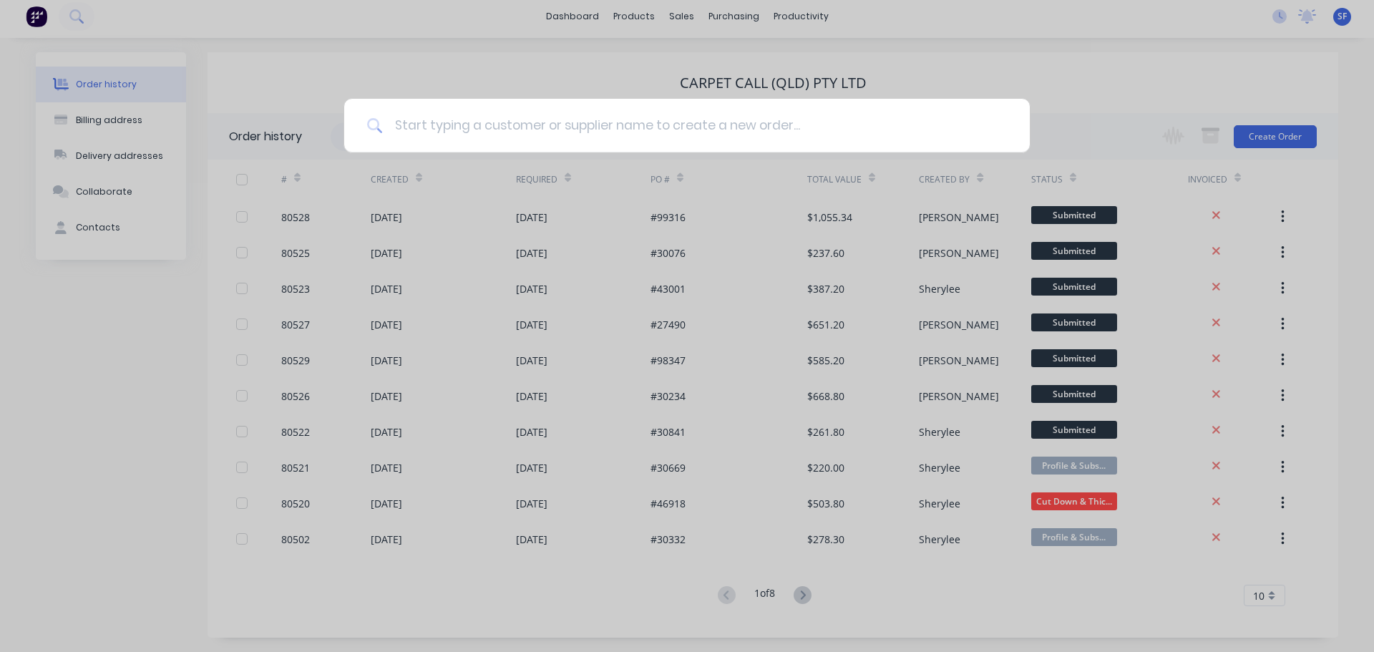
click at [431, 126] on input at bounding box center [695, 126] width 624 height 54
type input "80444"
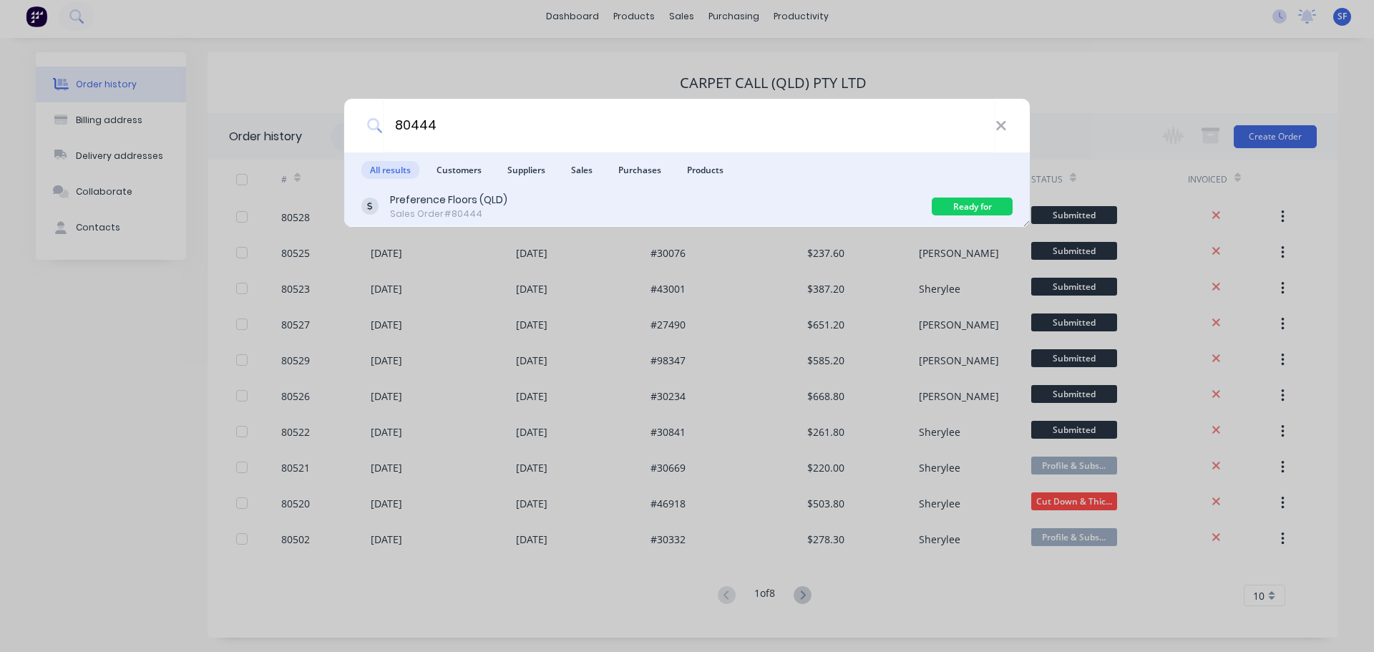
click at [504, 207] on div "Preference Floors (QLD)" at bounding box center [448, 199] width 117 height 15
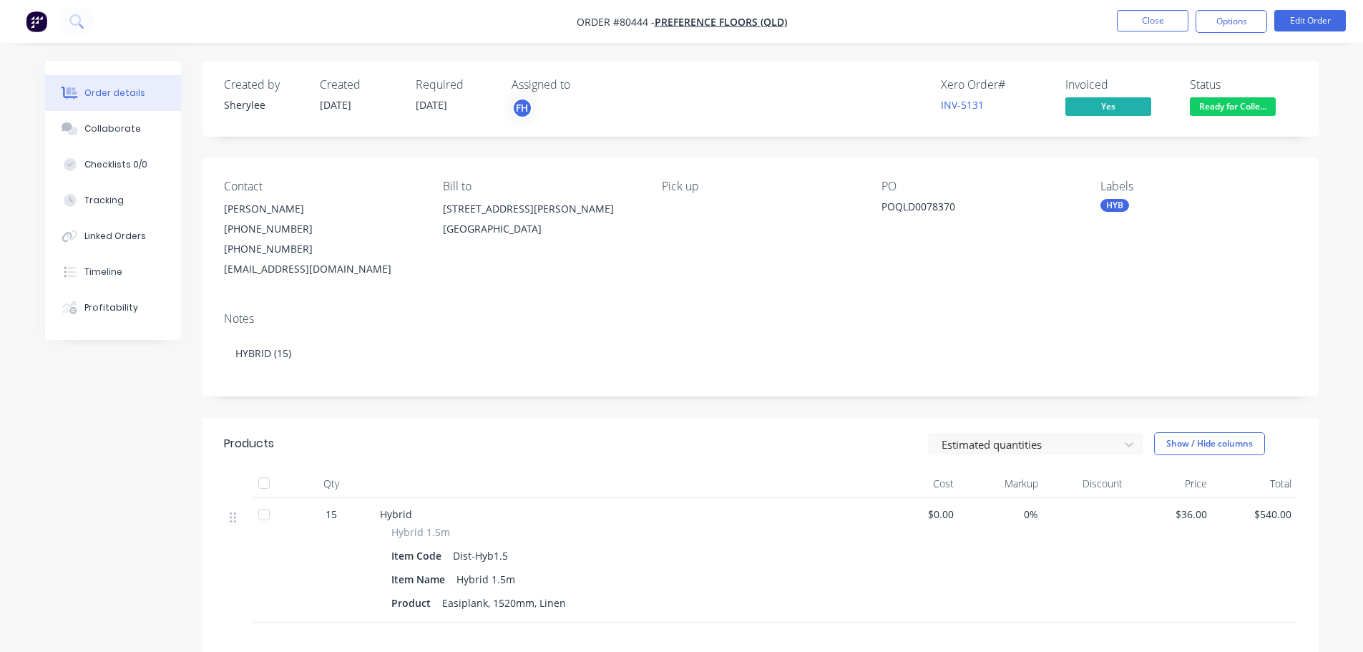
click at [1221, 103] on span "Ready for Colle..." at bounding box center [1233, 106] width 86 height 18
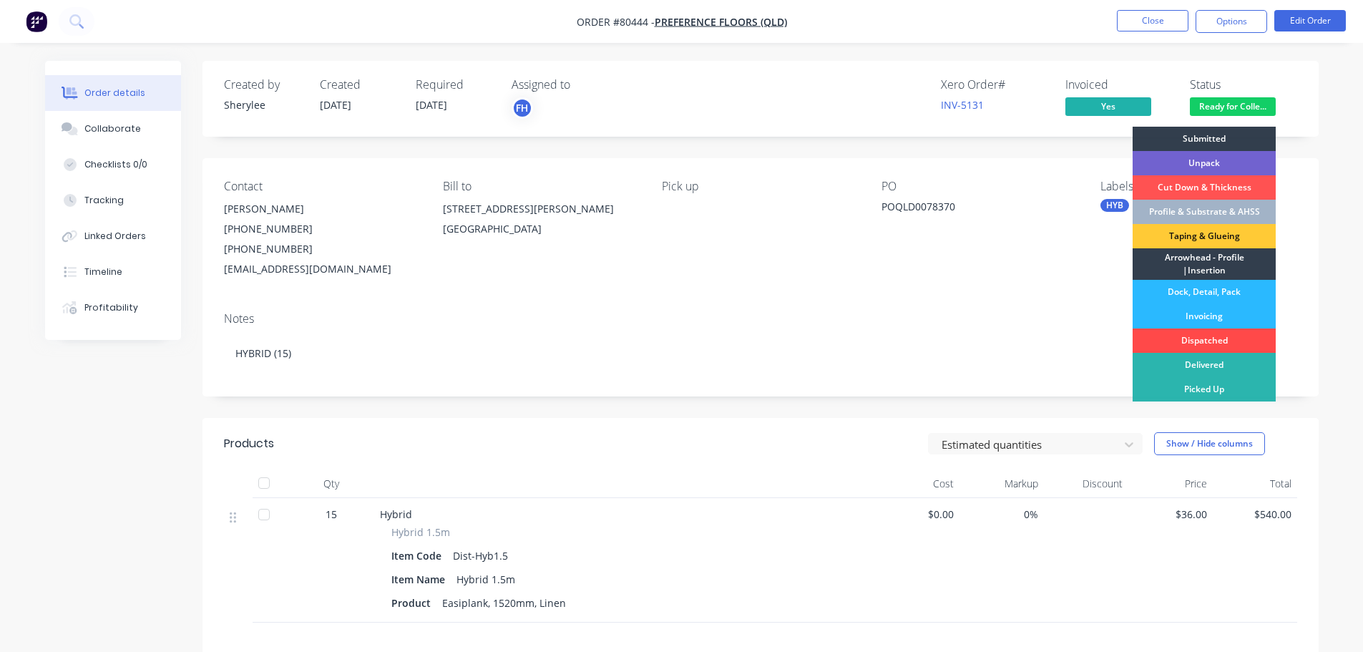
click at [1215, 339] on div "Dispatched" at bounding box center [1204, 340] width 143 height 24
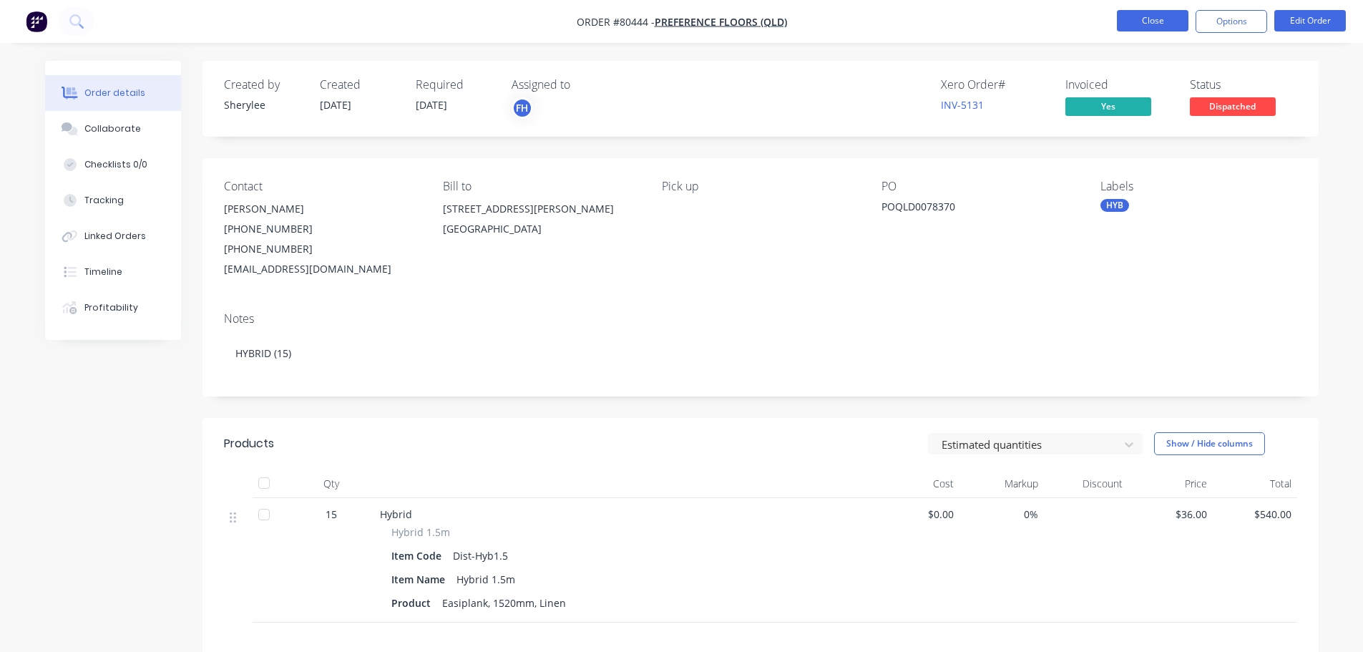
click at [1154, 30] on button "Close" at bounding box center [1153, 20] width 72 height 21
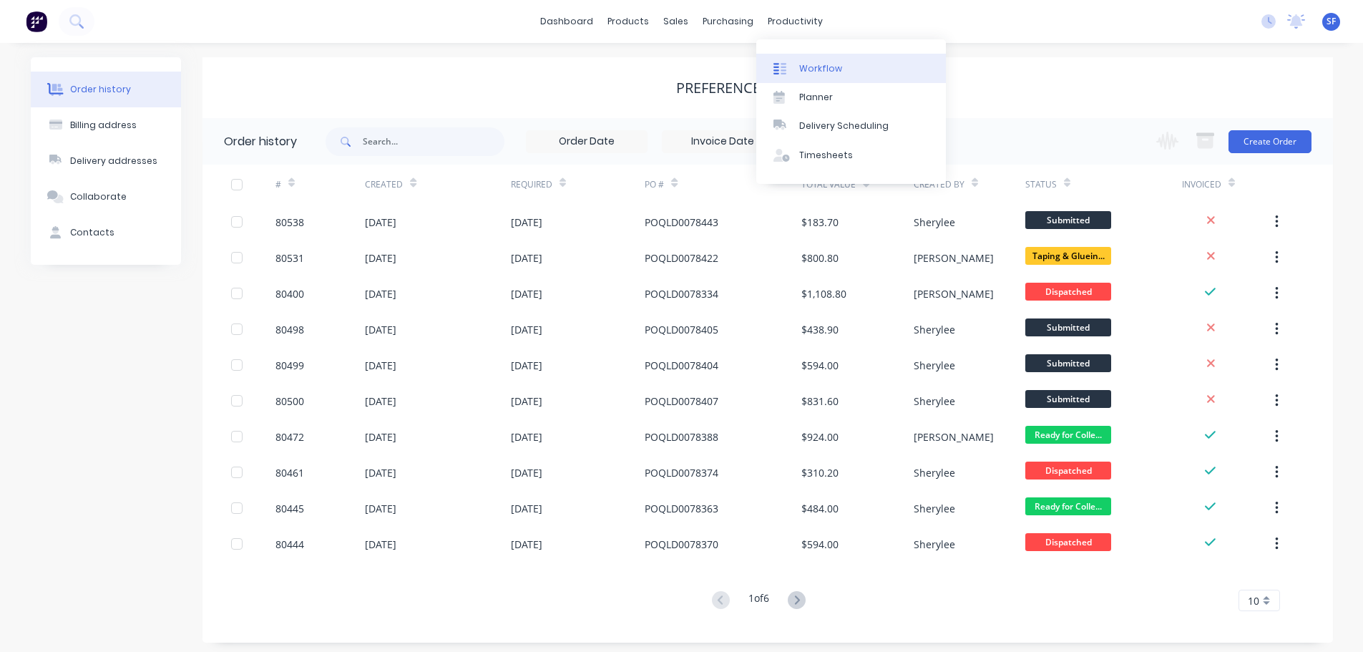
click at [811, 72] on div "Workflow" at bounding box center [820, 68] width 43 height 13
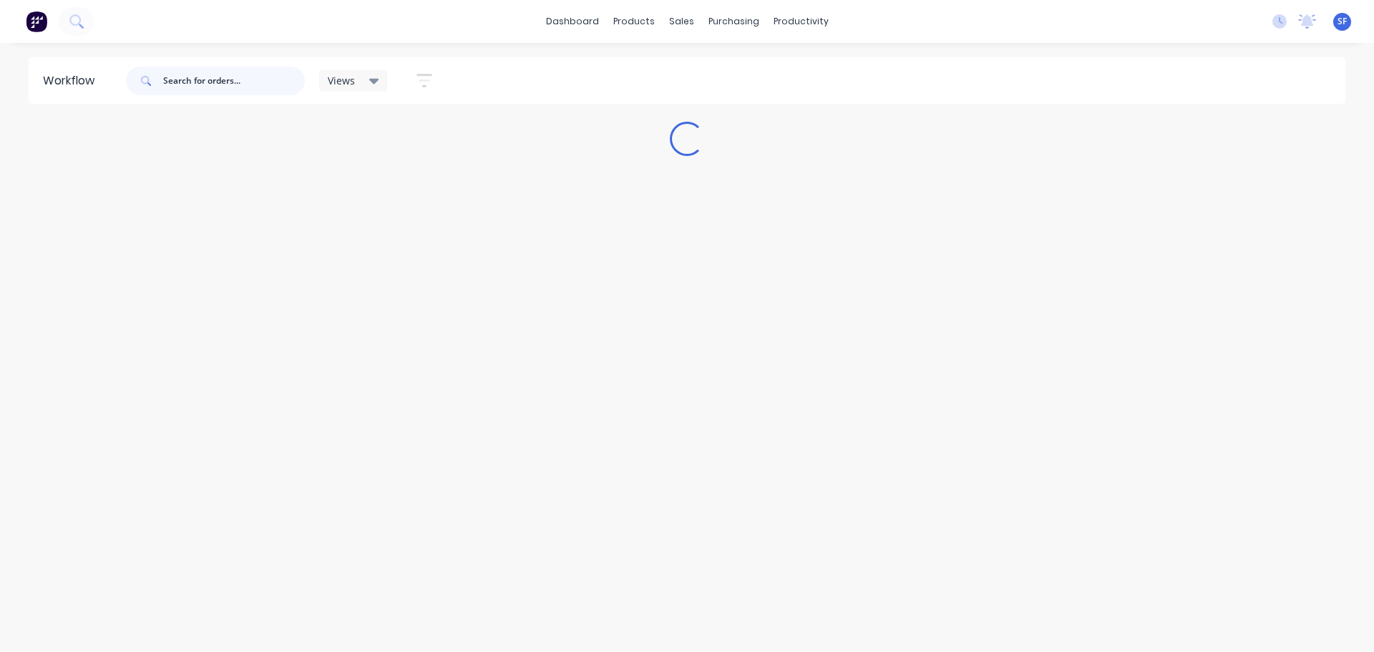
click at [218, 82] on input "text" at bounding box center [234, 81] width 142 height 29
type input "80493"
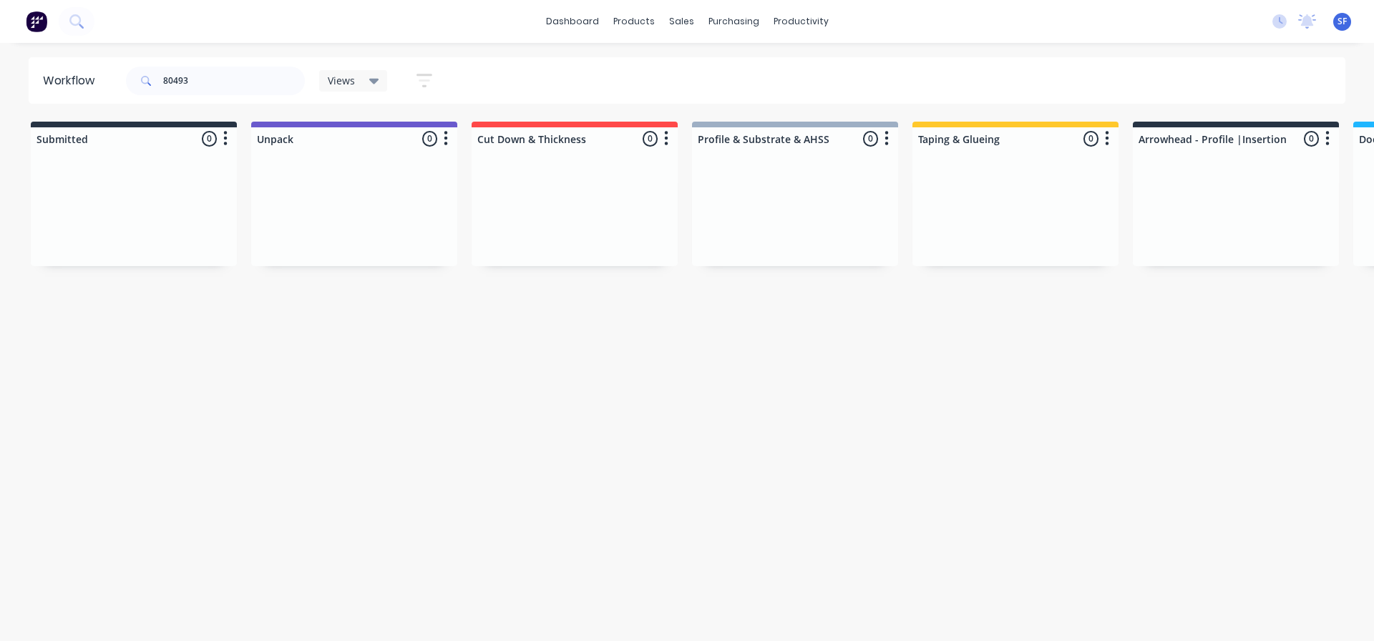
drag, startPoint x: 505, startPoint y: 640, endPoint x: 849, endPoint y: 644, distance: 343.5
click at [849, 555] on html "dashboard products sales purchasing productivity dashboard products Product Cat…" at bounding box center [687, 277] width 1374 height 555
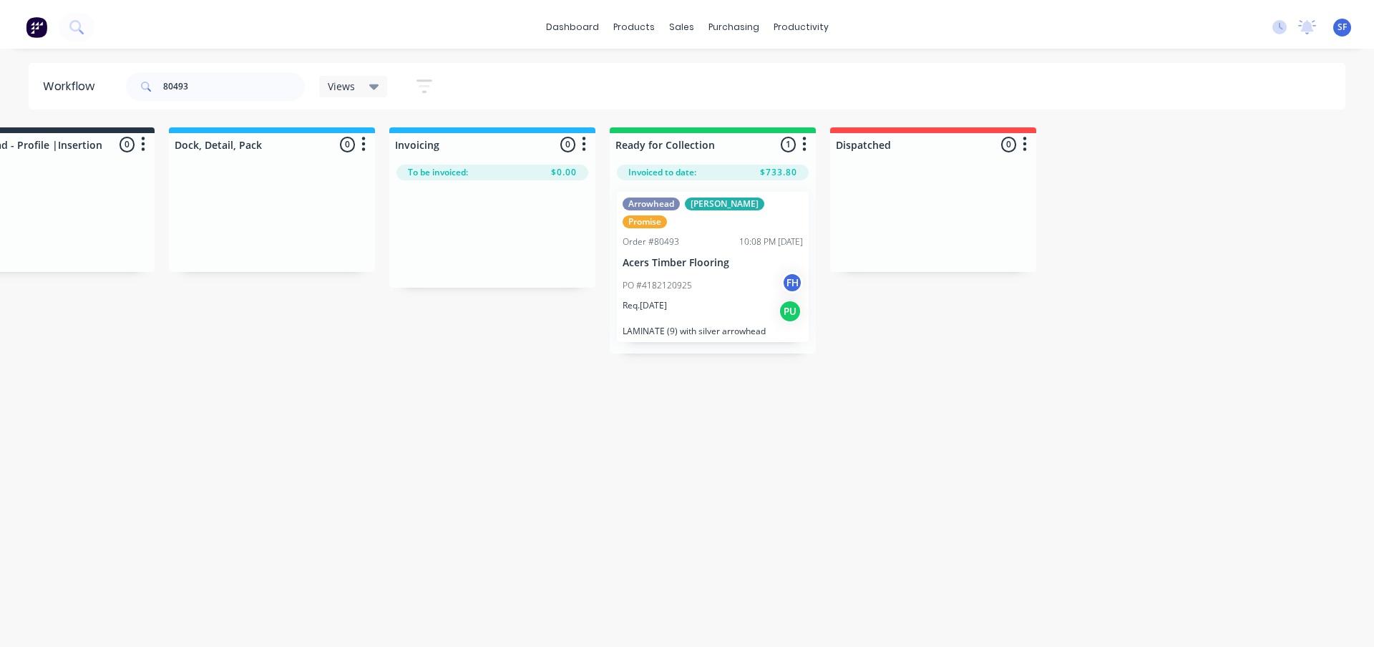
scroll to position [0, 1202]
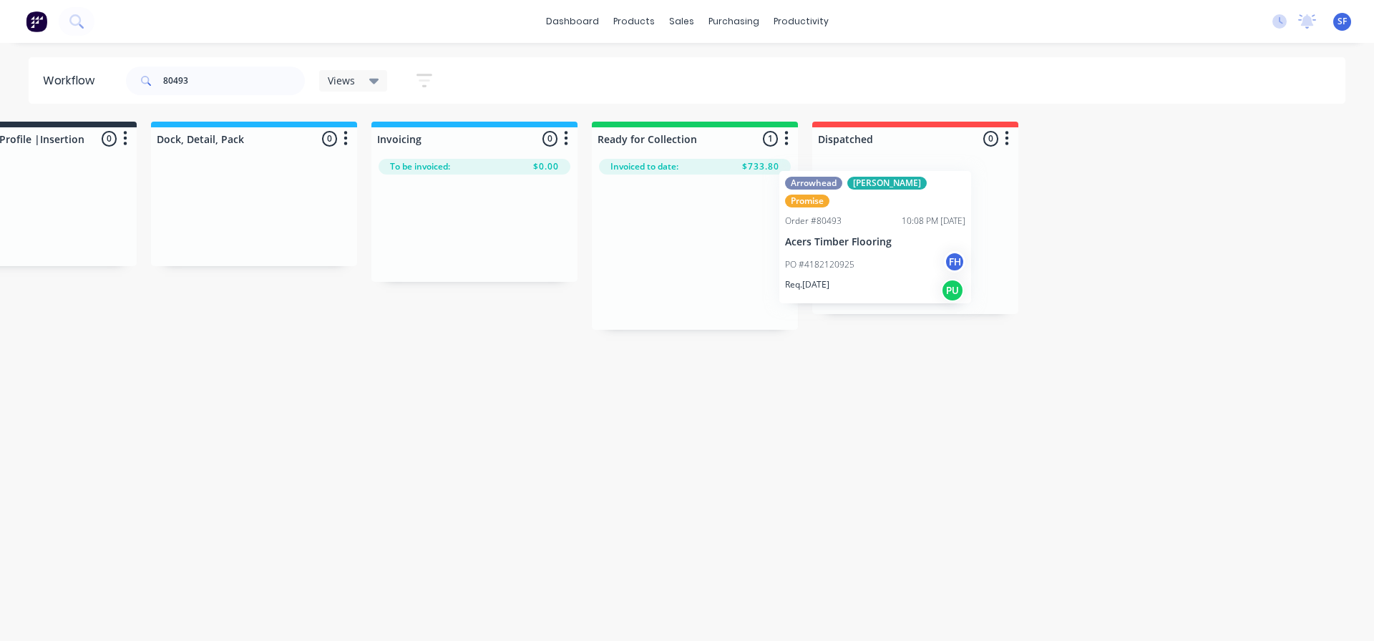
drag, startPoint x: 761, startPoint y: 202, endPoint x: 962, endPoint y: 186, distance: 201.7
click at [948, 187] on div "Submitted 0 Summaries Total order value Invoiced to date To be invoiced Unpack …" at bounding box center [84, 226] width 2594 height 208
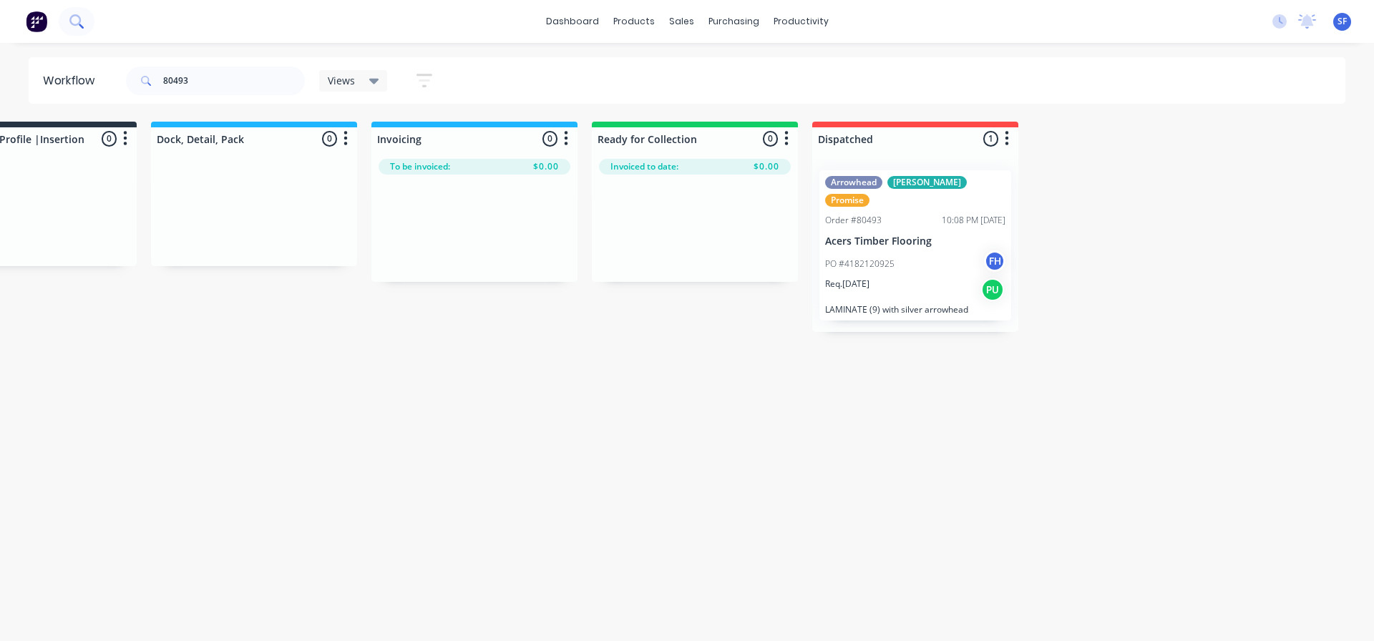
click at [79, 25] on icon at bounding box center [81, 26] width 5 height 5
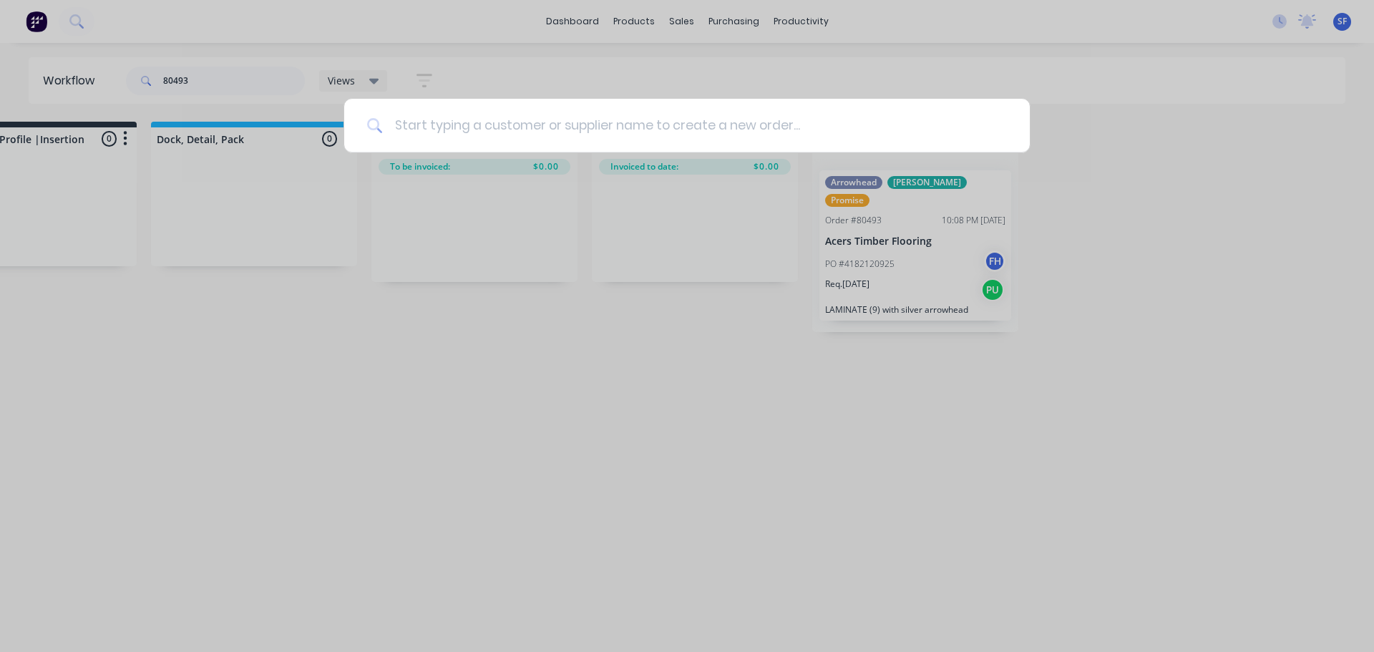
click at [467, 131] on input at bounding box center [695, 126] width 624 height 54
type input "harmony"
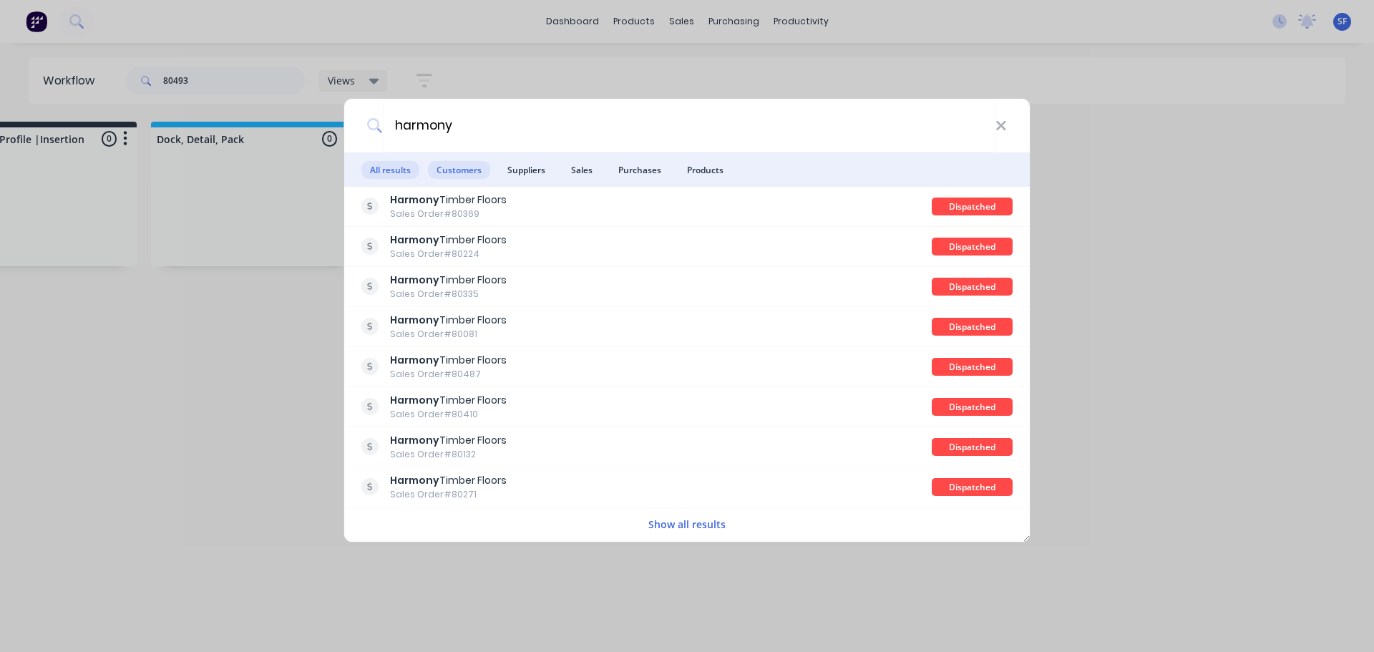
click at [465, 173] on span "Customers" at bounding box center [459, 170] width 62 height 18
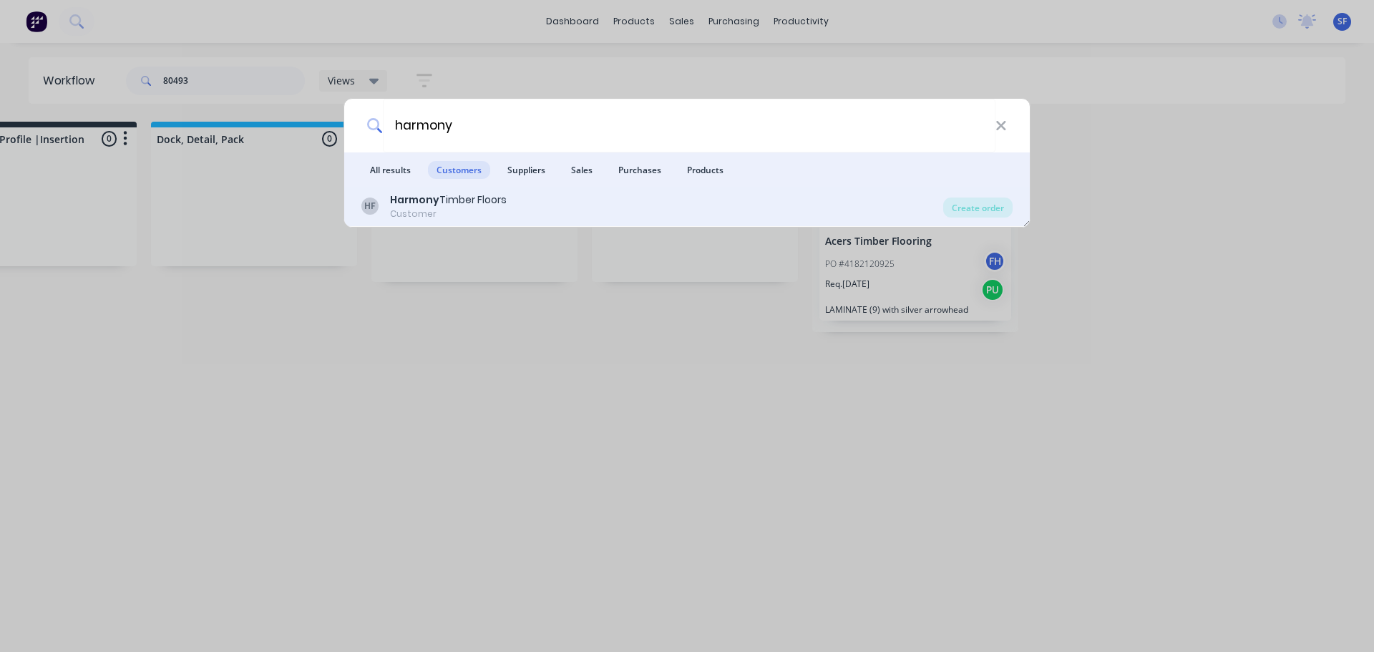
click at [460, 205] on div "Harmony Timber Floors" at bounding box center [448, 199] width 117 height 15
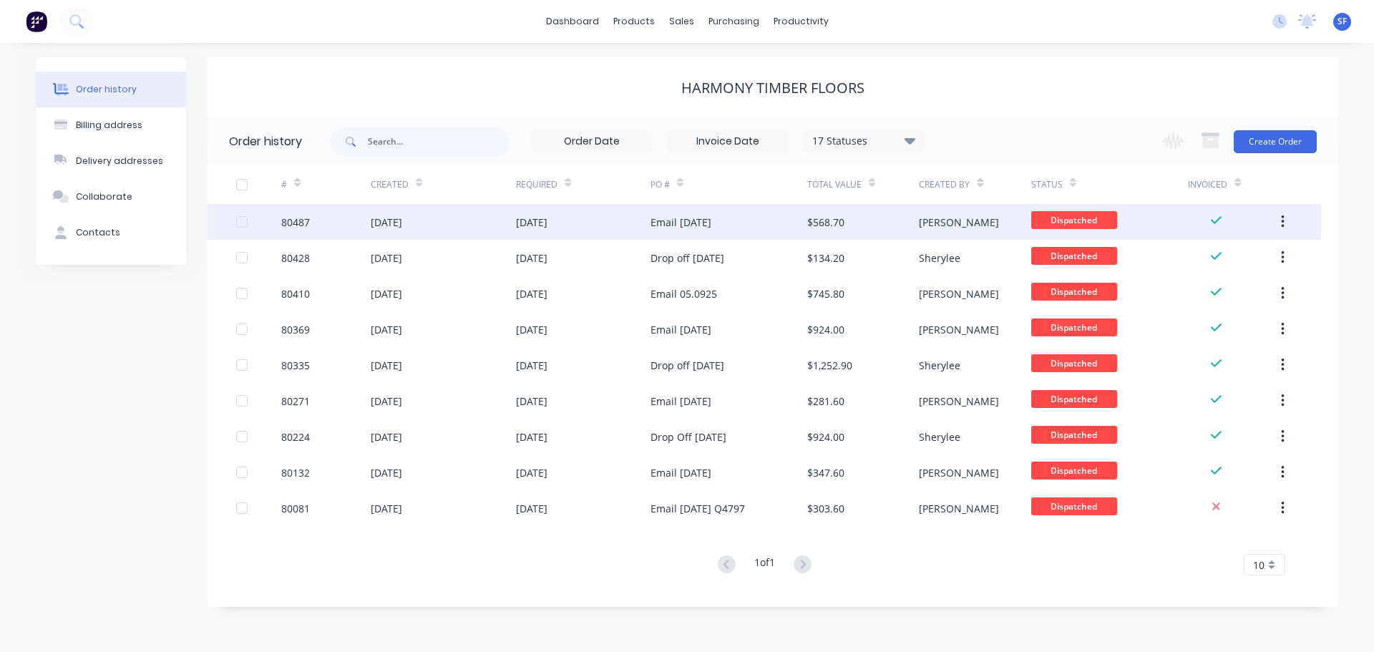
click at [457, 225] on div "19 Sep 2025" at bounding box center [443, 222] width 145 height 36
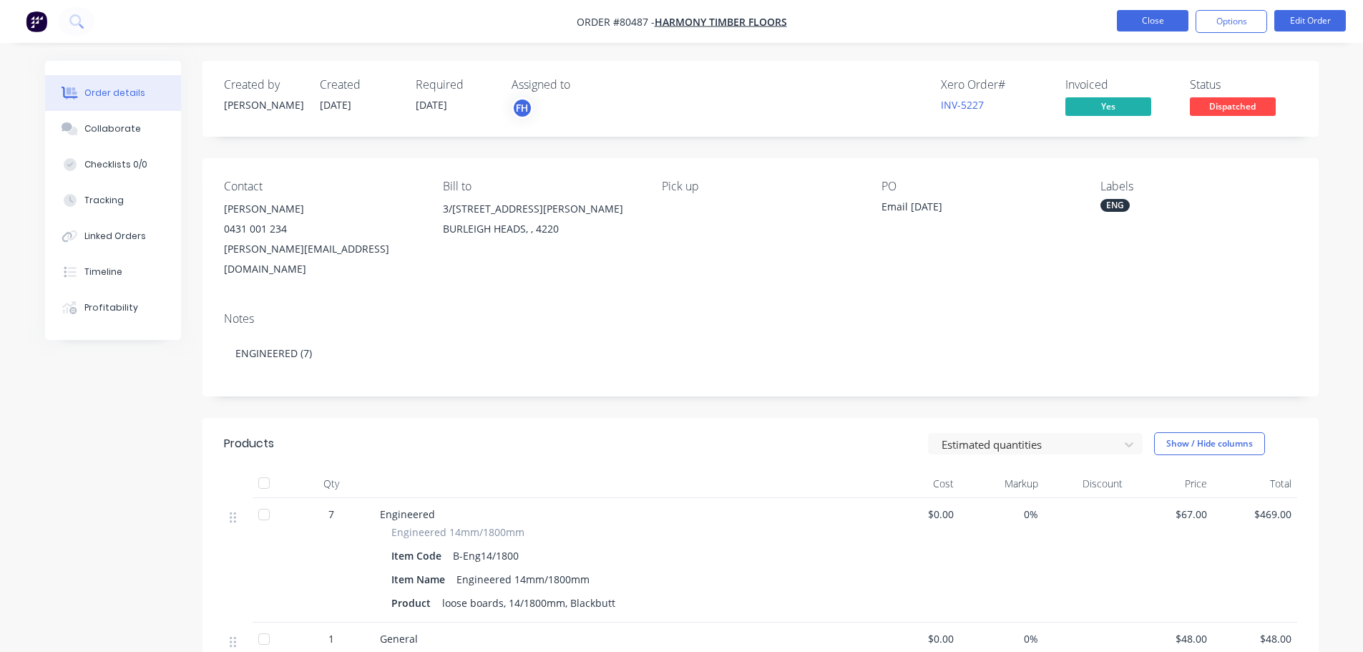
click at [1182, 22] on button "Close" at bounding box center [1153, 20] width 72 height 21
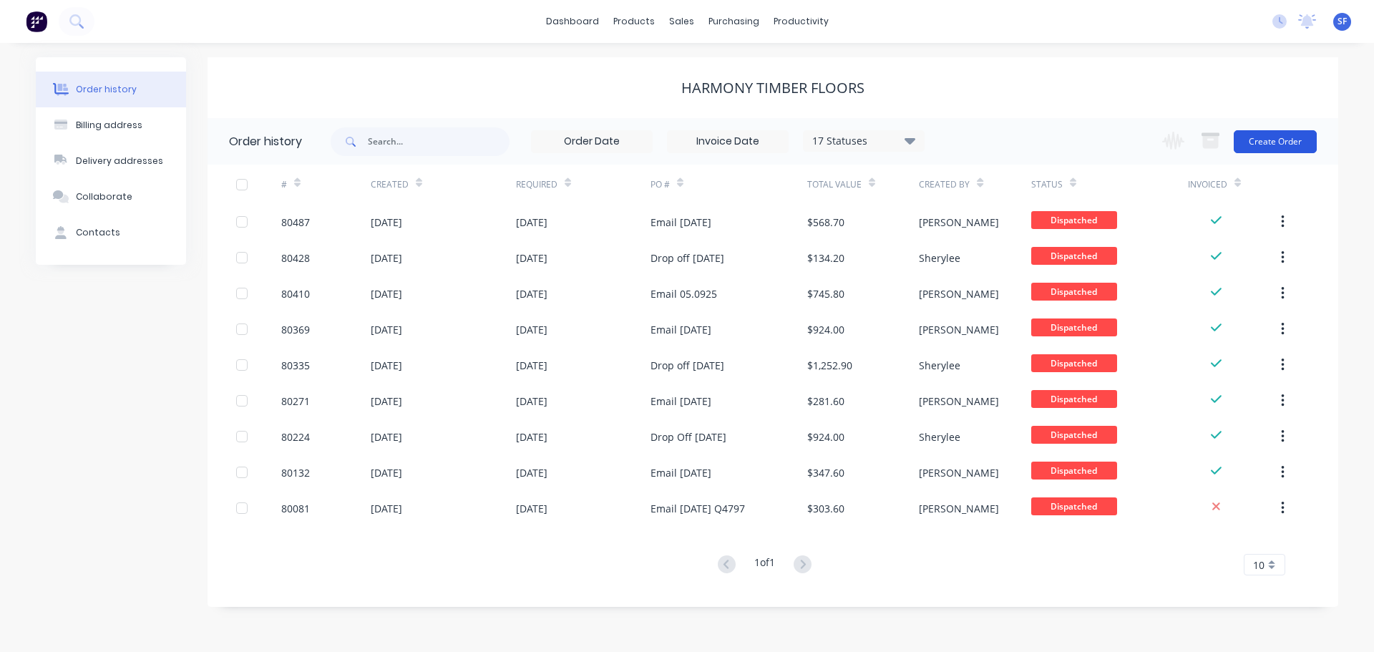
click at [1270, 140] on button "Create Order" at bounding box center [1275, 141] width 83 height 23
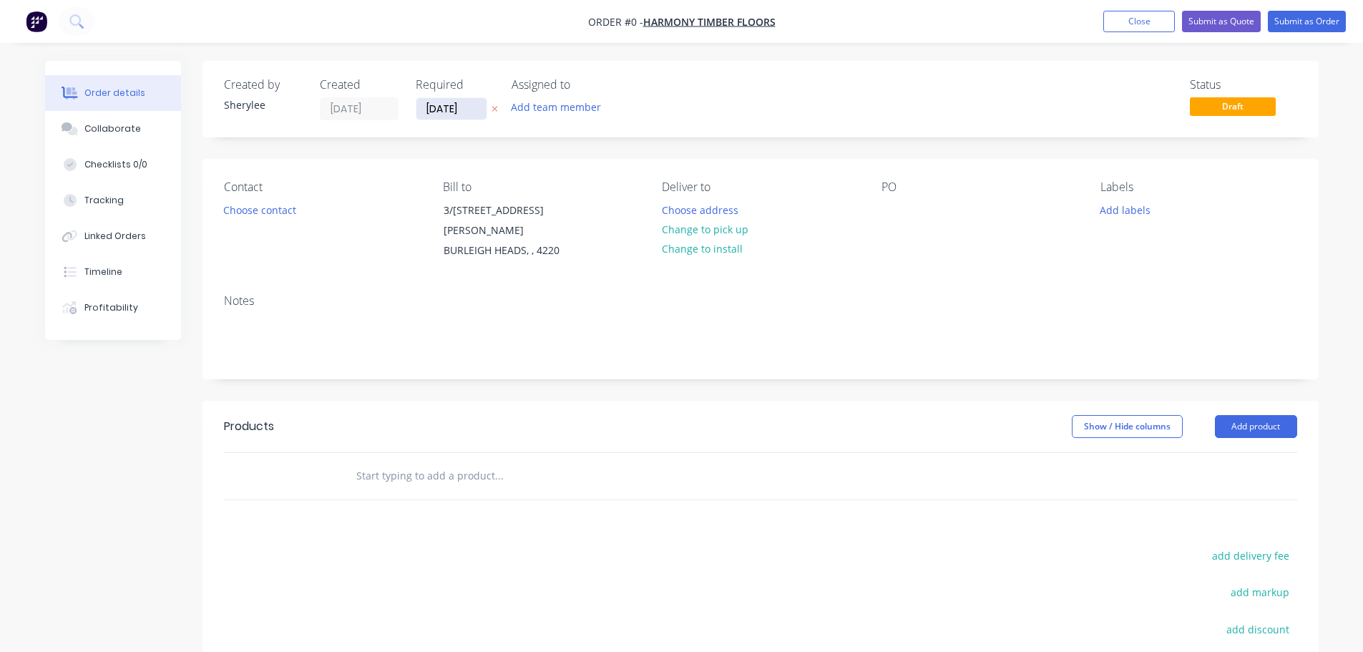
click at [454, 111] on input "[DATE]" at bounding box center [451, 108] width 70 height 21
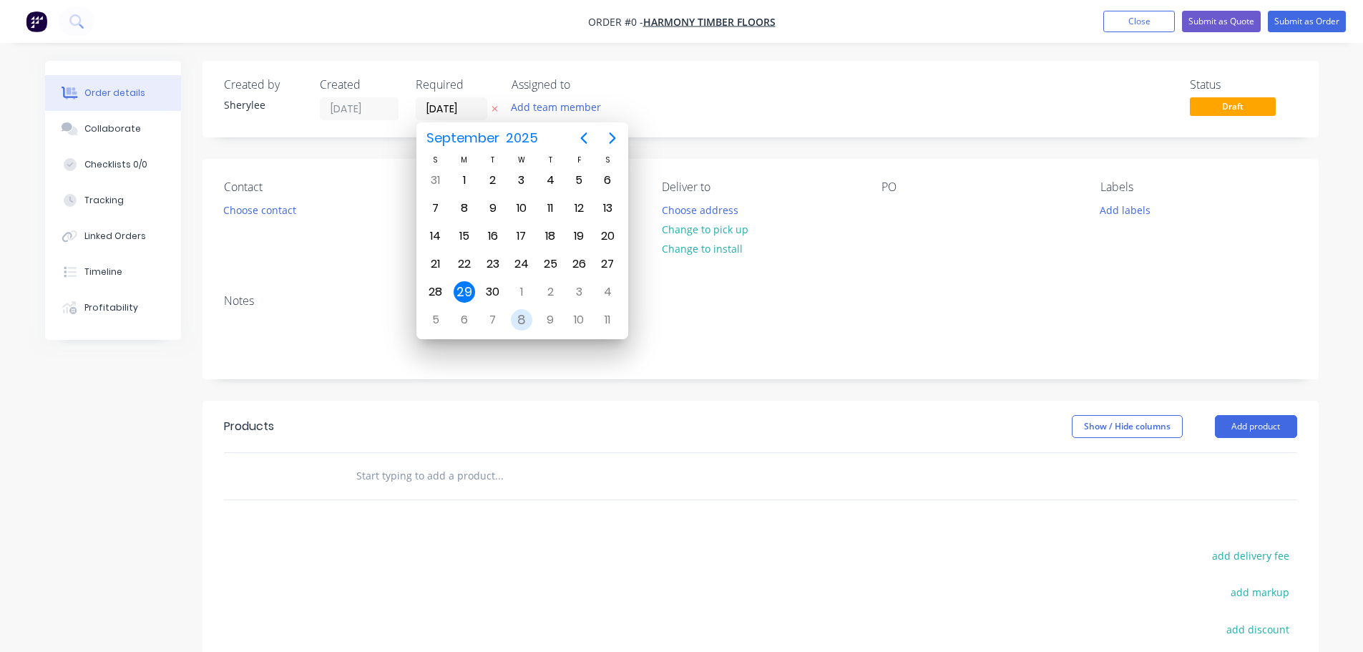
click at [527, 319] on div "8" at bounding box center [521, 319] width 21 height 21
type input "[DATE]"
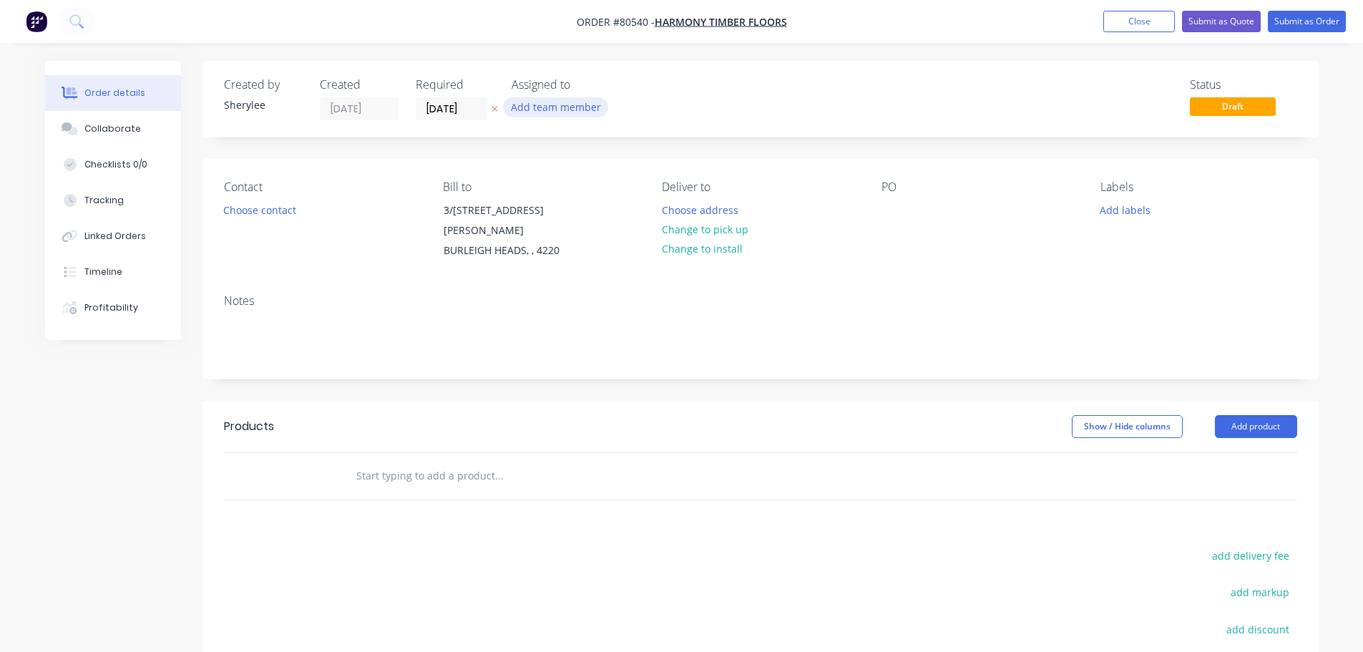
click at [543, 112] on button "Add team member" at bounding box center [555, 106] width 105 height 19
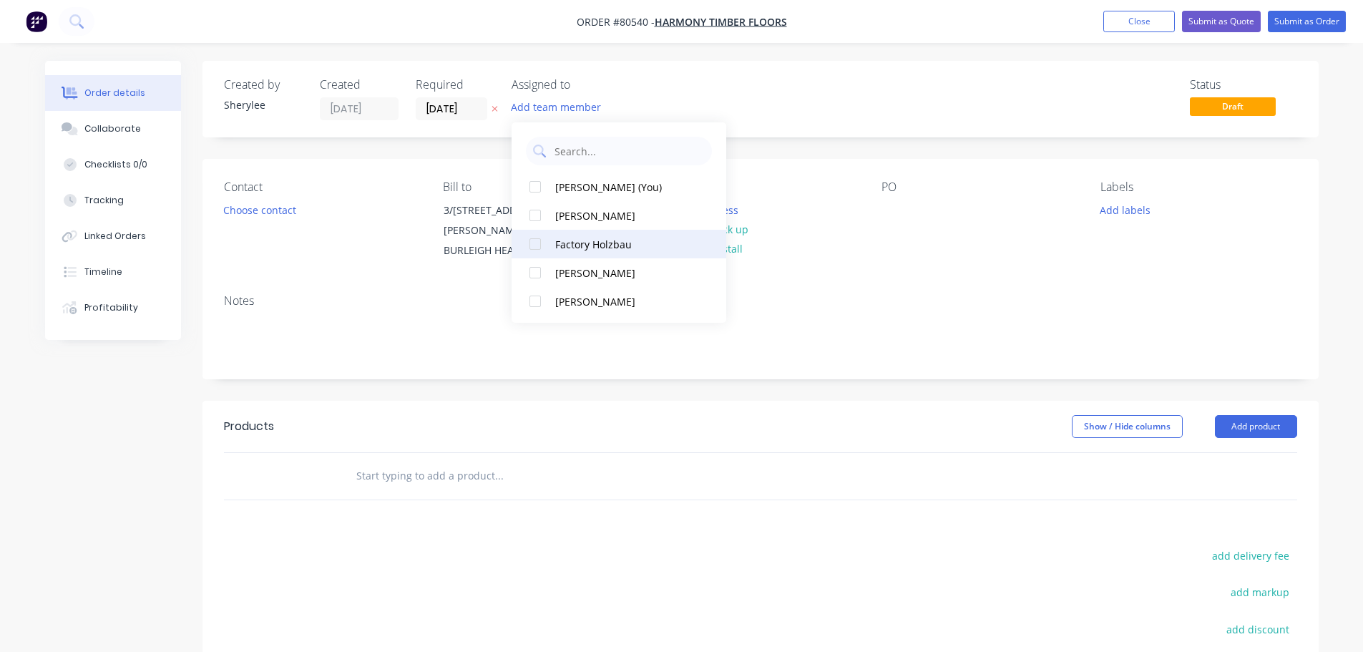
click at [534, 242] on div at bounding box center [535, 244] width 29 height 29
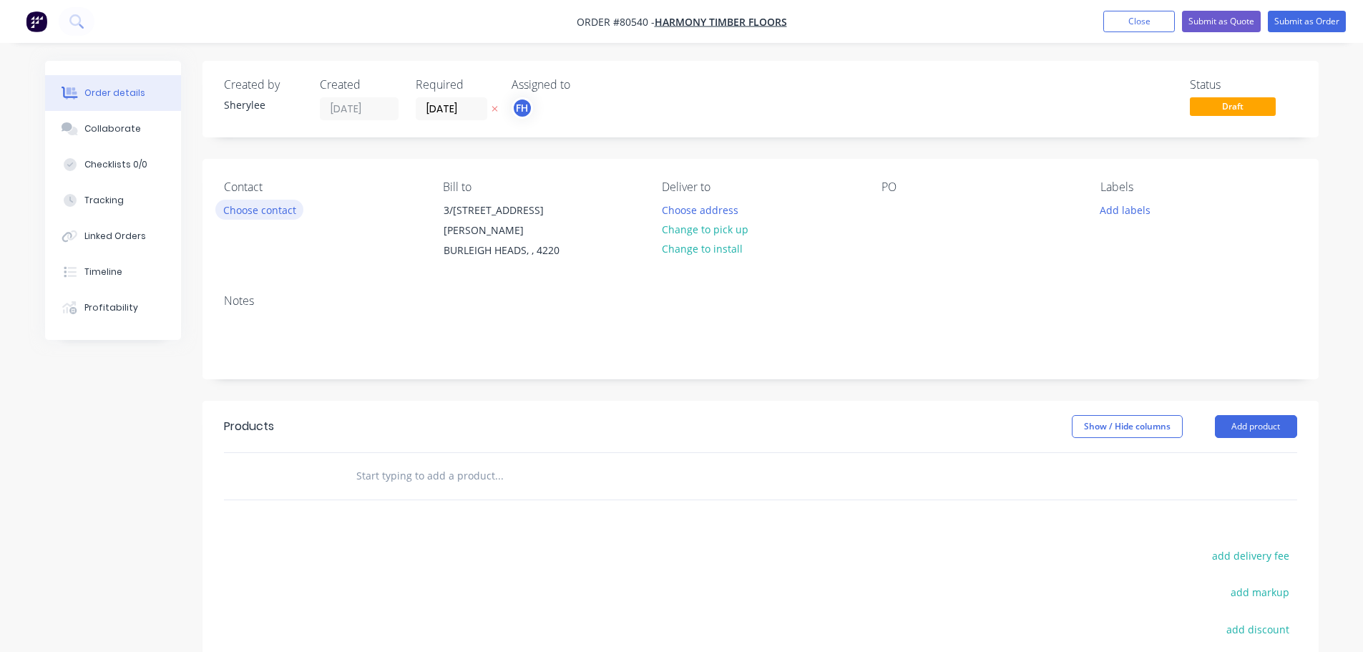
click at [282, 208] on button "Choose contact" at bounding box center [259, 209] width 88 height 19
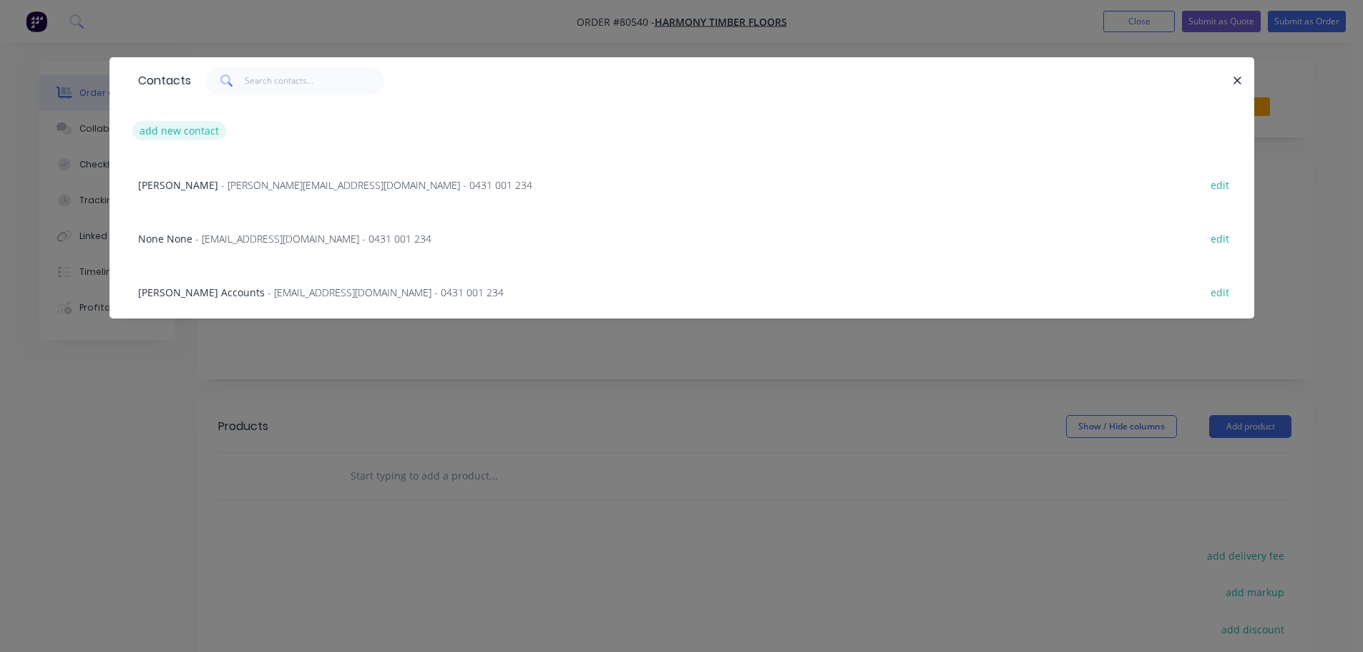
click at [181, 132] on button "add new contact" at bounding box center [179, 130] width 94 height 19
select select "AU"
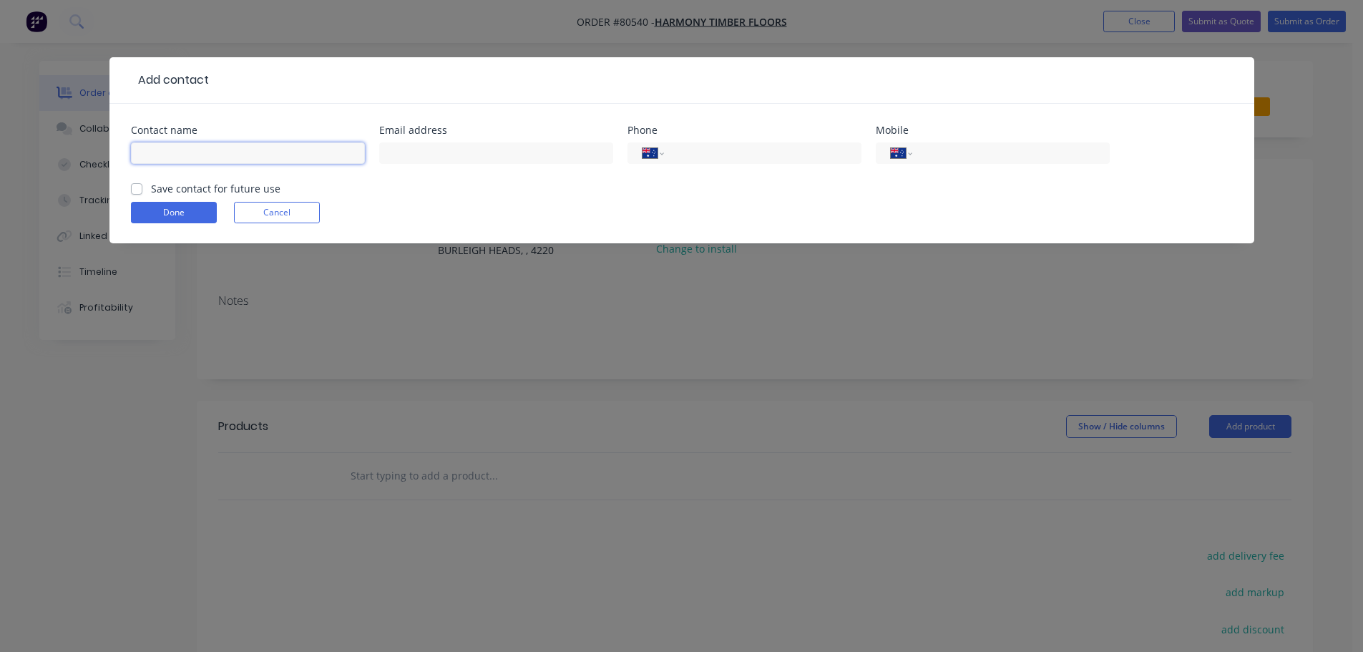
click at [195, 155] on input "text" at bounding box center [248, 152] width 234 height 21
type input "j"
type input "John Sierra"
drag, startPoint x: 411, startPoint y: 155, endPoint x: 361, endPoint y: 159, distance: 50.2
click at [361, 159] on div "Contact name John Sierra Email address salessales@harmonytimberfloors.com Phone…" at bounding box center [682, 153] width 1102 height 56
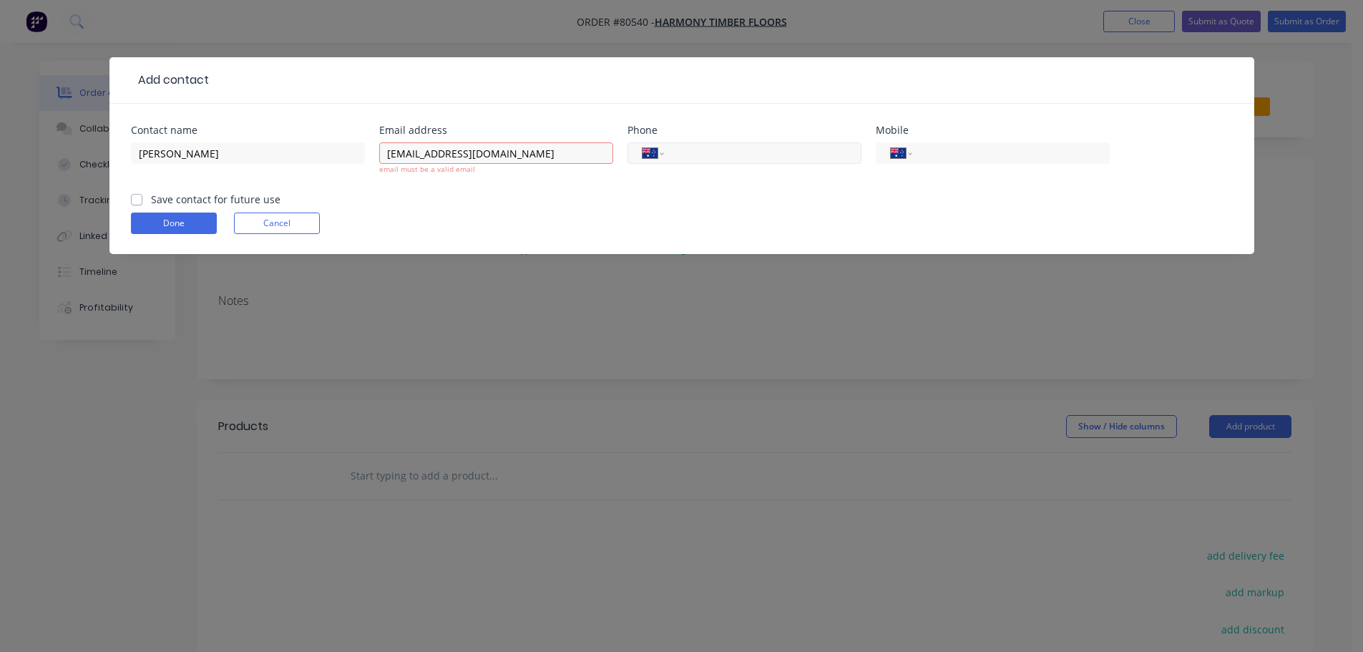
click at [694, 156] on input "tel" at bounding box center [760, 153] width 172 height 16
click at [389, 154] on input "sales@harmonytimberfloors.com" at bounding box center [496, 152] width 234 height 21
type input "sales@harmonytimberfloors.com"
click at [694, 151] on input "tel" at bounding box center [760, 153] width 172 height 16
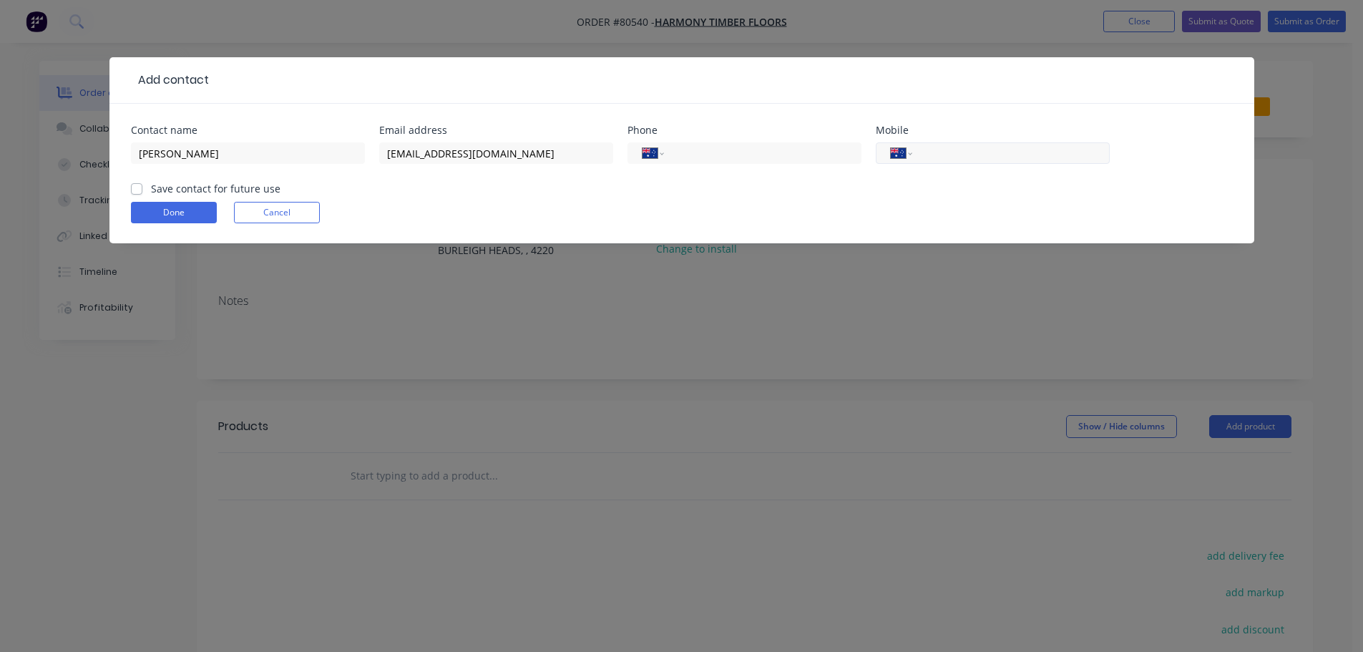
click at [945, 147] on input "tel" at bounding box center [1008, 153] width 172 height 16
type input "0488 780 326"
click at [171, 195] on label "Save contact for future use" at bounding box center [216, 188] width 130 height 15
click at [142, 195] on input "Save contact for future use" at bounding box center [136, 188] width 11 height 14
checkbox input "true"
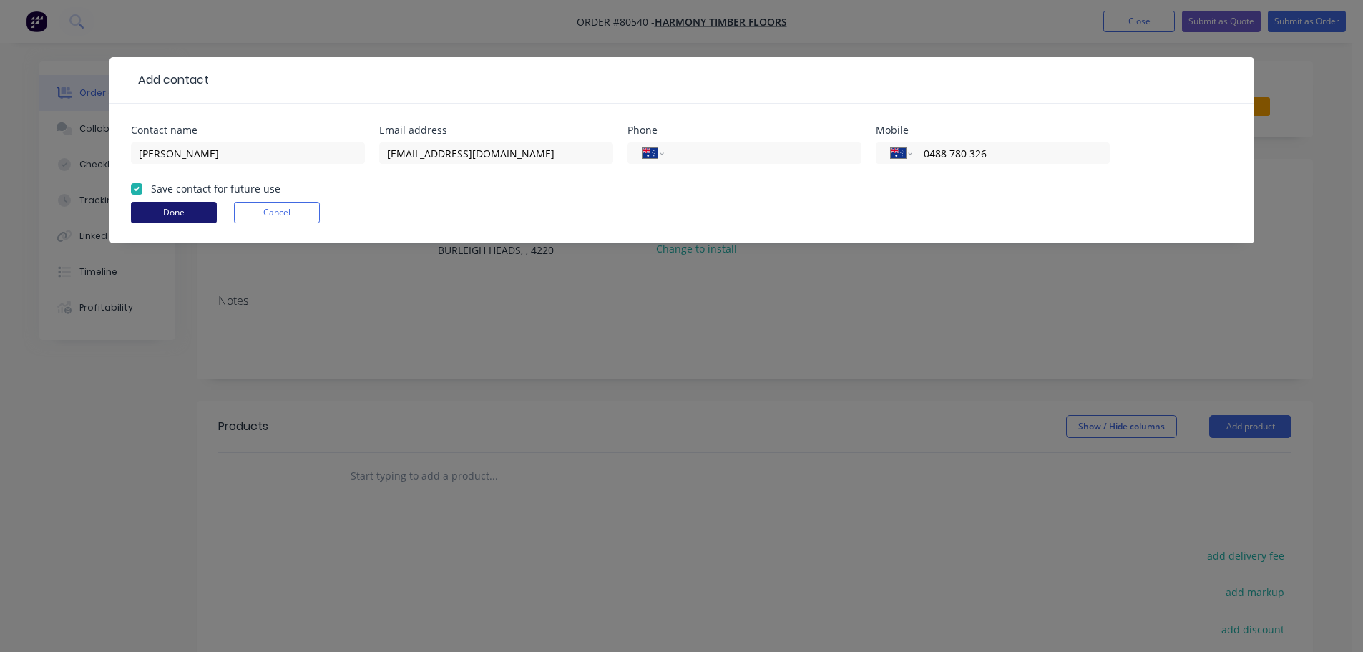
click at [173, 215] on button "Done" at bounding box center [174, 212] width 86 height 21
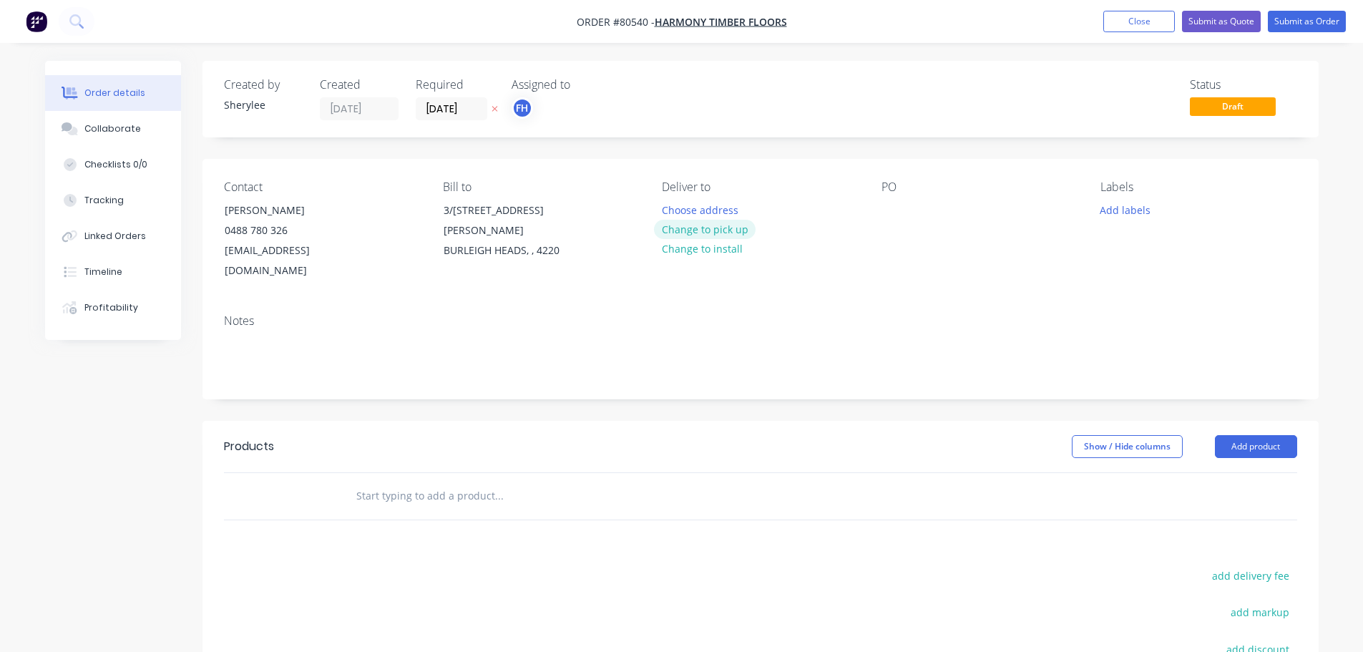
click at [688, 227] on button "Change to pick up" at bounding box center [705, 229] width 102 height 19
click at [889, 209] on div at bounding box center [893, 210] width 23 height 21
click at [1116, 214] on button "Add labels" at bounding box center [1126, 209] width 66 height 19
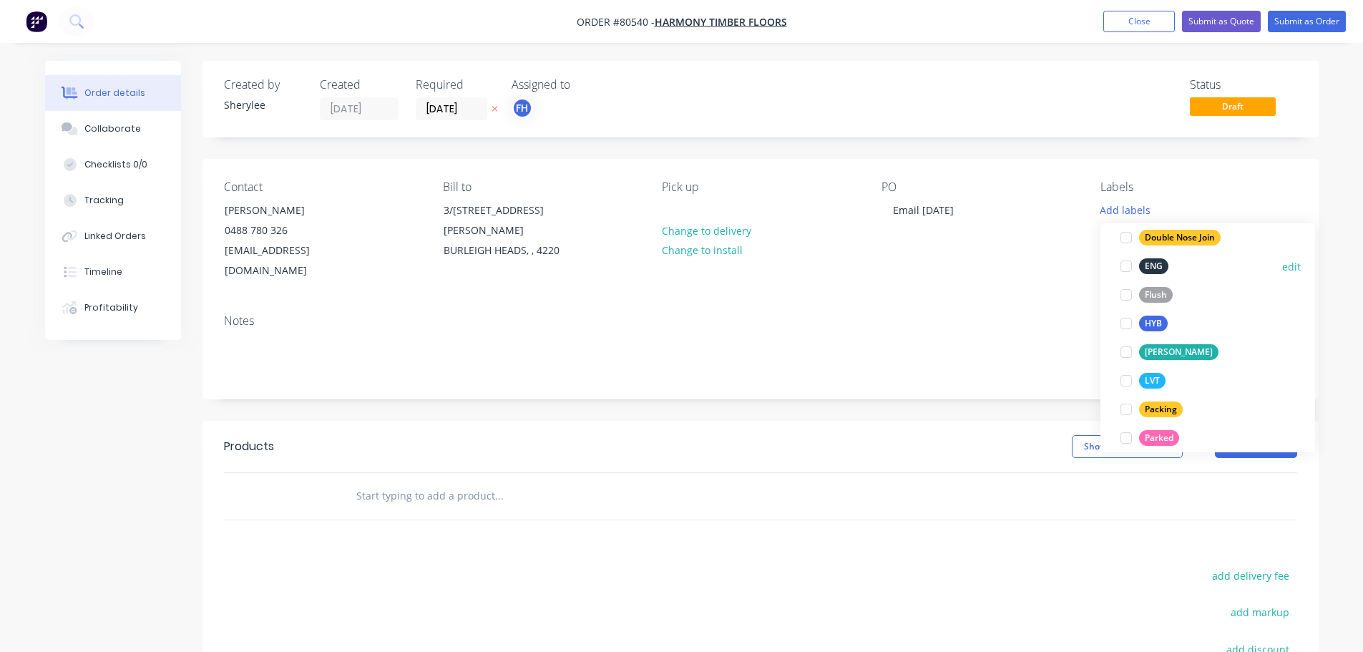
click at [1128, 268] on div at bounding box center [1126, 266] width 29 height 29
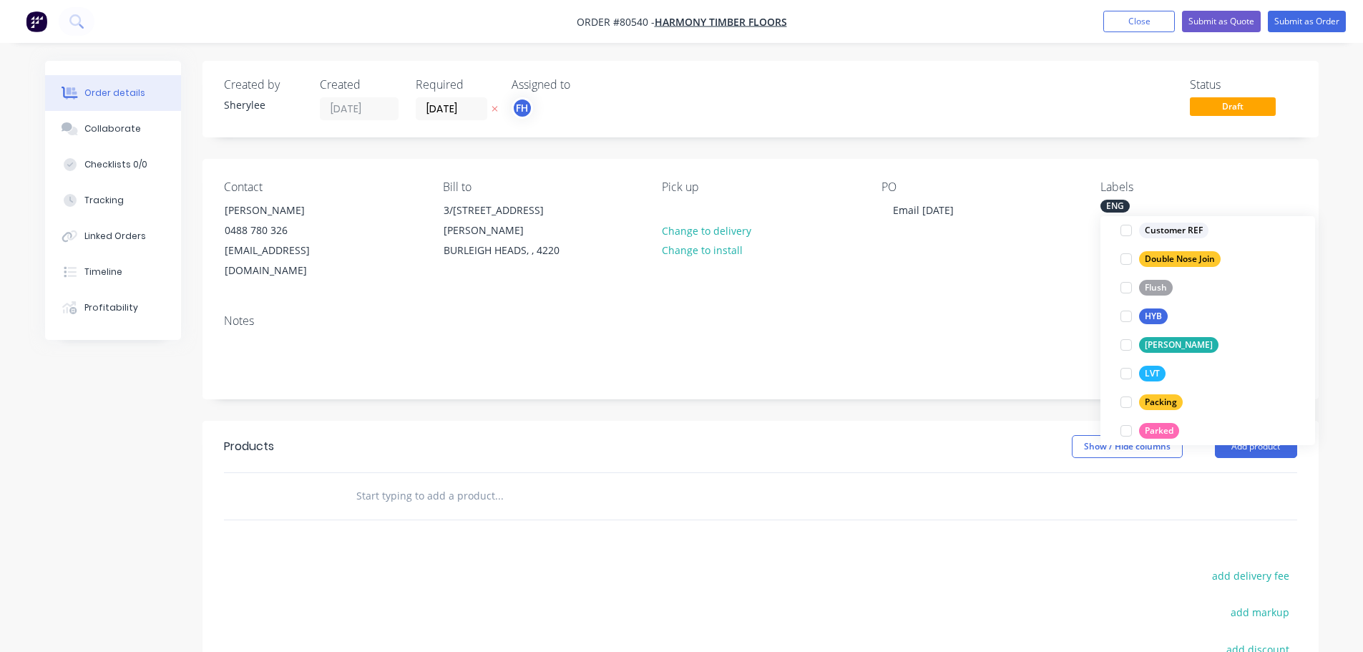
scroll to position [72, 0]
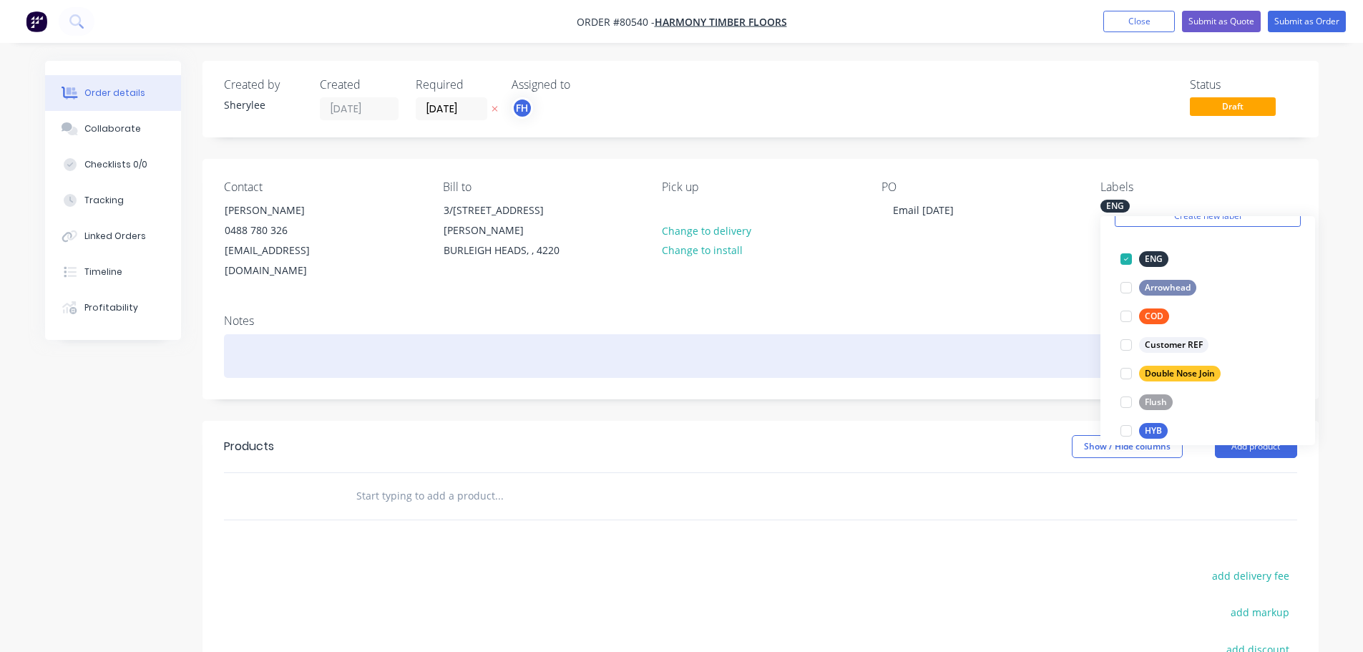
click at [312, 334] on div at bounding box center [760, 356] width 1073 height 44
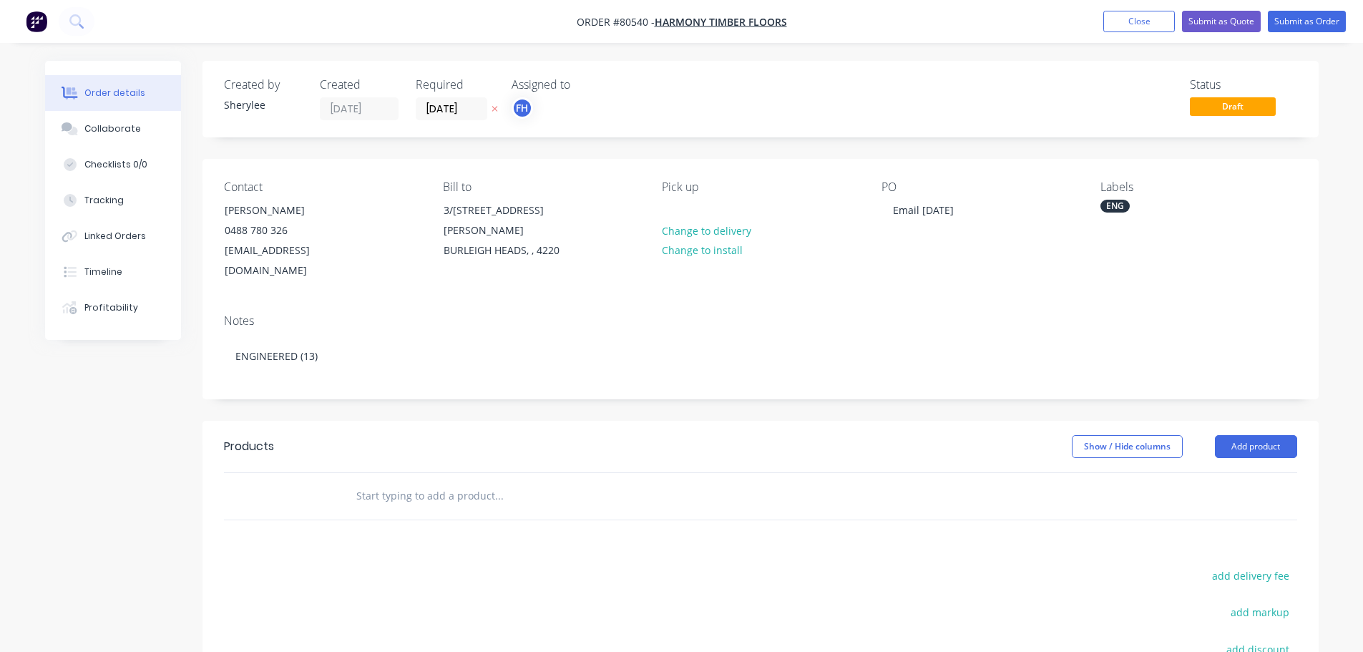
click at [427, 482] on input "text" at bounding box center [499, 496] width 286 height 29
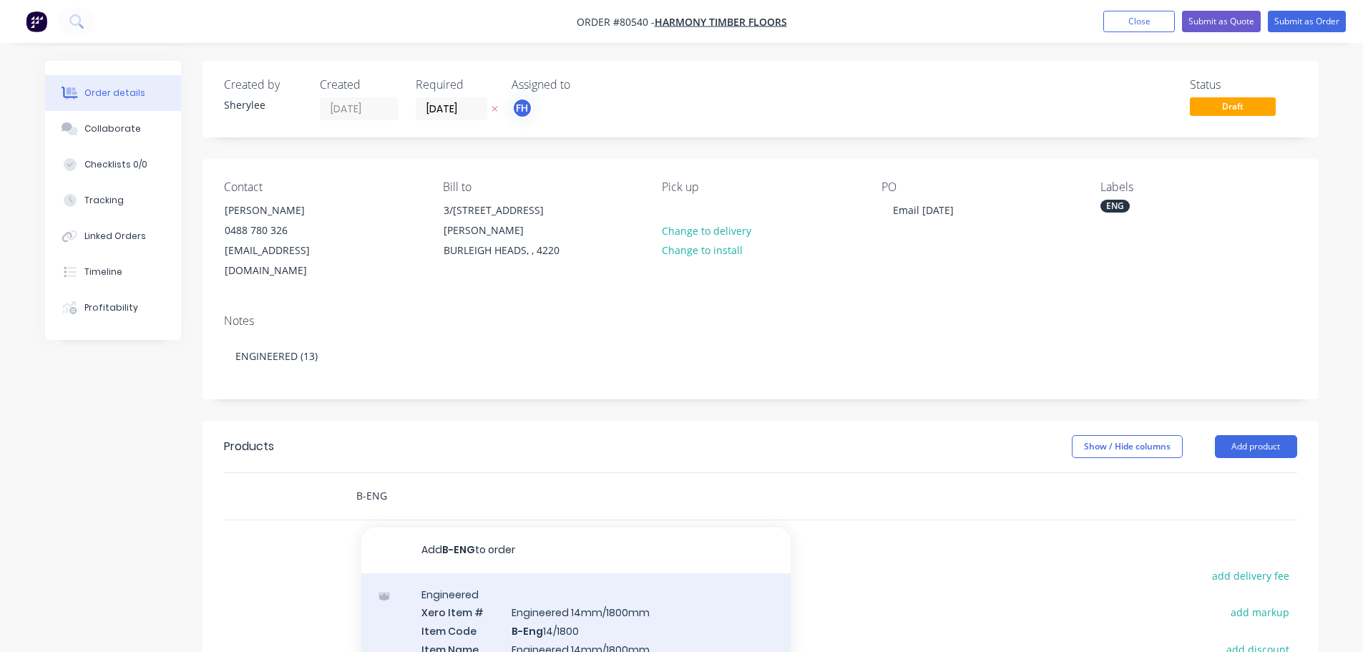
type input "B-ENG"
click at [561, 617] on div "Engineered Xero Item # Engineered 14mm/1800mm Item Code B-Eng 14/1800 Item Name…" at bounding box center [575, 656] width 429 height 167
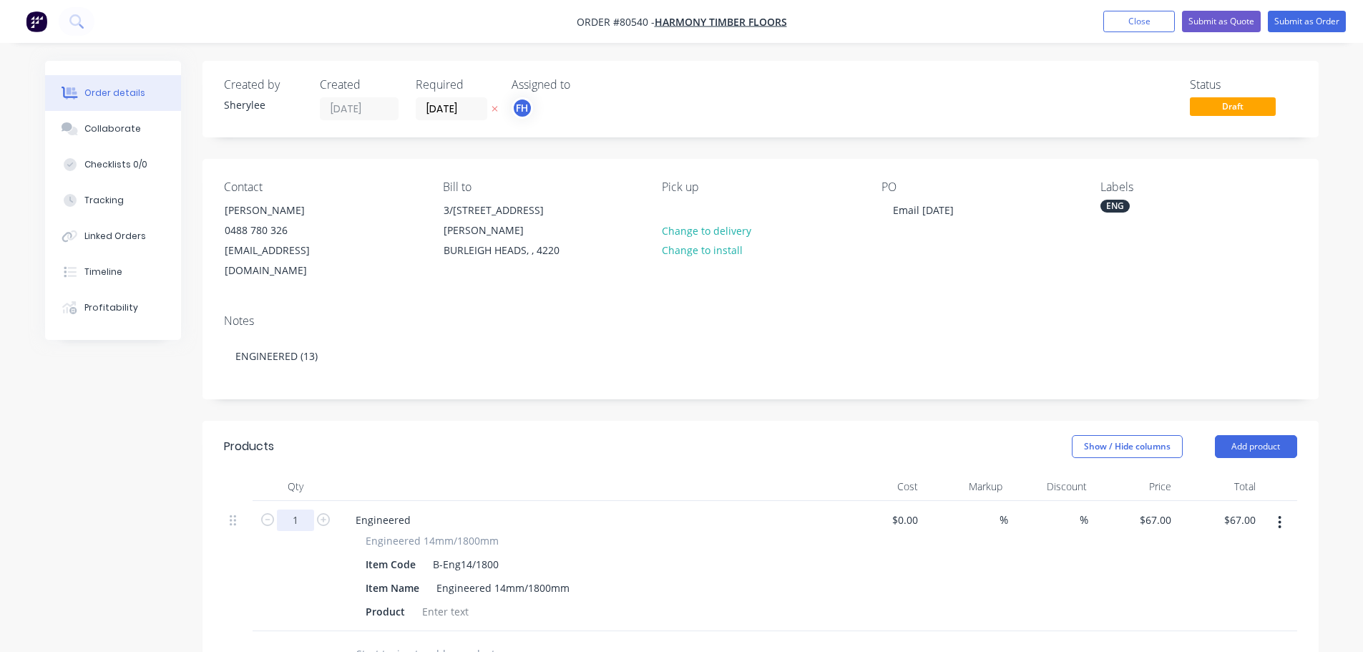
click at [301, 509] on input "1" at bounding box center [295, 519] width 37 height 21
type input "13"
type input "$871.00"
click at [449, 601] on div at bounding box center [445, 611] width 58 height 21
click at [447, 601] on div at bounding box center [445, 611] width 58 height 21
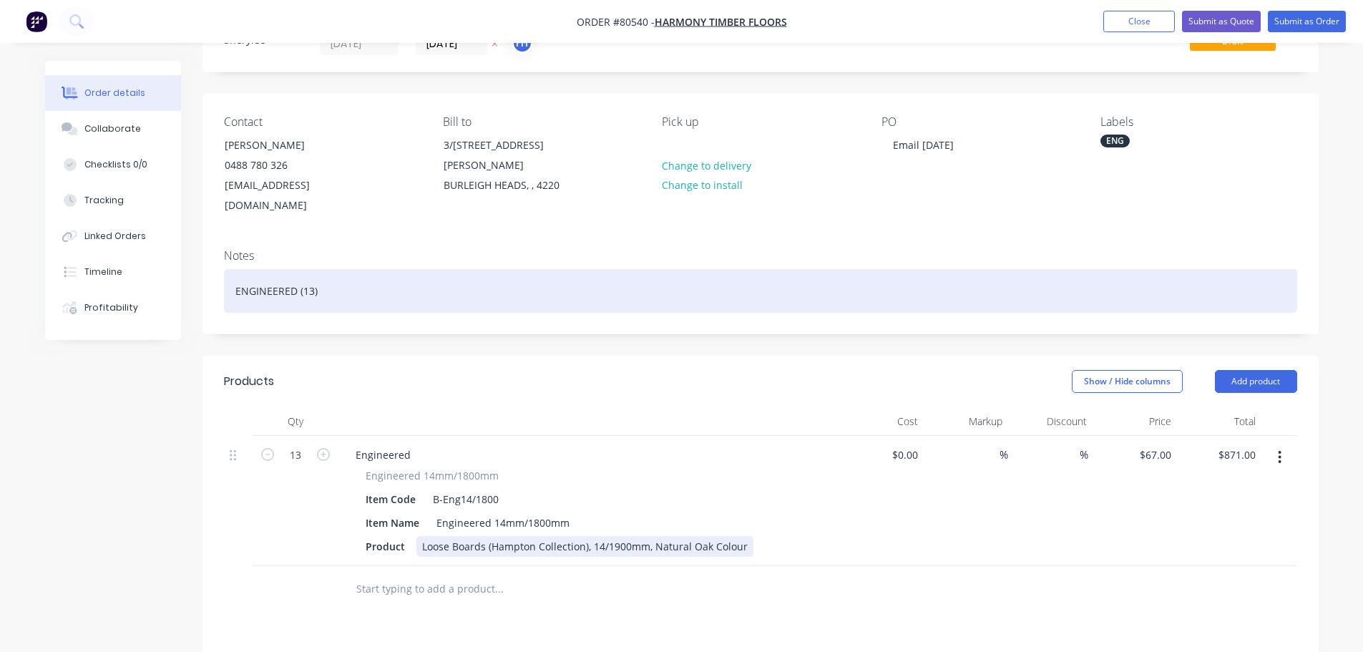
scroll to position [0, 0]
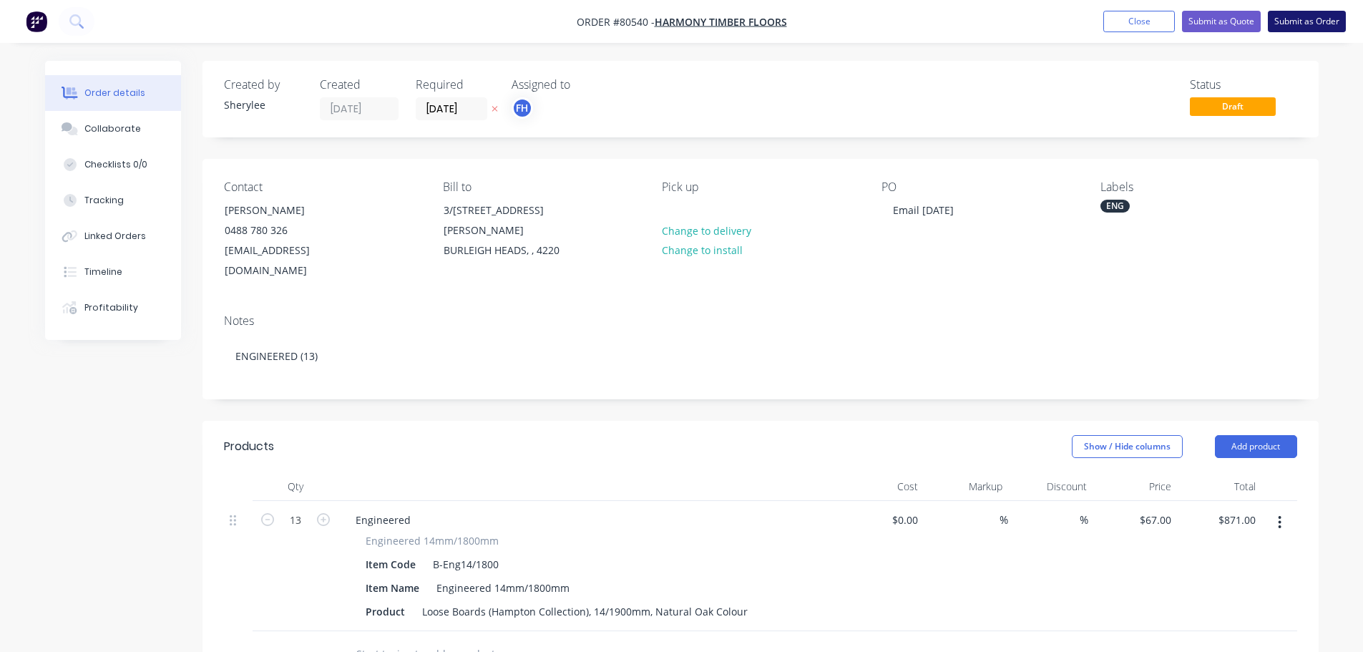
click at [1306, 13] on button "Submit as Order" at bounding box center [1307, 21] width 78 height 21
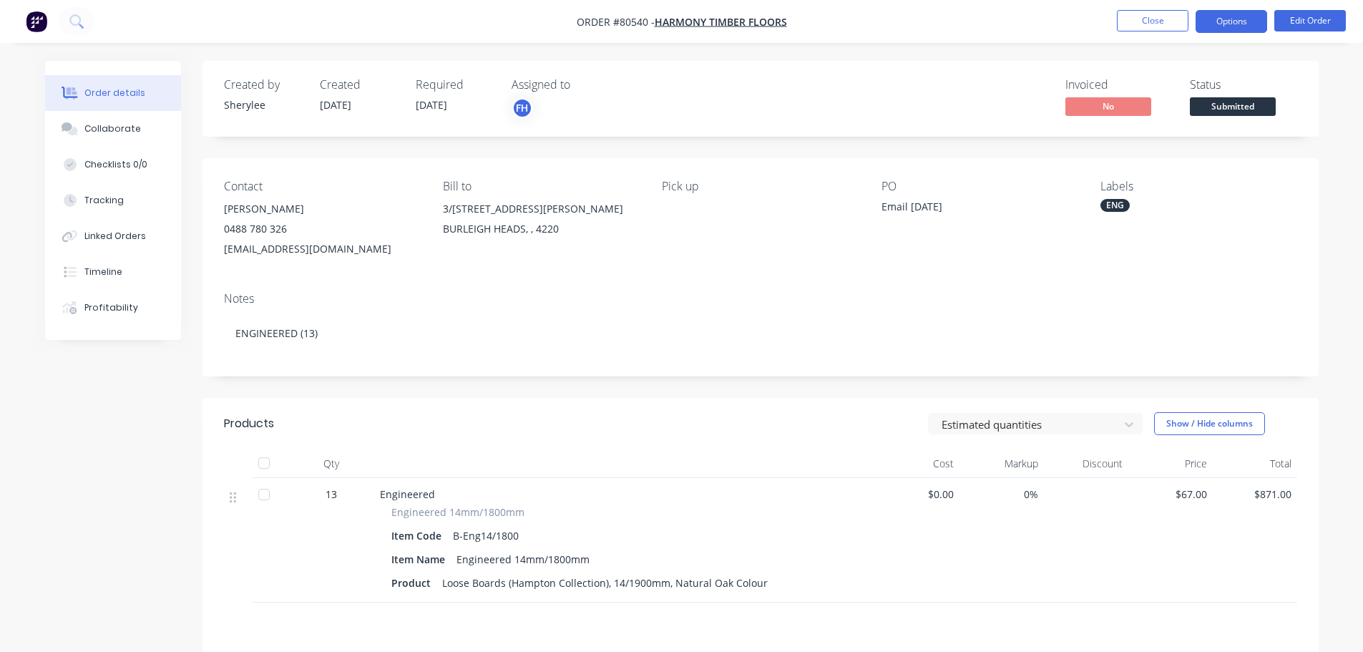
click at [1251, 18] on button "Options" at bounding box center [1232, 21] width 72 height 23
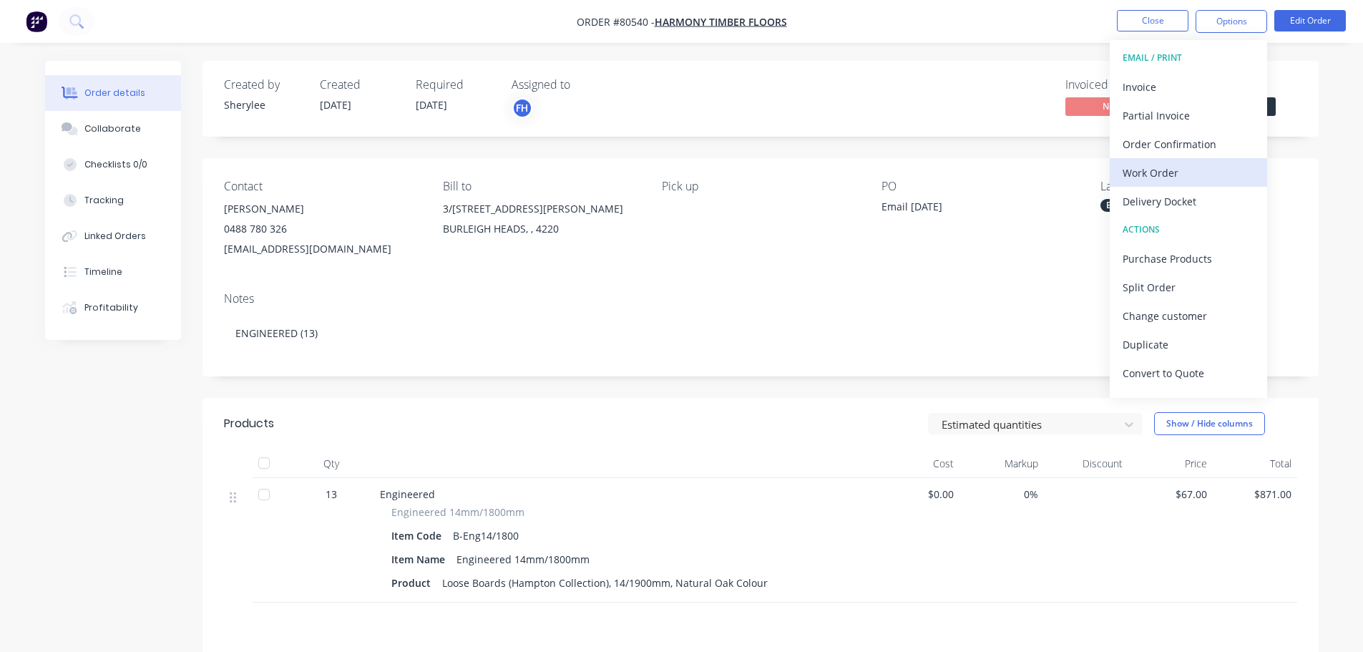
click at [1177, 163] on div "Work Order" at bounding box center [1189, 172] width 132 height 21
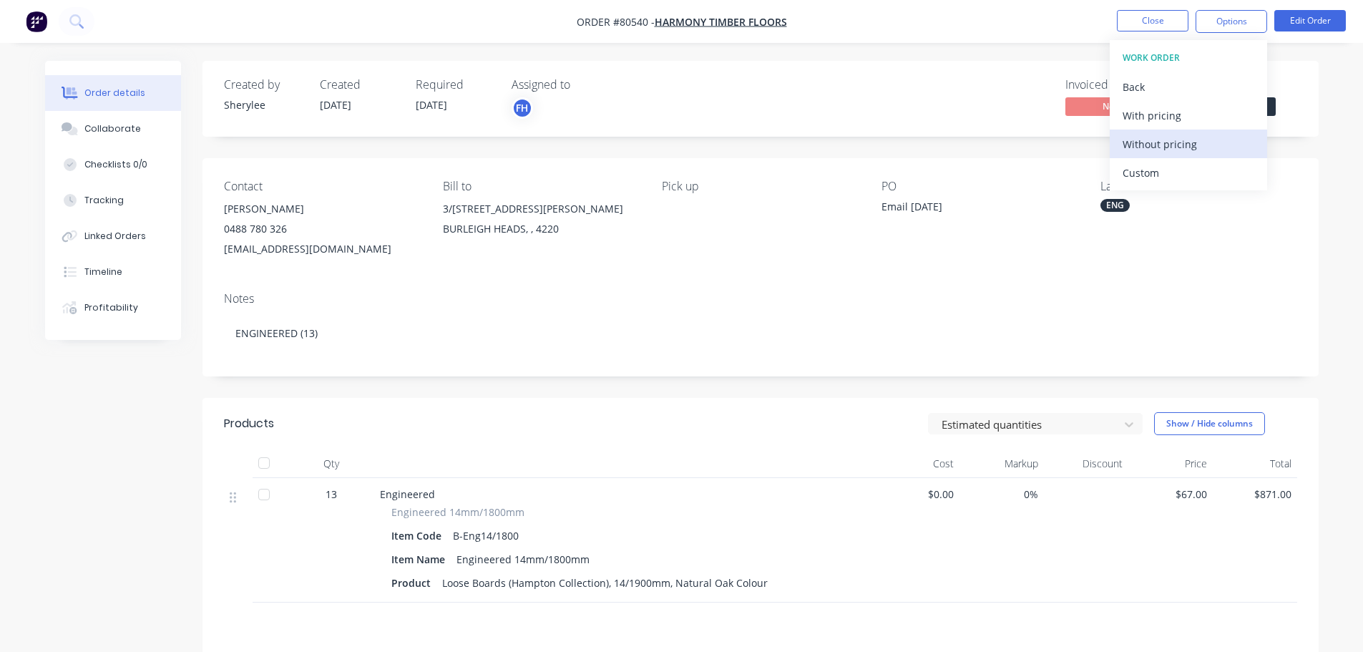
click at [1181, 145] on div "Without pricing" at bounding box center [1189, 144] width 132 height 21
